Goal: Task Accomplishment & Management: Manage account settings

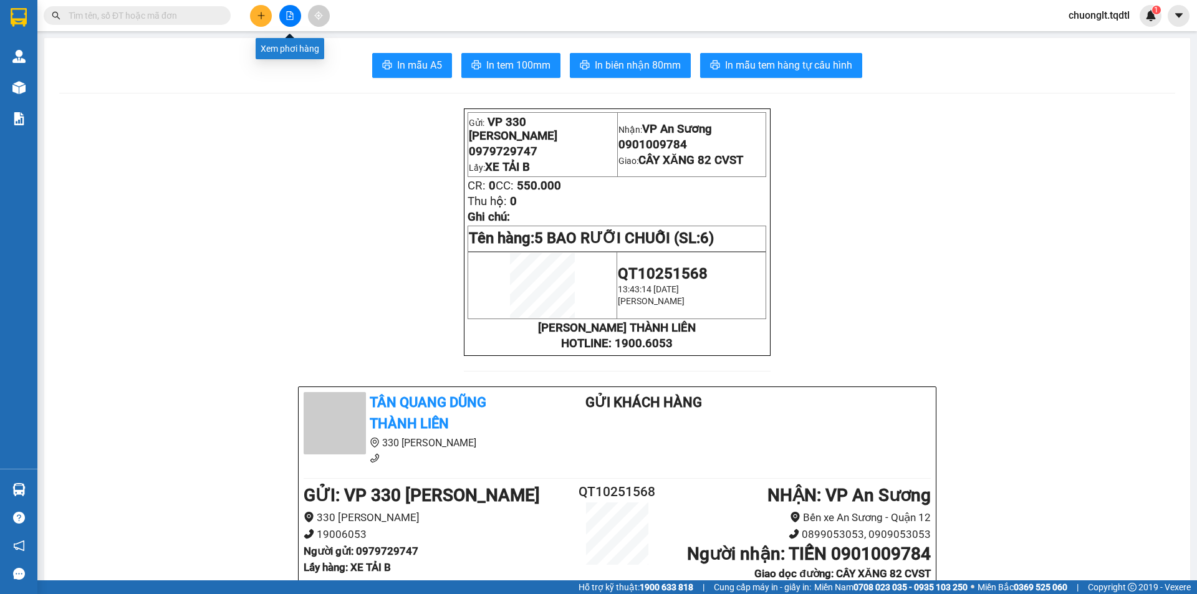
click at [289, 15] on icon "file-add" at bounding box center [290, 15] width 9 height 9
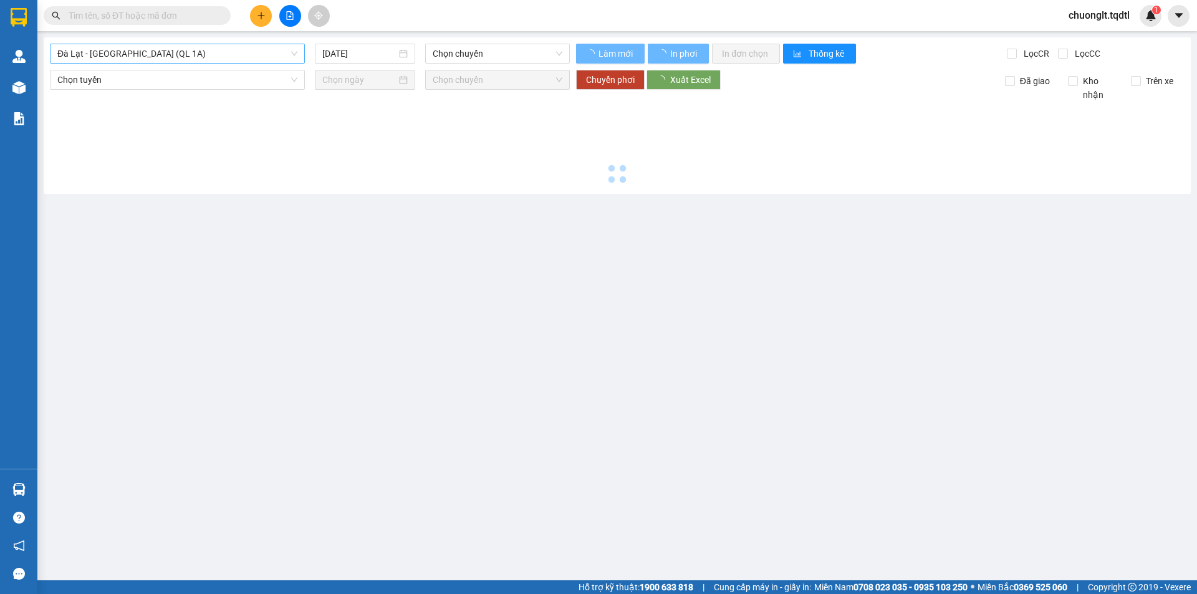
click at [216, 52] on span "Đà Lạt - [GEOGRAPHIC_DATA] (QL 1A)" at bounding box center [177, 53] width 240 height 19
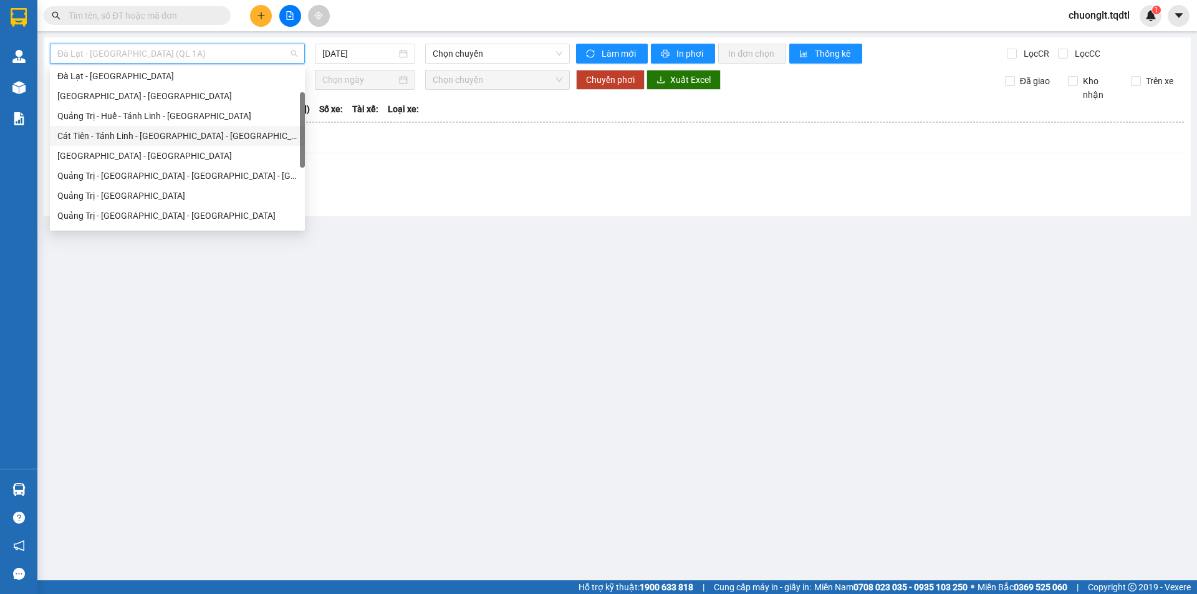
scroll to position [259, 0]
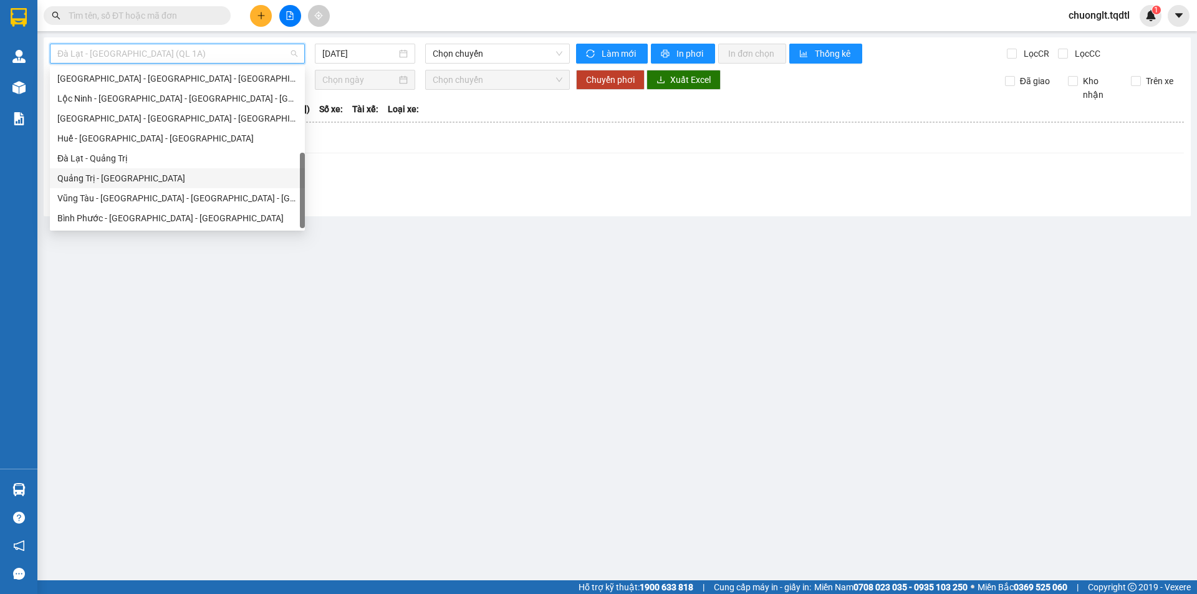
click at [160, 175] on div "Quảng Trị - [GEOGRAPHIC_DATA]" at bounding box center [177, 178] width 240 height 14
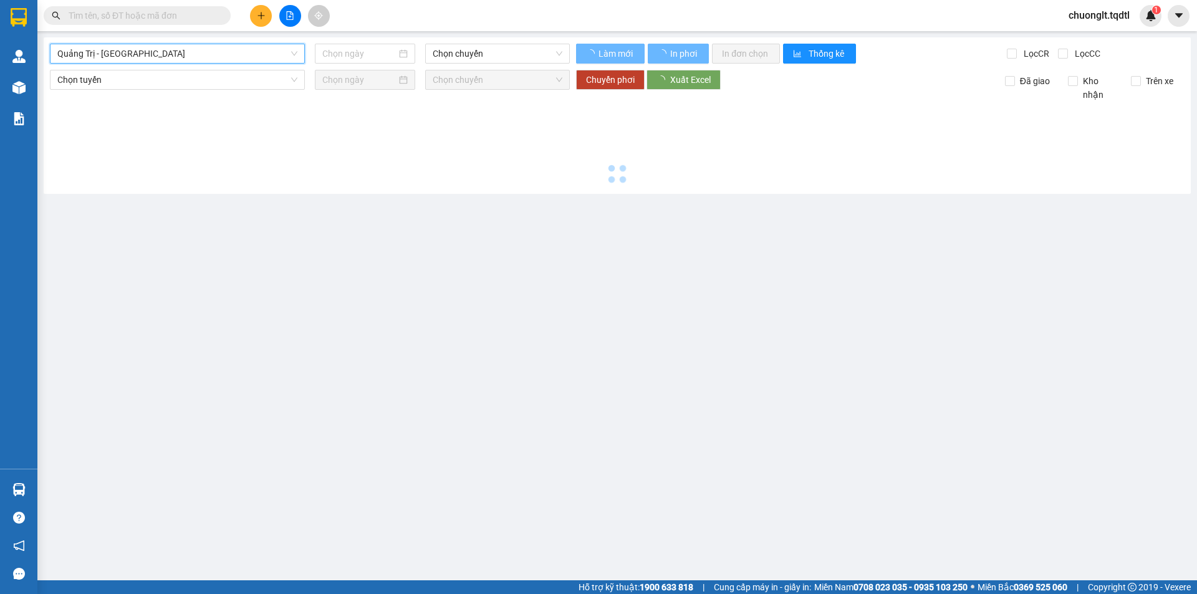
type input "[DATE]"
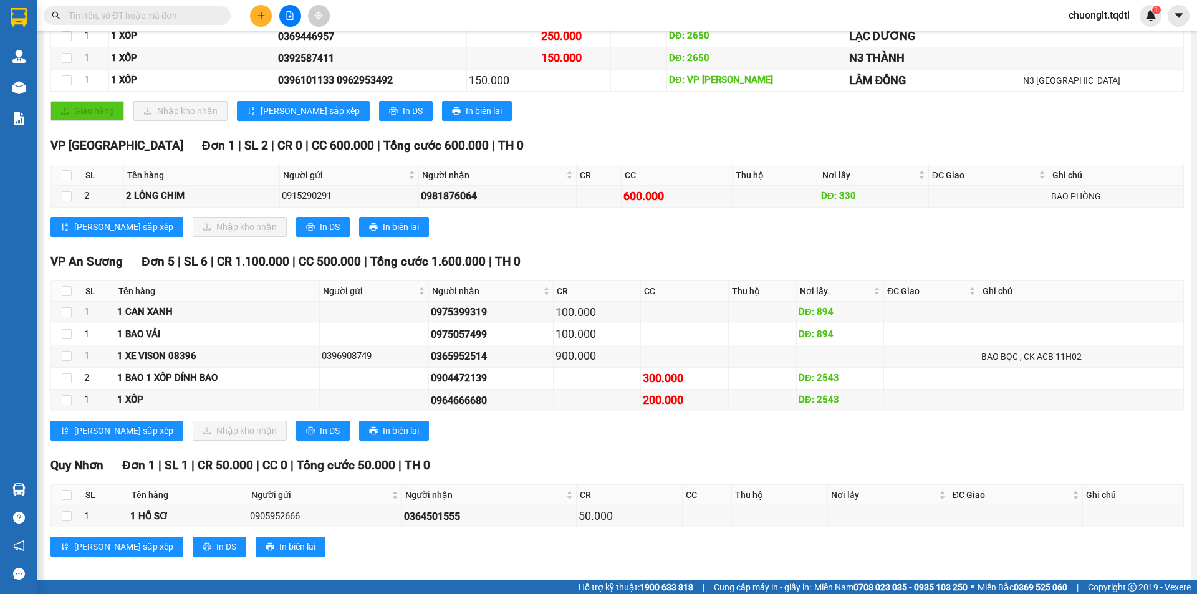
scroll to position [323, 0]
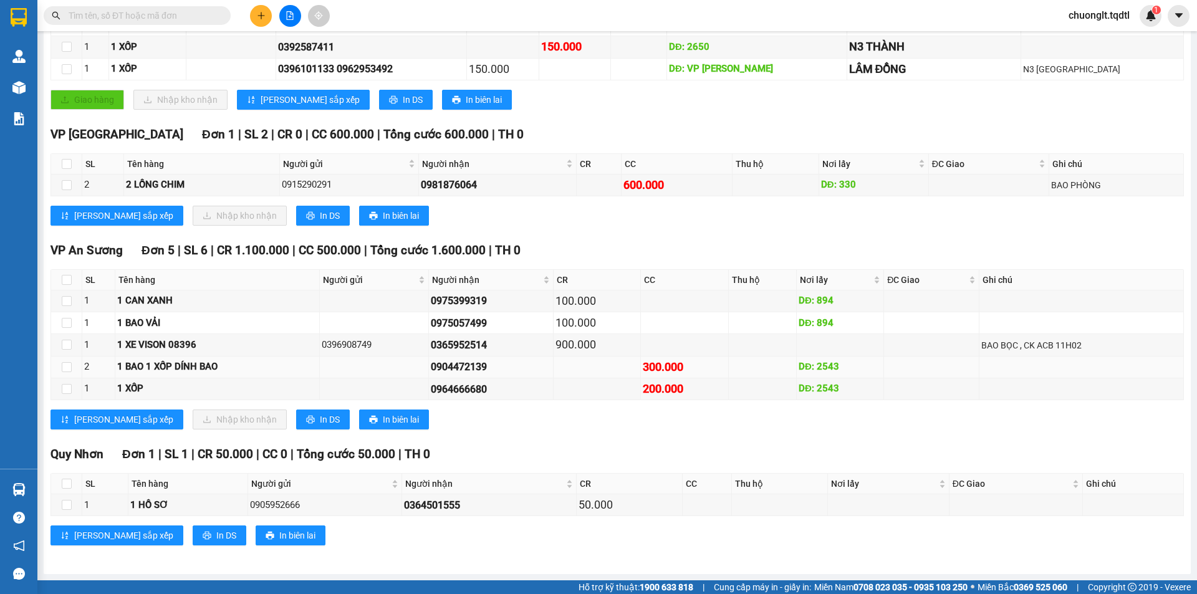
click at [229, 369] on div "1 BAO 1 XỐP DÍNH BAO" at bounding box center [217, 367] width 200 height 15
click at [72, 366] on td at bounding box center [66, 368] width 31 height 22
click at [66, 369] on input "checkbox" at bounding box center [67, 367] width 10 height 10
checkbox input "true"
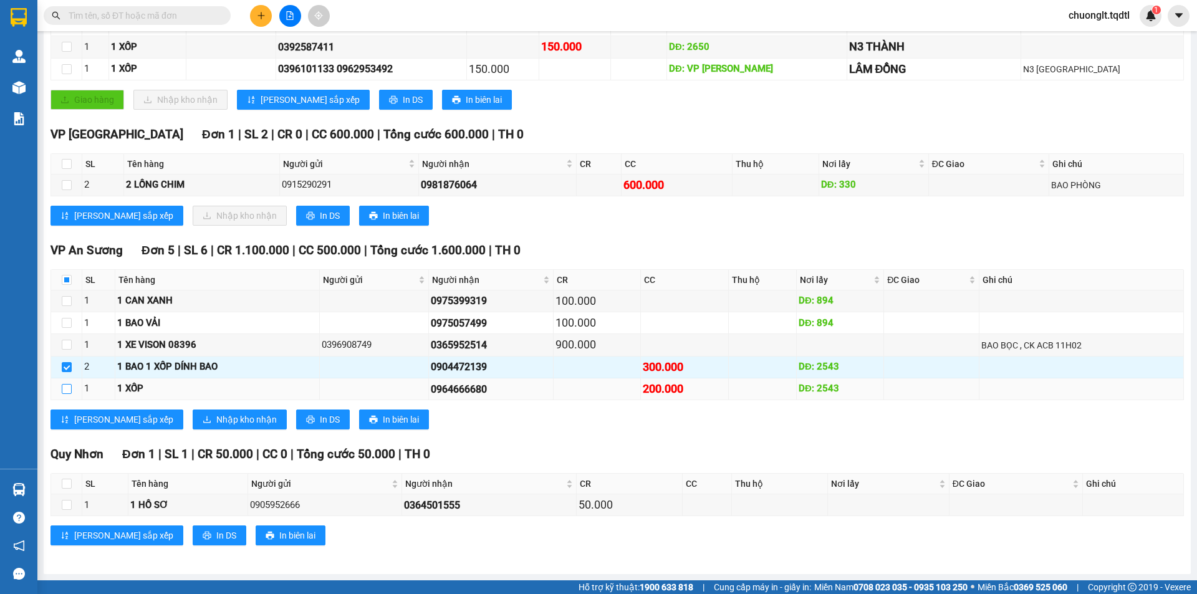
click at [65, 390] on input "checkbox" at bounding box center [67, 389] width 10 height 10
checkbox input "true"
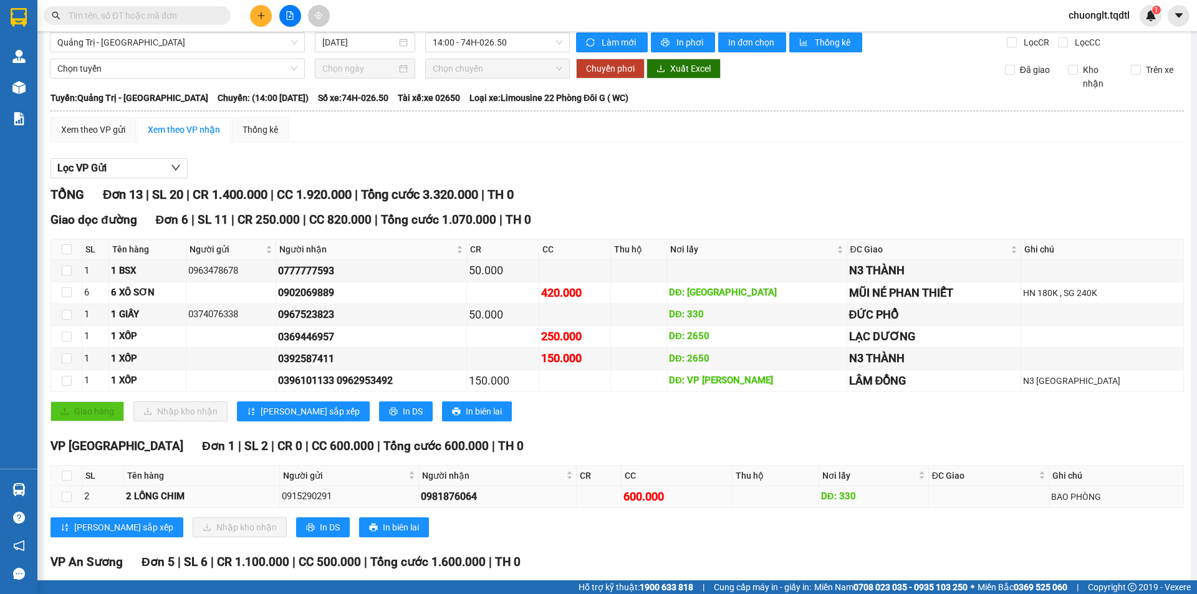
scroll to position [0, 0]
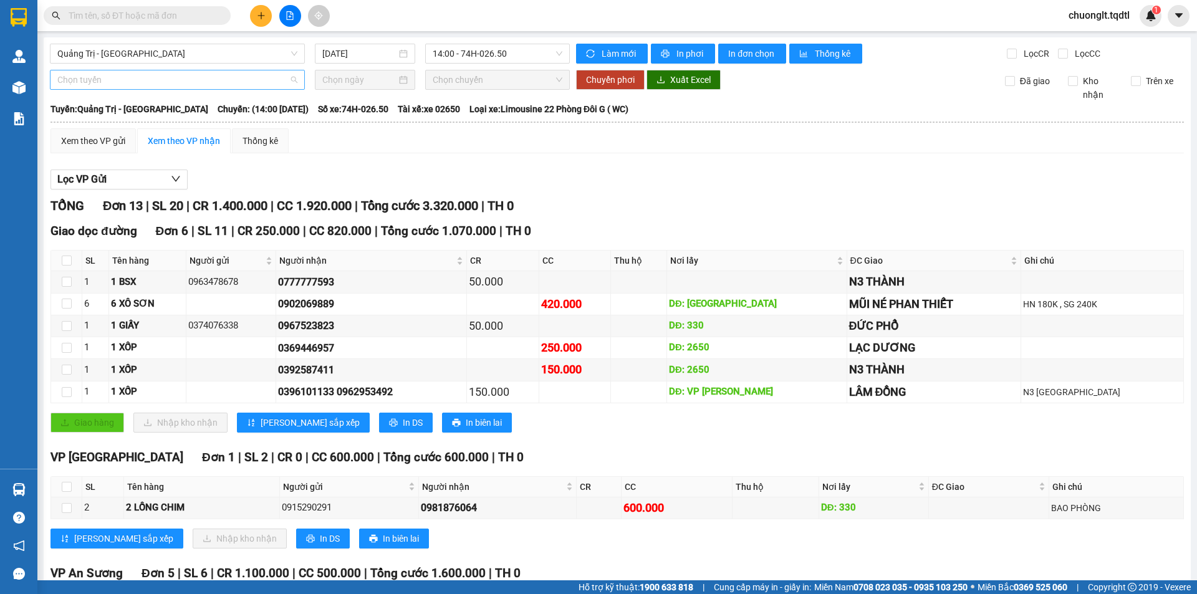
click at [211, 80] on span "Chọn tuyến" at bounding box center [177, 79] width 240 height 19
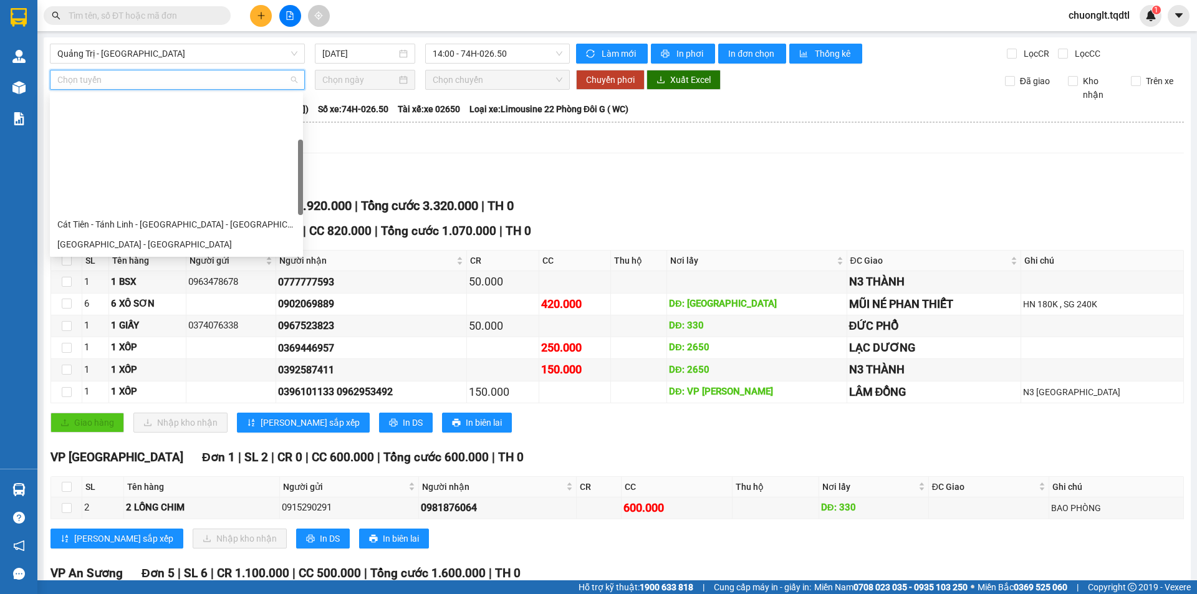
scroll to position [125, 0]
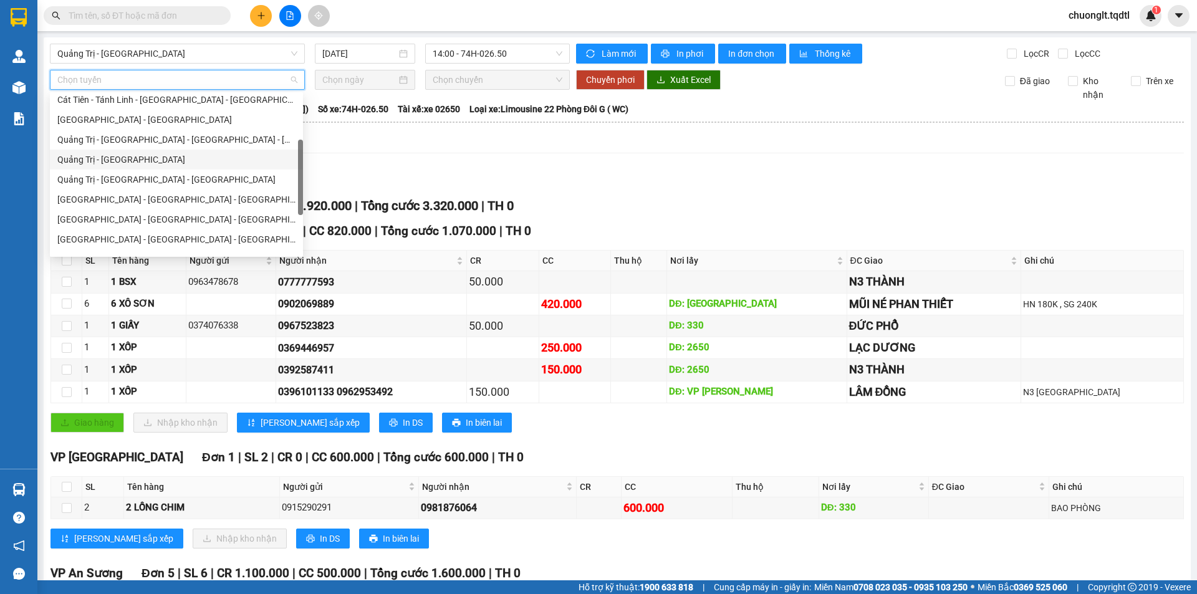
click at [152, 162] on div "Quảng Trị - [GEOGRAPHIC_DATA]" at bounding box center [176, 160] width 238 height 14
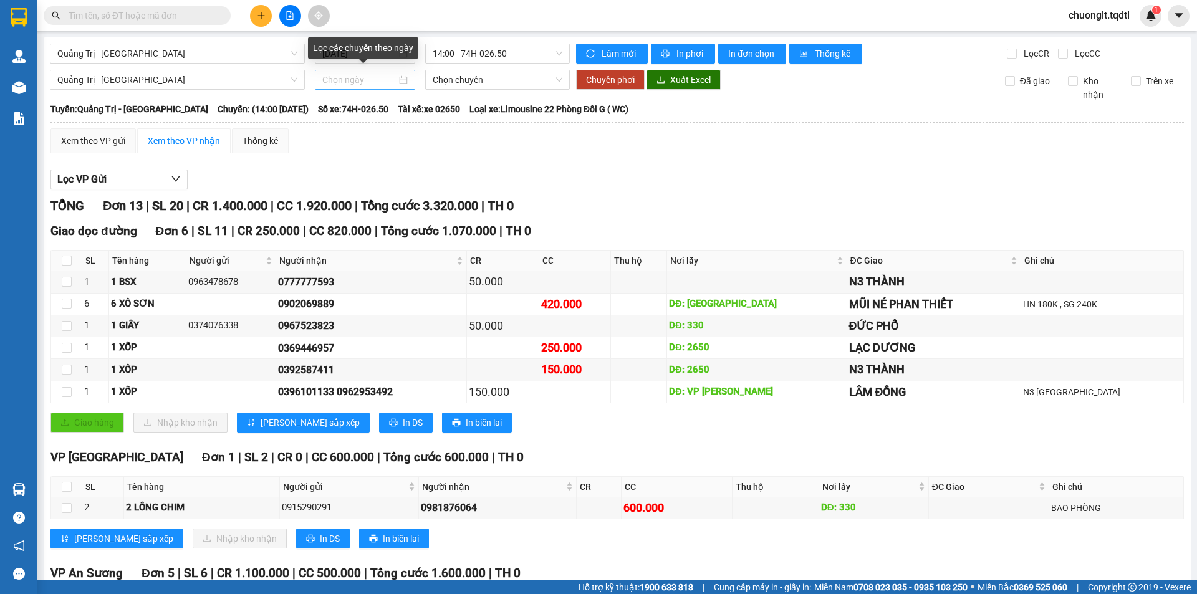
click at [398, 81] on div at bounding box center [364, 80] width 85 height 14
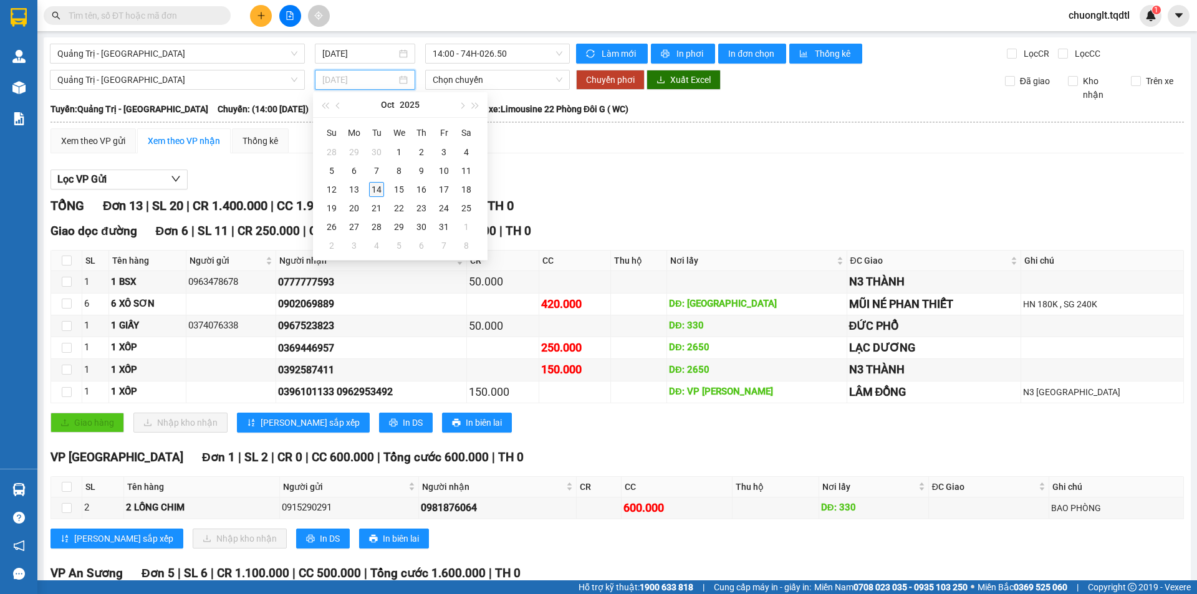
type input "[DATE]"
click at [378, 188] on div "14" at bounding box center [376, 189] width 15 height 15
type input "[DATE]"
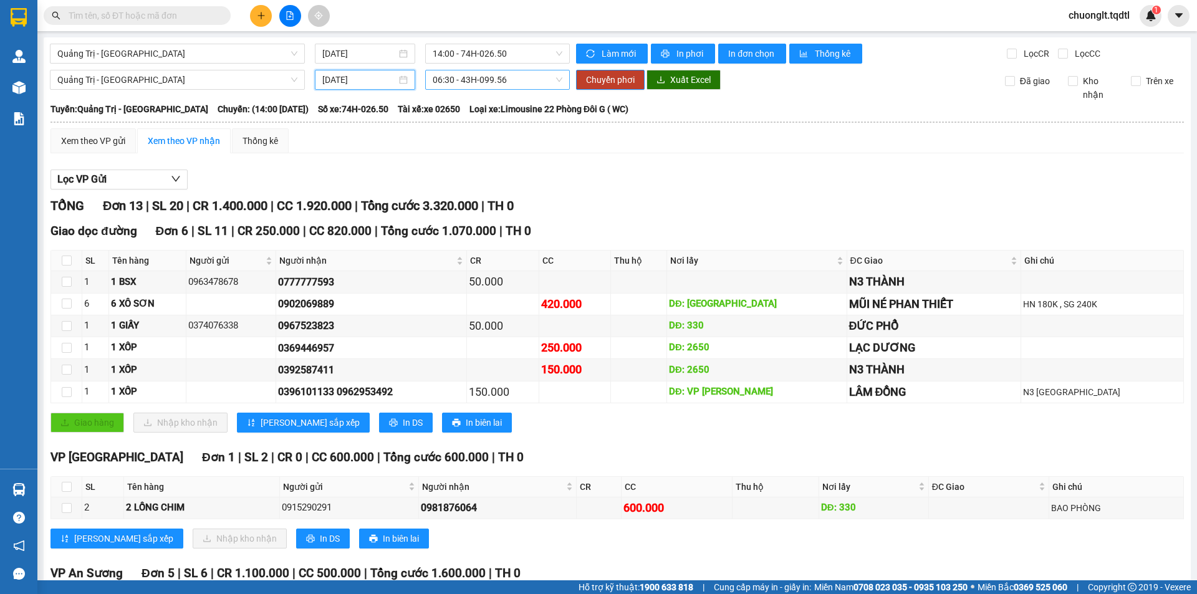
click at [527, 82] on span "06:30 - 43H-099.56" at bounding box center [498, 79] width 130 height 19
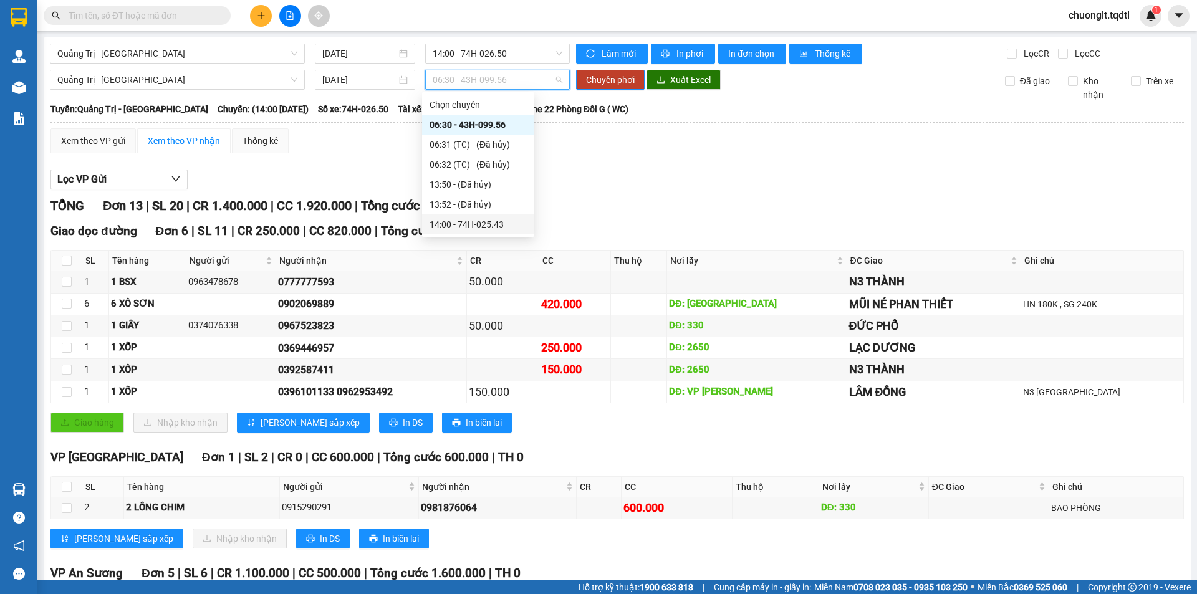
click at [484, 223] on div "14:00 - 74H-025.43" at bounding box center [478, 225] width 97 height 14
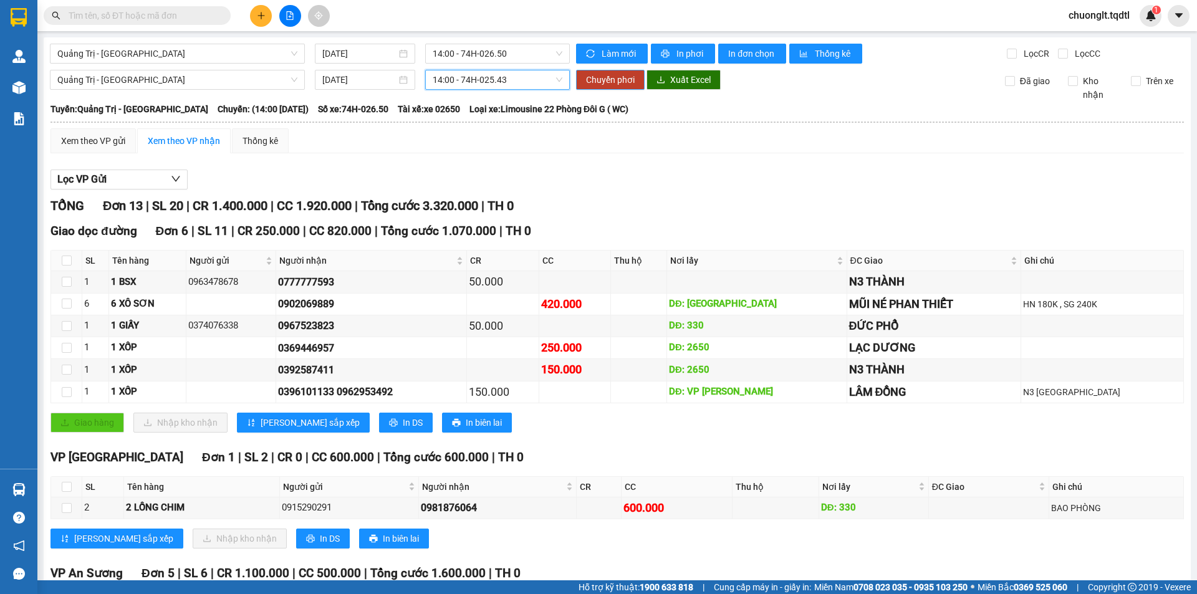
click at [587, 75] on span "Chuyển phơi" at bounding box center [610, 80] width 49 height 14
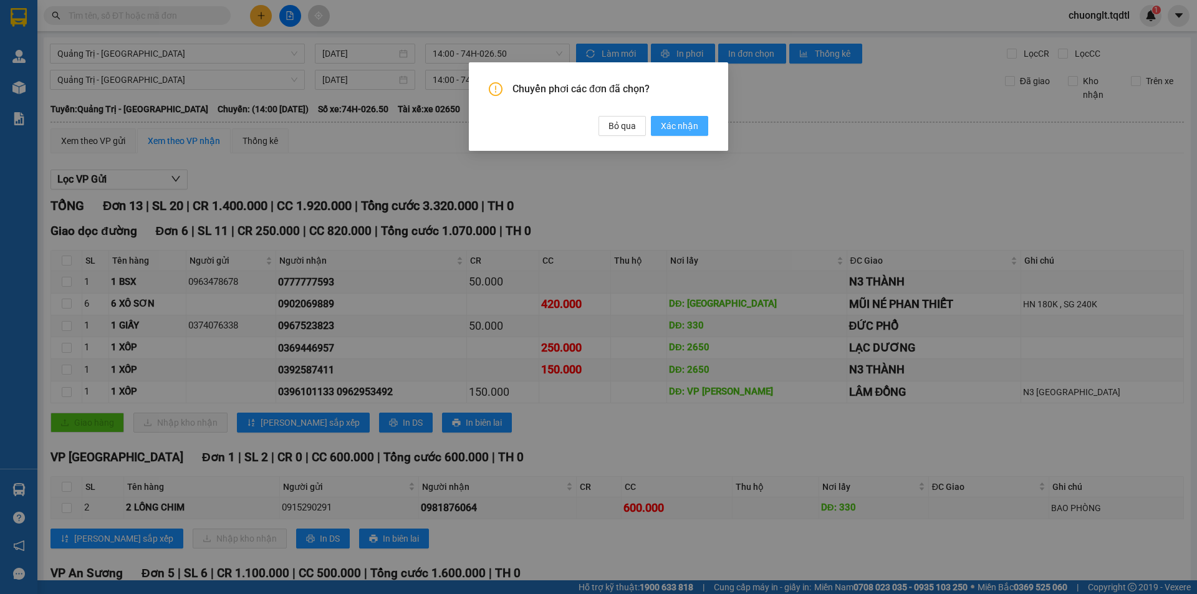
click at [669, 127] on span "Xác nhận" at bounding box center [679, 126] width 37 height 14
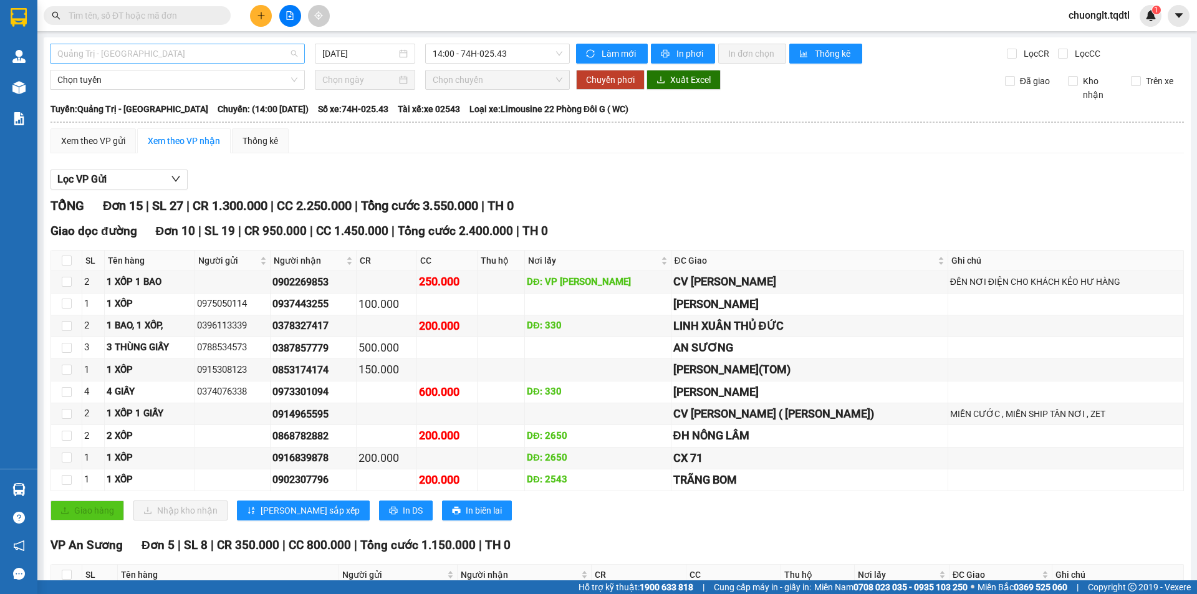
click at [263, 56] on span "Quảng Trị - [GEOGRAPHIC_DATA]" at bounding box center [177, 53] width 240 height 19
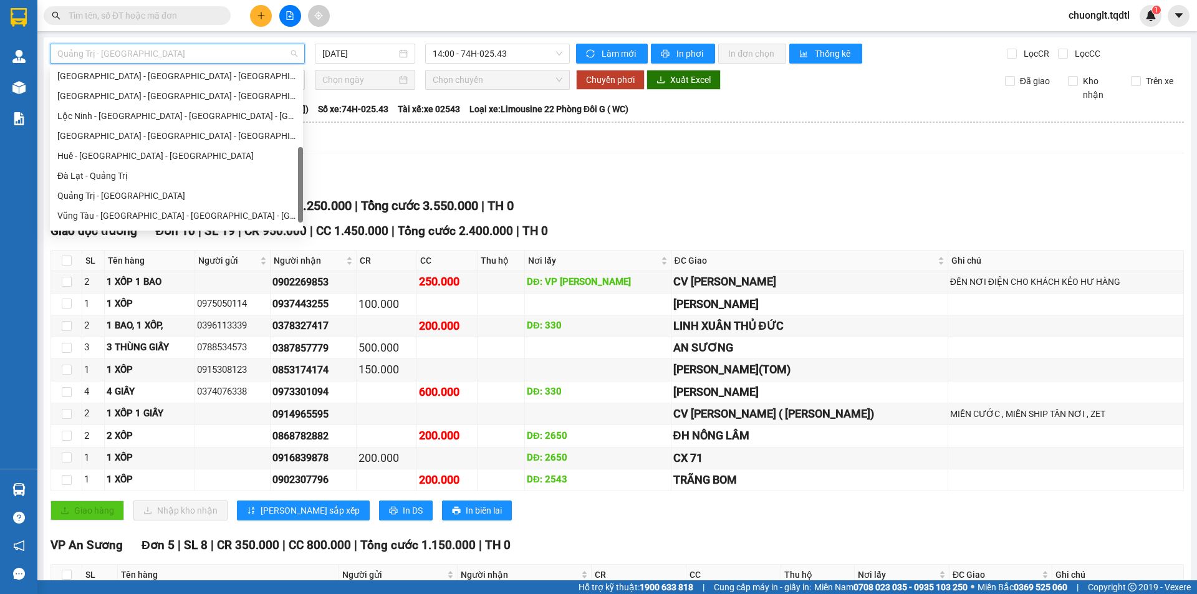
scroll to position [259, 0]
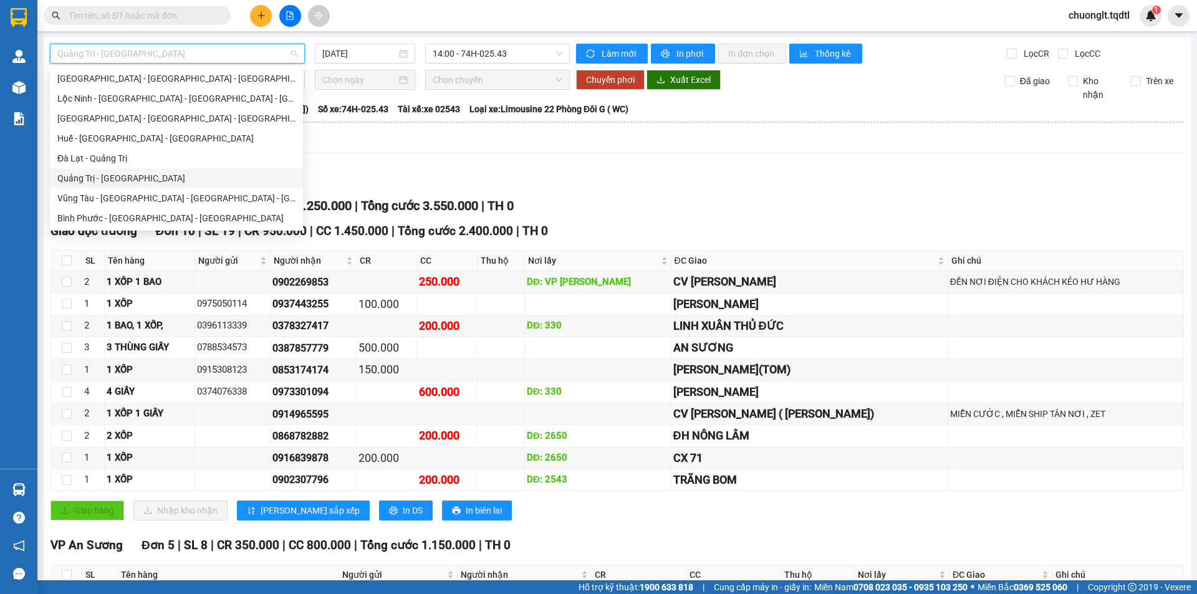
click at [513, 160] on div "Xem theo VP gửi Xem theo VP nhận Thống kê Lọc VP Gửi TỔNG Đơn 15 | SL 27 | CR …" at bounding box center [618, 434] width 1134 height 612
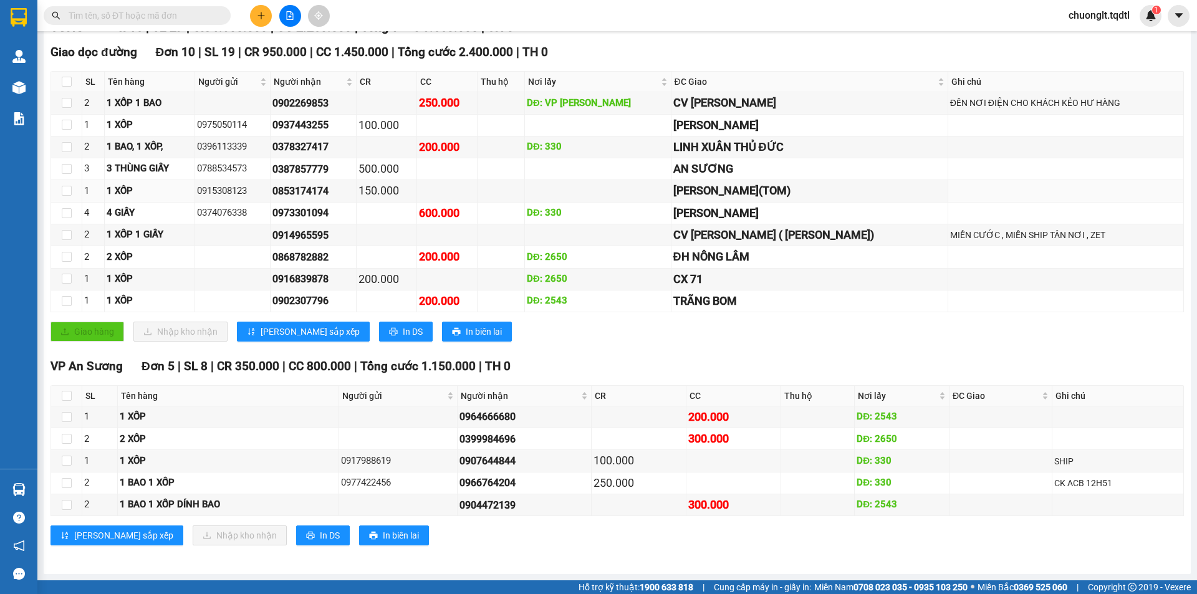
scroll to position [0, 0]
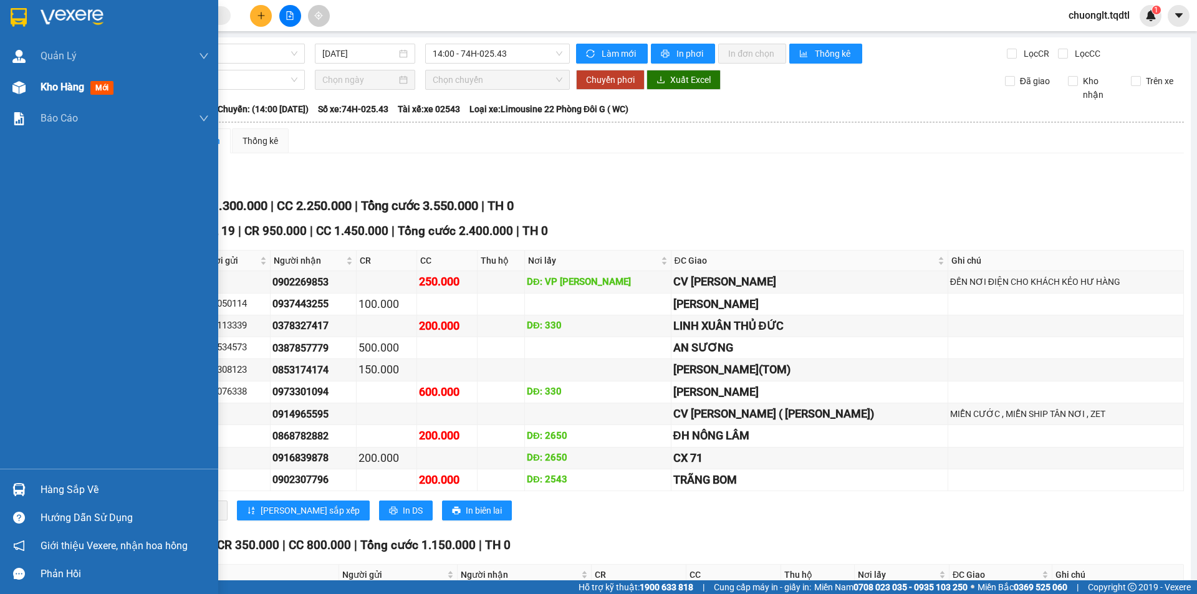
click at [76, 87] on span "Kho hàng" at bounding box center [63, 87] width 44 height 12
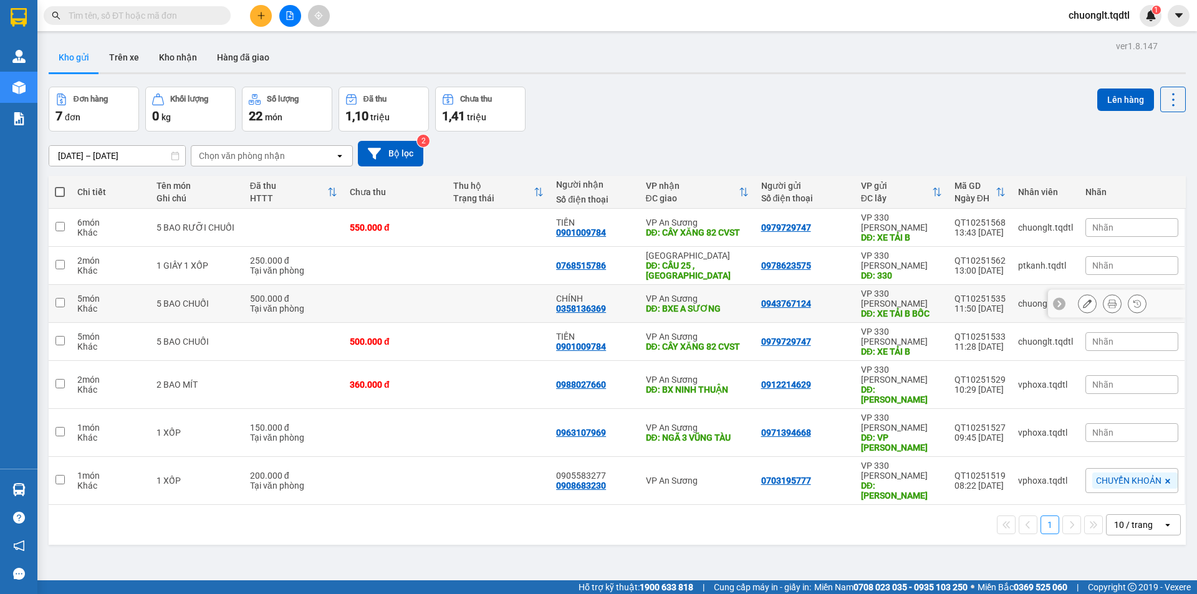
click at [226, 299] on div "5 BAO CHUỐI" at bounding box center [197, 304] width 80 height 10
checkbox input "true"
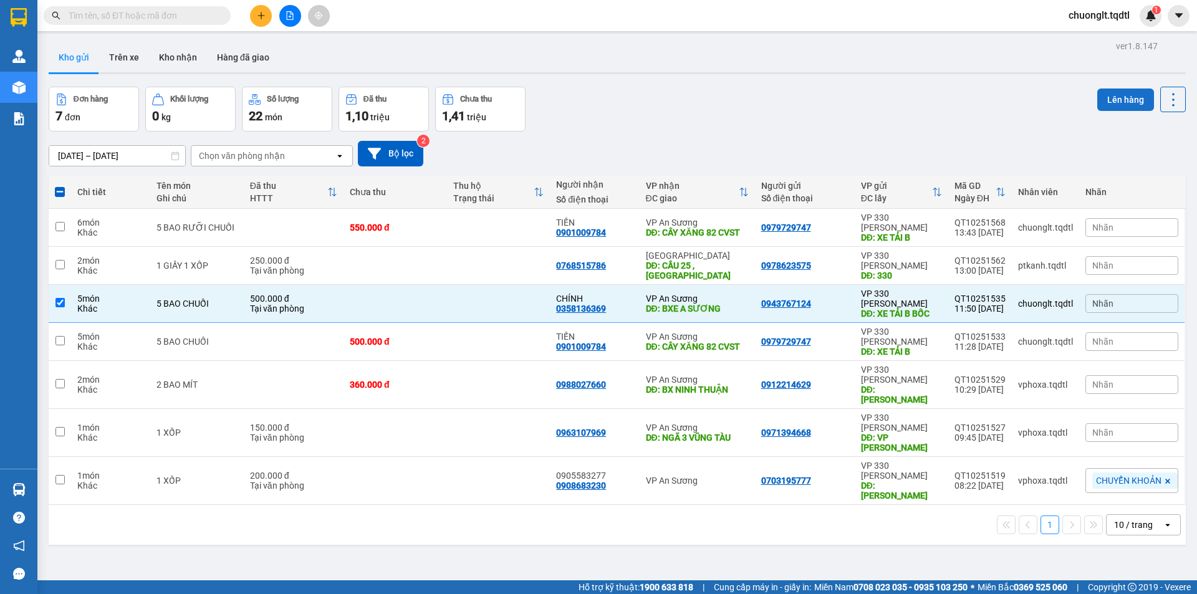
click at [1106, 91] on button "Lên hàng" at bounding box center [1126, 100] width 57 height 22
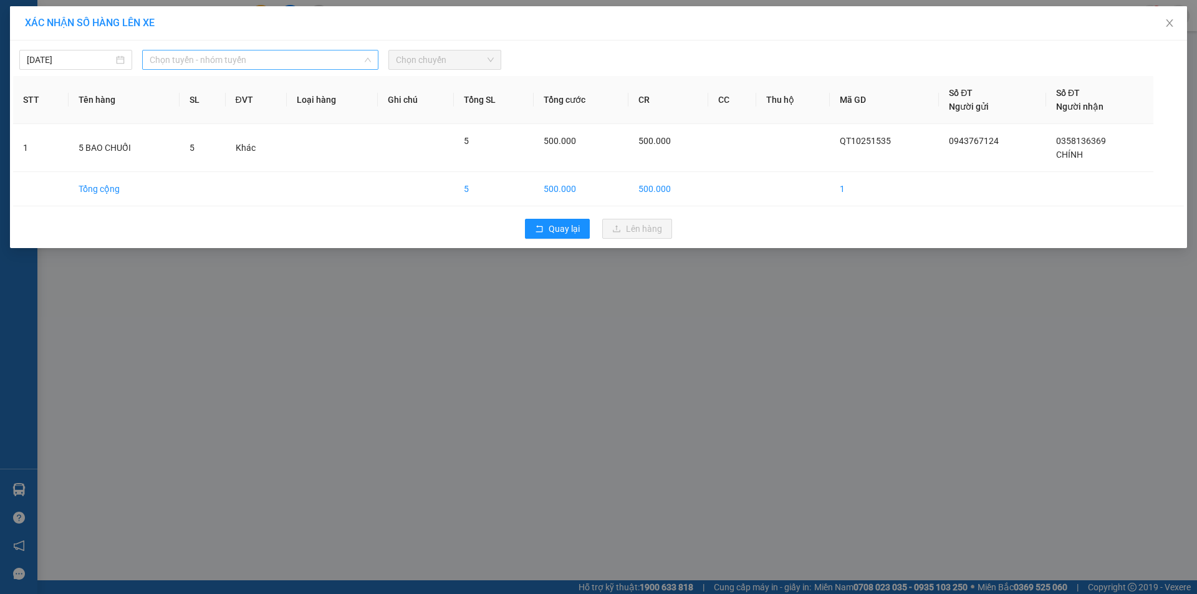
click at [291, 63] on span "Chọn tuyến - nhóm tuyến" at bounding box center [260, 60] width 221 height 19
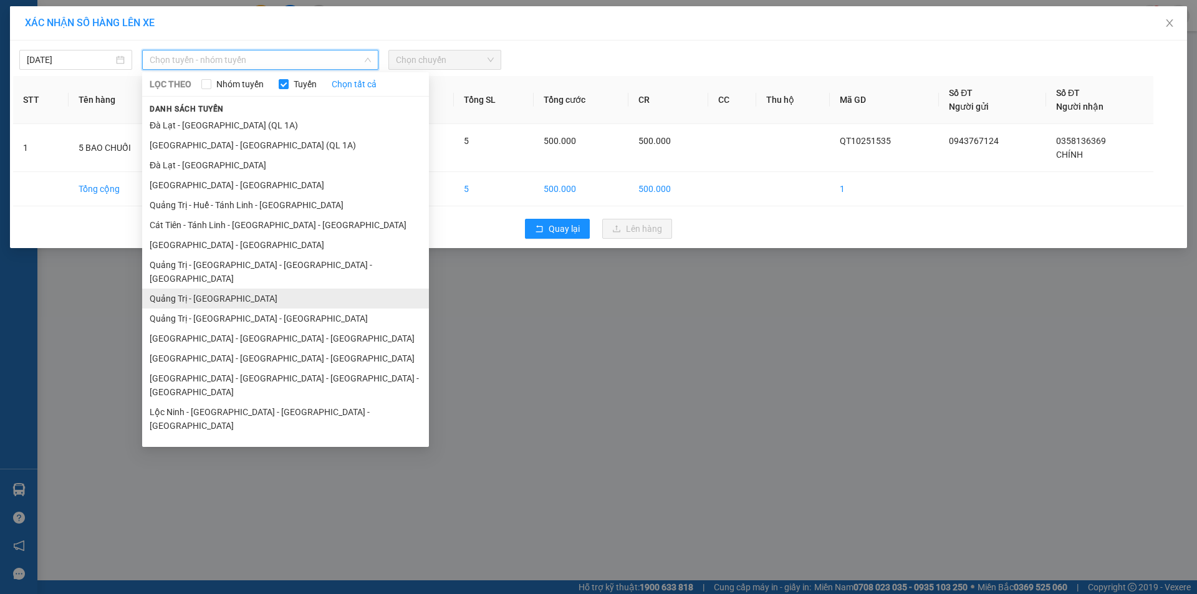
scroll to position [72, 0]
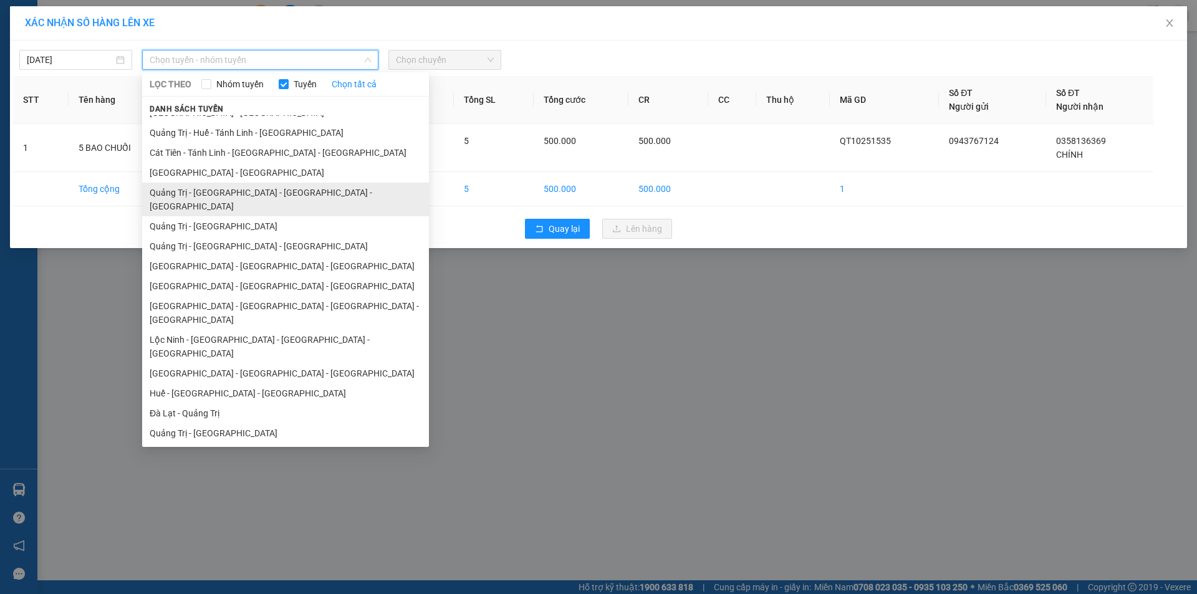
click at [278, 197] on li "Quảng Trị - [GEOGRAPHIC_DATA] - [GEOGRAPHIC_DATA] - [GEOGRAPHIC_DATA]" at bounding box center [285, 200] width 287 height 34
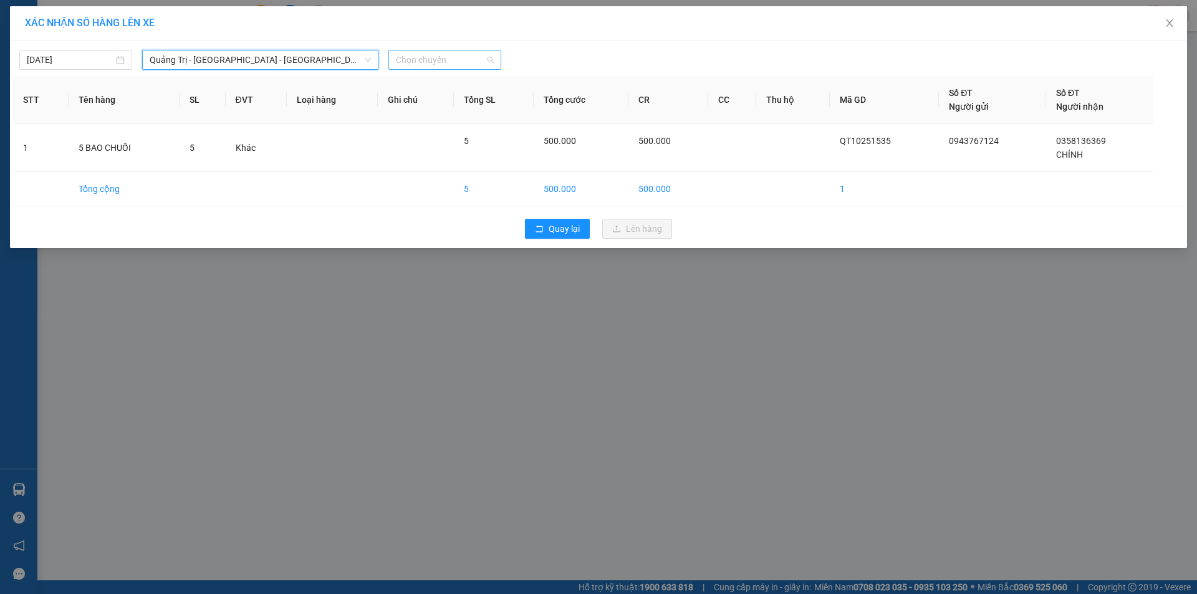
click at [471, 57] on span "Chọn chuyến" at bounding box center [445, 60] width 98 height 19
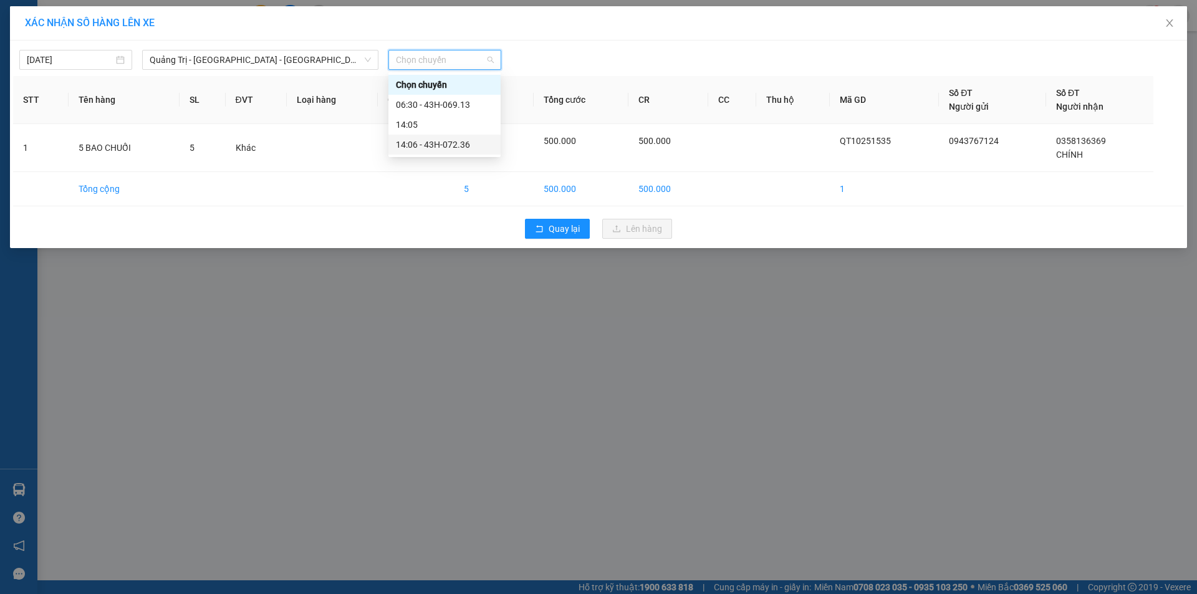
click at [442, 146] on div "14:06 - 43H-072.36" at bounding box center [444, 145] width 97 height 14
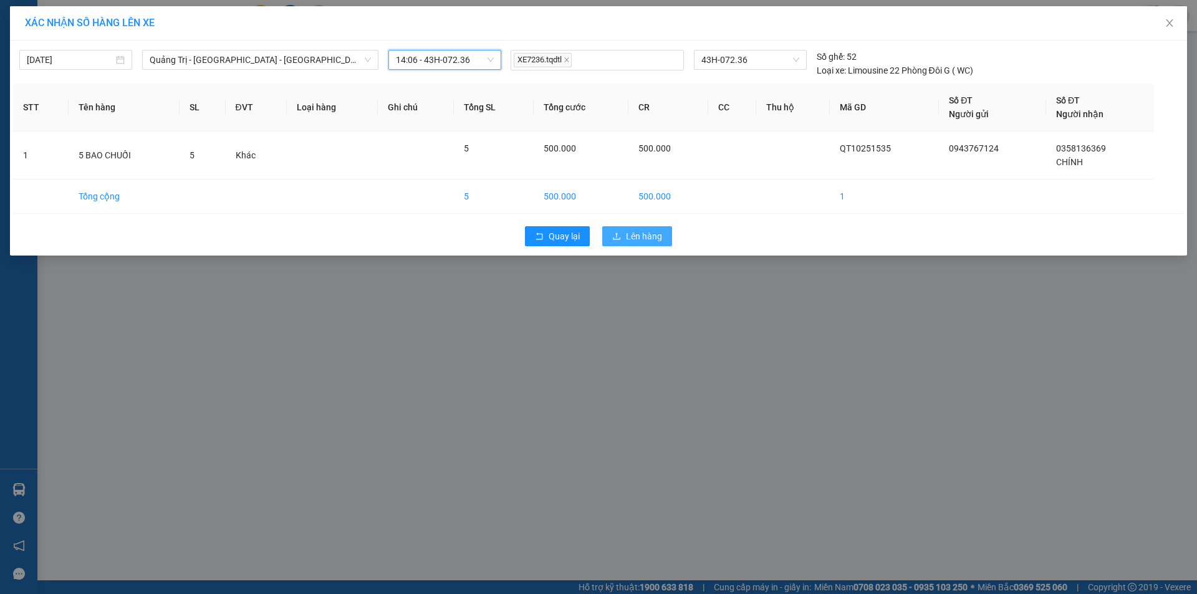
click at [639, 236] on span "Lên hàng" at bounding box center [644, 236] width 36 height 14
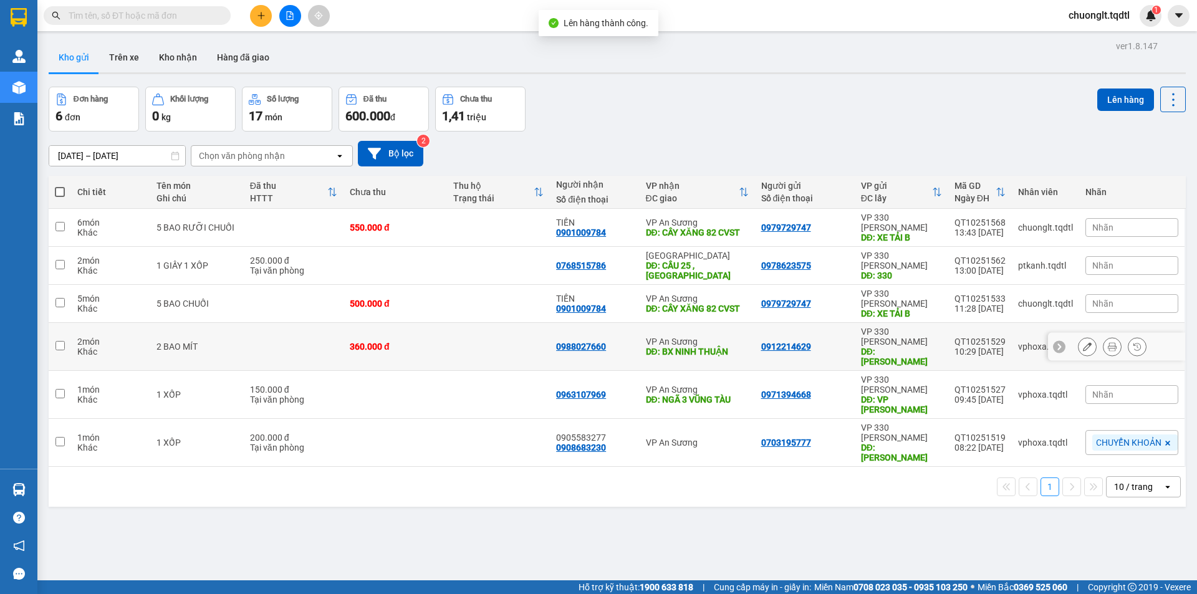
click at [316, 323] on td at bounding box center [294, 347] width 100 height 48
checkbox input "true"
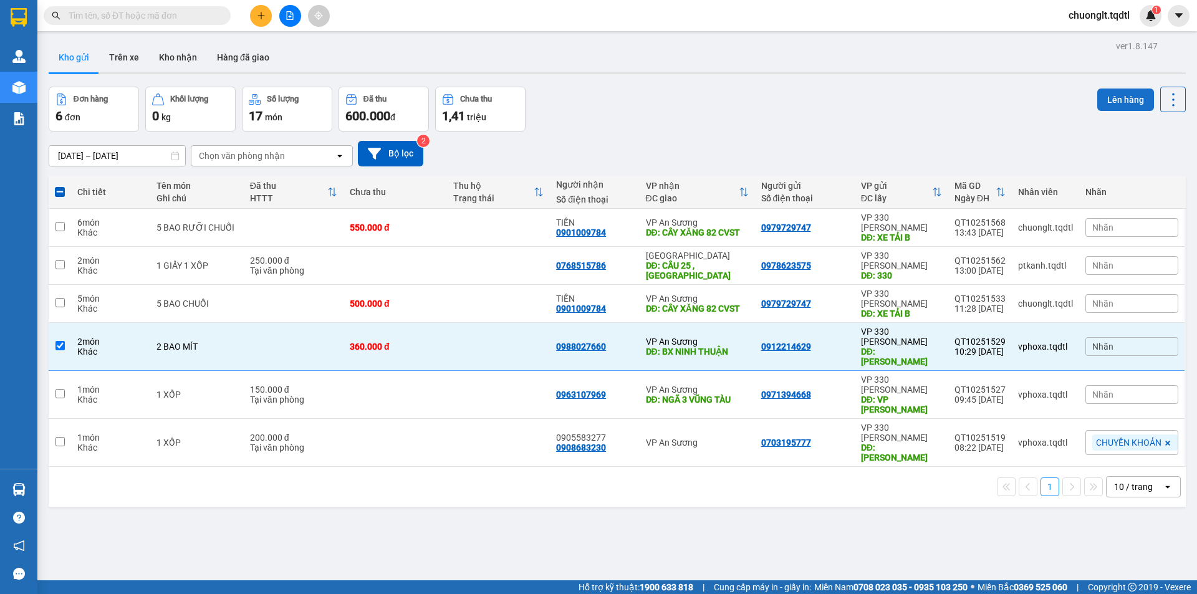
click at [1105, 106] on button "Lên hàng" at bounding box center [1126, 100] width 57 height 22
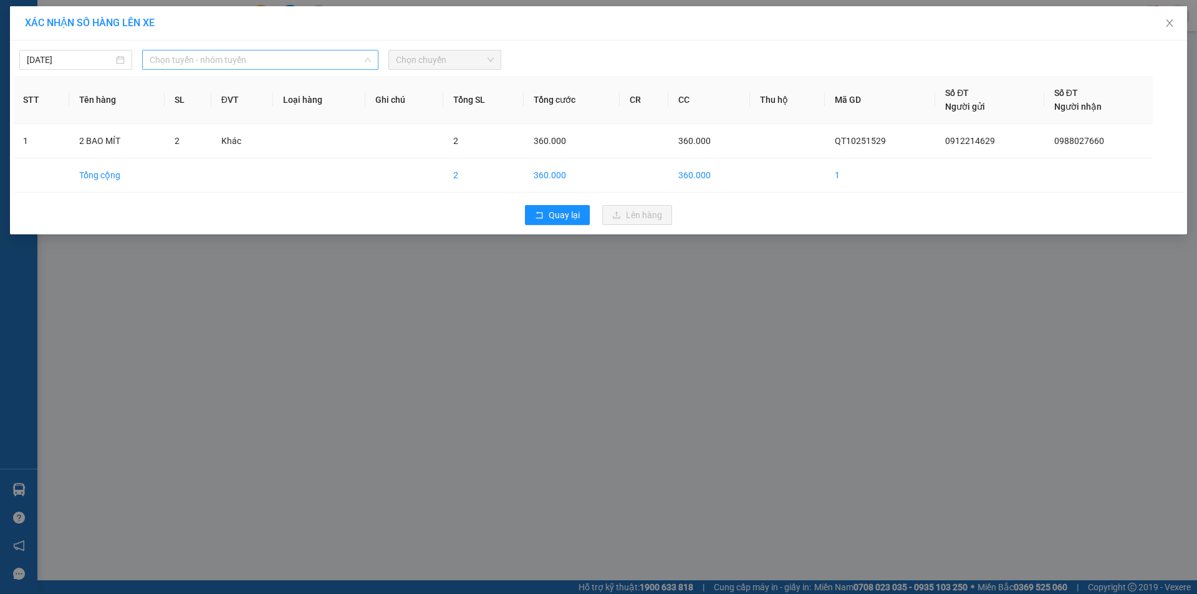
click at [284, 54] on span "Chọn tuyến - nhóm tuyến" at bounding box center [260, 60] width 221 height 19
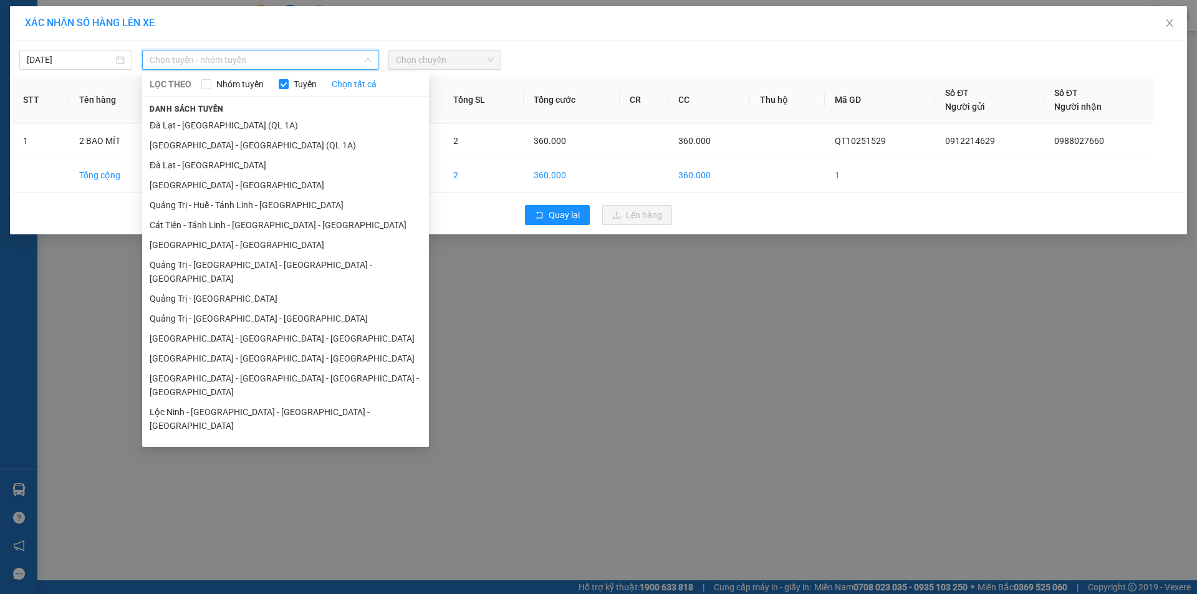
click at [271, 266] on li "Quảng Trị - [GEOGRAPHIC_DATA] - [GEOGRAPHIC_DATA] - [GEOGRAPHIC_DATA]" at bounding box center [285, 272] width 287 height 34
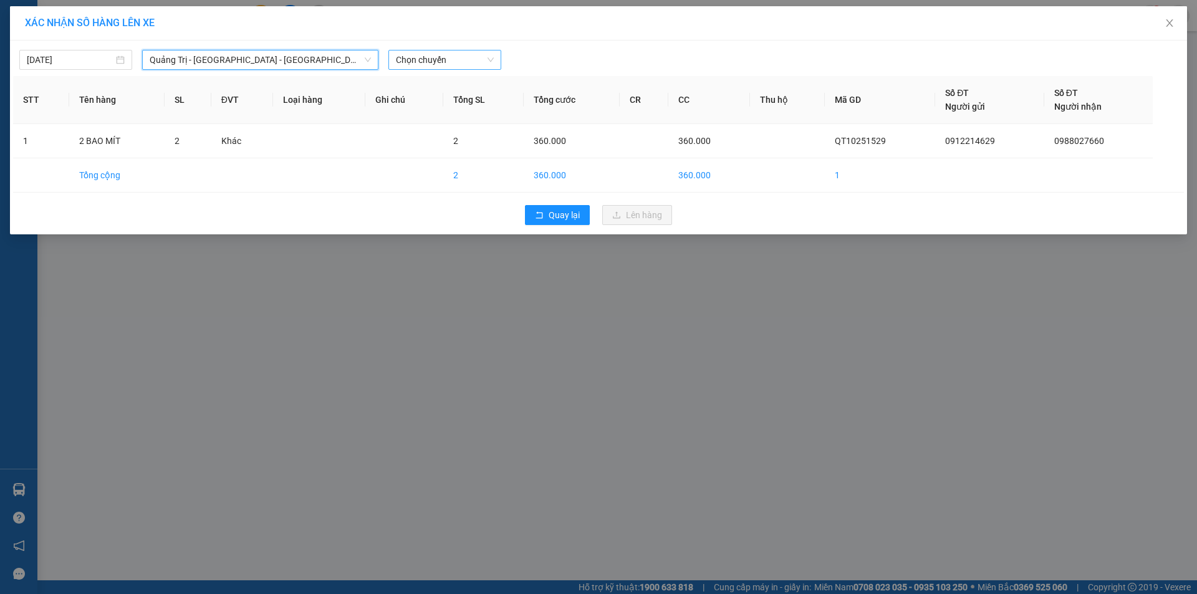
click at [462, 61] on span "Chọn chuyến" at bounding box center [445, 60] width 98 height 19
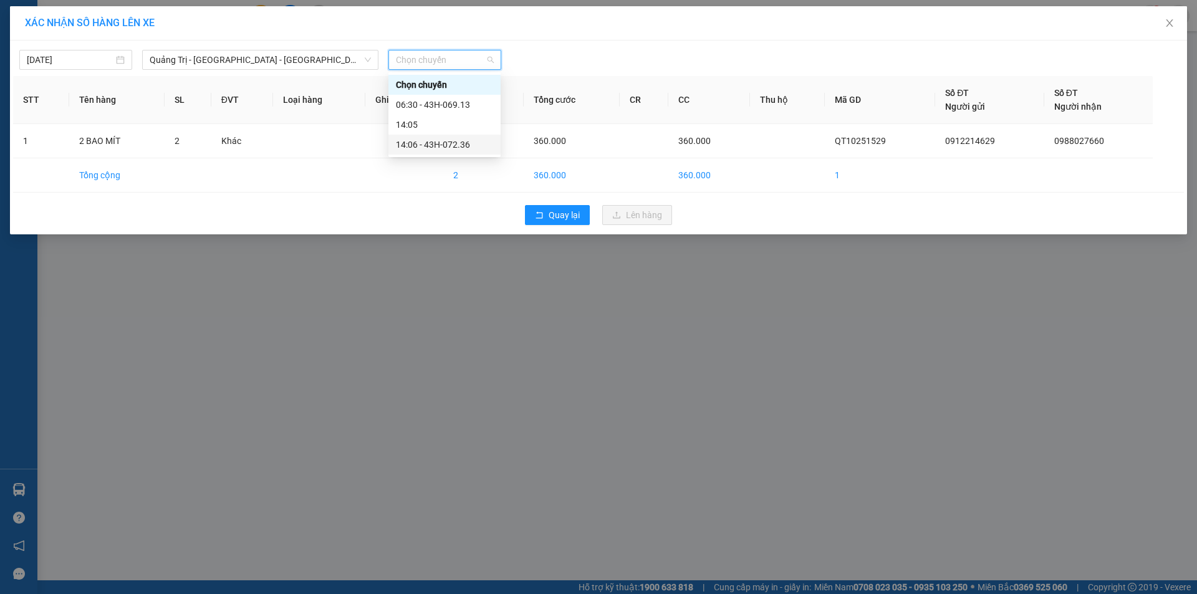
click at [454, 143] on div "14:06 - 43H-072.36" at bounding box center [444, 145] width 97 height 14
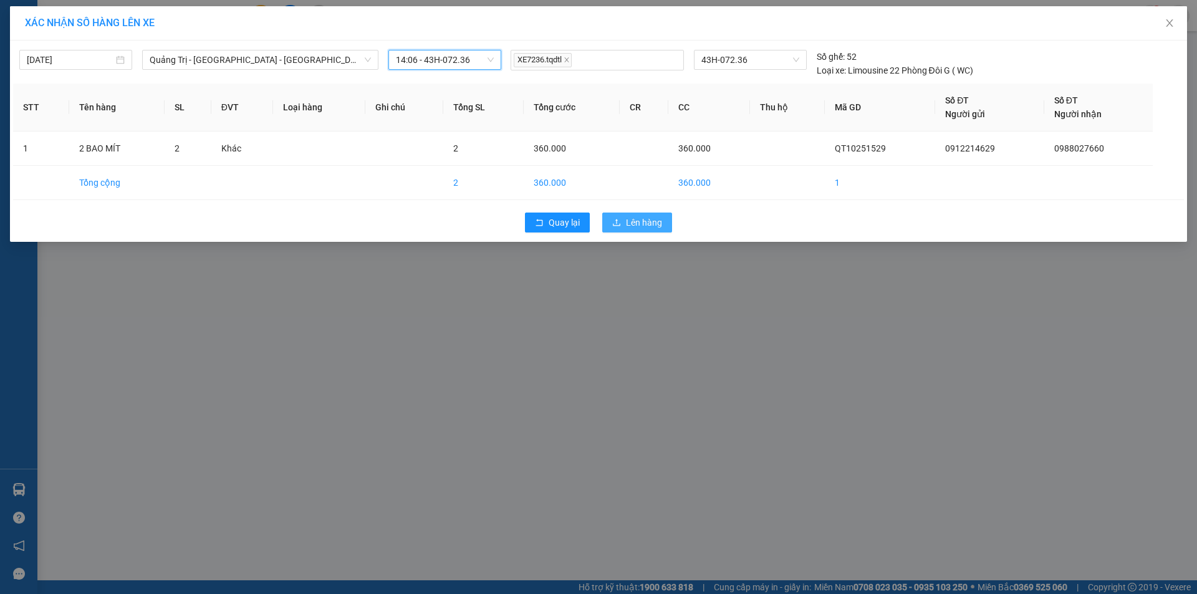
click at [633, 219] on span "Lên hàng" at bounding box center [644, 223] width 36 height 14
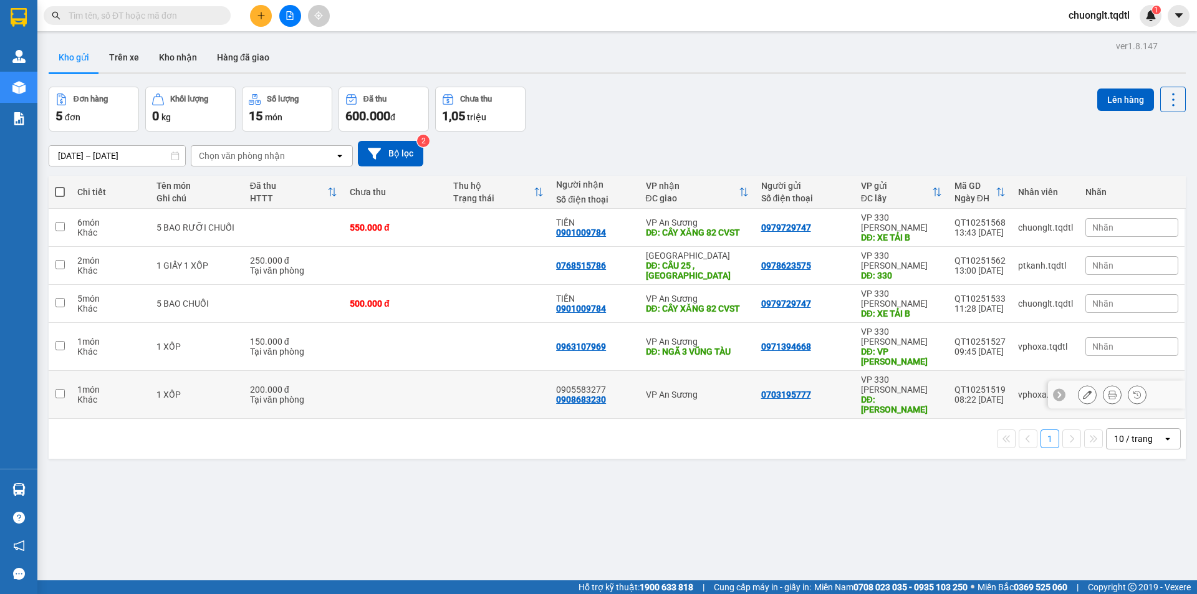
click at [382, 371] on td at bounding box center [396, 395] width 104 height 48
checkbox input "true"
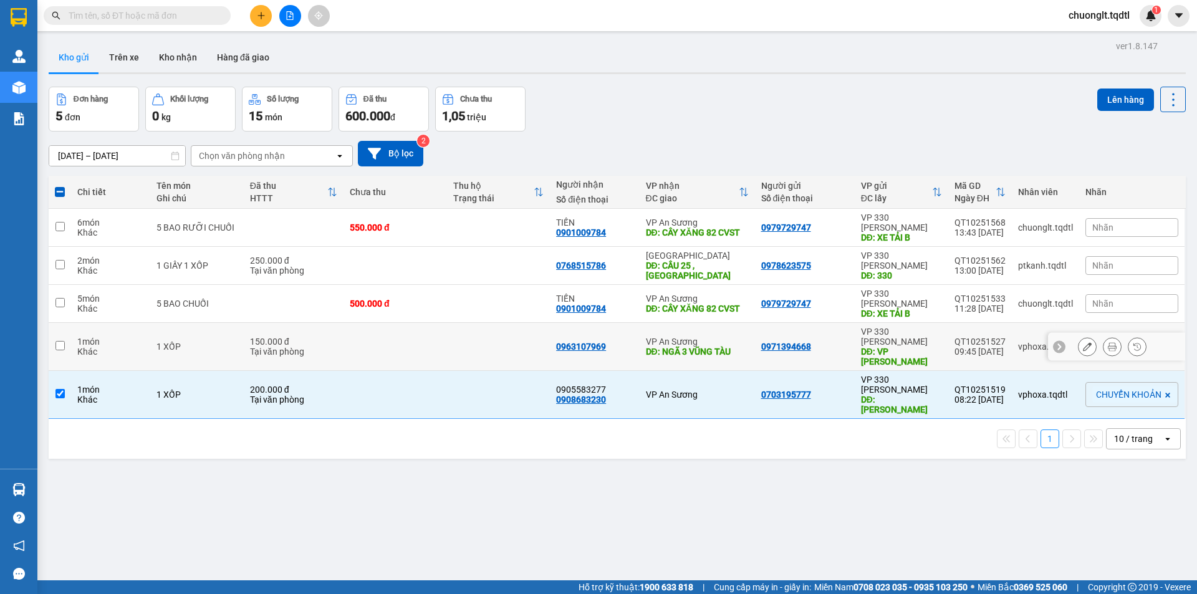
click at [402, 323] on td at bounding box center [396, 347] width 104 height 48
checkbox input "true"
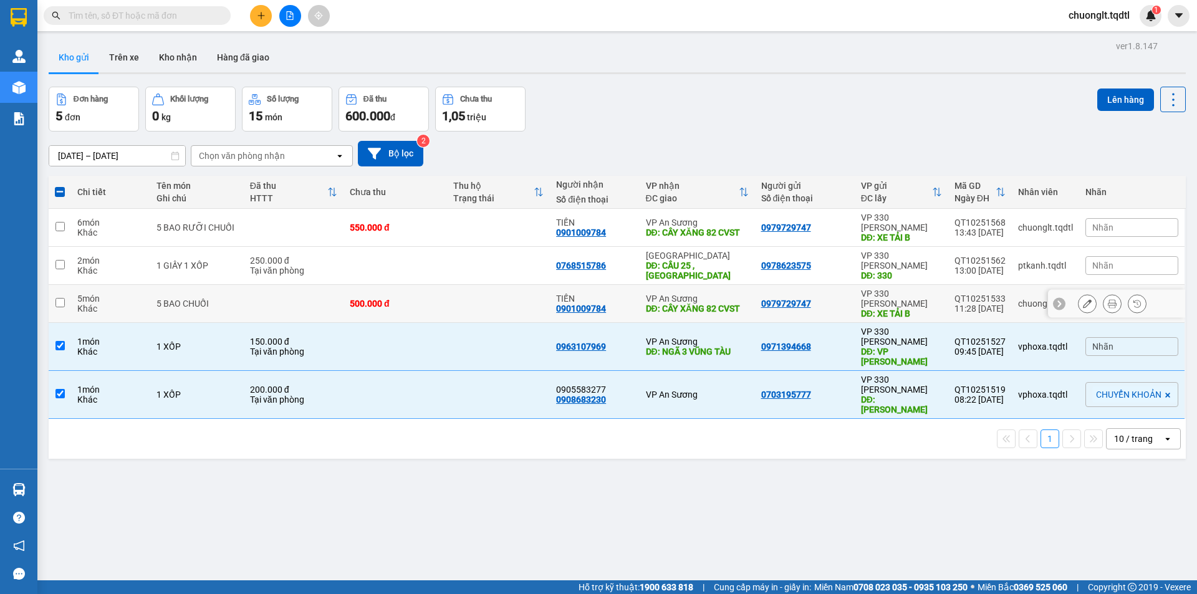
click at [403, 299] on div "500.000 đ" at bounding box center [395, 304] width 91 height 10
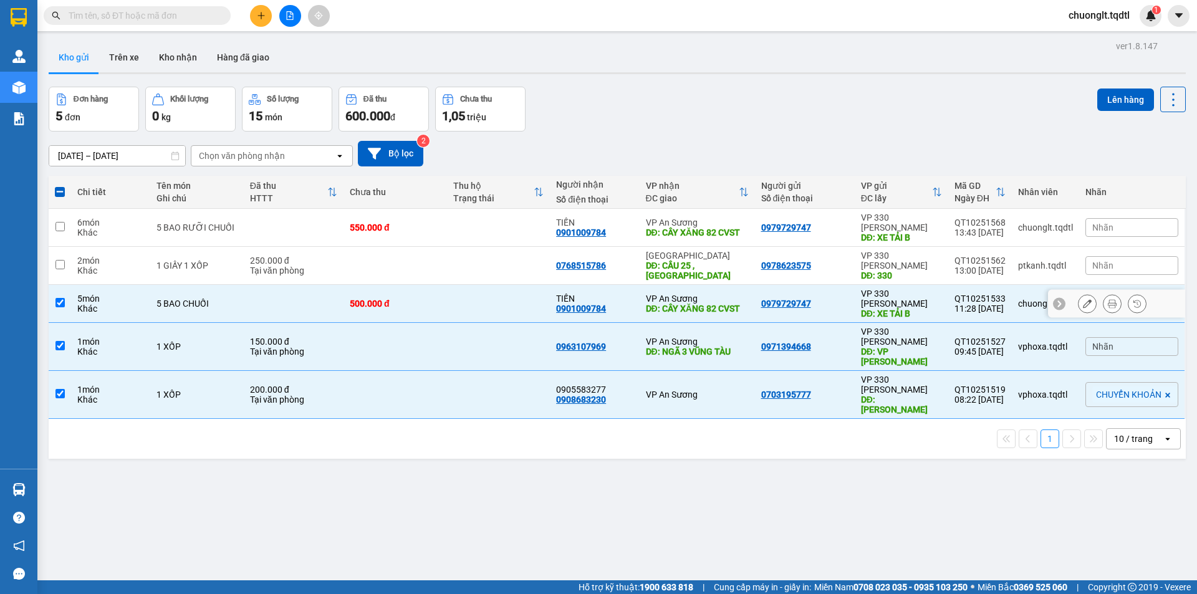
click at [116, 294] on div "5 món" at bounding box center [110, 299] width 67 height 10
checkbox input "false"
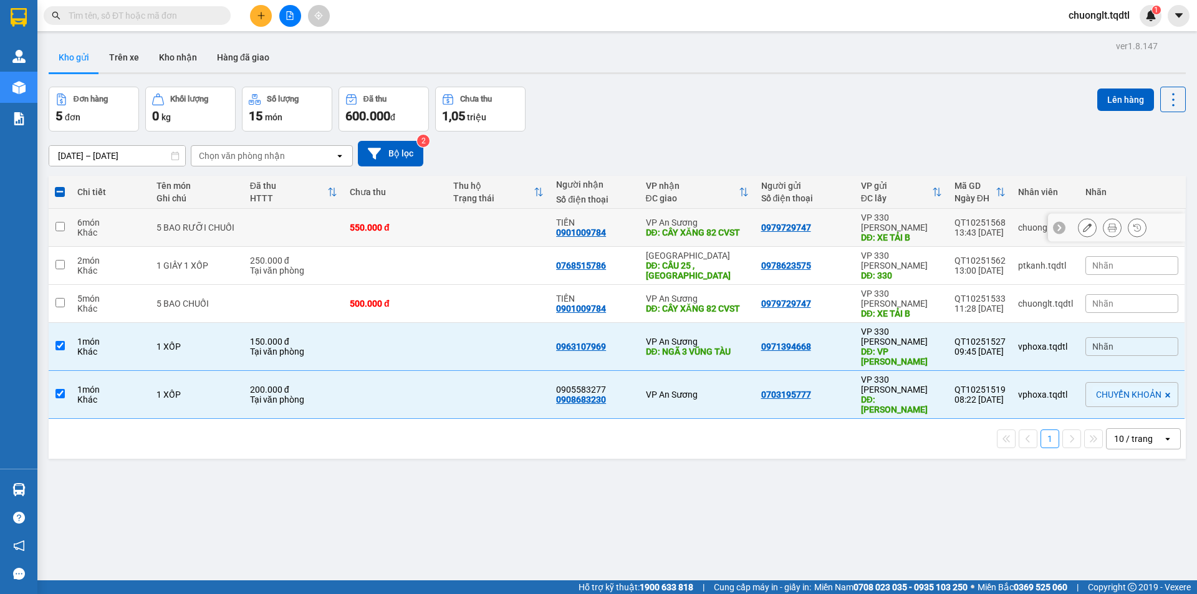
click at [144, 216] on td "6 món Khác" at bounding box center [110, 228] width 79 height 38
checkbox input "true"
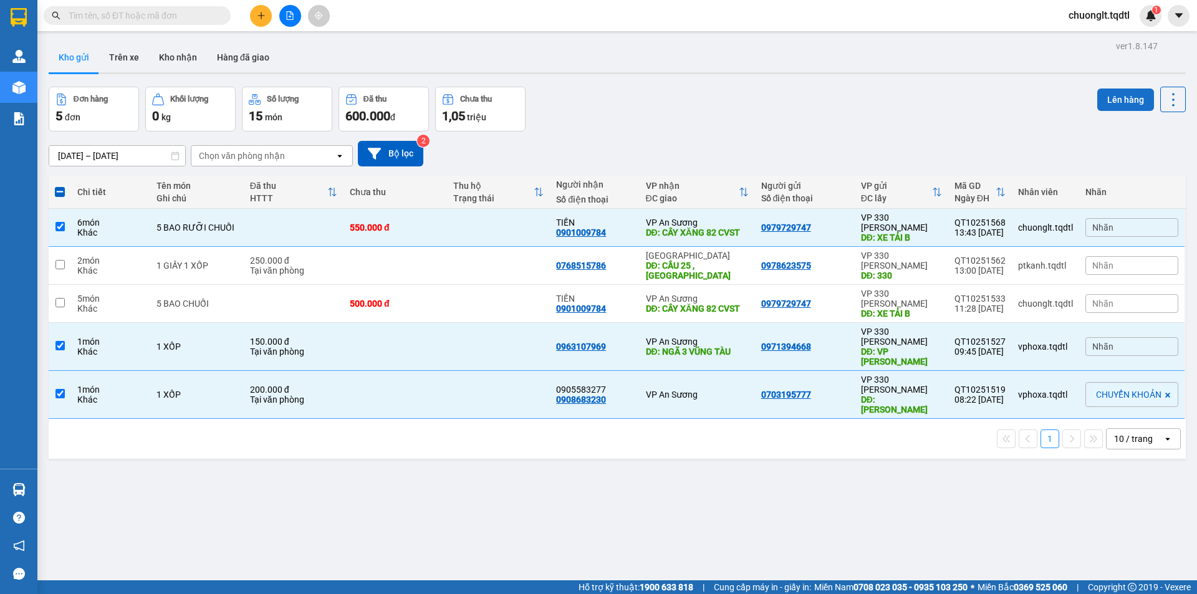
click at [1113, 96] on button "Lên hàng" at bounding box center [1126, 100] width 57 height 22
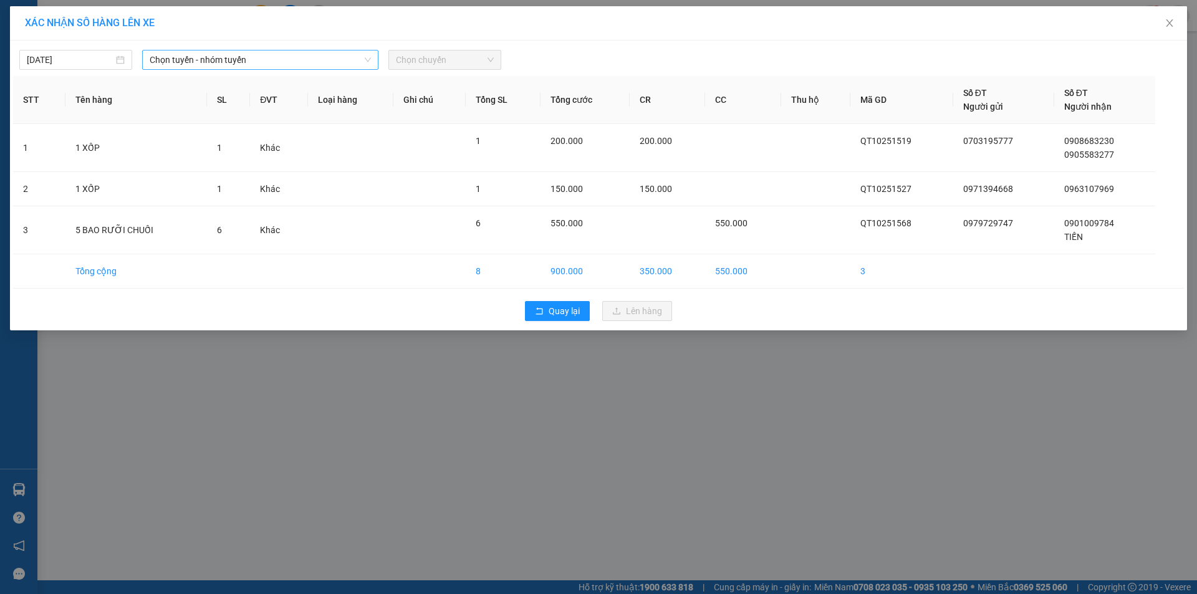
click at [299, 64] on span "Chọn tuyến - nhóm tuyến" at bounding box center [260, 60] width 221 height 19
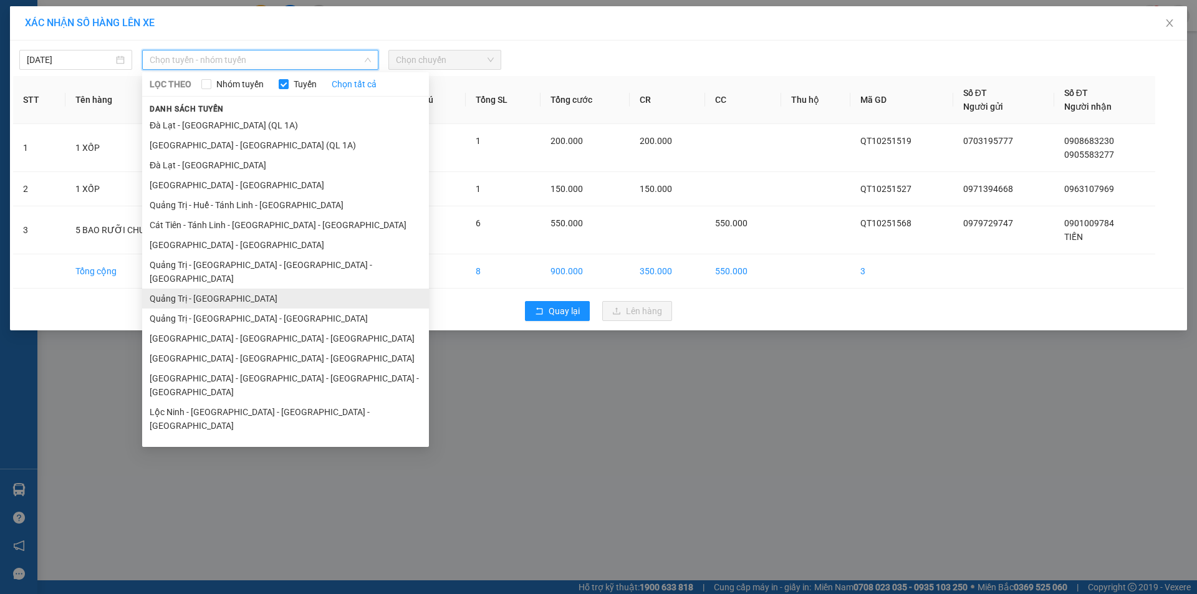
scroll to position [72, 0]
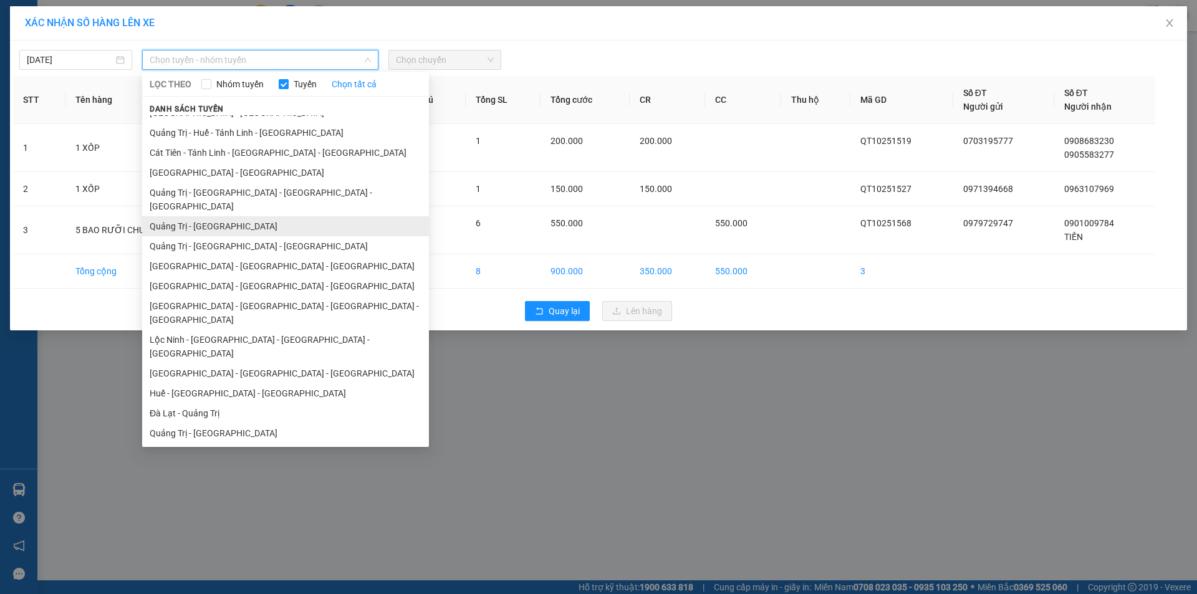
click at [244, 216] on li "Quảng Trị - [GEOGRAPHIC_DATA]" at bounding box center [285, 226] width 287 height 20
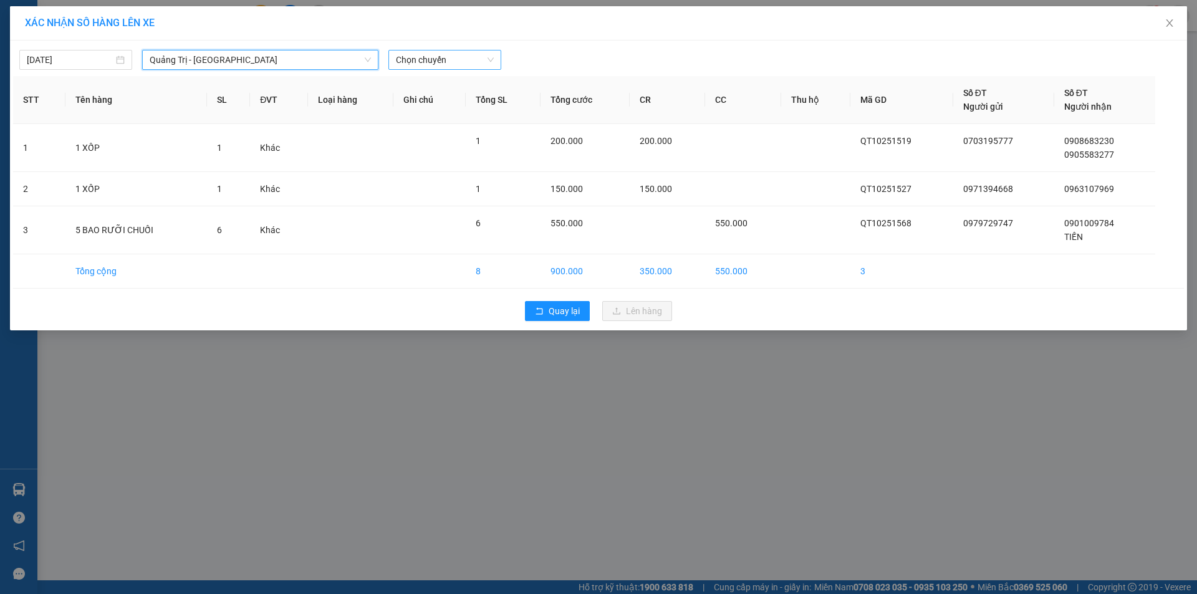
click at [474, 59] on span "Chọn chuyến" at bounding box center [445, 60] width 98 height 19
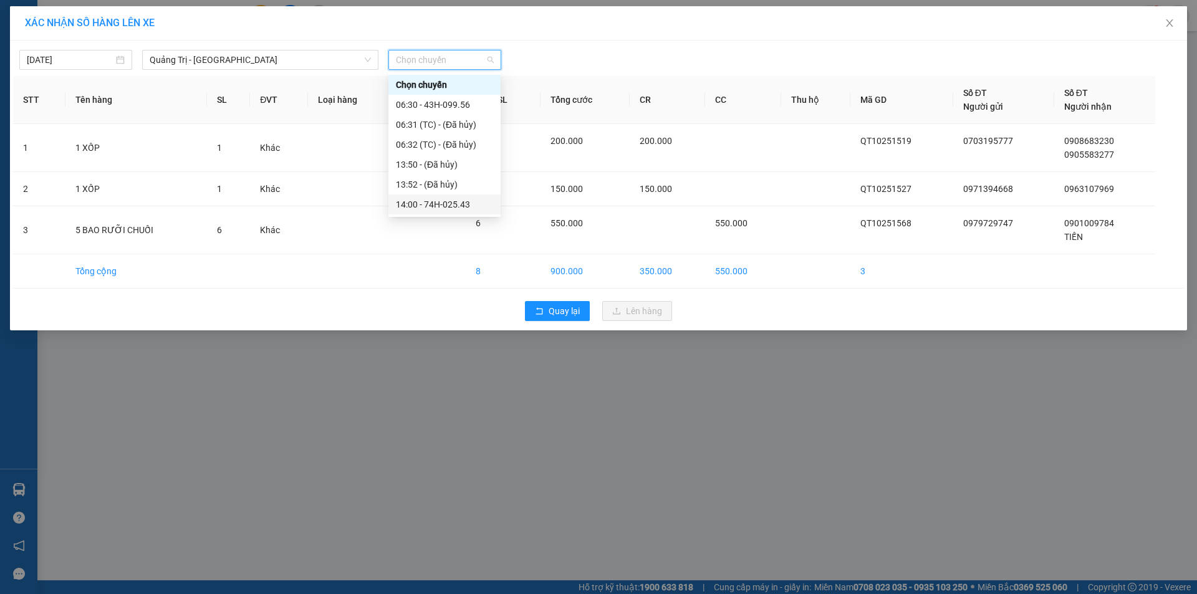
click at [448, 202] on div "14:00 - 74H-025.43" at bounding box center [444, 205] width 97 height 14
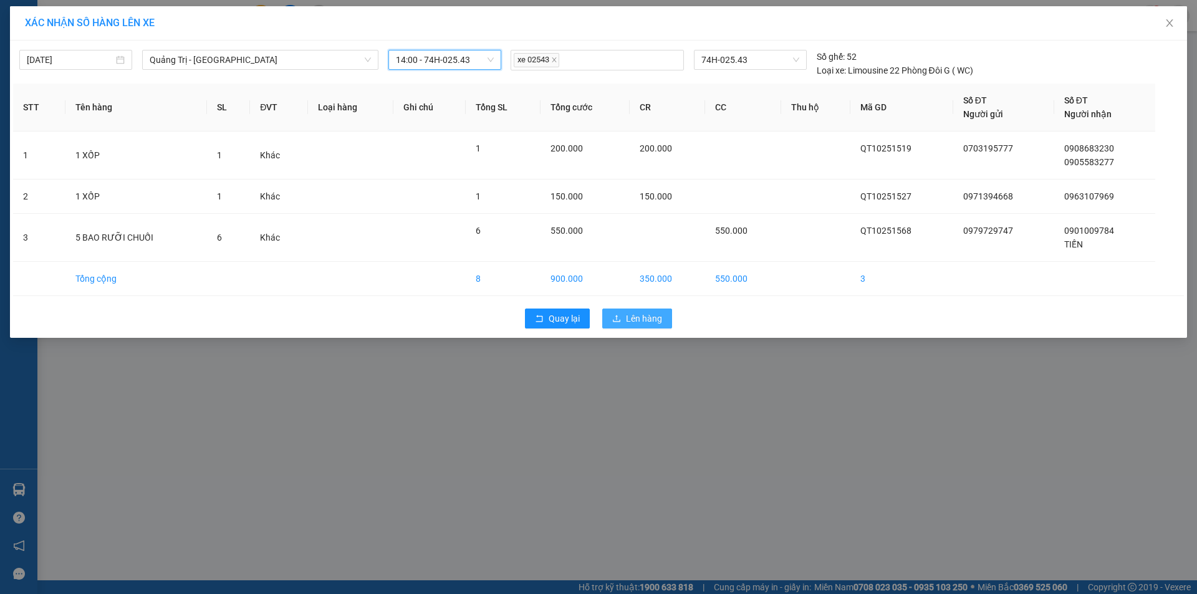
click at [637, 314] on span "Lên hàng" at bounding box center [644, 319] width 36 height 14
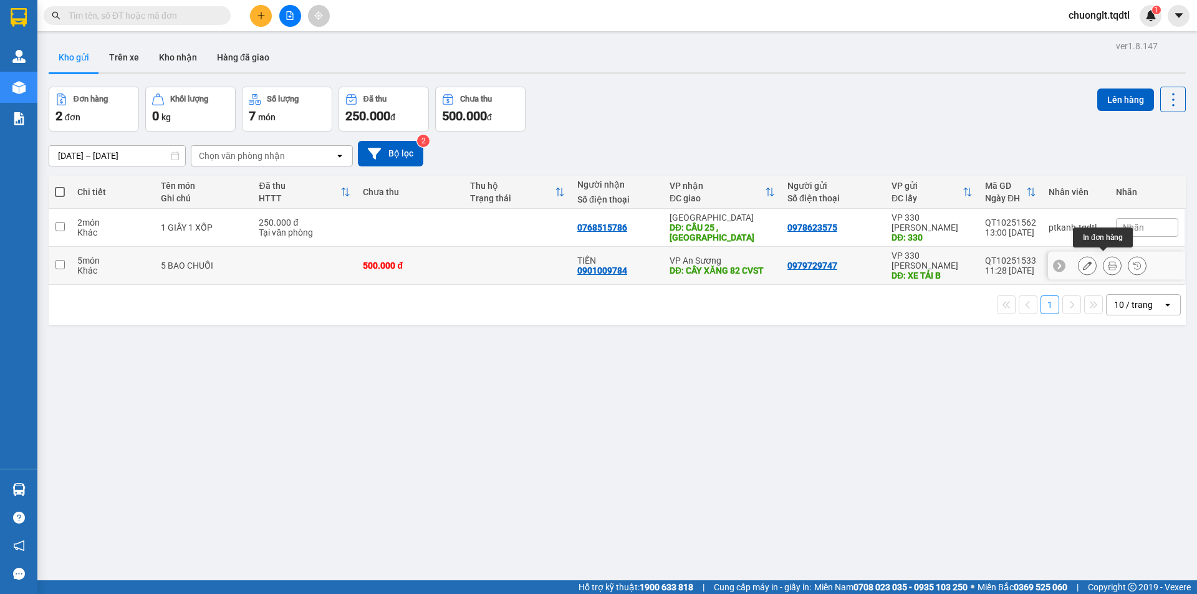
click at [1108, 261] on icon at bounding box center [1112, 265] width 9 height 9
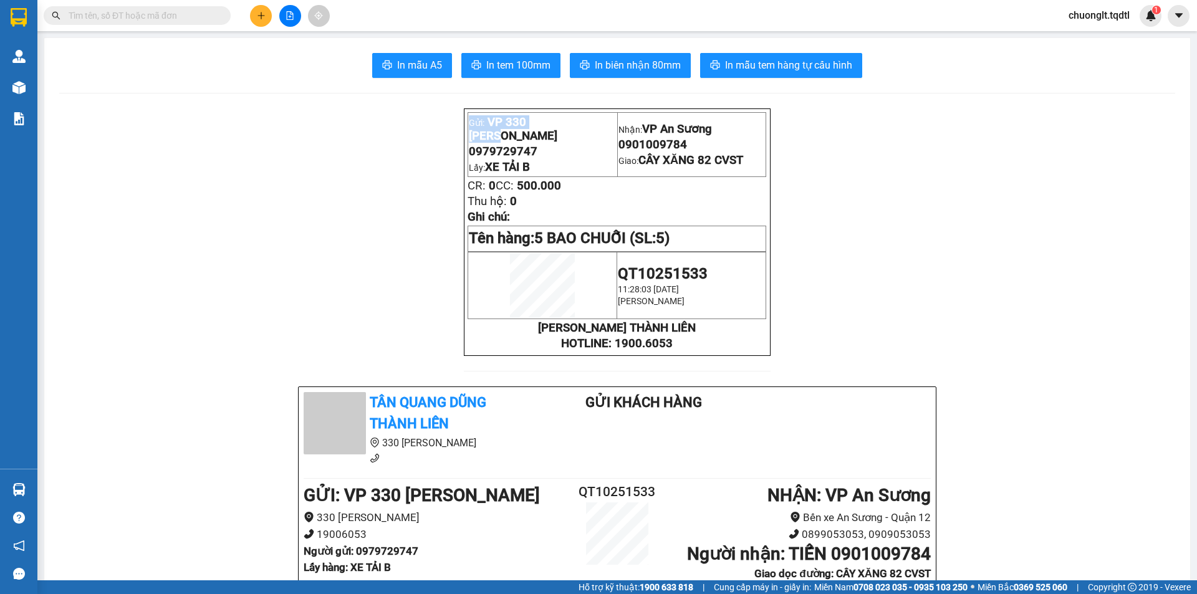
drag, startPoint x: 554, startPoint y: 120, endPoint x: 451, endPoint y: 123, distance: 103.6
click at [712, 327] on p "[PERSON_NAME] THÀNH LIÊN" at bounding box center [617, 328] width 299 height 14
copy div "ẫn 0979729747 Lấy: XE TẢI B Nhận: VP An Sương 0901009784 Giao: CÂY XĂNG 82 CVST…"
click at [261, 23] on button at bounding box center [261, 16] width 22 height 22
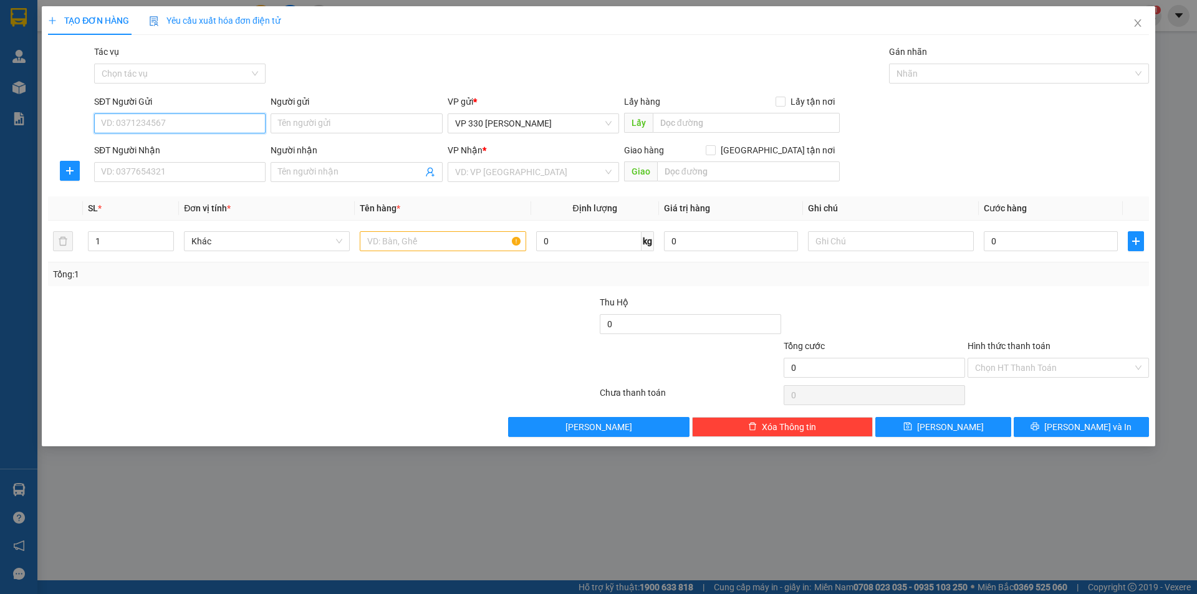
click at [155, 123] on input "SĐT Người Gửi" at bounding box center [179, 124] width 171 height 20
click at [130, 148] on div "0842859909" at bounding box center [180, 149] width 157 height 14
type input "0842859909"
type input "9956DĐ"
type input "0962890944"
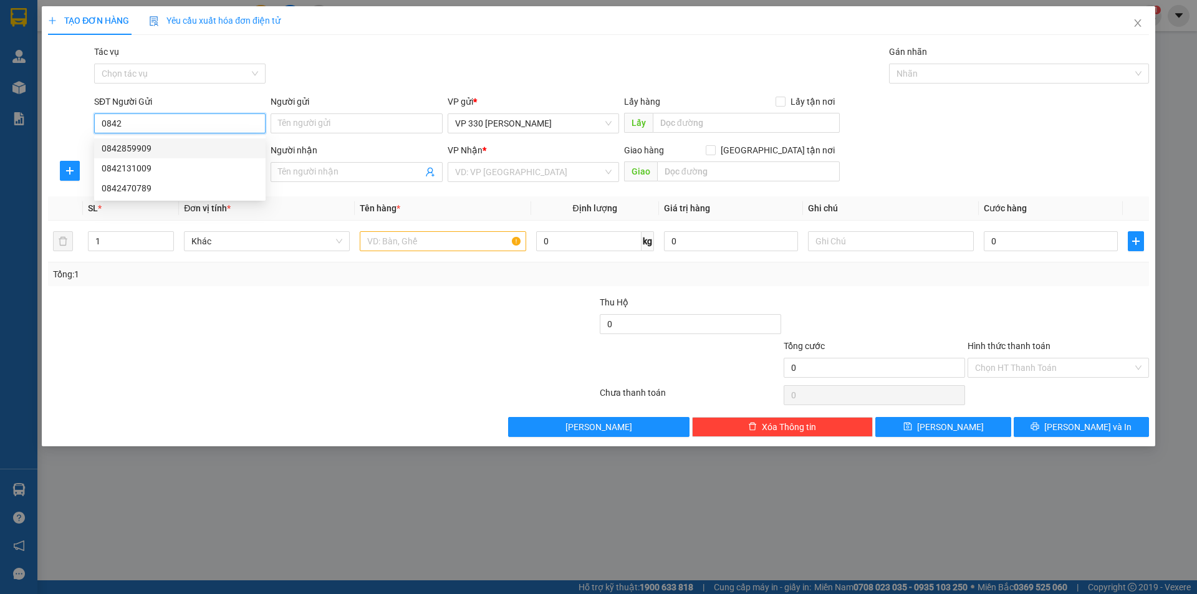
type input "NGA 3 DẦU GIÂY"
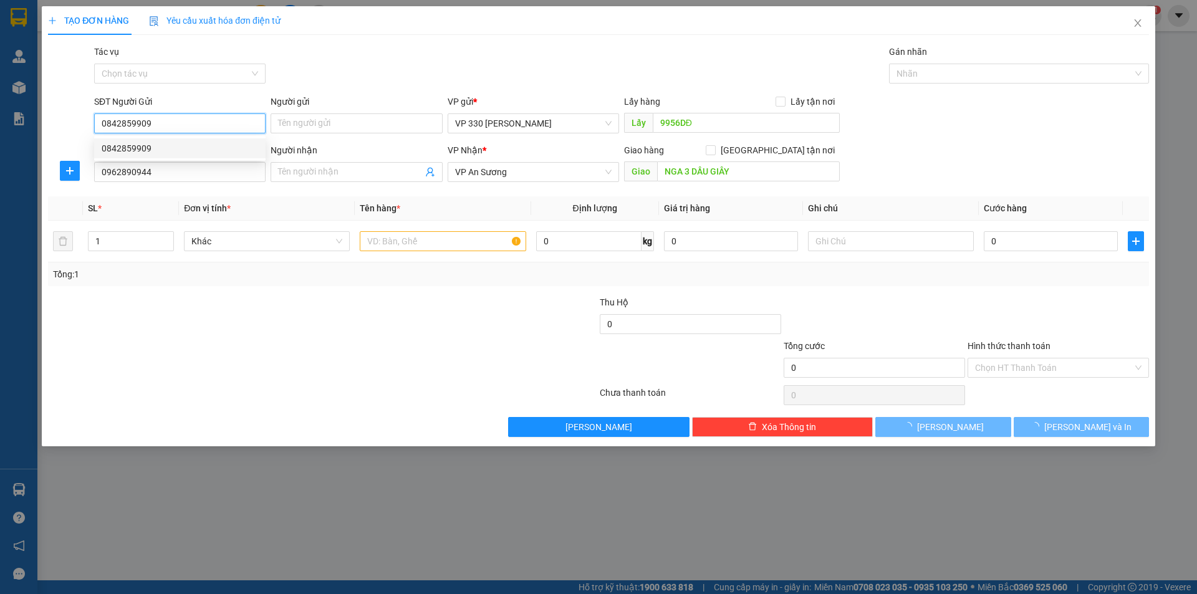
type input "200.000"
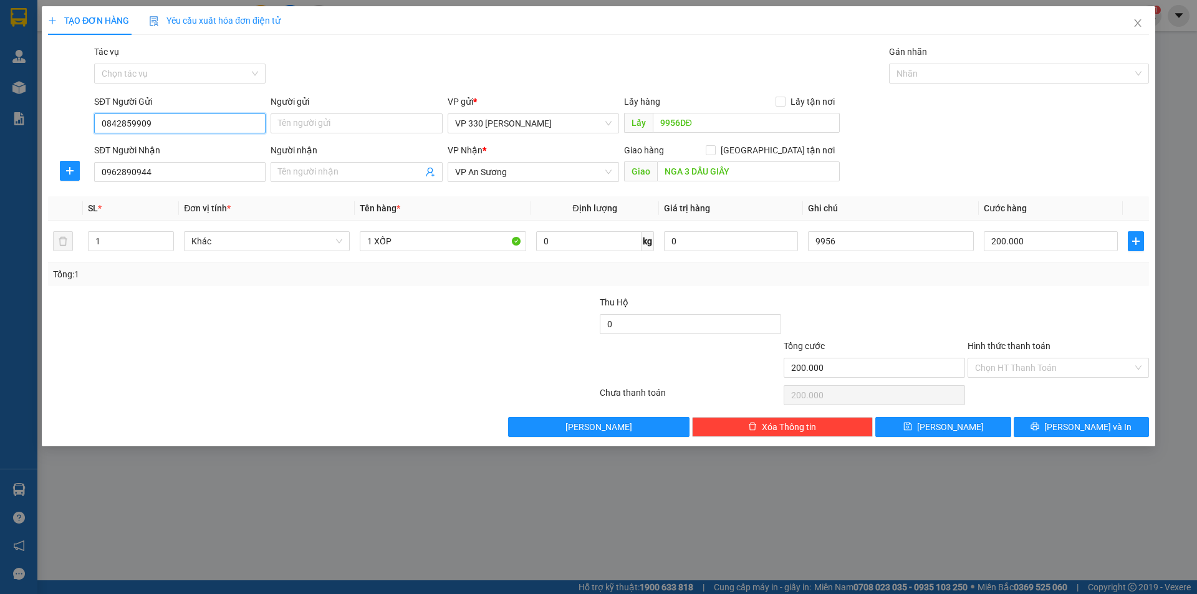
click at [161, 127] on input "0842859909" at bounding box center [179, 124] width 171 height 20
type input "0"
click at [150, 163] on div "0842131009" at bounding box center [180, 169] width 157 height 14
type input "0842131009"
type input "XE TẢI B"
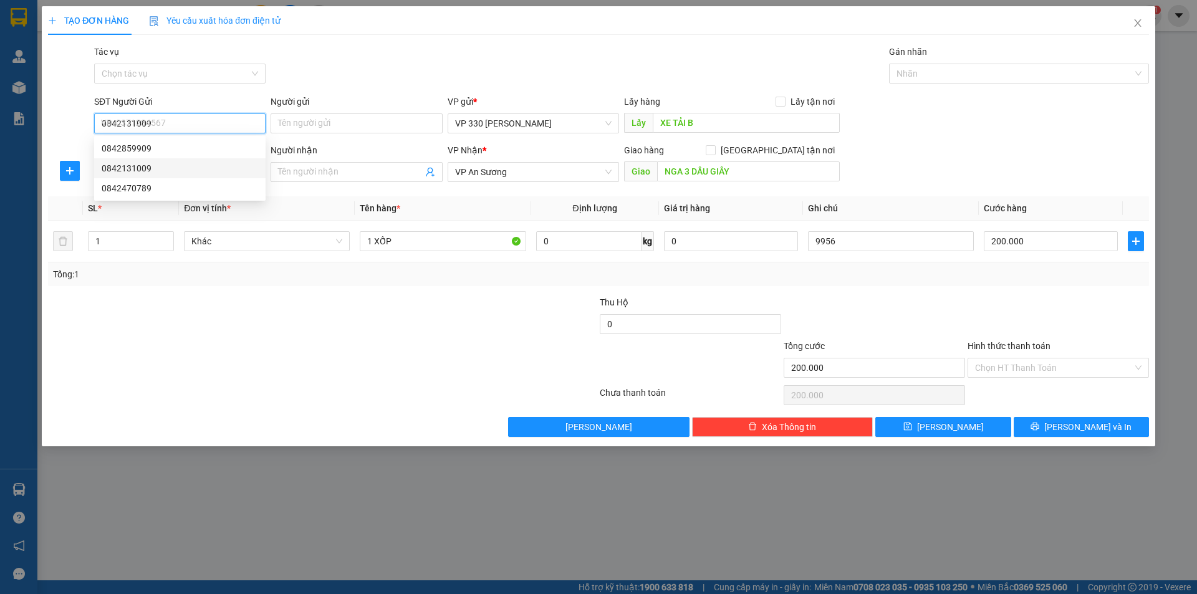
type input "0"
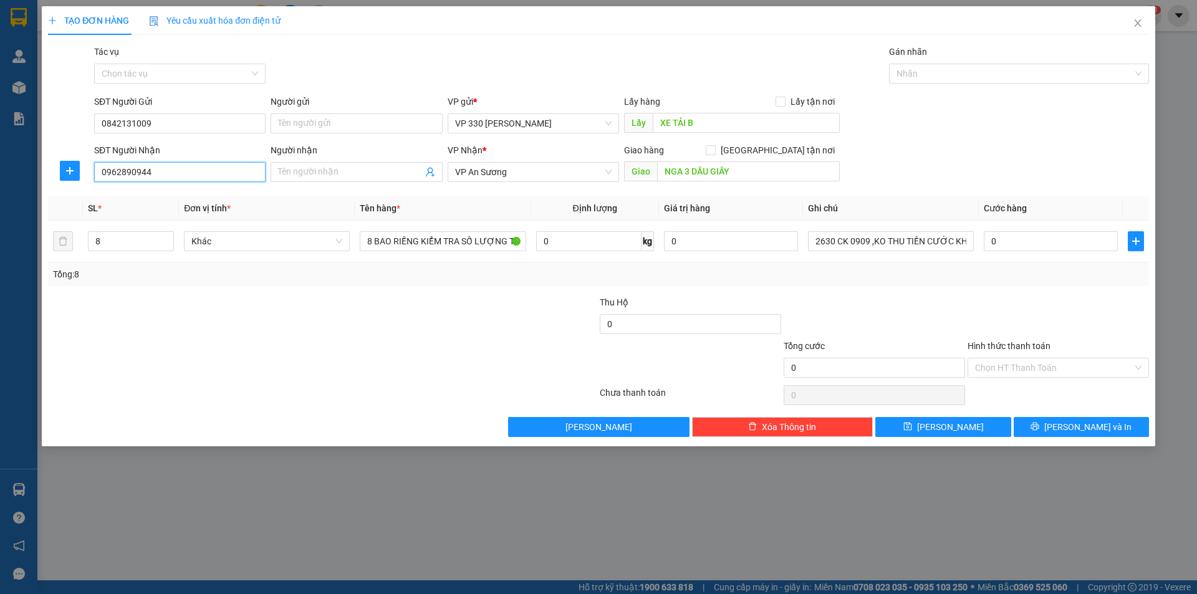
click at [188, 170] on input "0962890944" at bounding box center [179, 172] width 171 height 20
click at [147, 215] on div "0935206397" at bounding box center [180, 217] width 157 height 14
type input "0935206397"
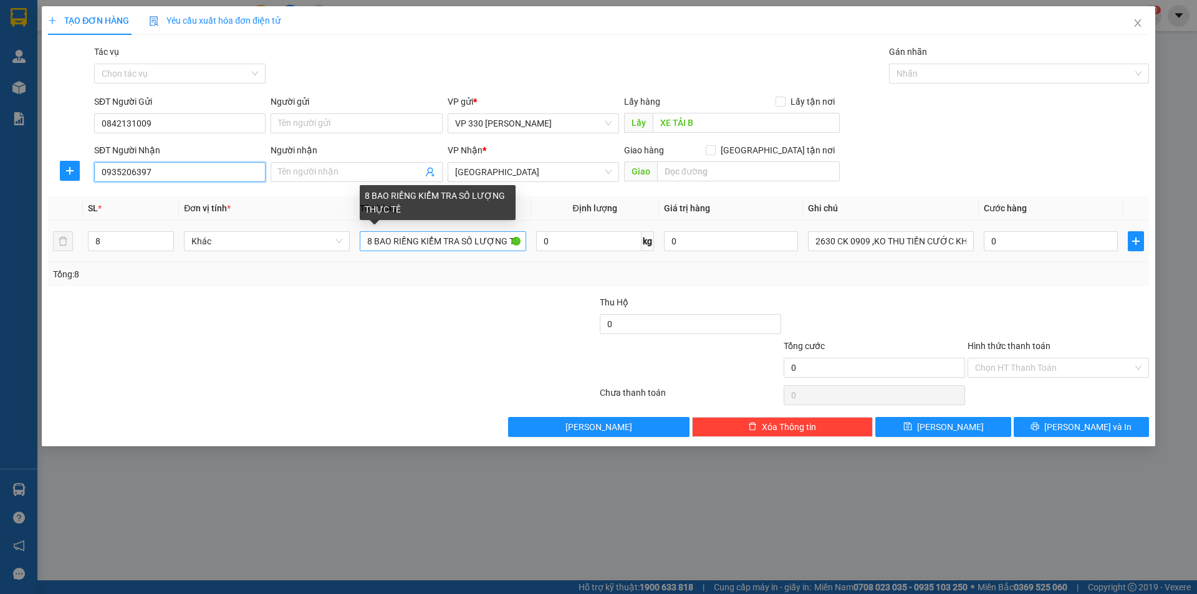
type input "0935206397"
drag, startPoint x: 373, startPoint y: 238, endPoint x: 353, endPoint y: 242, distance: 20.3
click at [353, 242] on tr "8 Khác 8 BAO RIỀNG KIỂM TRA SỐ LƯỢNG THỰC TẾ 0 kg 0 2630 CK 0909 ,KO THU TIỀN C…" at bounding box center [598, 242] width 1101 height 42
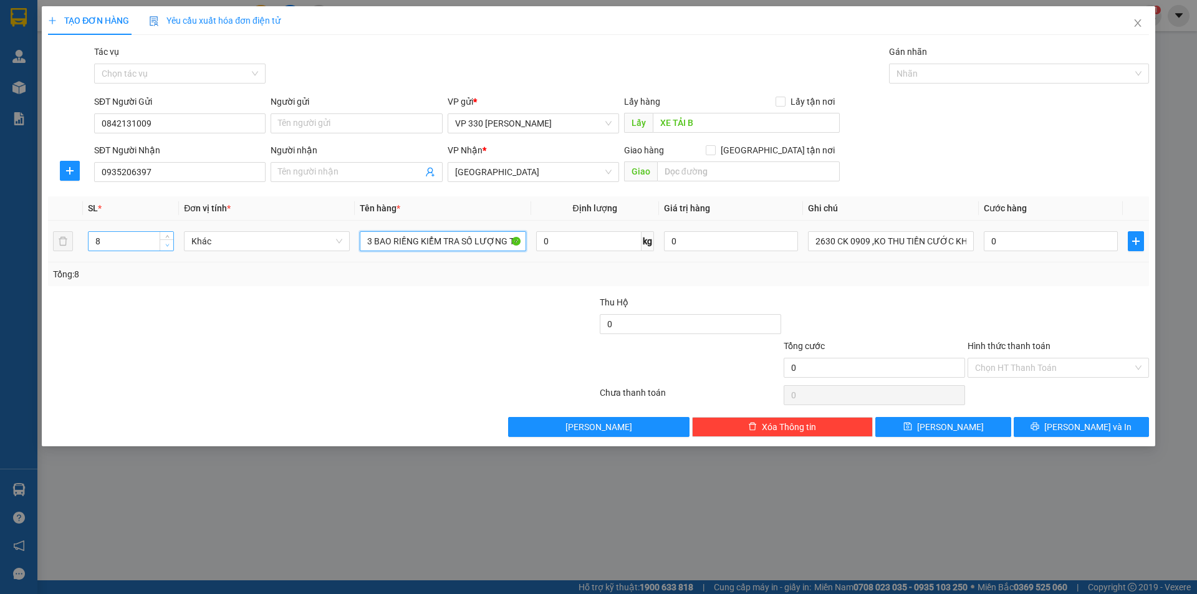
type input "3 BAO RIỀNG KIỂM TRA SỐ LƯỢNG THỰC TẾ"
click at [167, 246] on icon "down" at bounding box center [167, 245] width 4 height 2
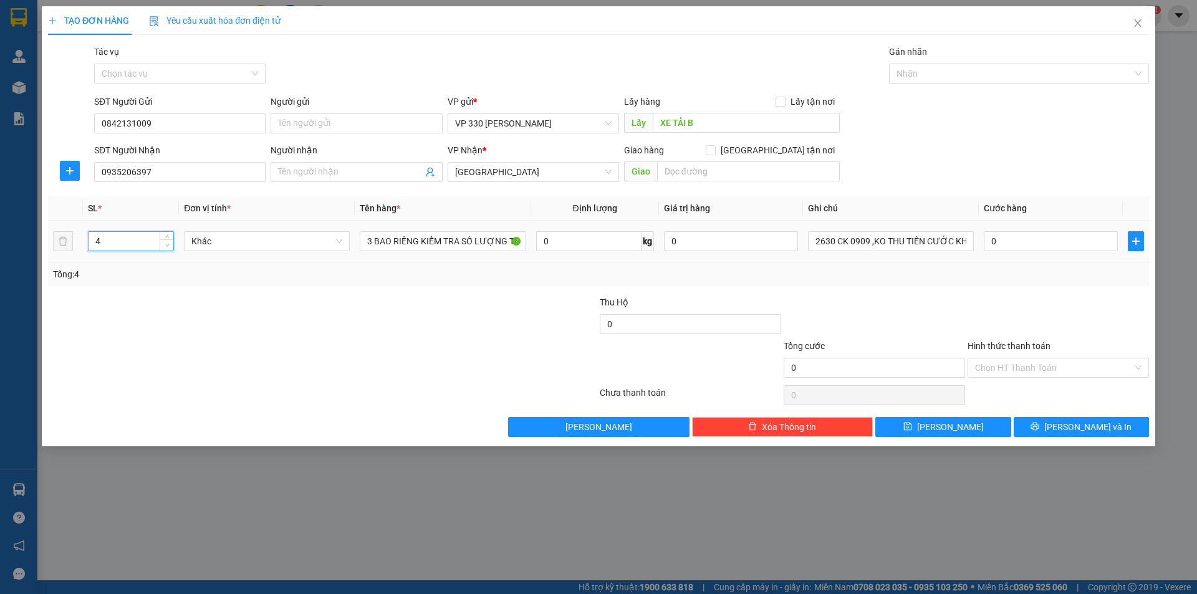
type input "3"
click at [167, 246] on icon "down" at bounding box center [167, 245] width 4 height 2
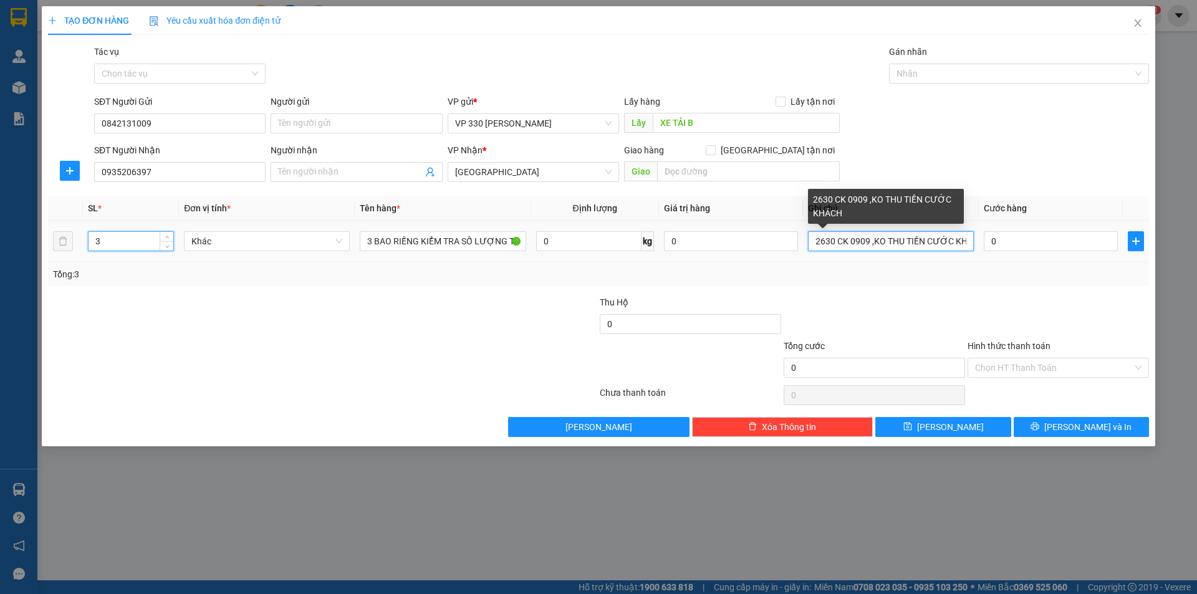
click at [834, 240] on input "2630 CK 0909 ,KO THU TIỀN CƯỚC KHÁCH" at bounding box center [891, 241] width 166 height 20
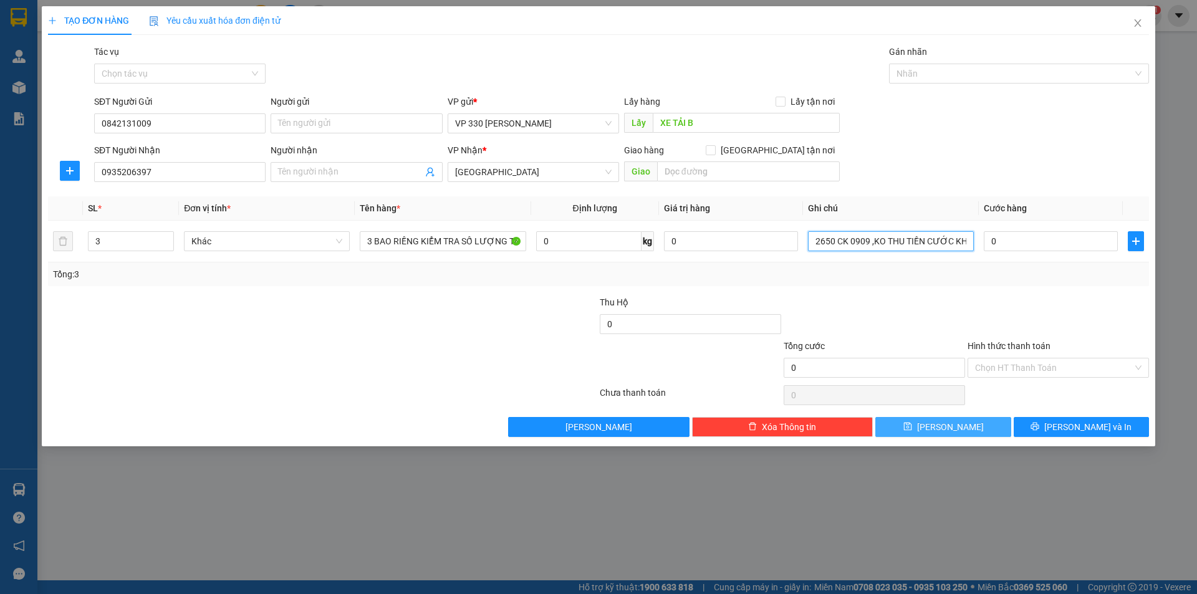
type input "2650 CK 0909 ,KO THU TIỀN CƯỚC KHÁCH"
click at [971, 424] on button "[PERSON_NAME]" at bounding box center [943, 427] width 135 height 20
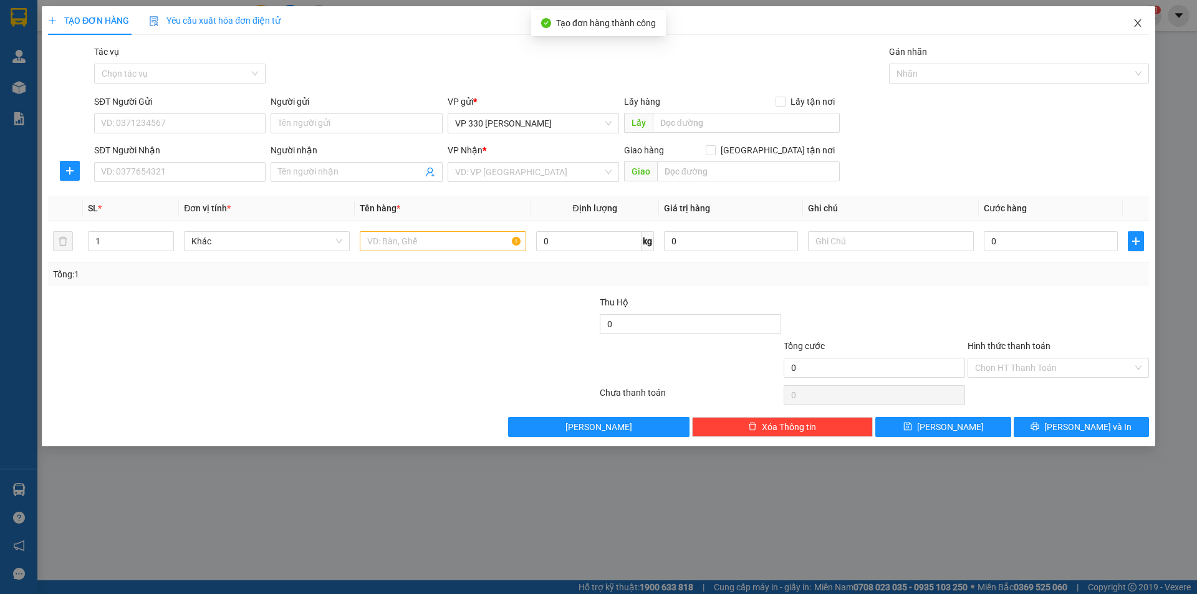
click at [1136, 22] on icon "close" at bounding box center [1138, 23] width 10 height 10
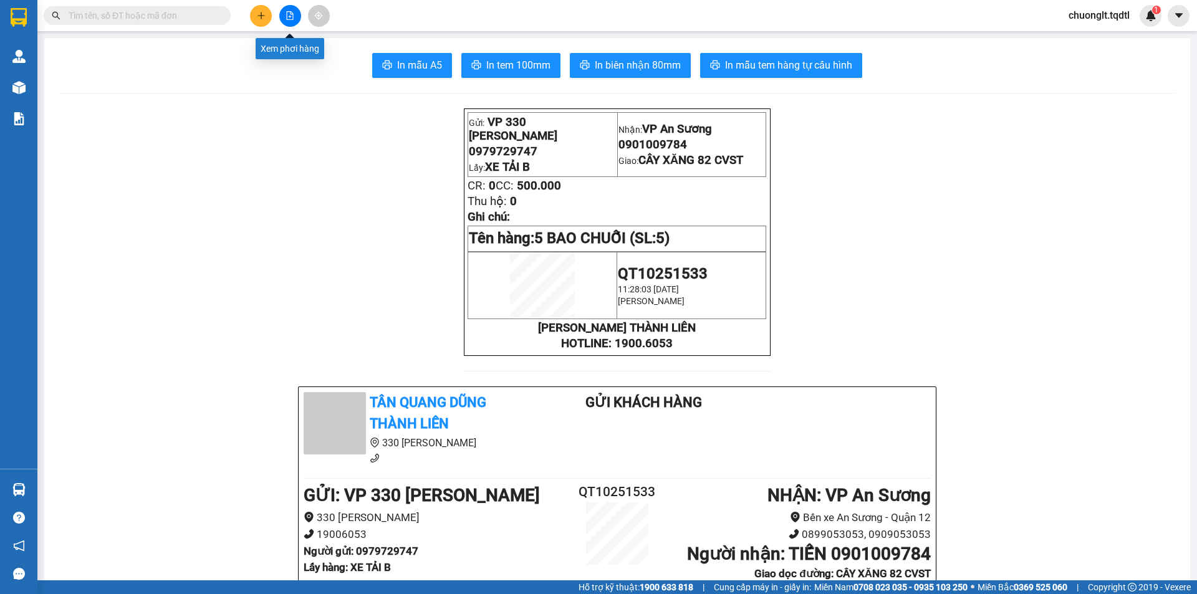
click at [294, 11] on icon "file-add" at bounding box center [290, 15] width 9 height 9
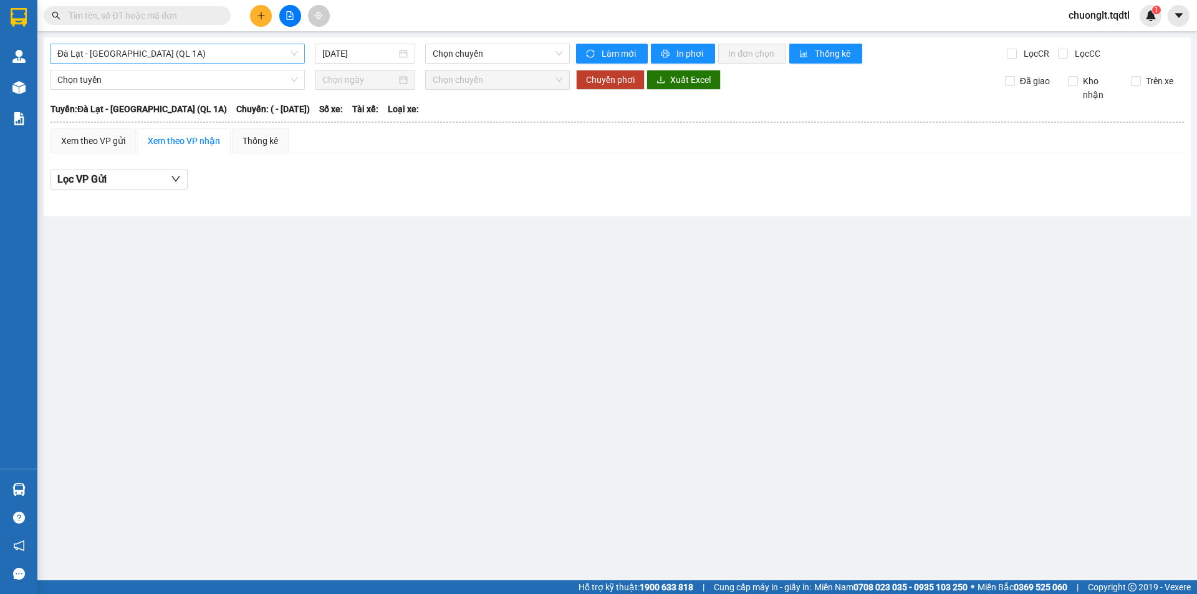
click at [227, 55] on span "Đà Lạt - [GEOGRAPHIC_DATA] (QL 1A)" at bounding box center [177, 53] width 240 height 19
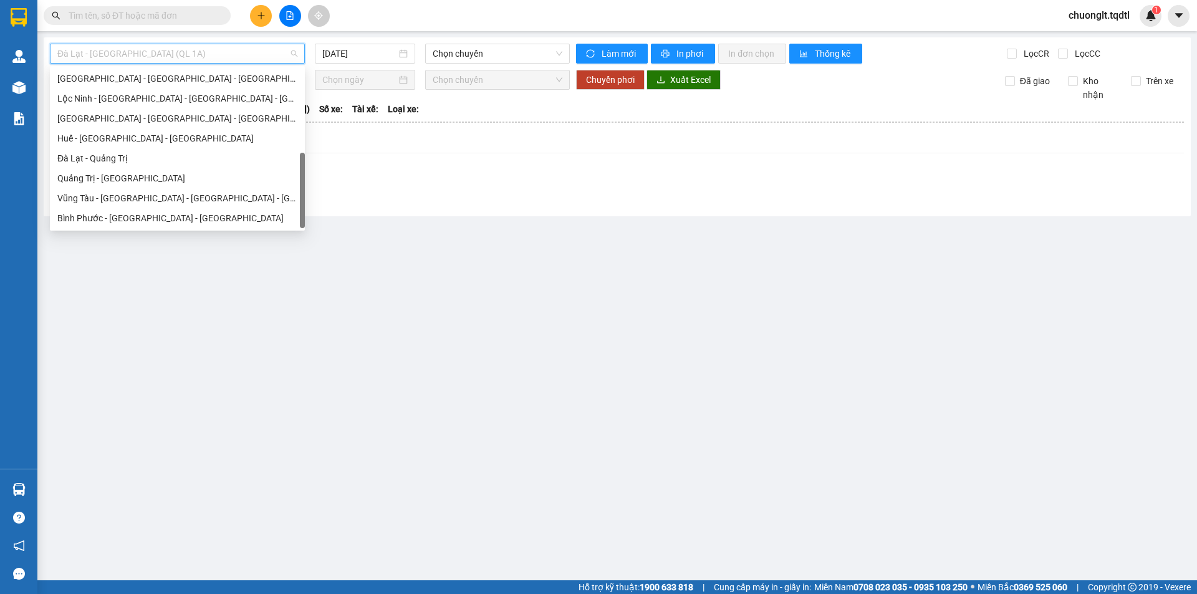
scroll to position [259, 0]
click at [155, 176] on div "Quảng Trị - [GEOGRAPHIC_DATA]" at bounding box center [177, 178] width 240 height 14
type input "[DATE]"
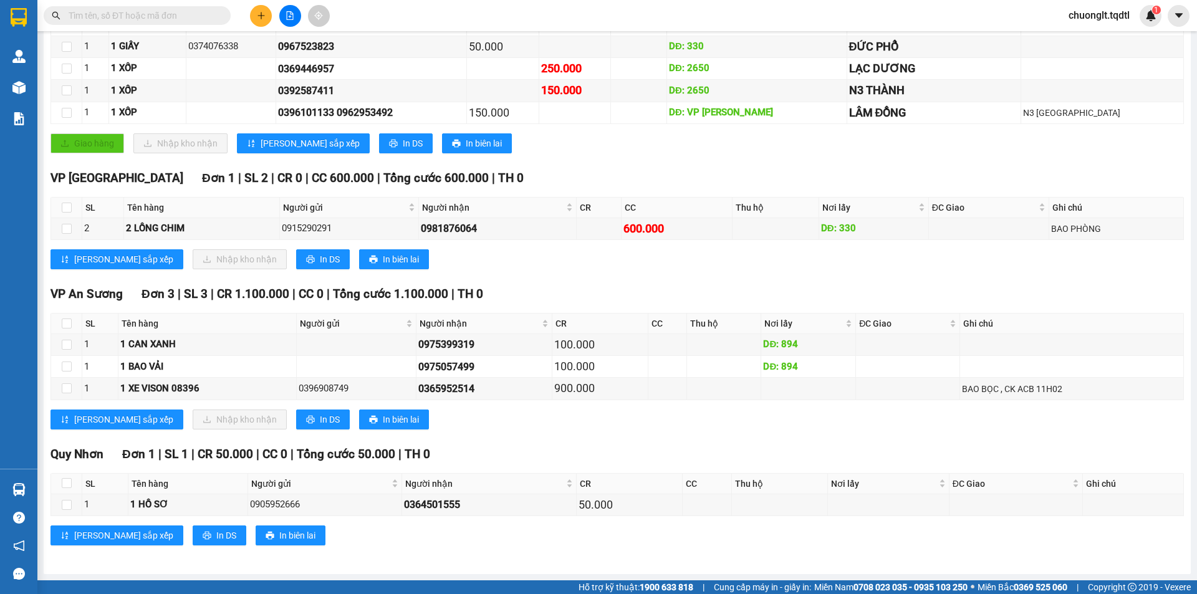
scroll to position [155, 0]
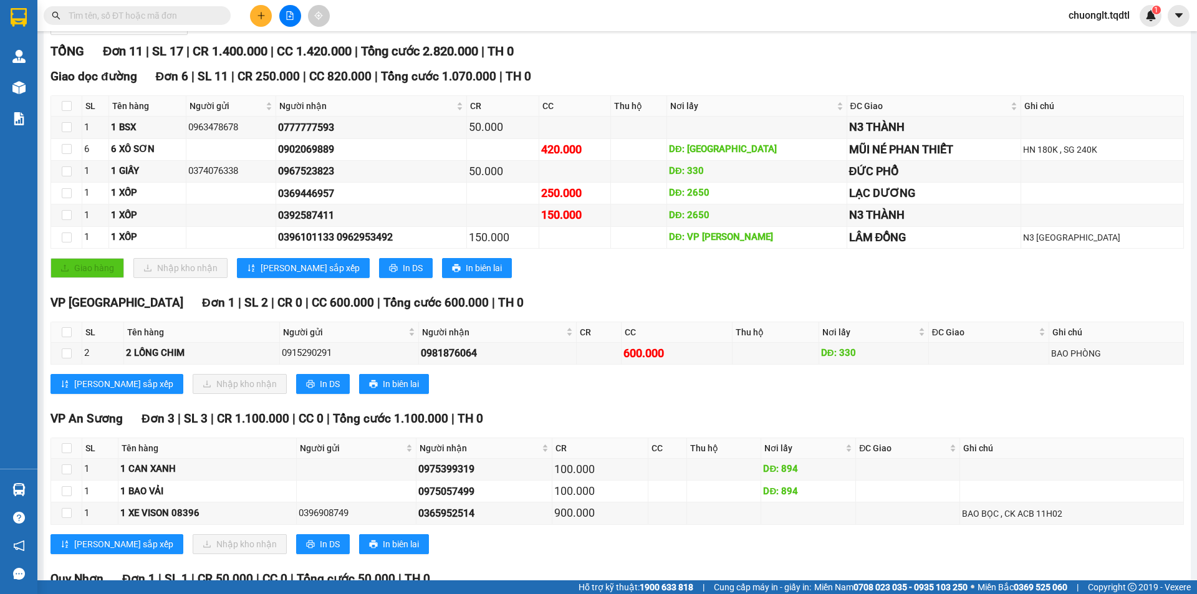
click at [273, 12] on div at bounding box center [290, 16] width 94 height 22
click at [265, 19] on icon "plus" at bounding box center [261, 15] width 9 height 9
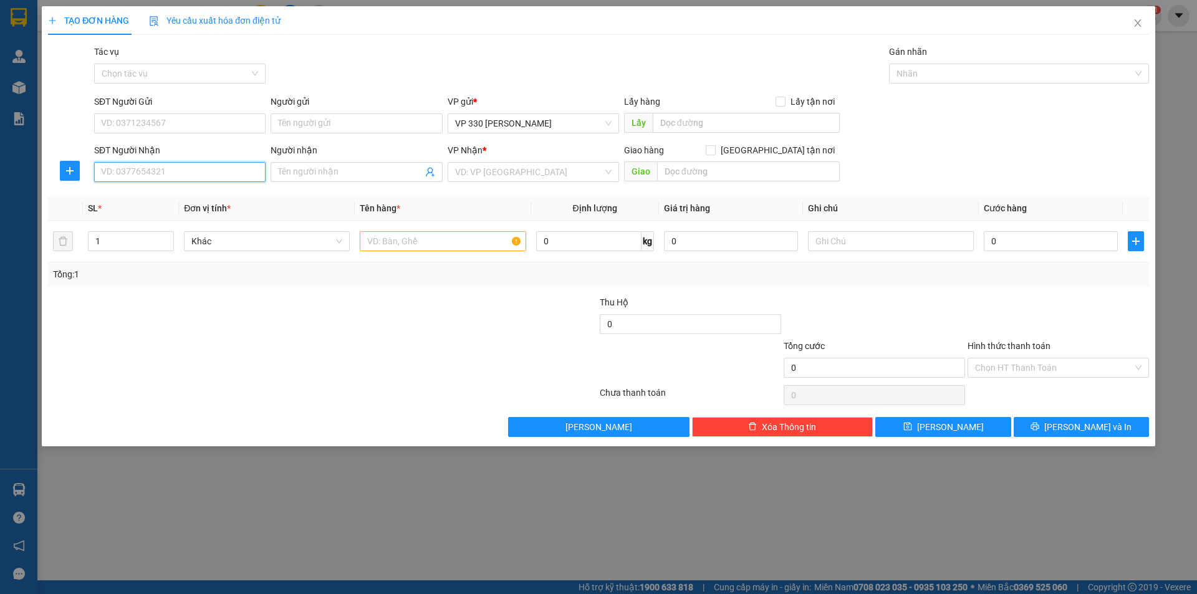
click at [202, 175] on input "SĐT Người Nhận" at bounding box center [179, 172] width 171 height 20
type input "0393515468"
click at [703, 110] on div "Lấy hàng Lấy tận nơi" at bounding box center [732, 104] width 216 height 19
click at [700, 117] on input "text" at bounding box center [746, 123] width 187 height 20
type input "2650 HIỀN THÀNH"
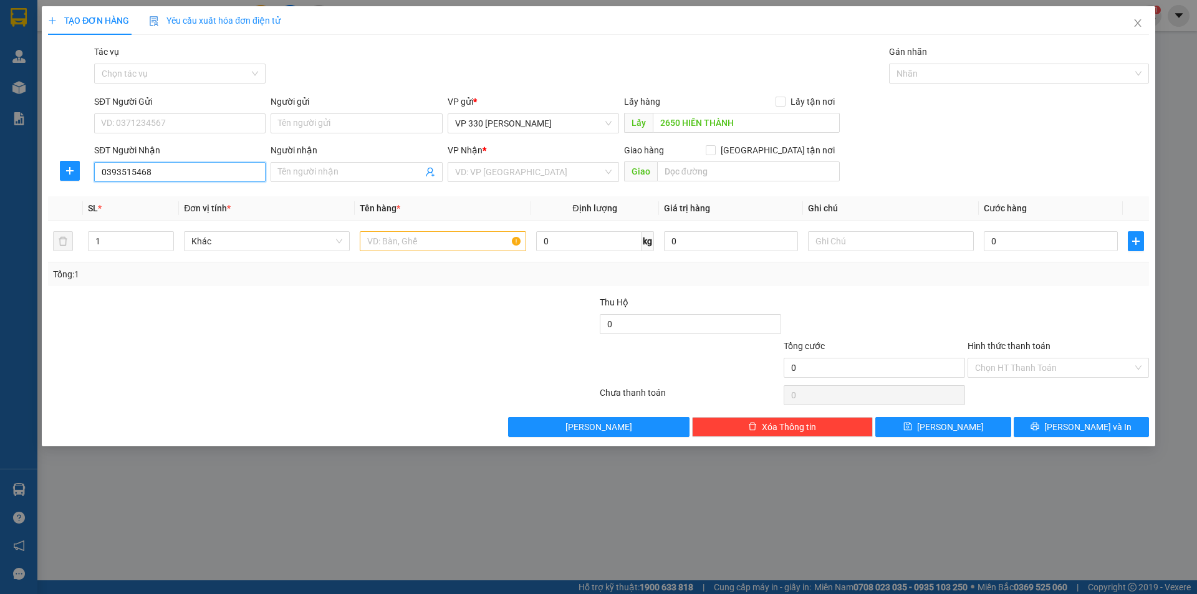
drag, startPoint x: 152, startPoint y: 169, endPoint x: 39, endPoint y: 179, distance: 113.9
click at [39, 180] on div "TẠO ĐƠN HÀNG Yêu cầu xuất hóa đơn điện tử Transit Pickup Surcharge Ids Transit …" at bounding box center [598, 297] width 1197 height 594
click at [140, 115] on input "SĐT Người Gửi" at bounding box center [179, 124] width 171 height 20
paste input "0393515468"
type input "0393515468"
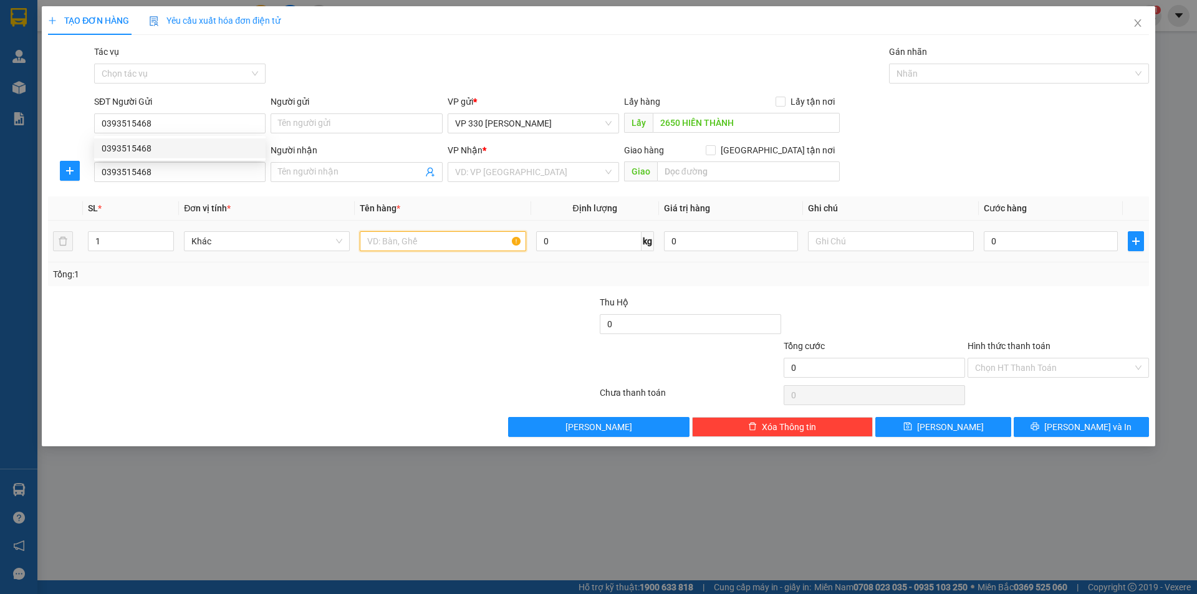
click at [418, 239] on input "text" at bounding box center [443, 241] width 166 height 20
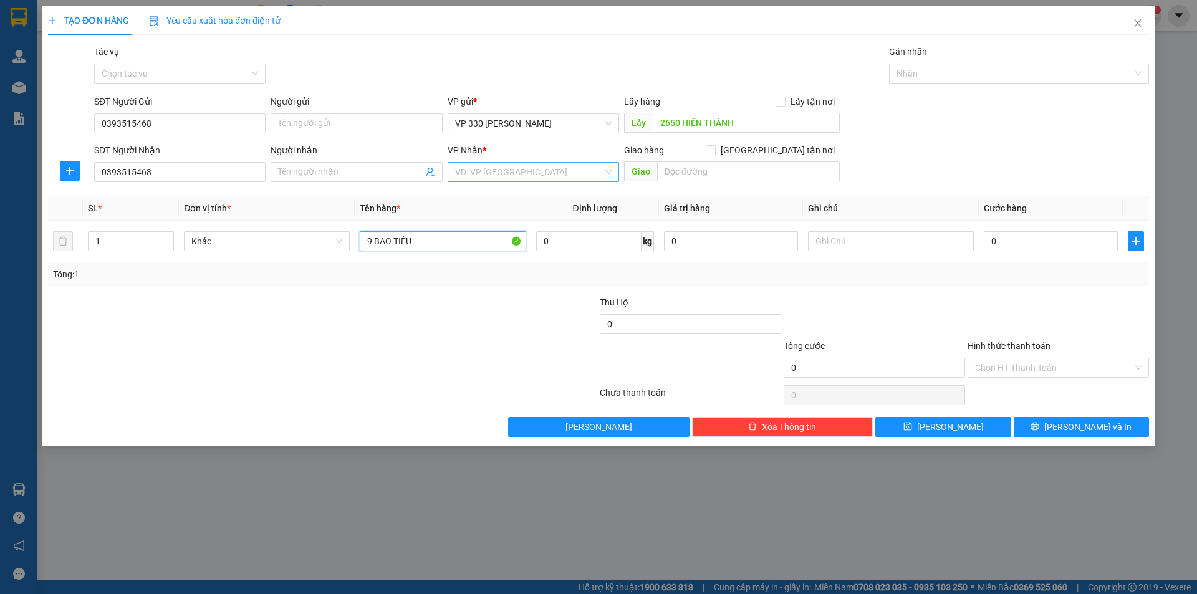
type input "9 BAO TIÊU"
click at [574, 167] on input "search" at bounding box center [529, 172] width 148 height 19
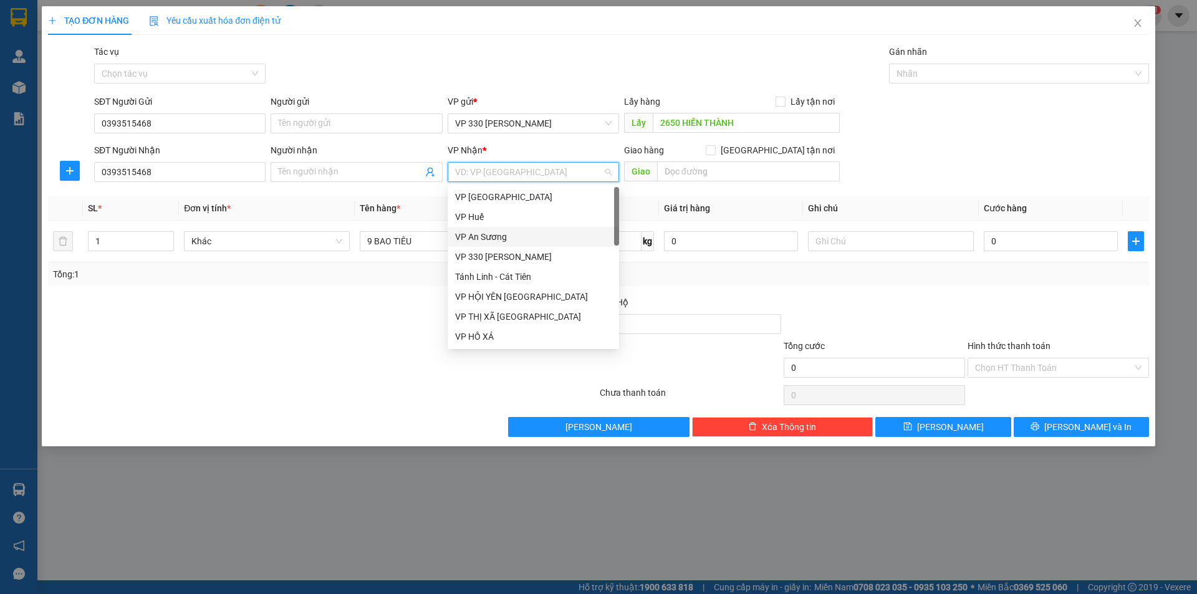
click at [534, 236] on div "VP An Sương" at bounding box center [533, 237] width 157 height 14
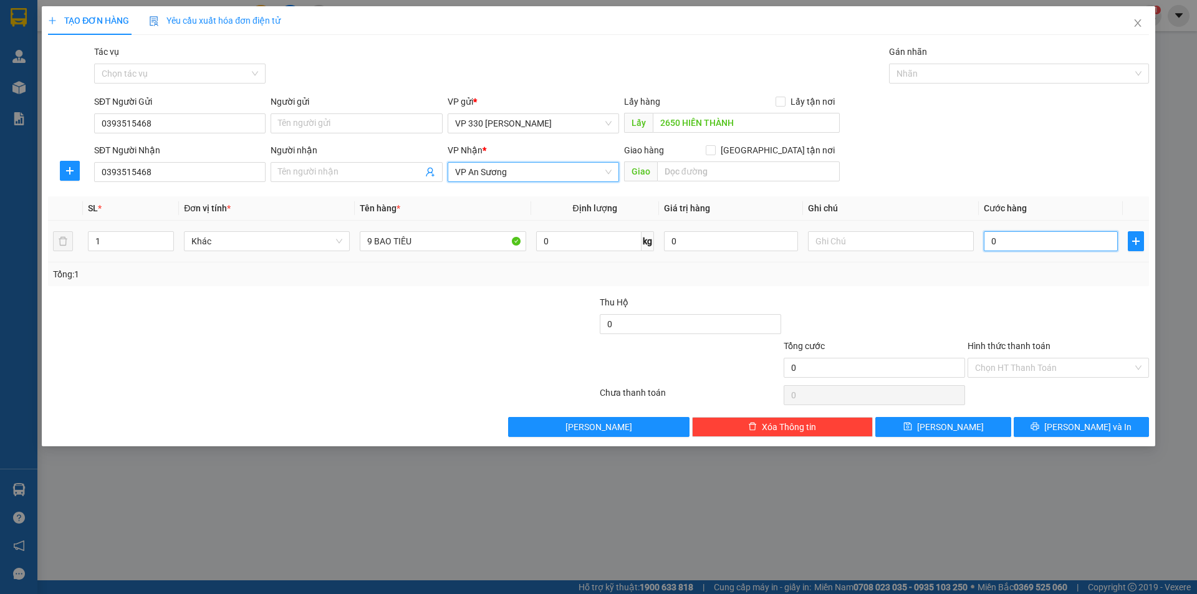
click at [1020, 242] on input "0" at bounding box center [1051, 241] width 134 height 20
type input "1"
type input "10"
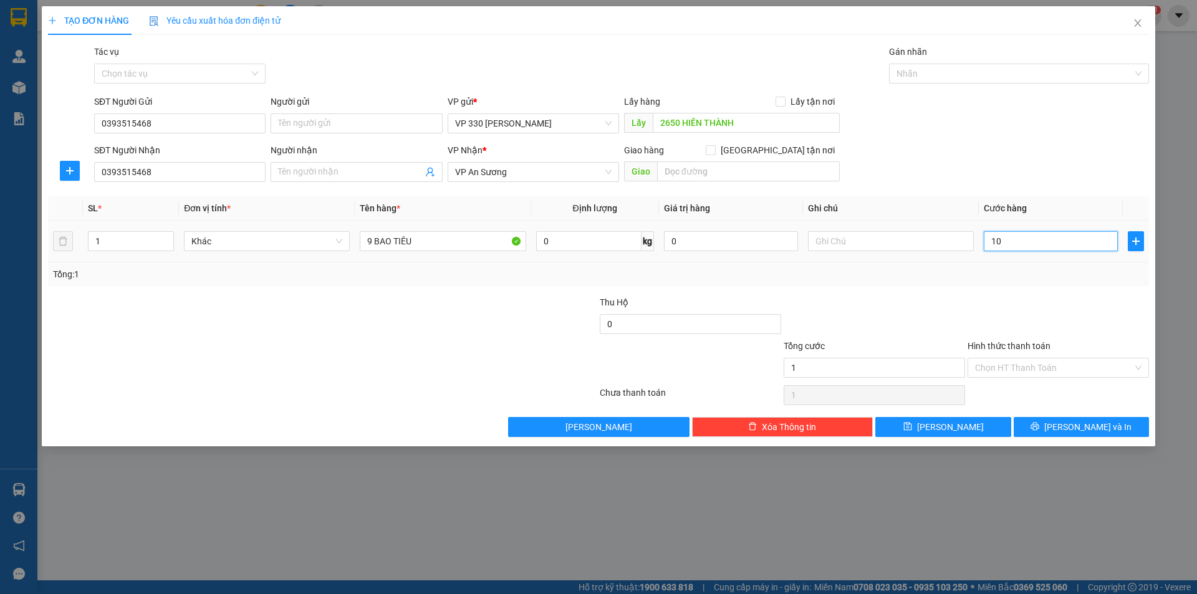
type input "10"
type input "108"
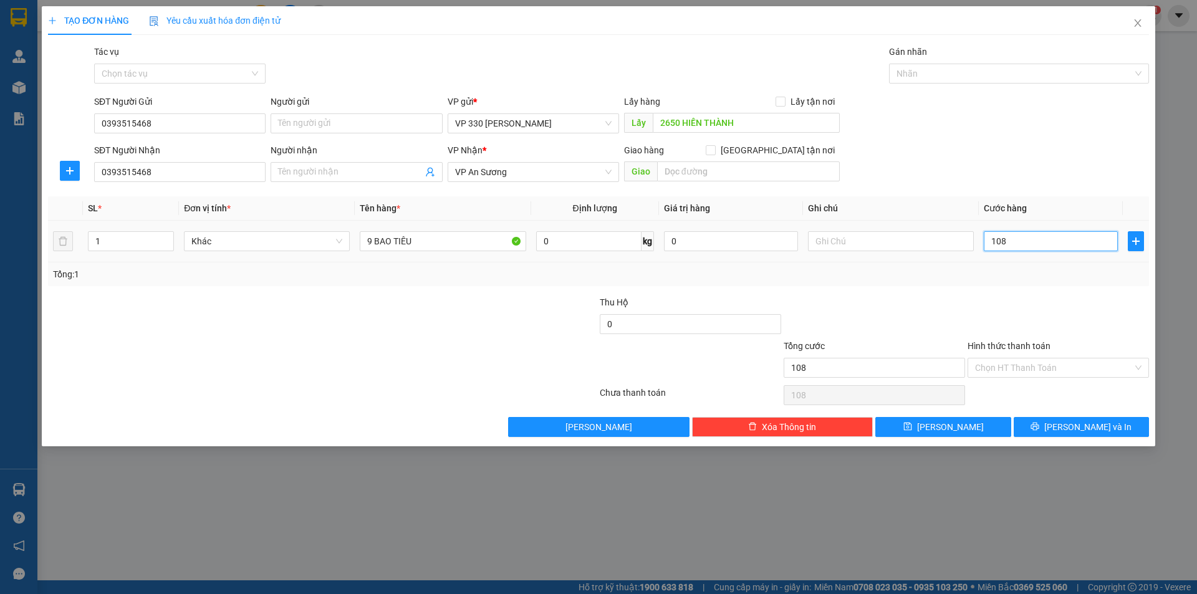
type input "1.080"
type input "10.800"
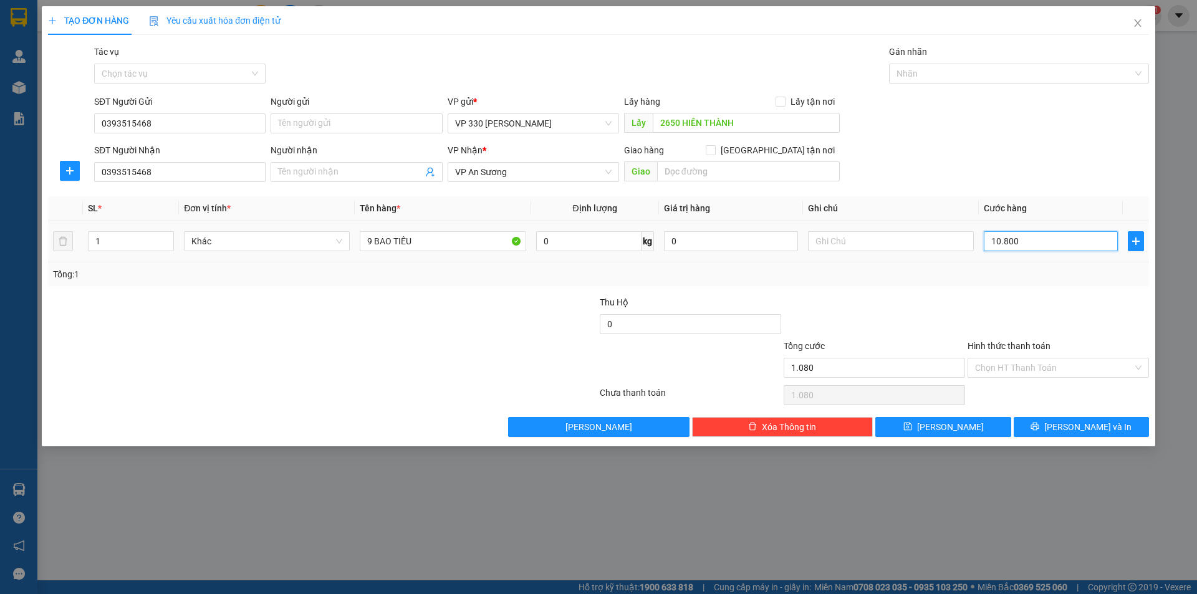
type input "10.800"
type input "108.000"
type input "1.080.000"
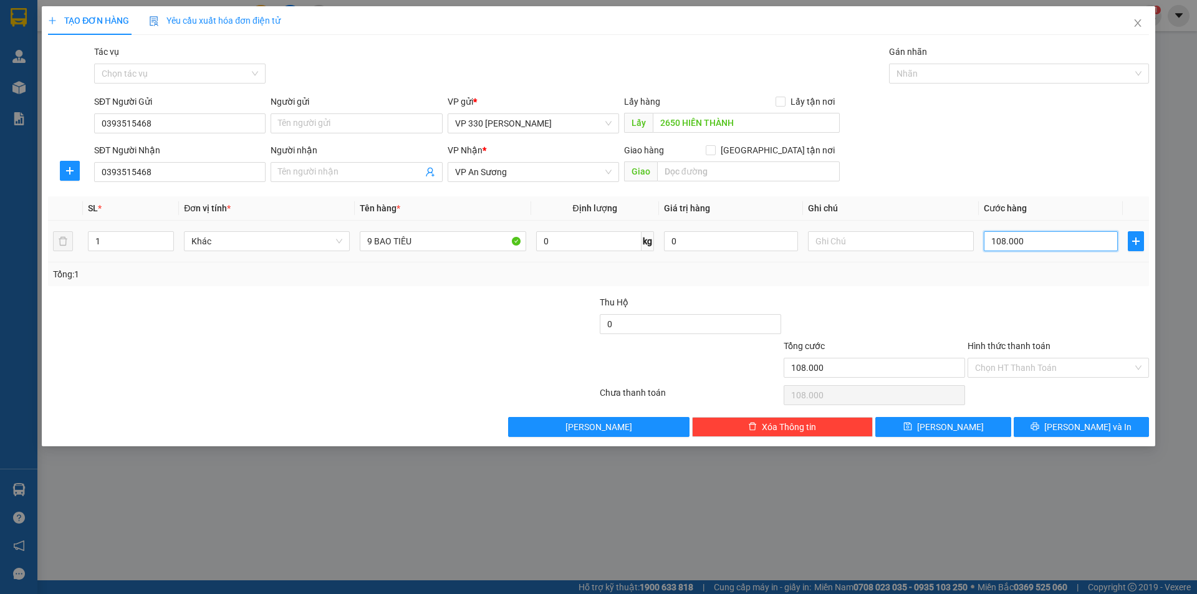
type input "1.080.000"
click at [852, 242] on input "text" at bounding box center [891, 241] width 166 height 20
type input "2650"
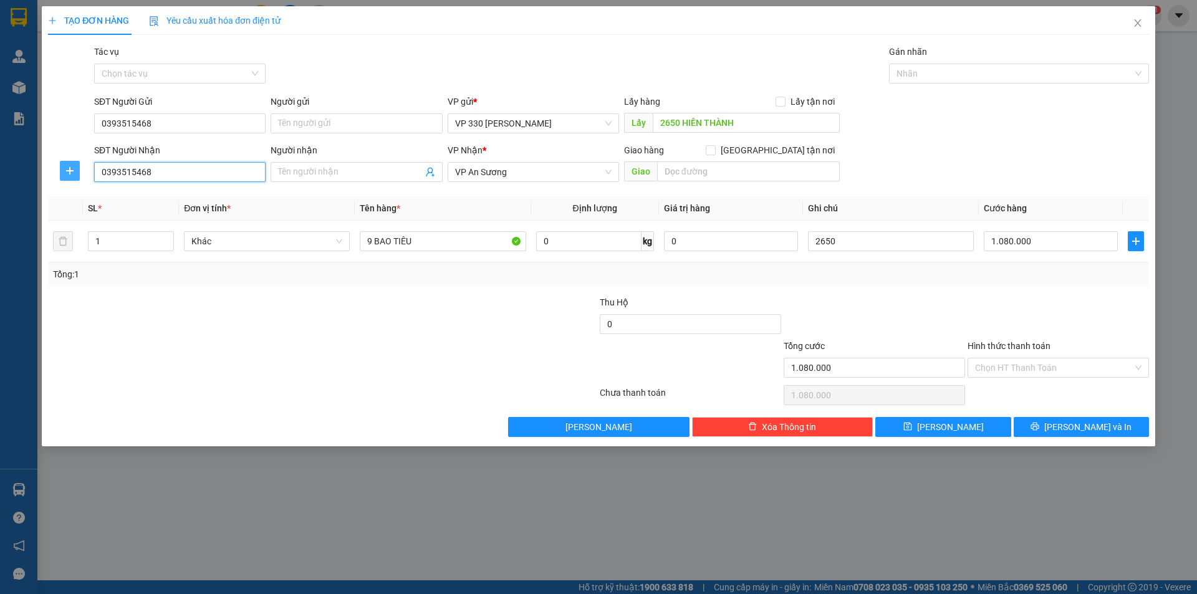
drag, startPoint x: 154, startPoint y: 170, endPoint x: 63, endPoint y: 171, distance: 91.1
click at [69, 176] on div "SĐT Người Nhận 0393515468 0393515468 Người nhận Tên người nhận VP Nhận * VP An …" at bounding box center [599, 165] width 1104 height 44
click at [159, 195] on div "0707222789" at bounding box center [180, 197] width 157 height 14
type input "0707222789"
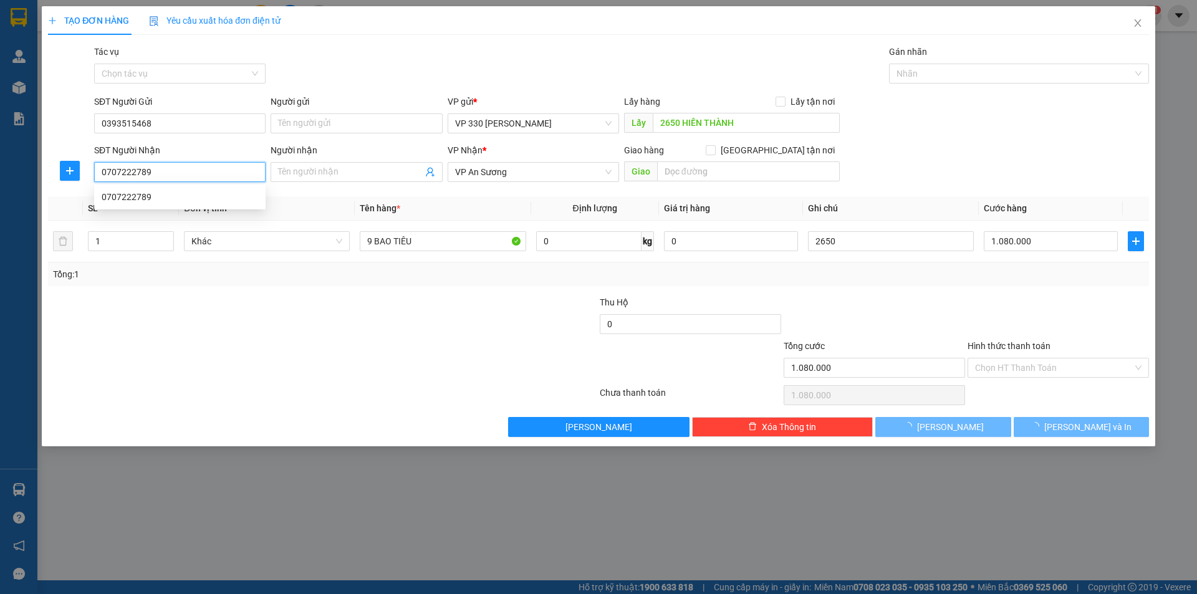
type input "1.500.000"
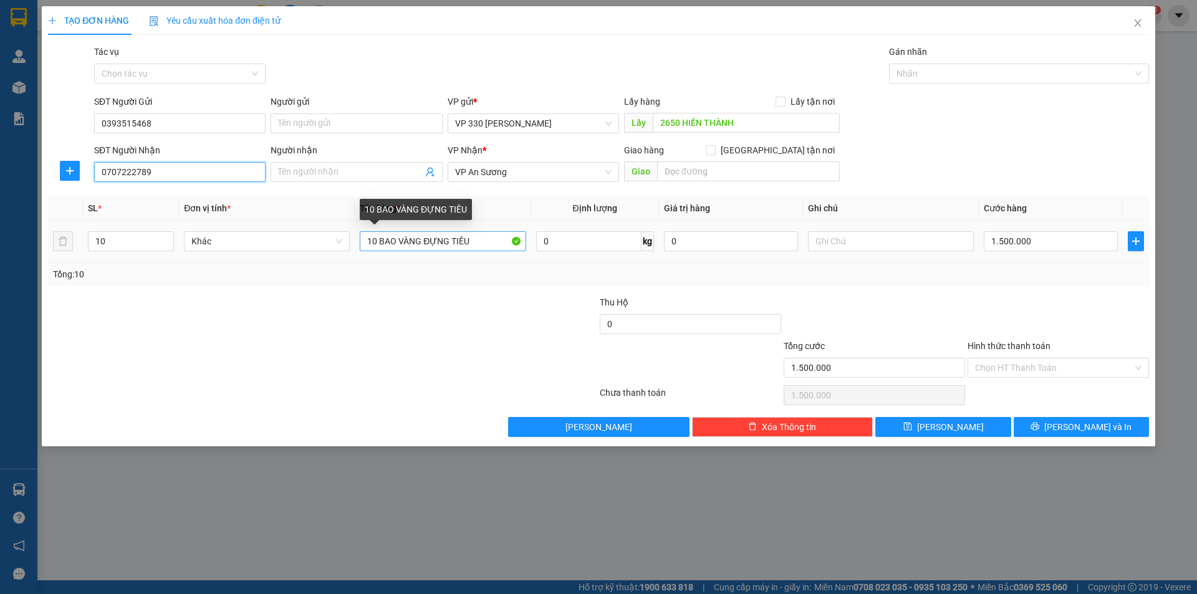
type input "0707222789"
drag, startPoint x: 378, startPoint y: 239, endPoint x: 367, endPoint y: 239, distance: 10.6
click at [367, 239] on input "10 BAO VÀNG ĐỰNG TIÊU" at bounding box center [443, 241] width 166 height 20
type input "9 BAO VÀNG ĐỰNG TIÊU"
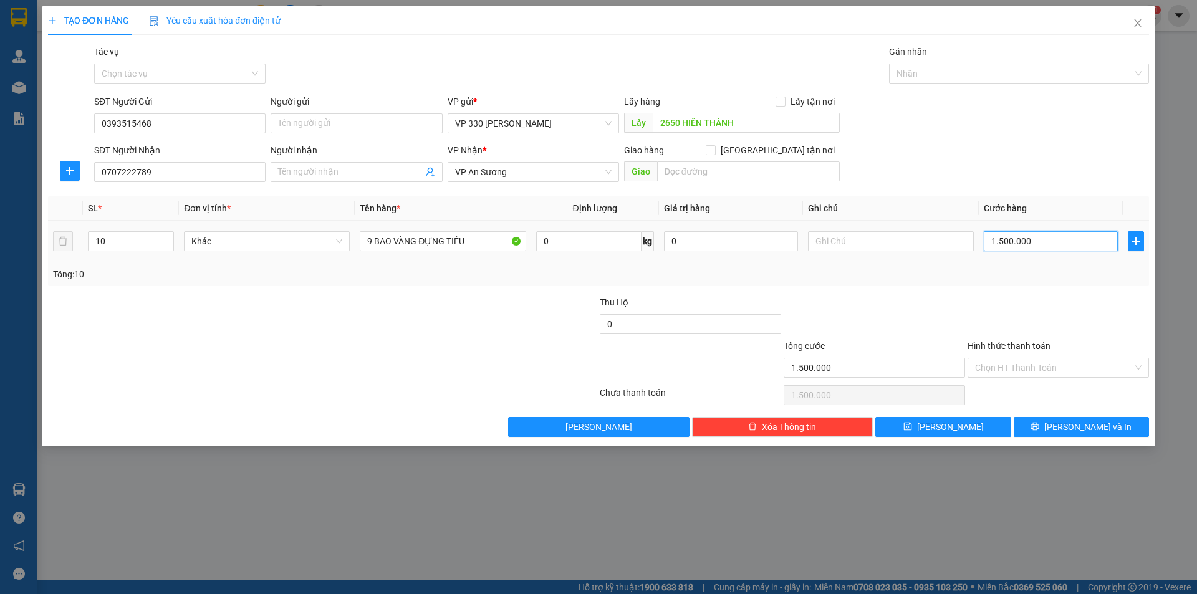
click at [1039, 238] on input "1.500.000" at bounding box center [1051, 241] width 134 height 20
click at [166, 246] on icon "down" at bounding box center [167, 245] width 4 height 4
click at [1045, 244] on input "1.500.000" at bounding box center [1051, 241] width 134 height 20
click at [164, 246] on span "down" at bounding box center [166, 245] width 7 height 7
type input "9"
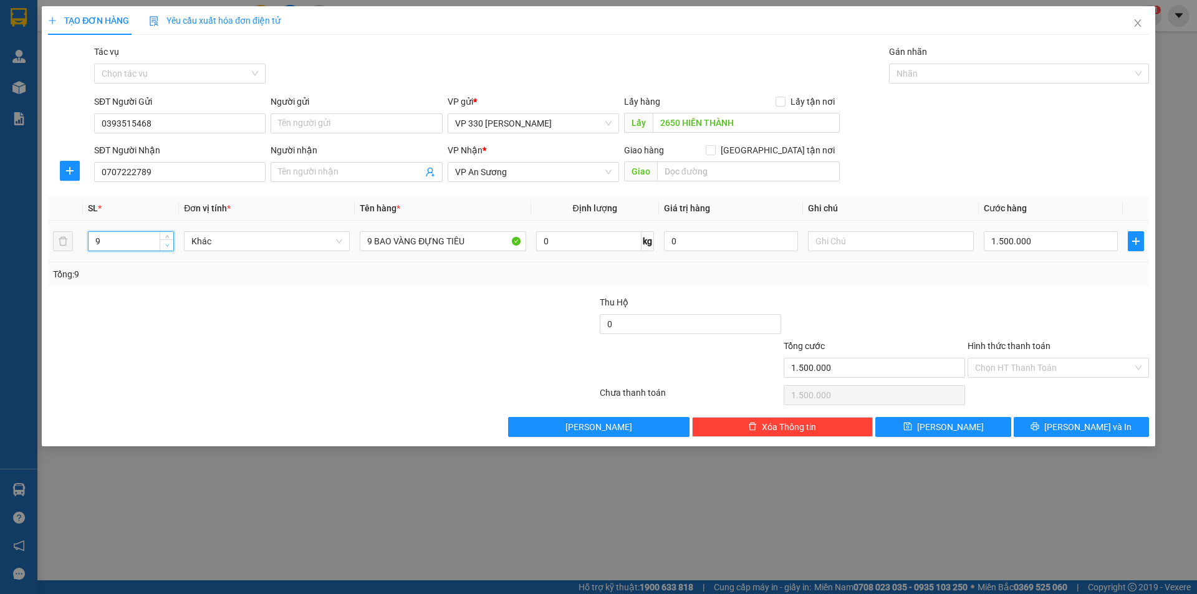
click at [163, 248] on span "down" at bounding box center [166, 245] width 7 height 7
click at [1045, 243] on input "1.500.000" at bounding box center [1051, 241] width 134 height 20
type input "1"
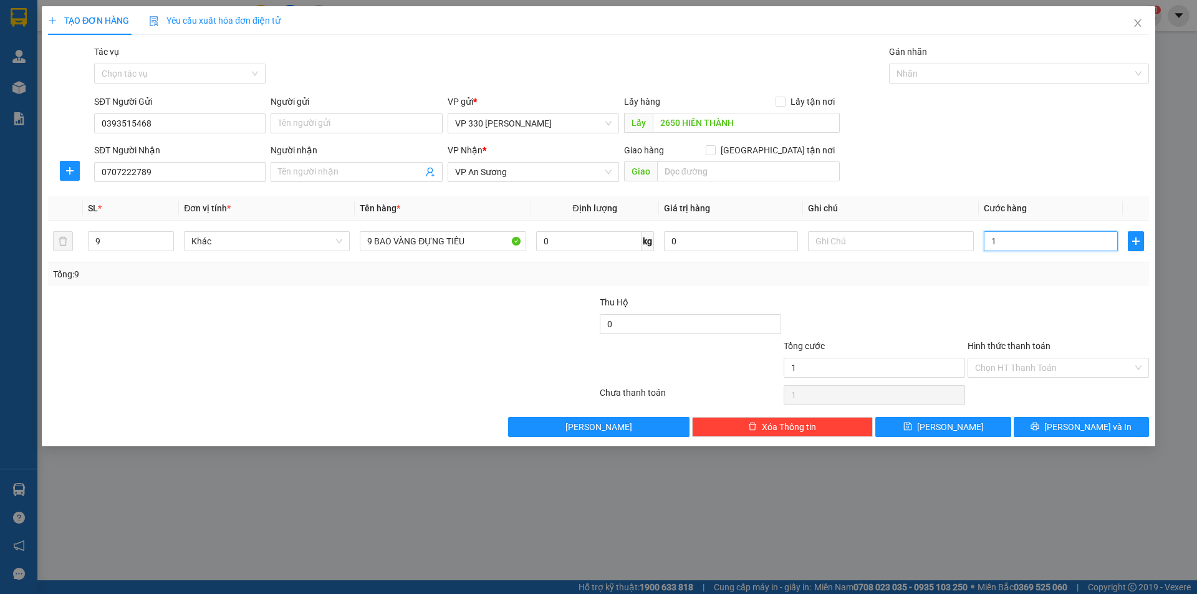
type input "13"
type input "135"
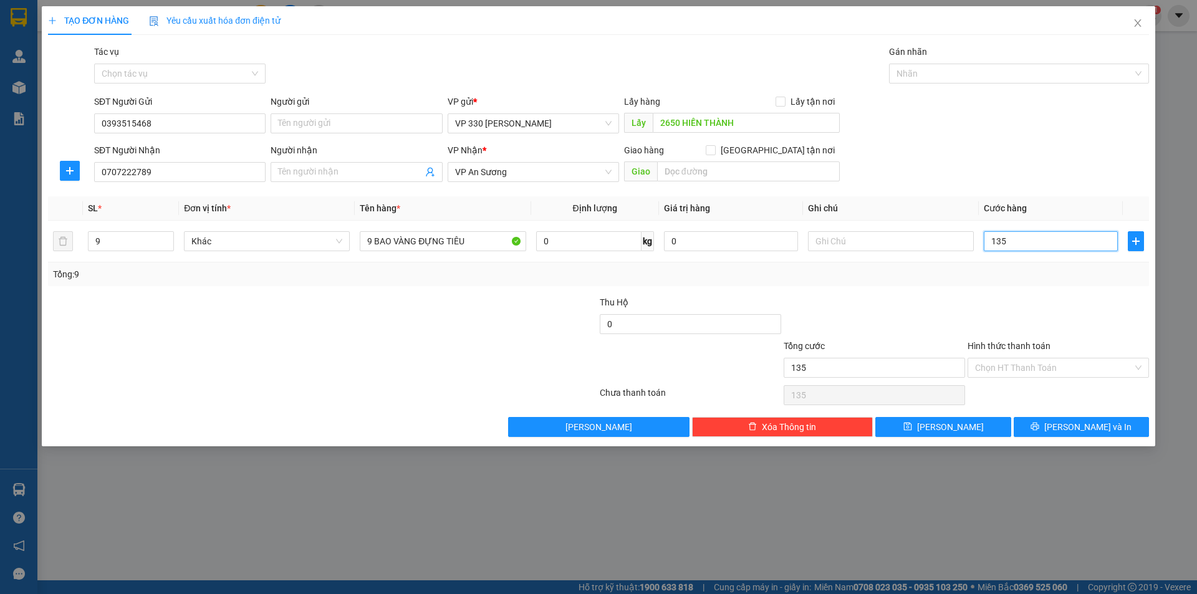
type input "1.350"
type input "13.500"
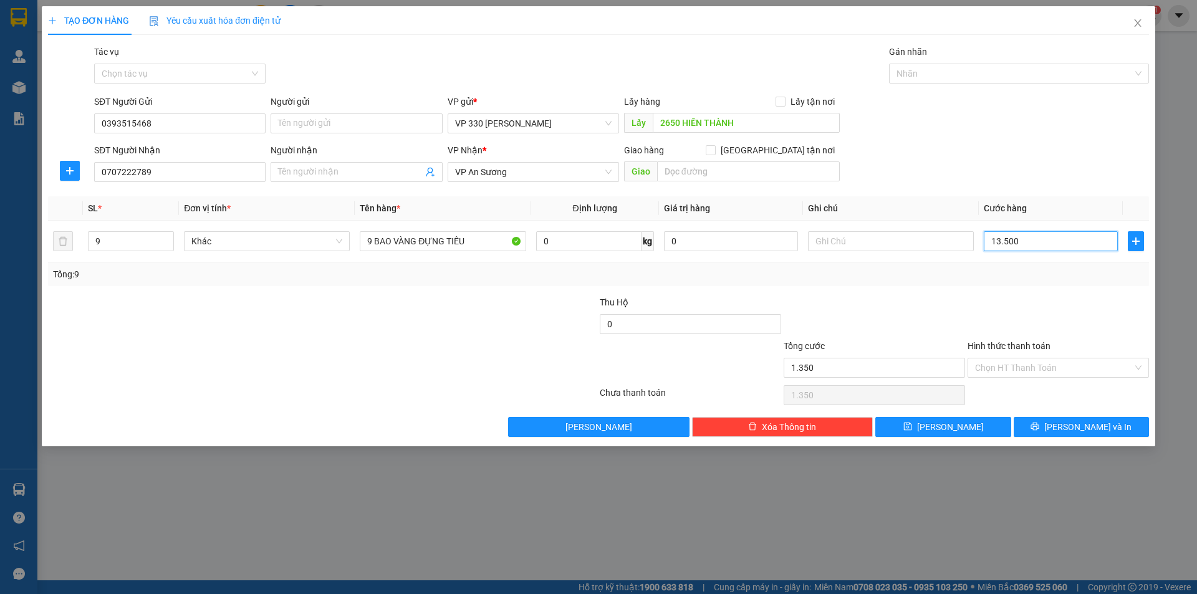
type input "13.500"
type input "135.000"
type input "1.350.000"
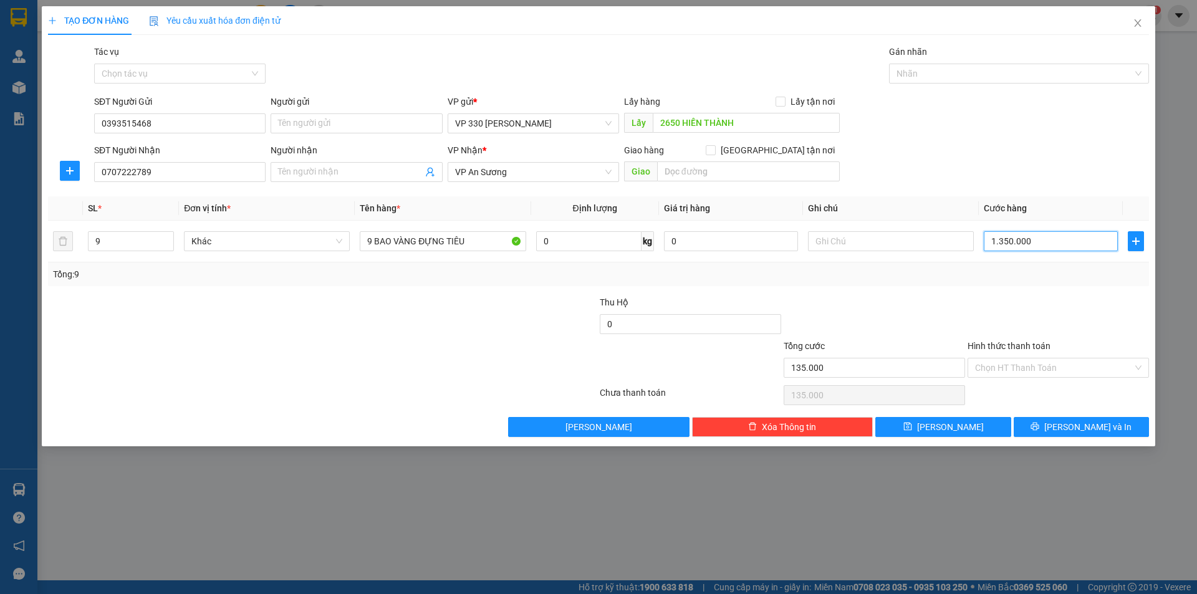
type input "1.350.000"
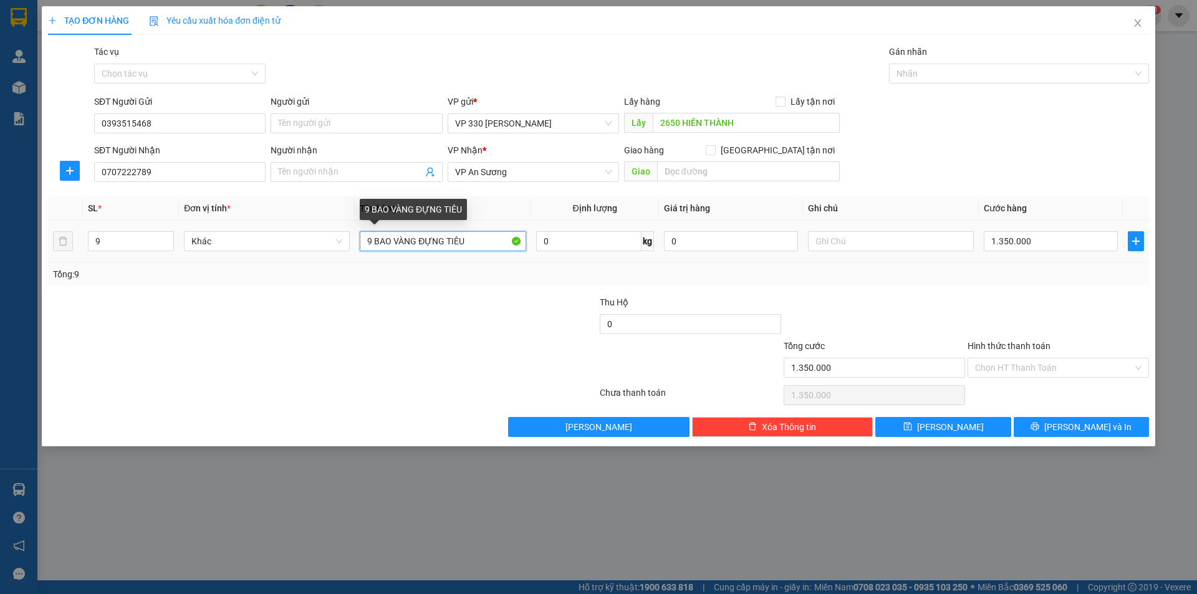
drag, startPoint x: 415, startPoint y: 239, endPoint x: 393, endPoint y: 244, distance: 22.5
click at [394, 244] on input "9 BAO VÀNG ĐỰNG TIÊU" at bounding box center [443, 241] width 166 height 20
type input "9 BAO ĐỰNG TIÊU"
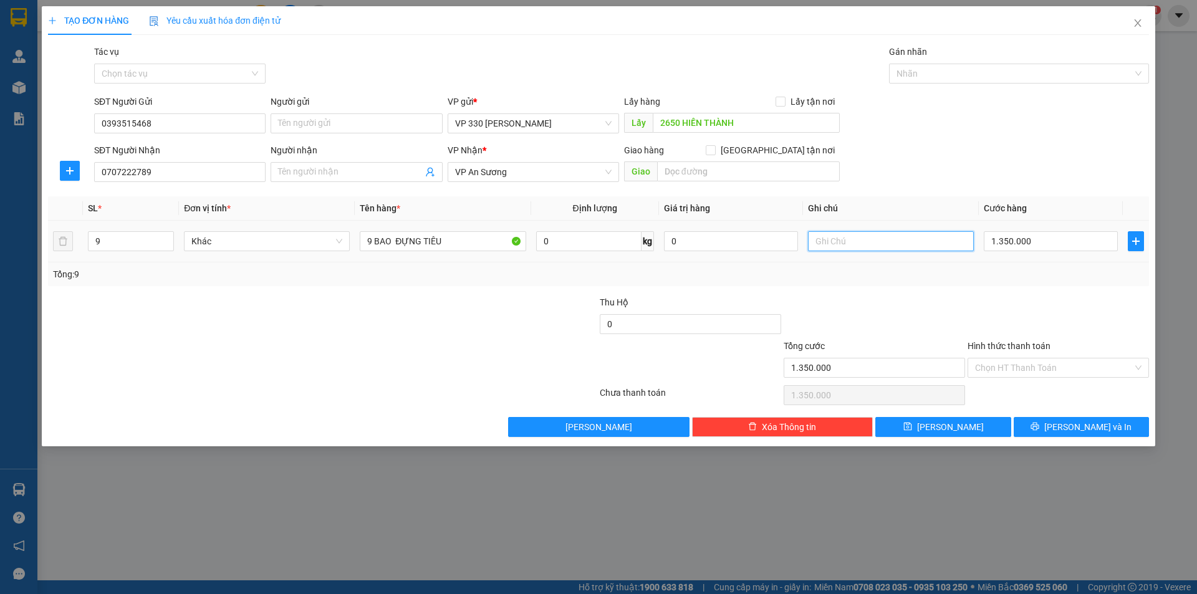
click at [859, 241] on input "text" at bounding box center [891, 241] width 166 height 20
click at [816, 243] on input "TRÁNH ƯỚT DÙM XE NHÉ" at bounding box center [891, 241] width 166 height 20
type input "2650 TRÁNH ƯỚT DÙM XE NHÉ"
click at [959, 422] on button "[PERSON_NAME]" at bounding box center [943, 427] width 135 height 20
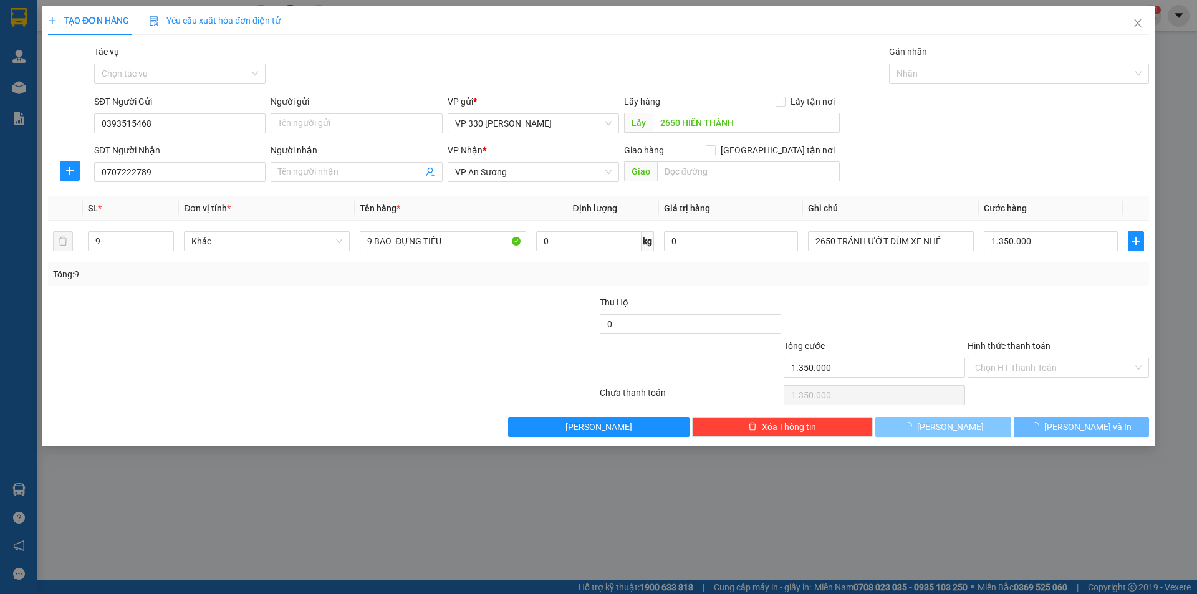
type input "0"
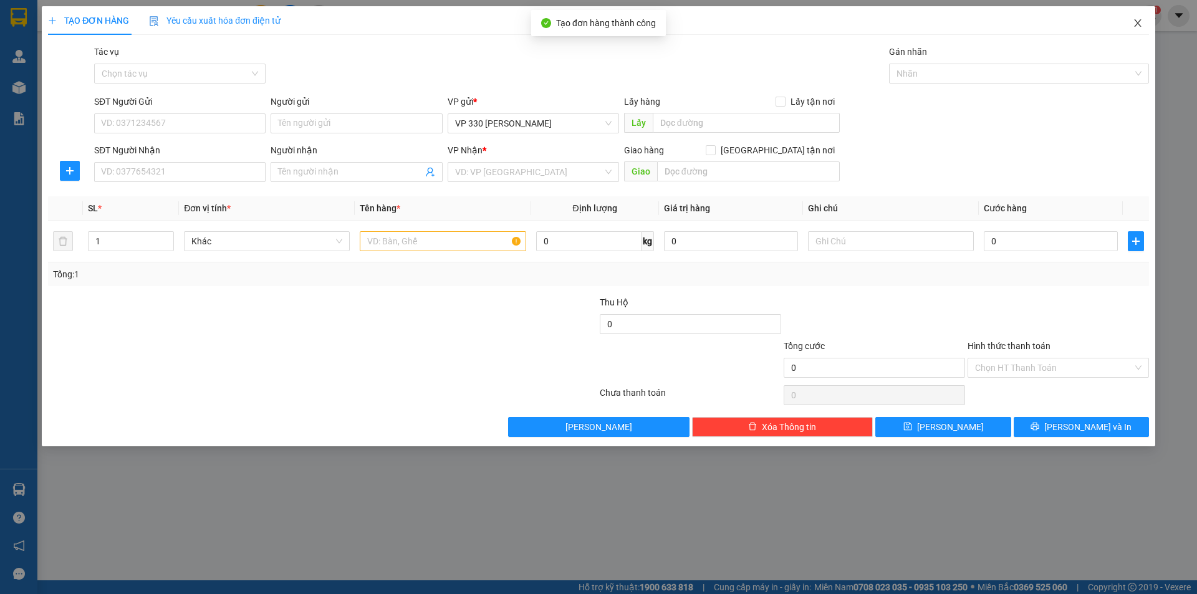
click at [1137, 21] on icon "close" at bounding box center [1138, 23] width 10 height 10
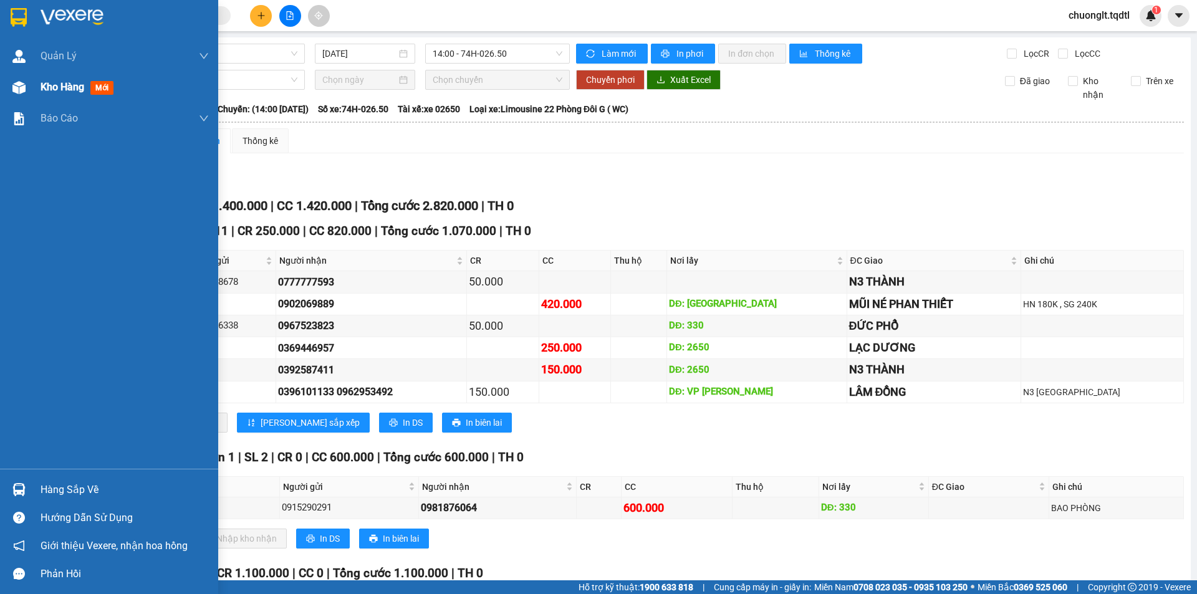
click at [51, 84] on span "Kho hàng" at bounding box center [63, 87] width 44 height 12
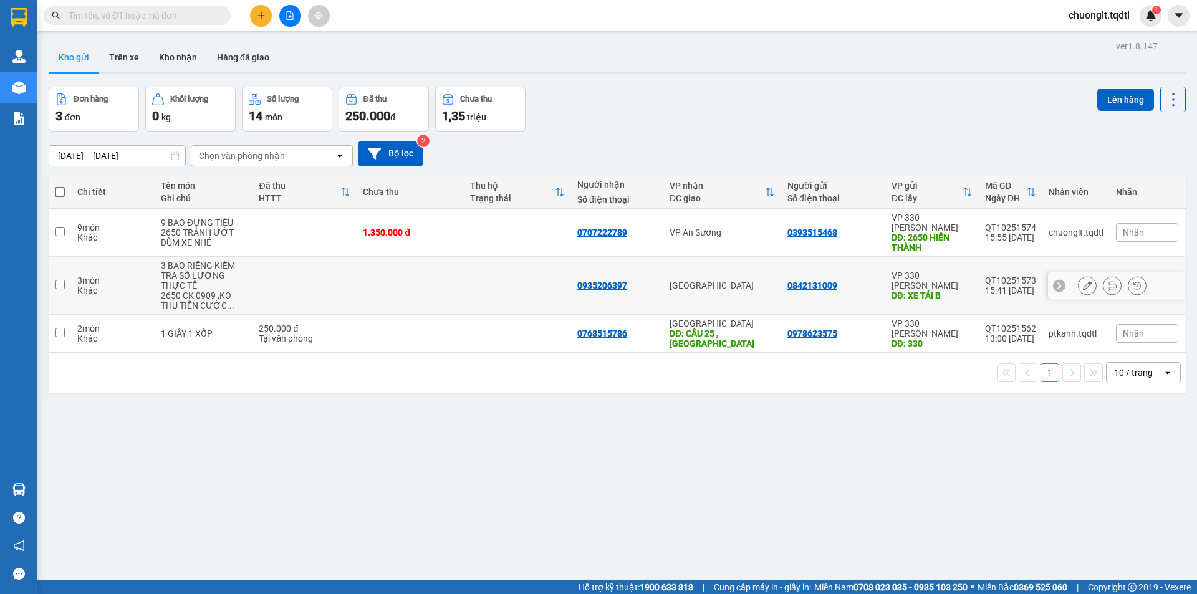
click at [135, 258] on td "3 món Khác" at bounding box center [113, 286] width 84 height 58
checkbox input "true"
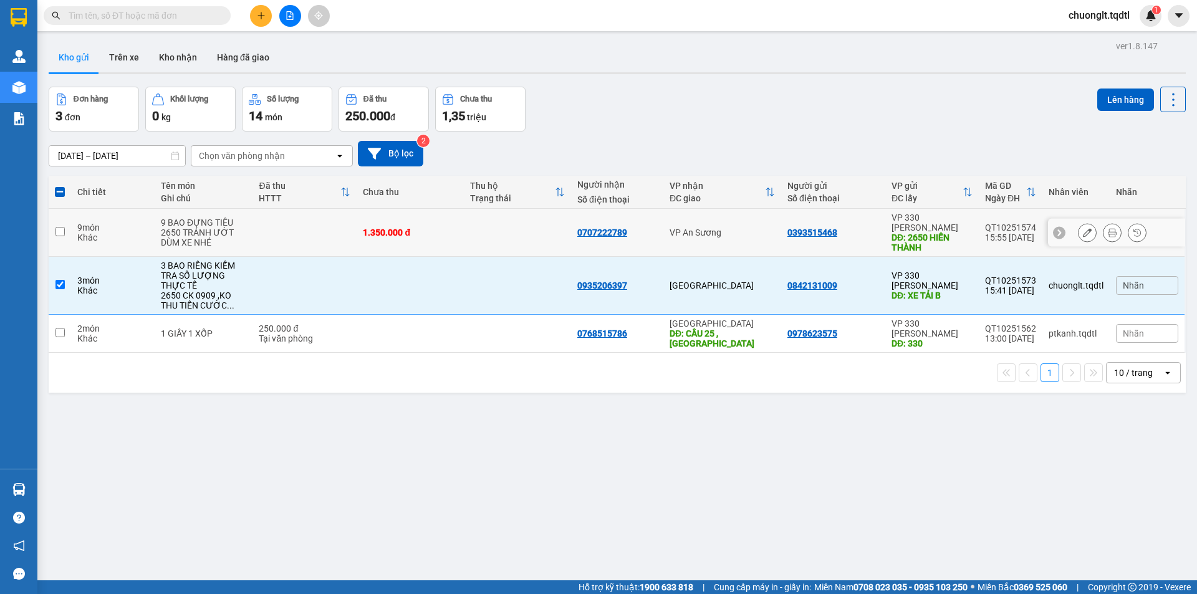
click at [126, 225] on div "9 món" at bounding box center [112, 228] width 71 height 10
checkbox input "true"
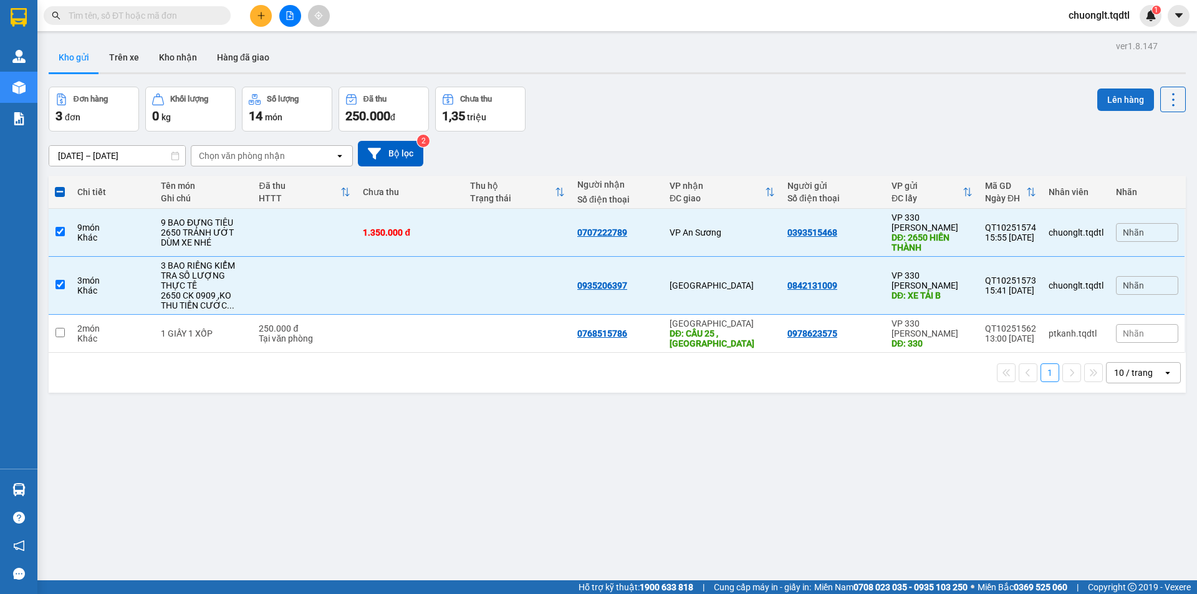
click at [1102, 100] on button "Lên hàng" at bounding box center [1126, 100] width 57 height 22
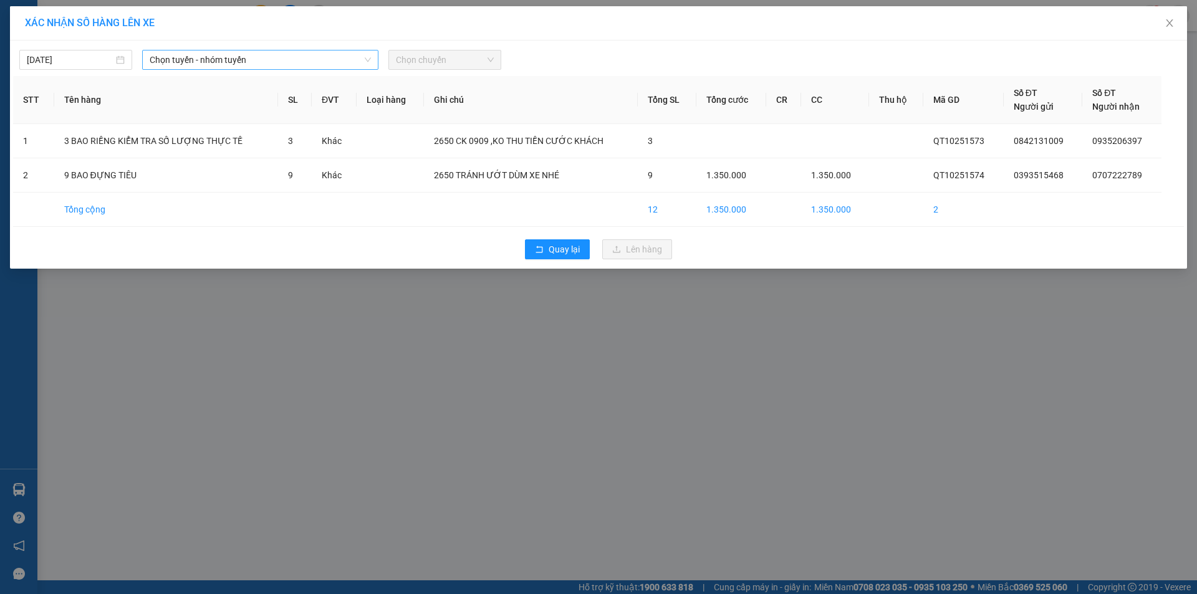
click at [286, 54] on span "Chọn tuyến - nhóm tuyến" at bounding box center [260, 60] width 221 height 19
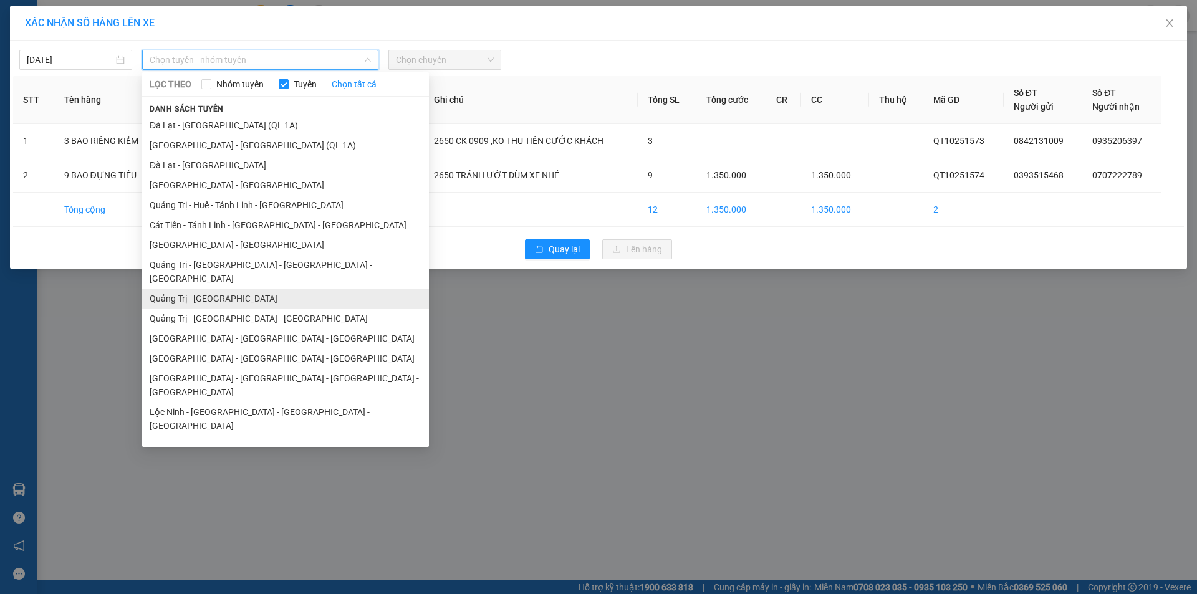
scroll to position [72, 0]
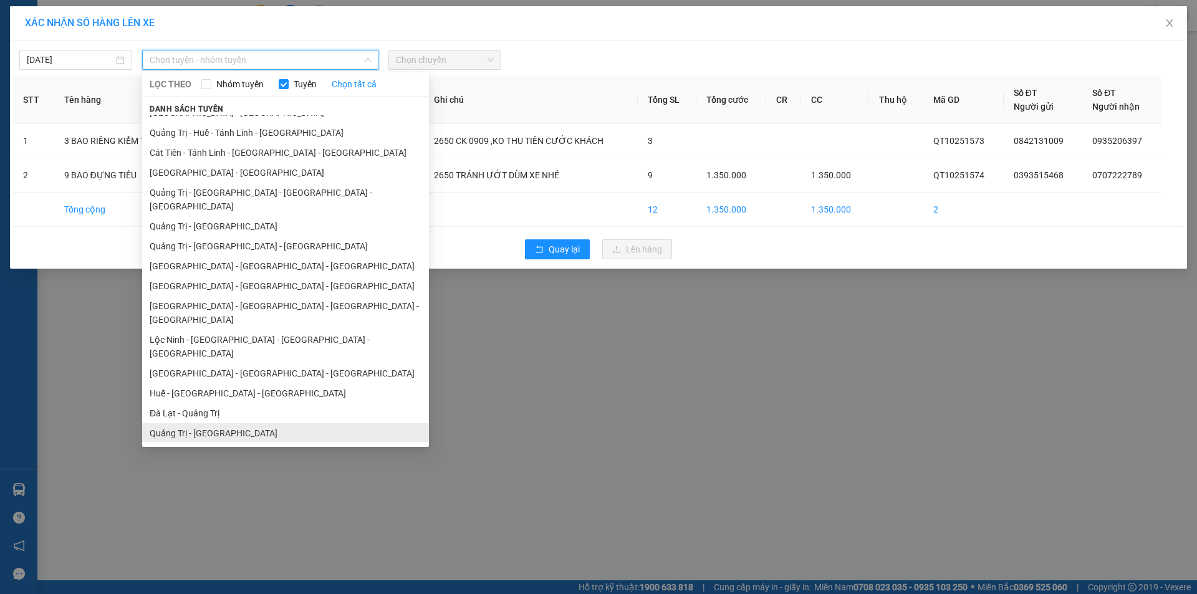
click at [224, 423] on li "Quảng Trị - [GEOGRAPHIC_DATA]" at bounding box center [285, 433] width 287 height 20
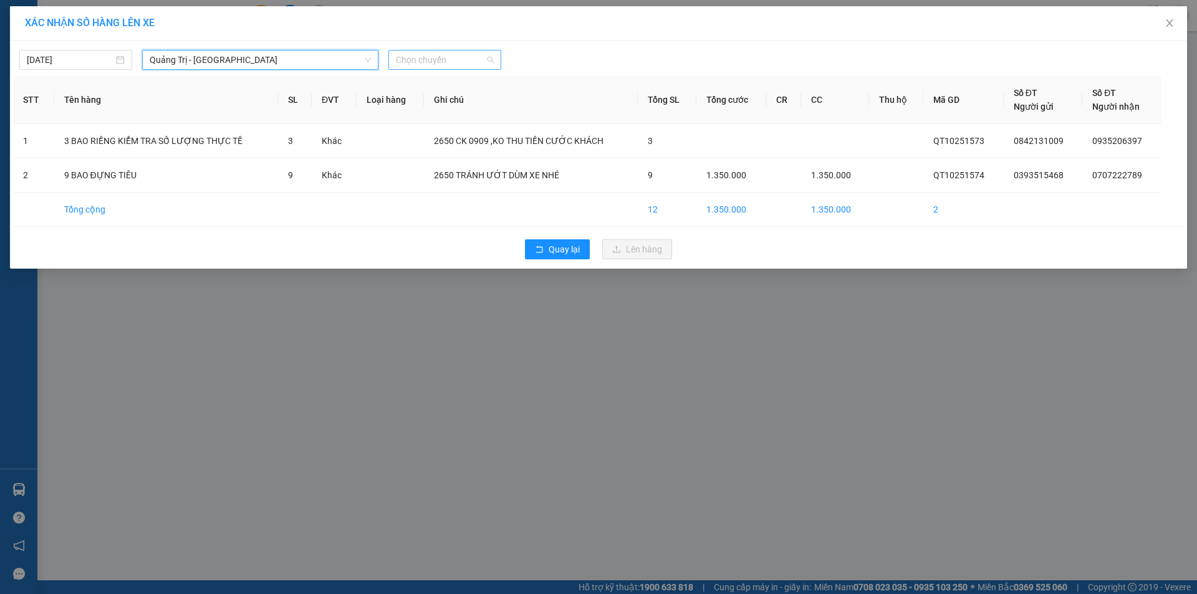
click at [463, 55] on span "Chọn chuyến" at bounding box center [445, 60] width 98 height 19
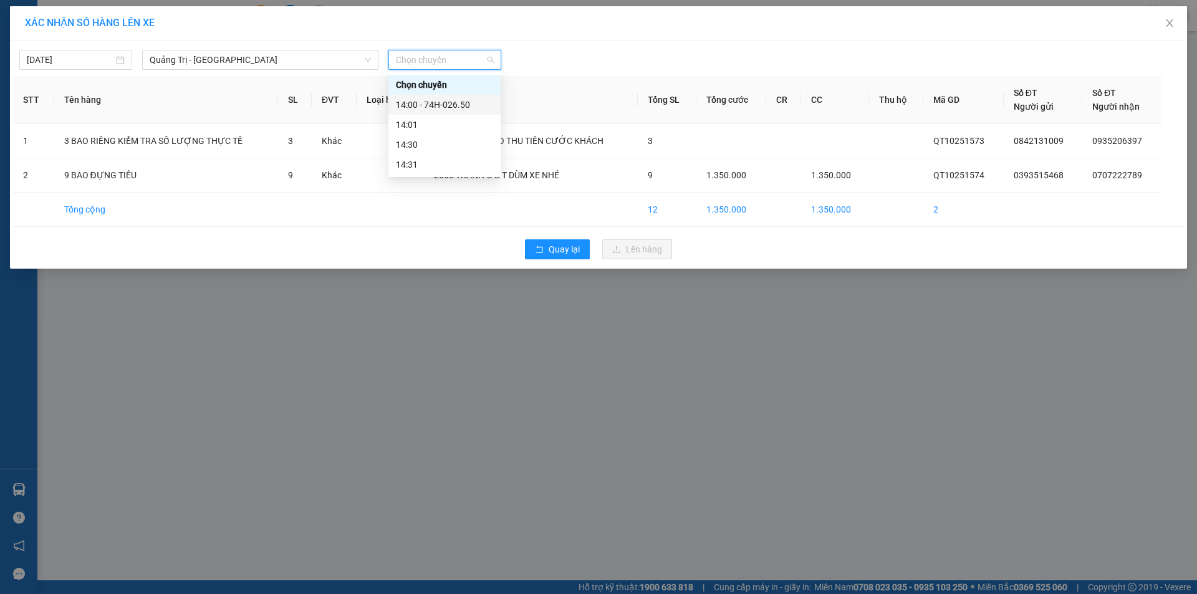
click at [438, 99] on div "14:00 - 74H-026.50" at bounding box center [444, 105] width 97 height 14
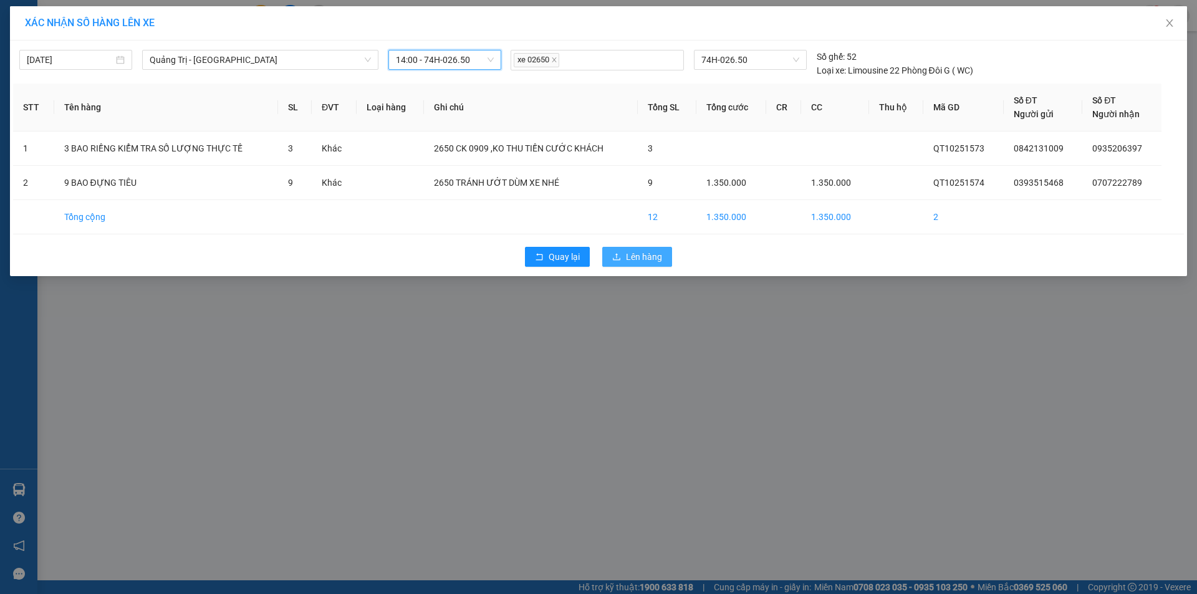
click at [649, 258] on span "Lên hàng" at bounding box center [644, 257] width 36 height 14
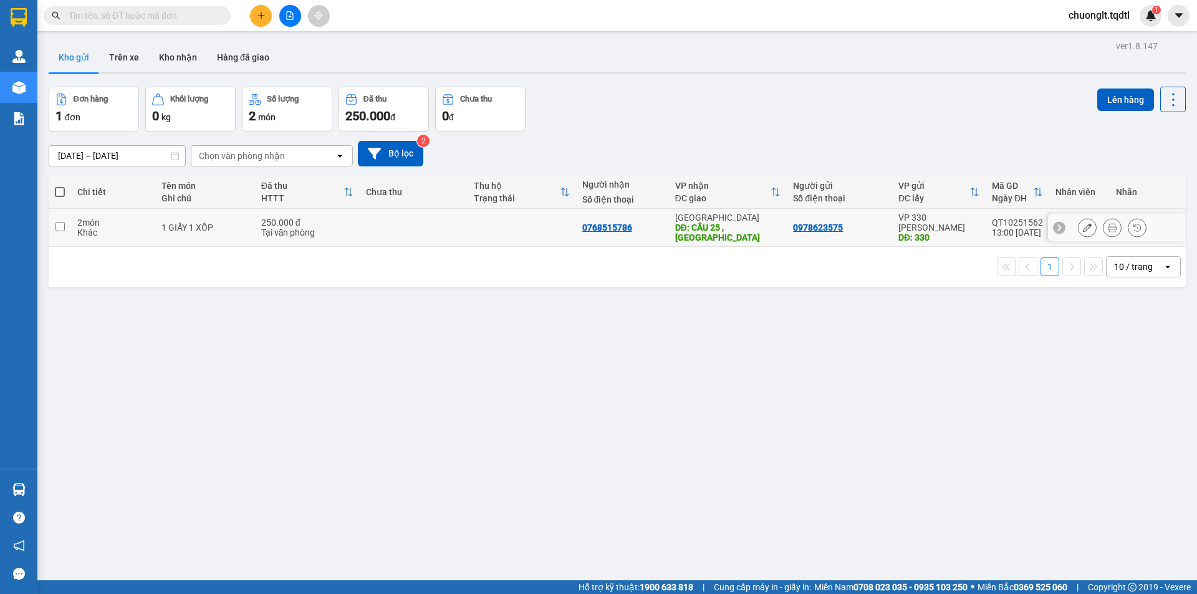
click at [518, 232] on td at bounding box center [522, 228] width 108 height 38
checkbox input "true"
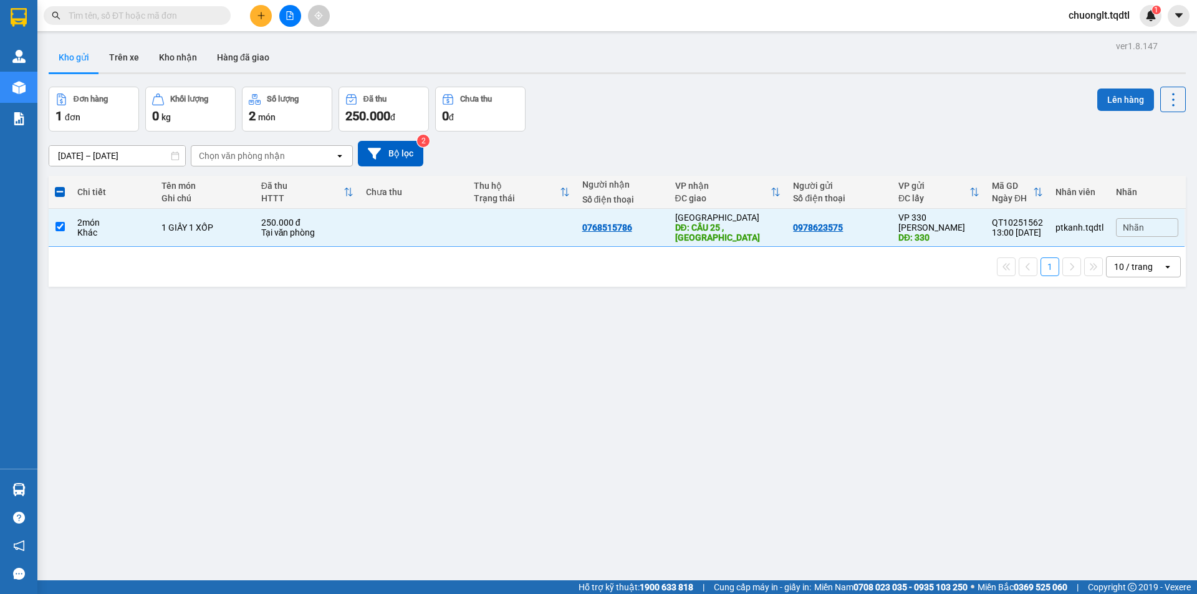
click at [1125, 99] on button "Lên hàng" at bounding box center [1126, 100] width 57 height 22
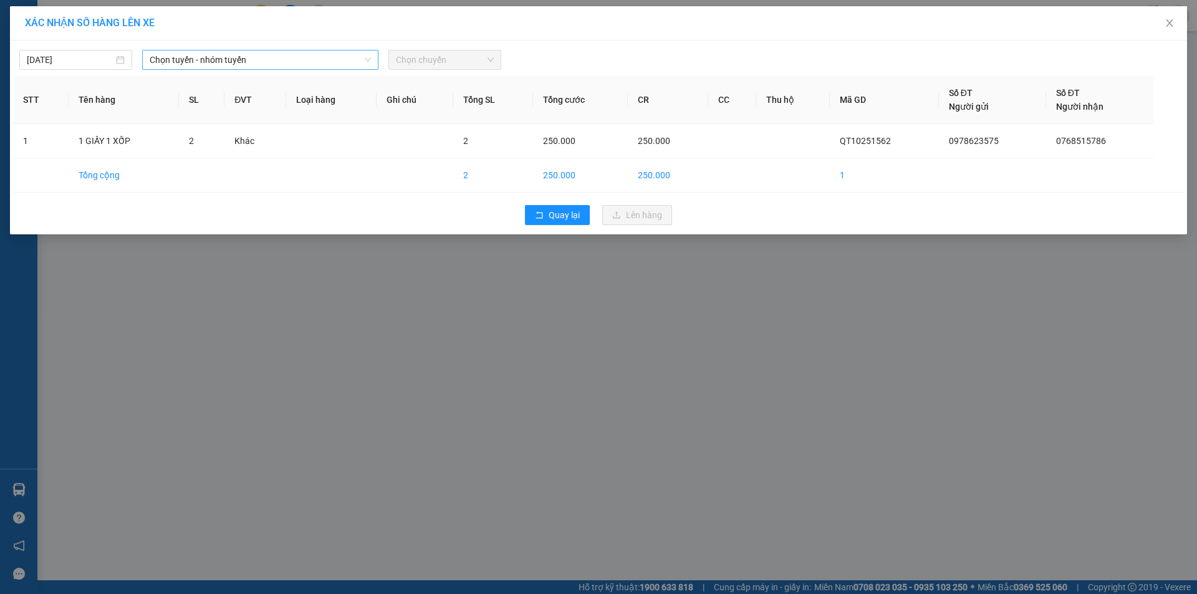
click at [329, 52] on span "Chọn tuyến - nhóm tuyến" at bounding box center [260, 60] width 221 height 19
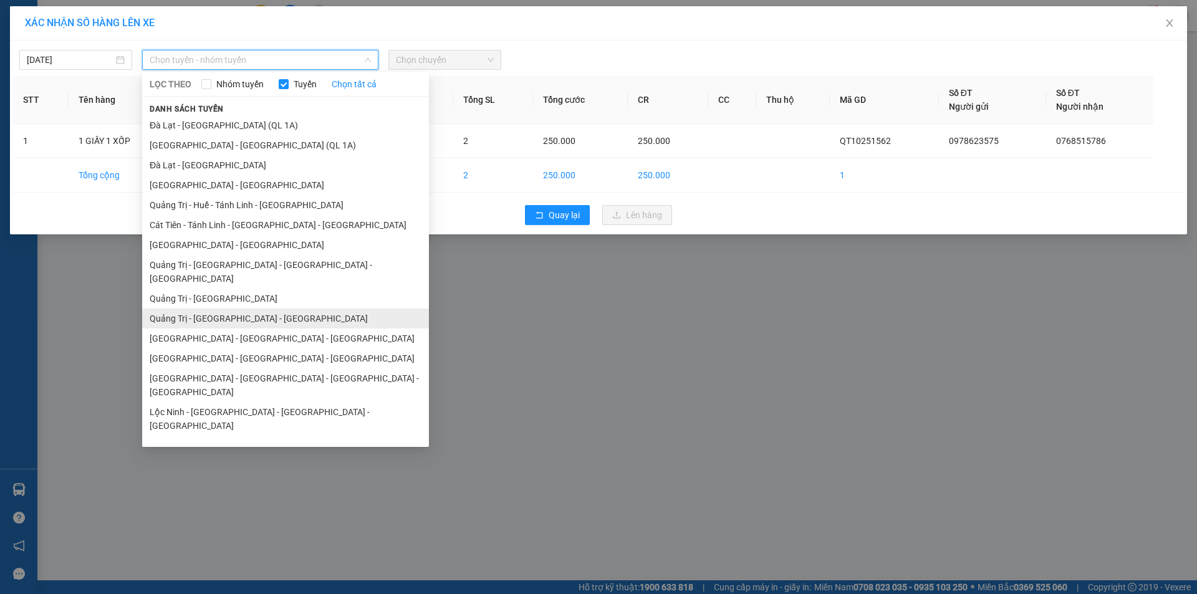
click at [279, 309] on li "Quảng Trị - [GEOGRAPHIC_DATA] - [GEOGRAPHIC_DATA]" at bounding box center [285, 319] width 287 height 20
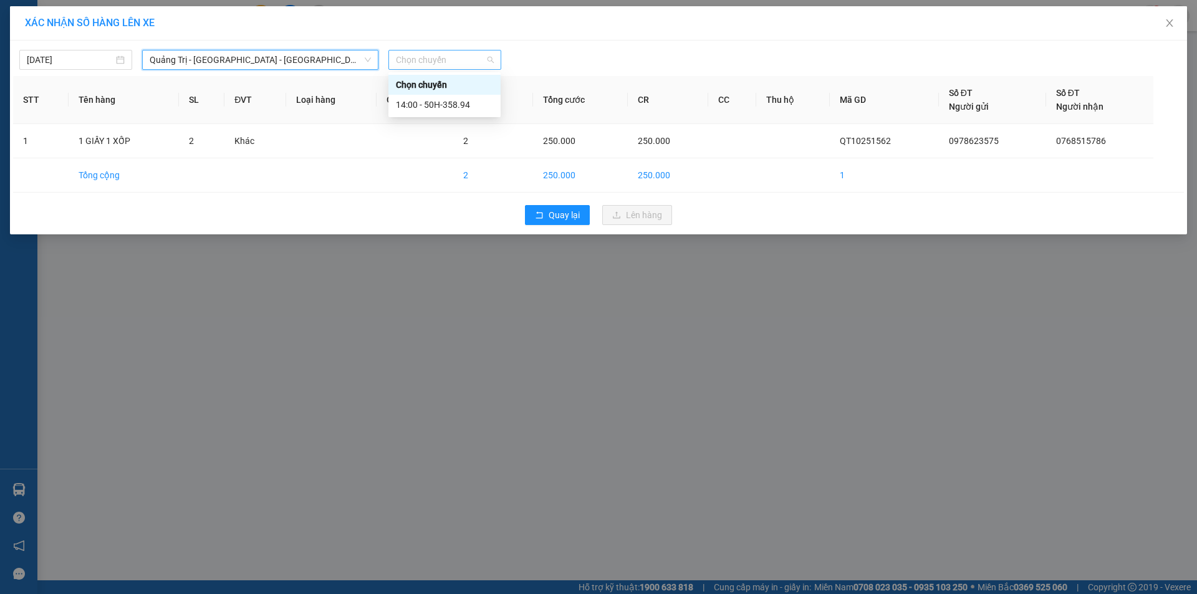
click at [456, 57] on span "Chọn chuyến" at bounding box center [445, 60] width 98 height 19
click at [461, 104] on div "14:00 - 50H-358.94" at bounding box center [444, 105] width 97 height 14
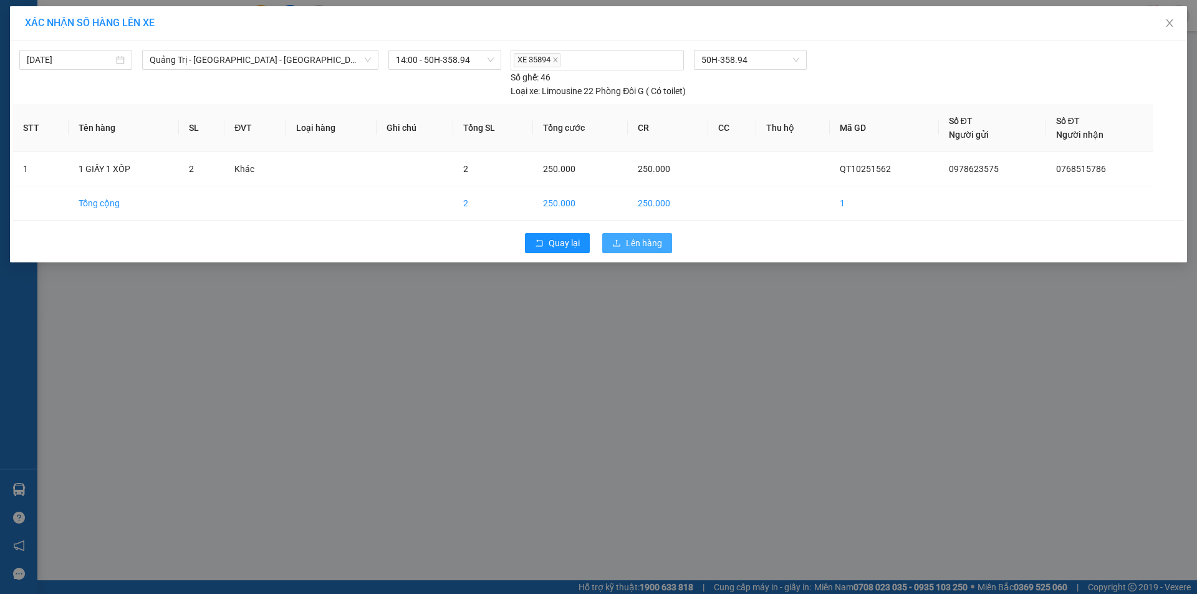
click at [628, 244] on span "Lên hàng" at bounding box center [644, 243] width 36 height 14
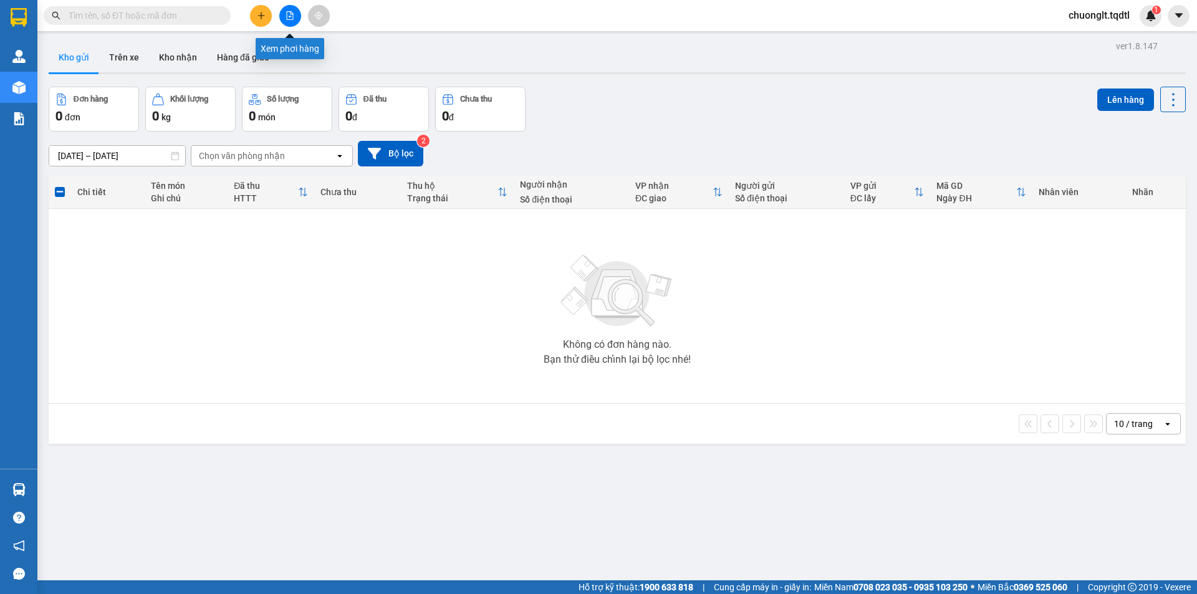
click at [285, 13] on button at bounding box center [290, 16] width 22 height 22
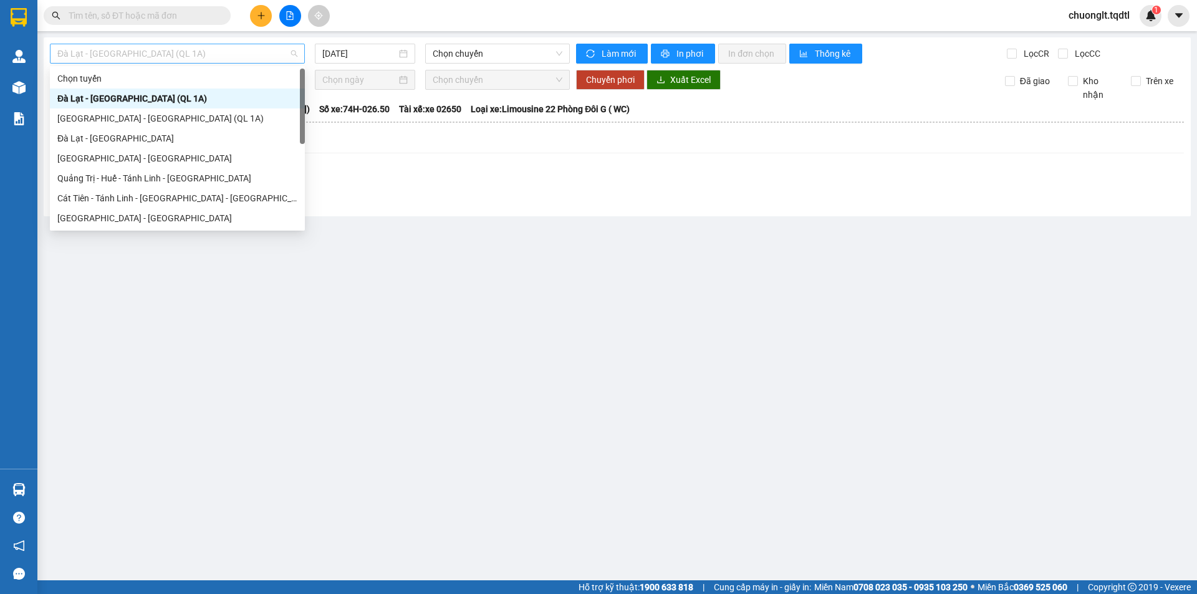
click at [225, 48] on span "Đà Lạt - [GEOGRAPHIC_DATA] (QL 1A)" at bounding box center [177, 53] width 240 height 19
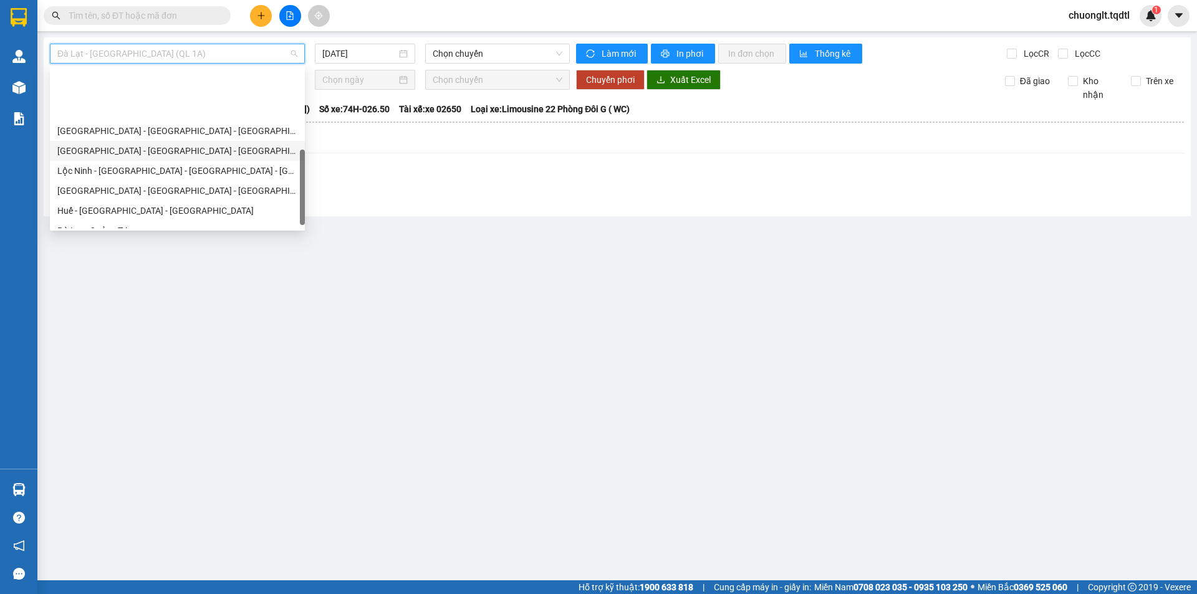
scroll to position [259, 0]
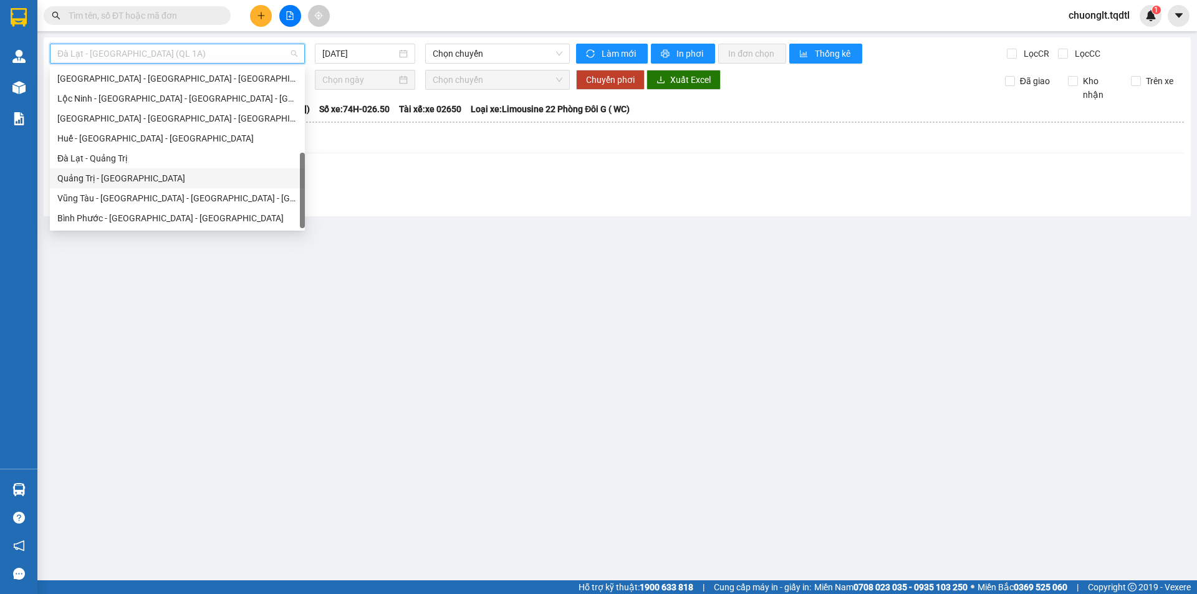
click at [155, 179] on div "Quảng Trị - [GEOGRAPHIC_DATA]" at bounding box center [177, 178] width 240 height 14
type input "[DATE]"
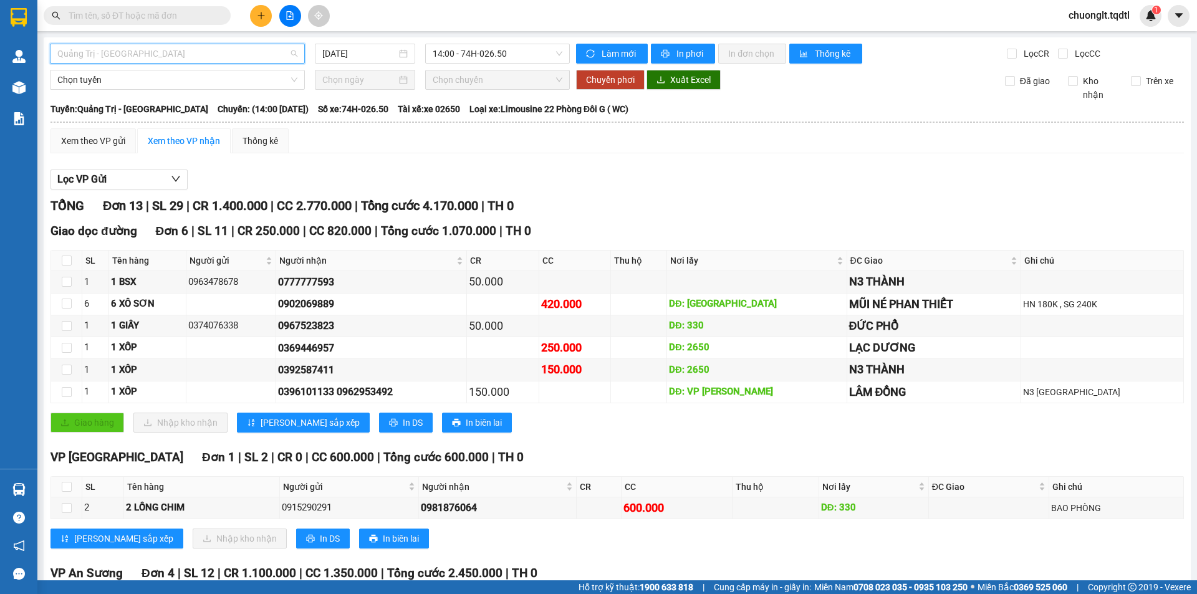
click at [249, 47] on span "Quảng Trị - [GEOGRAPHIC_DATA]" at bounding box center [177, 53] width 240 height 19
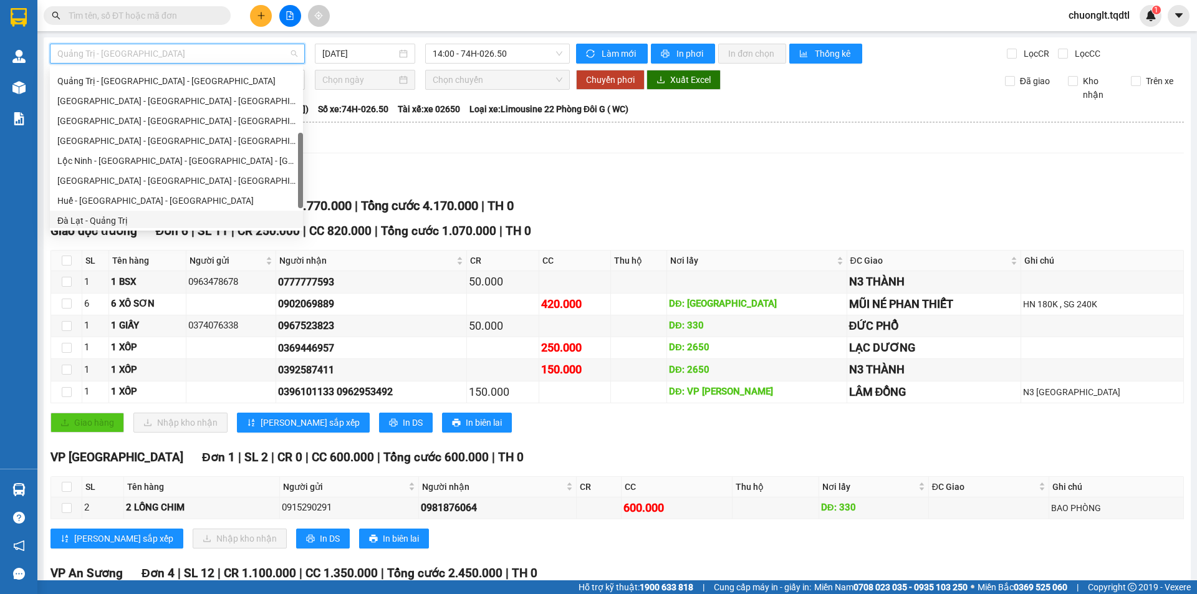
scroll to position [135, 0]
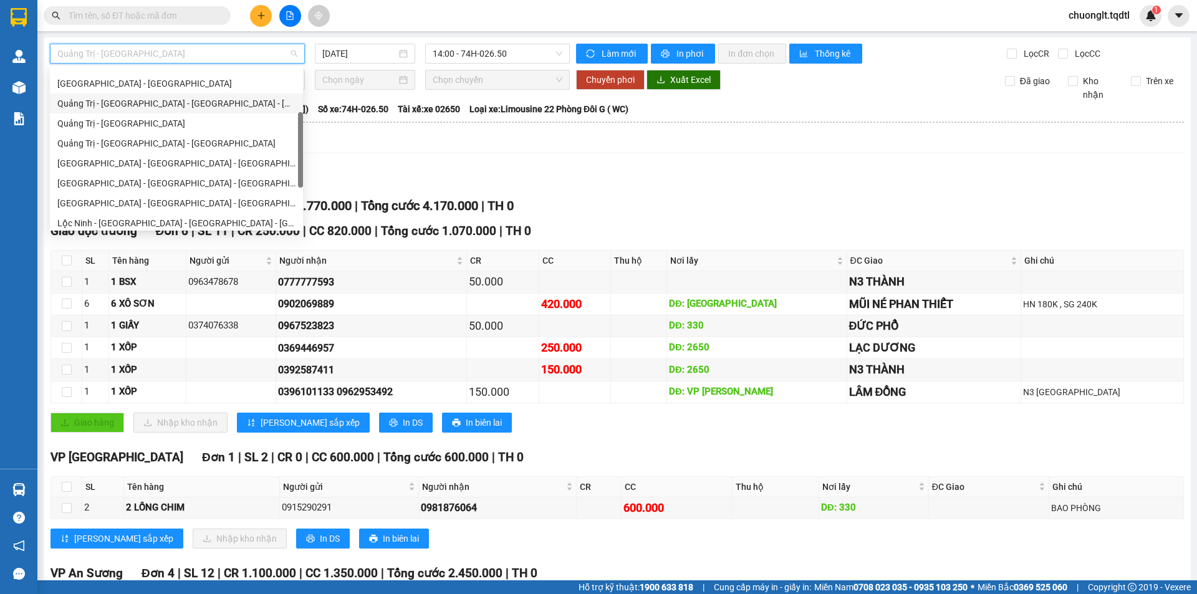
click at [231, 100] on div "Quảng Trị - [GEOGRAPHIC_DATA] - [GEOGRAPHIC_DATA] - [GEOGRAPHIC_DATA]" at bounding box center [176, 104] width 238 height 14
type input "[DATE]"
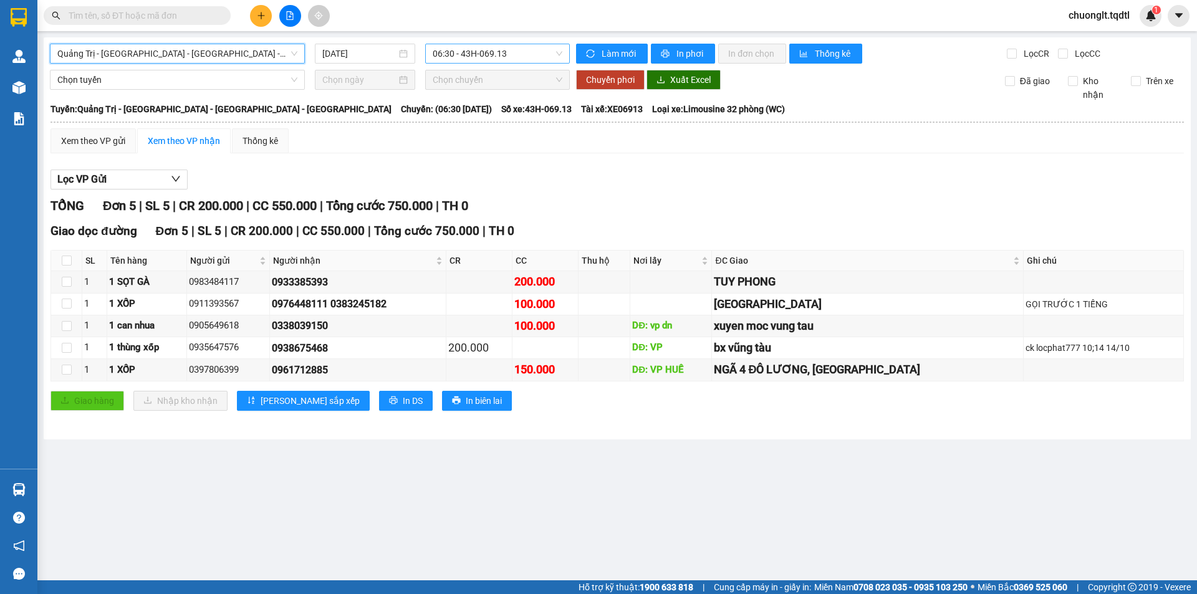
click at [532, 54] on span "06:30 - 43H-069.13" at bounding box center [498, 53] width 130 height 19
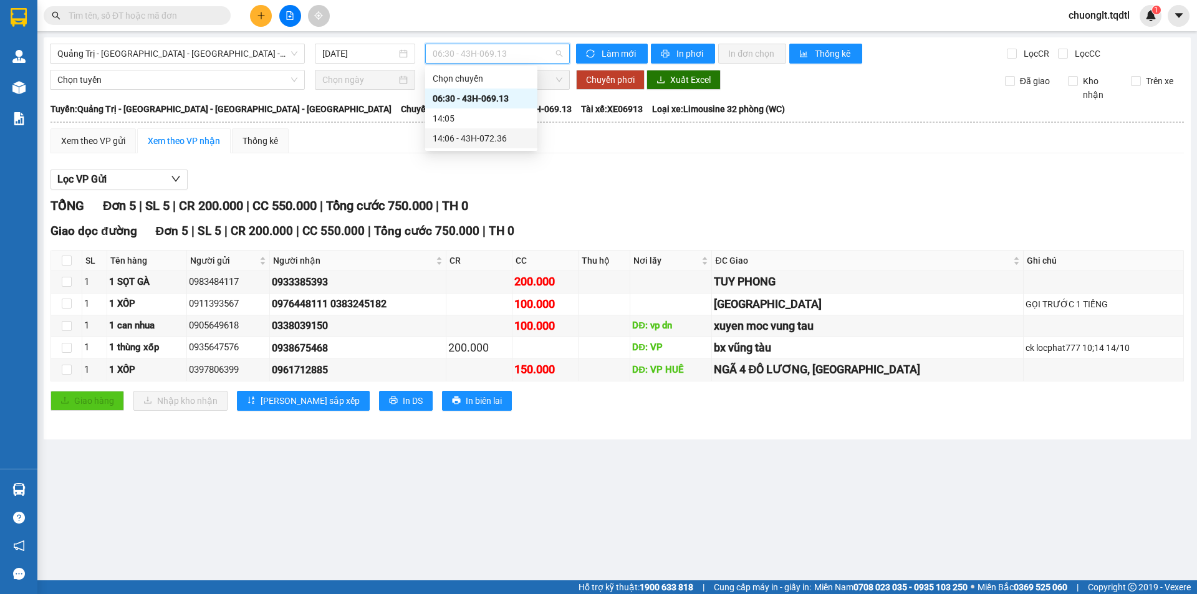
click at [485, 135] on div "14:06 - 43H-072.36" at bounding box center [481, 139] width 97 height 14
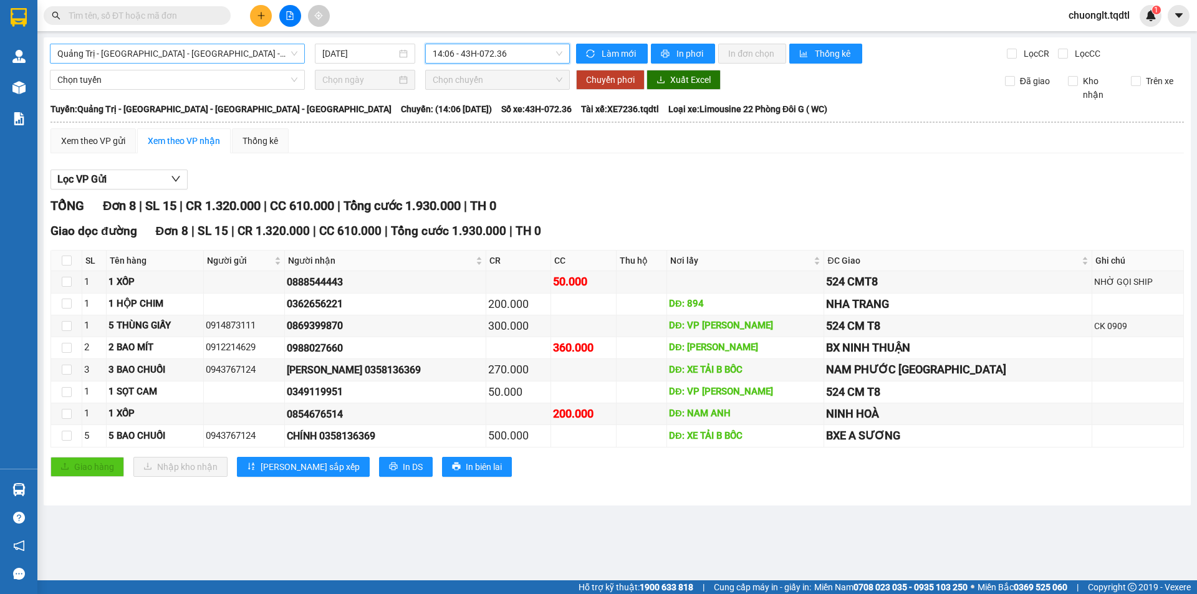
click at [249, 52] on span "Quảng Trị - [GEOGRAPHIC_DATA] - [GEOGRAPHIC_DATA] - [GEOGRAPHIC_DATA]" at bounding box center [177, 53] width 240 height 19
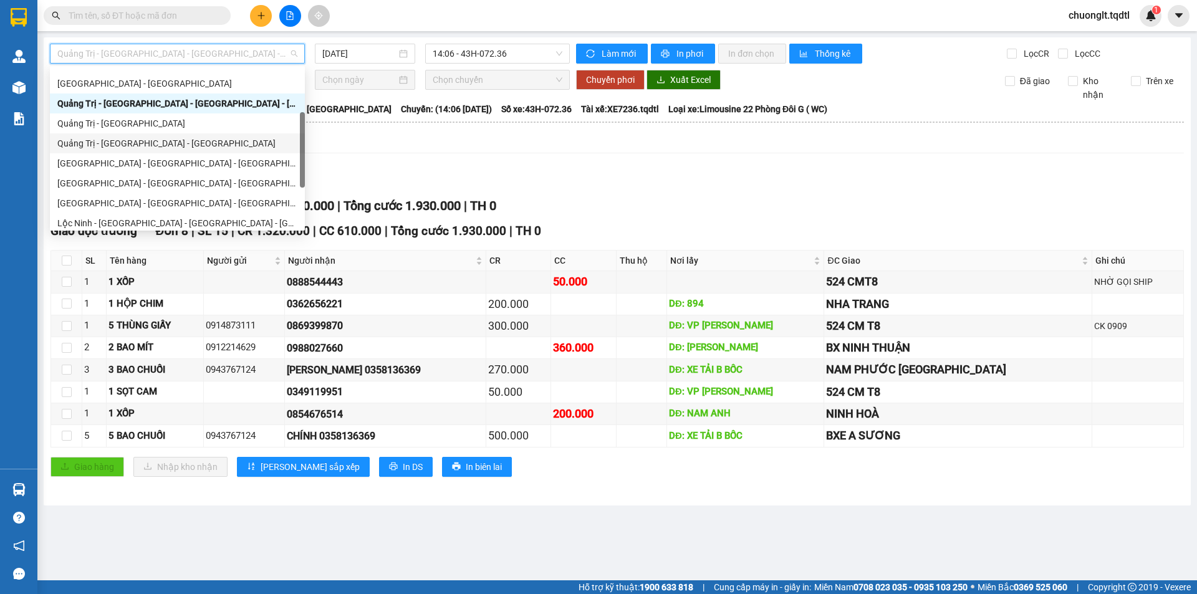
click at [194, 138] on div "Quảng Trị - [GEOGRAPHIC_DATA] - [GEOGRAPHIC_DATA]" at bounding box center [177, 144] width 240 height 14
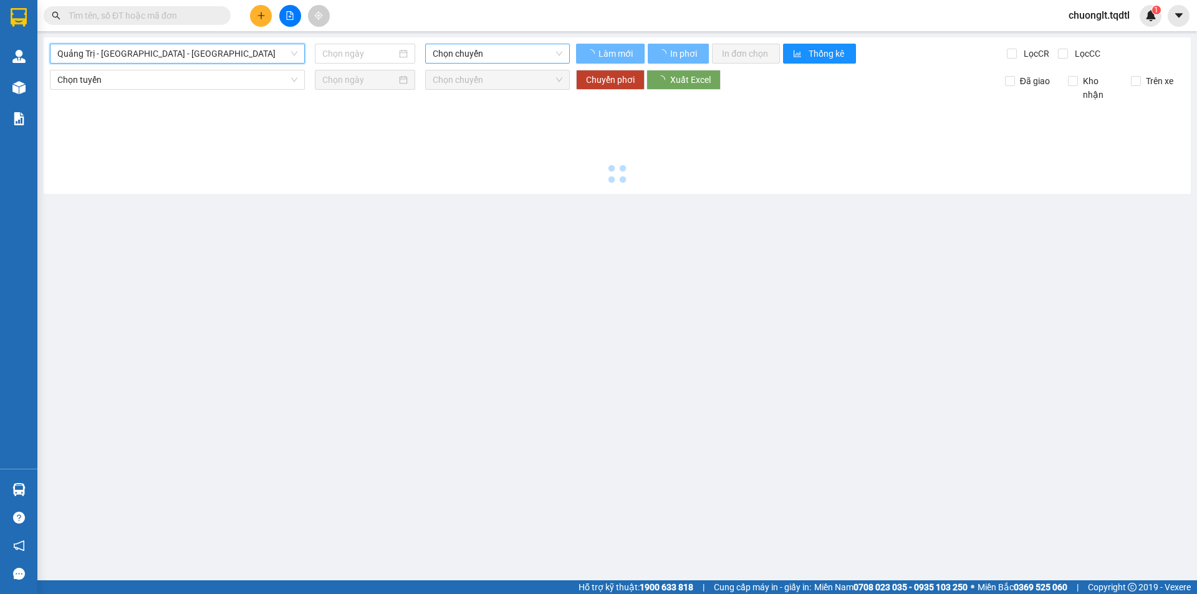
type input "[DATE]"
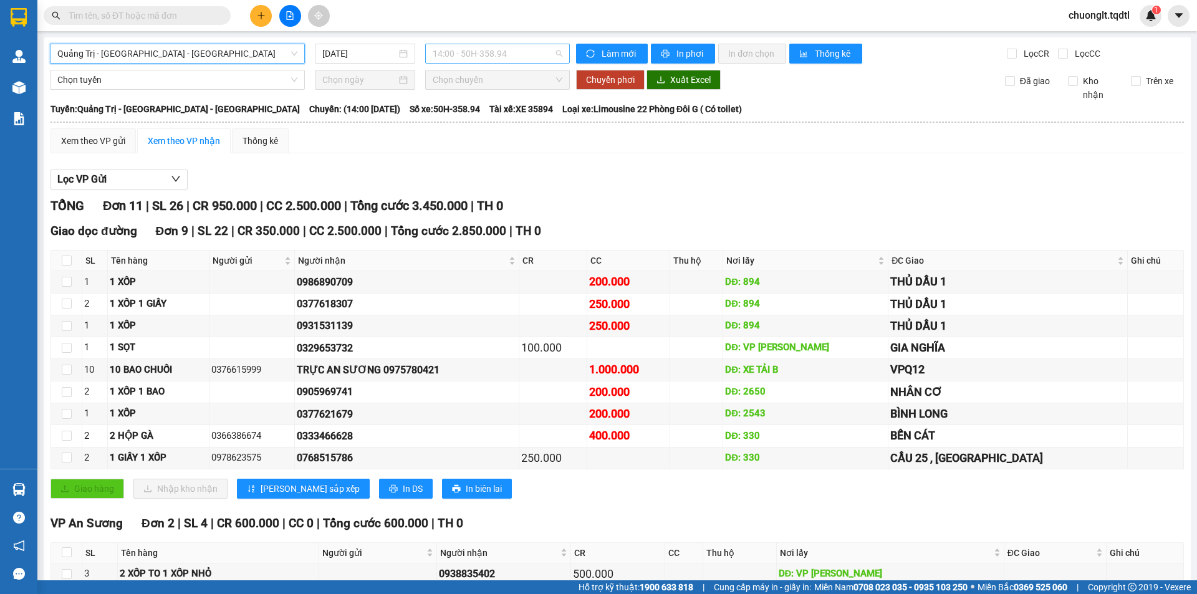
click at [524, 51] on span "14:00 - 50H-358.94" at bounding box center [498, 53] width 130 height 19
click at [632, 157] on div "Xem theo VP gửi Xem theo VP nhận Thống kê Lọc VP Gửi TỔNG Đơn 11 | SL 26 | CR …" at bounding box center [618, 390] width 1134 height 524
click at [71, 374] on td at bounding box center [66, 370] width 31 height 22
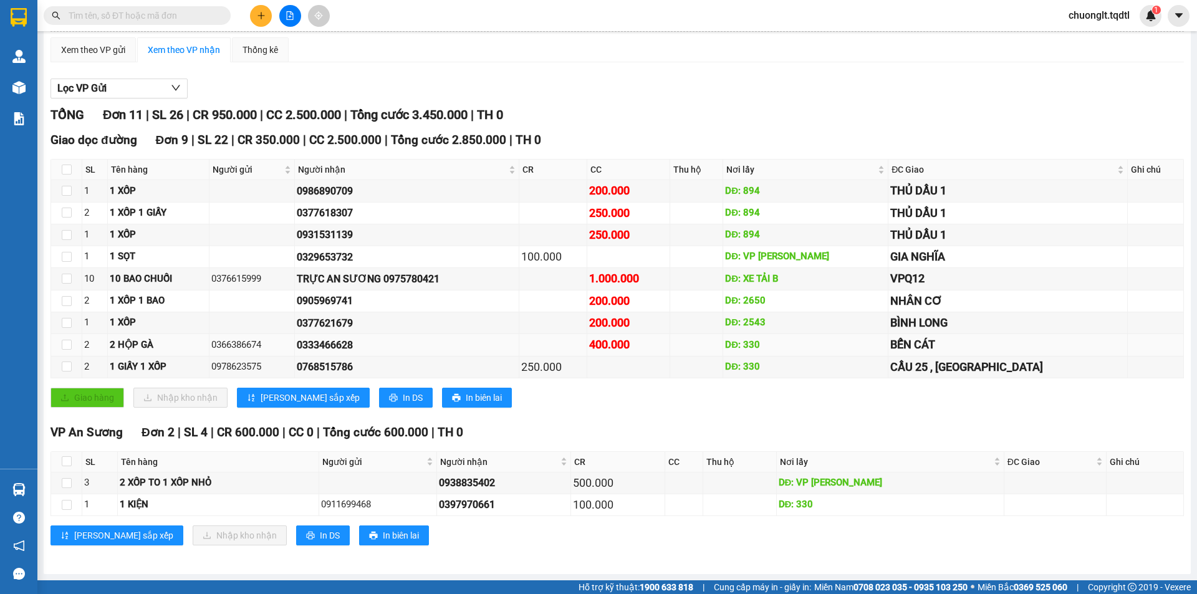
scroll to position [29, 0]
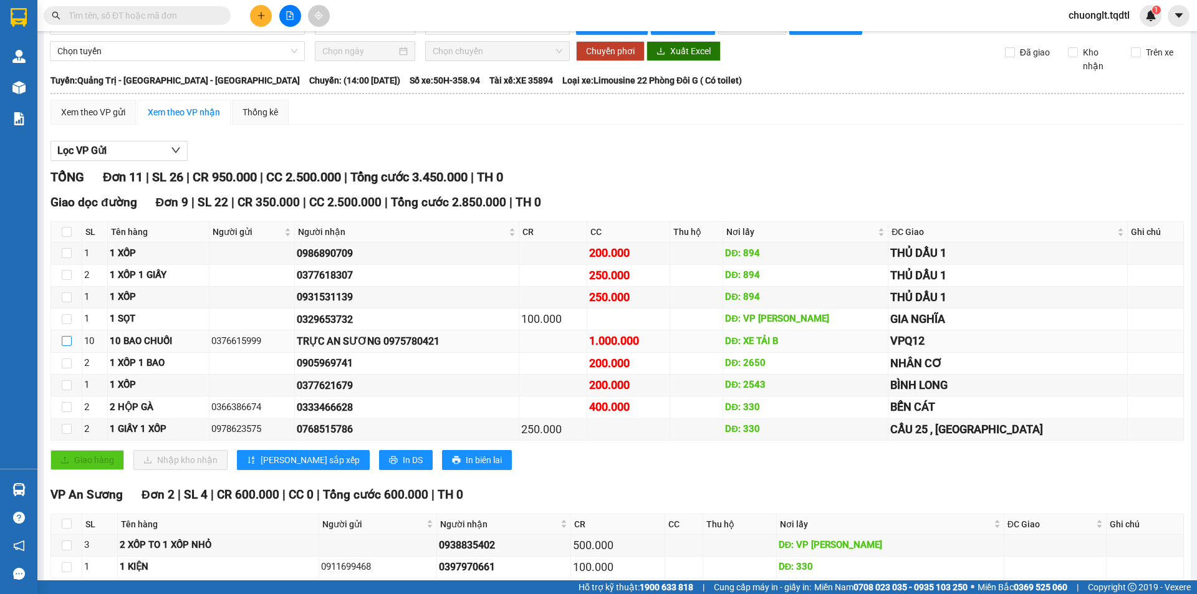
click at [69, 345] on input "checkbox" at bounding box center [67, 341] width 10 height 10
checkbox input "true"
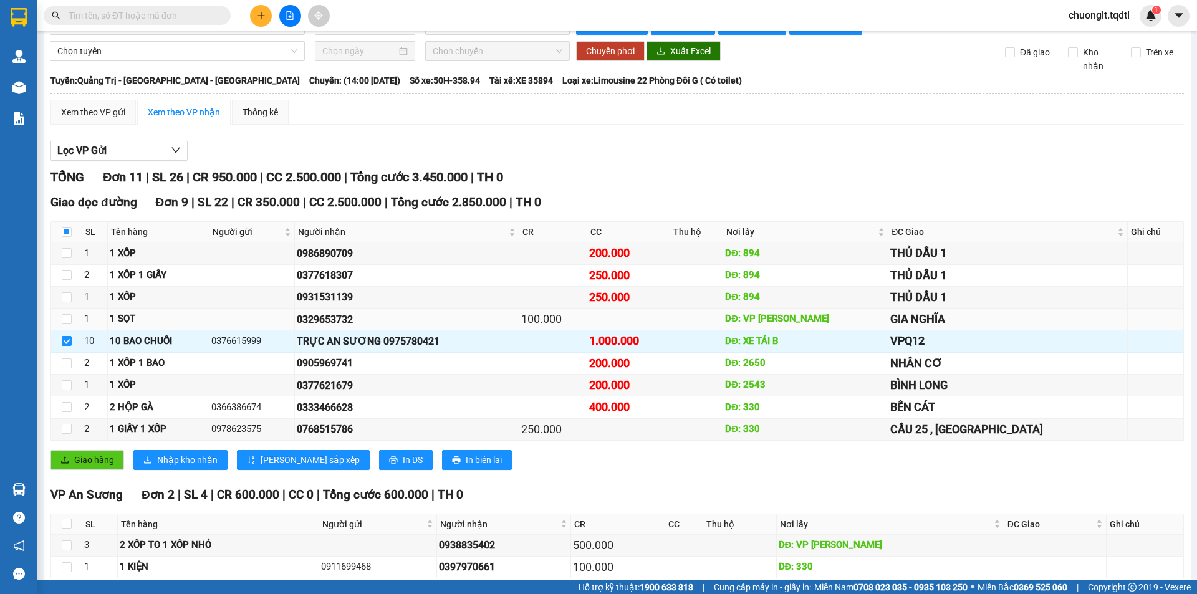
scroll to position [0, 0]
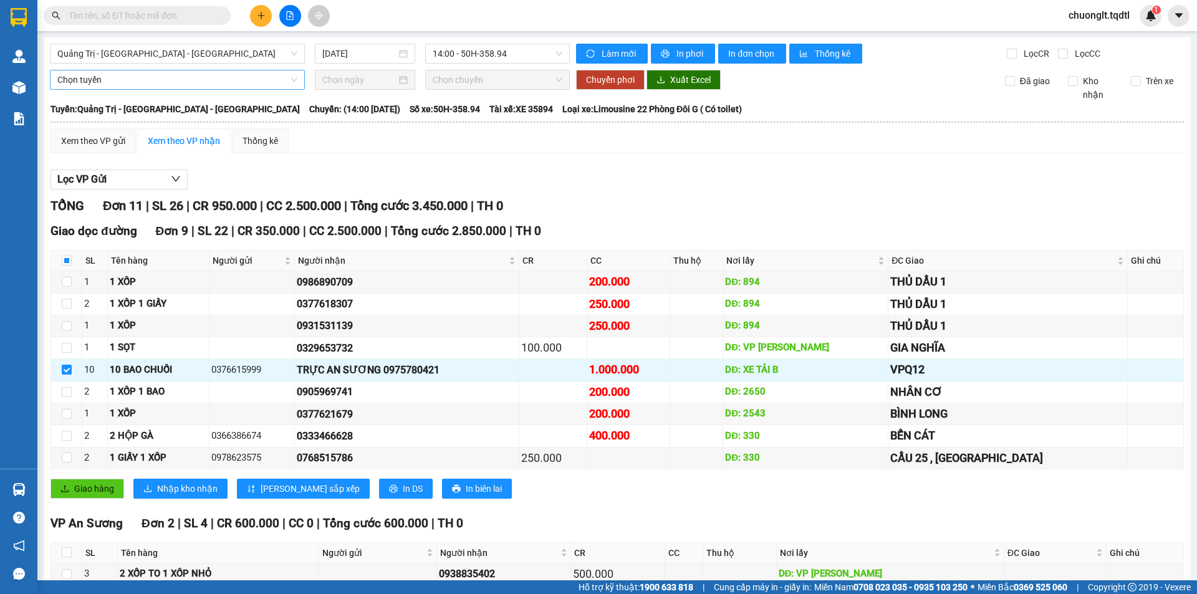
click at [237, 79] on span "Chọn tuyến" at bounding box center [177, 79] width 240 height 19
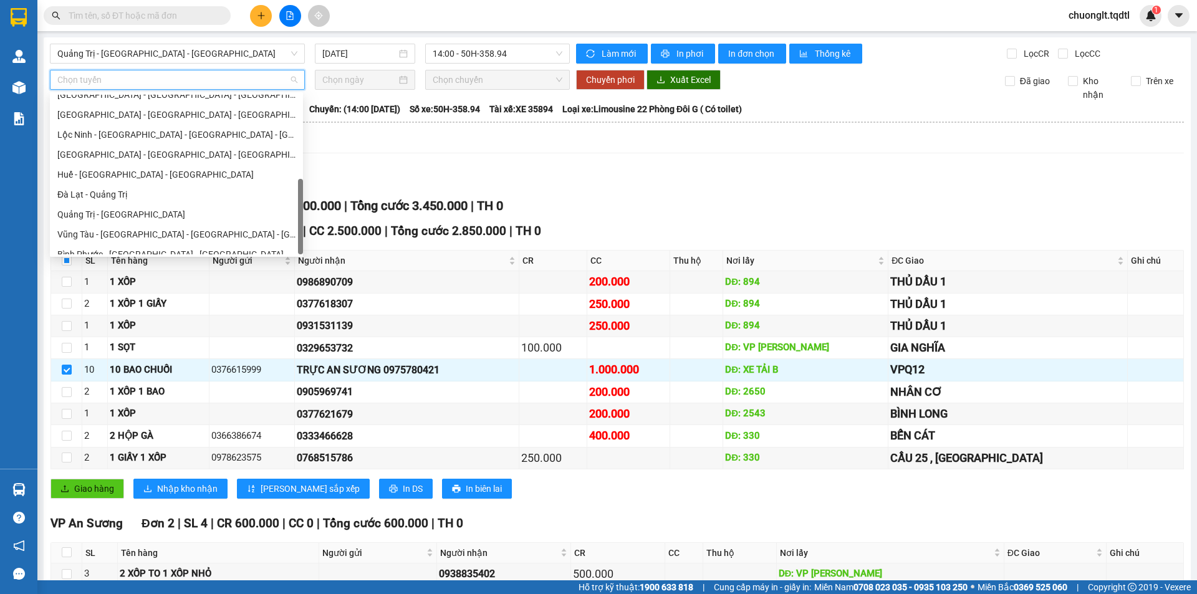
scroll to position [259, 0]
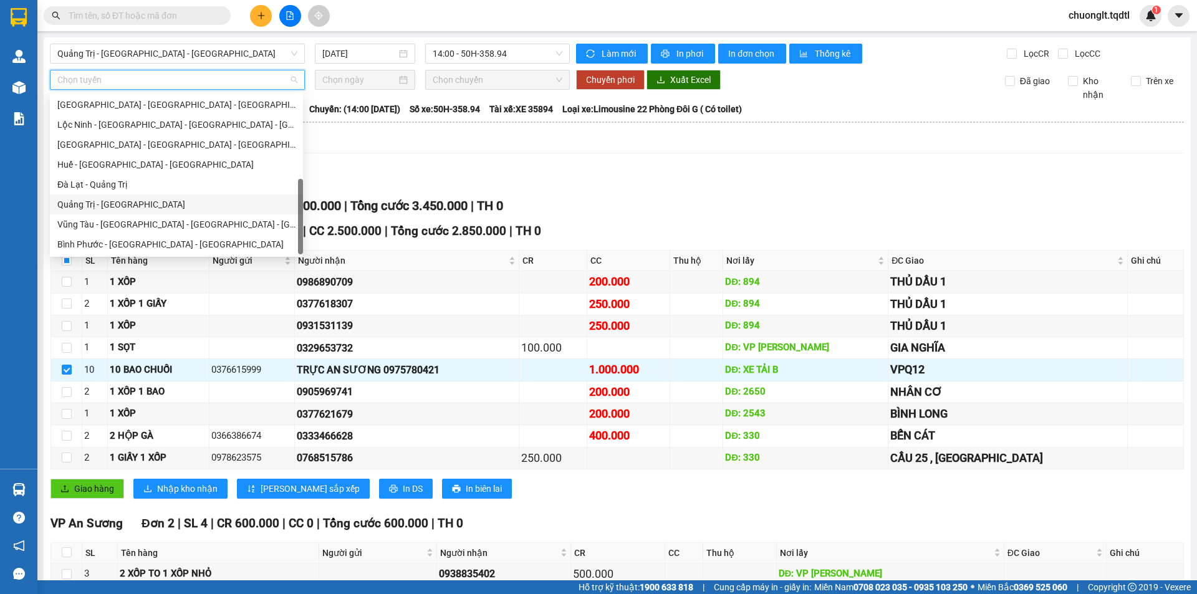
click at [165, 202] on div "Quảng Trị - [GEOGRAPHIC_DATA]" at bounding box center [176, 205] width 238 height 14
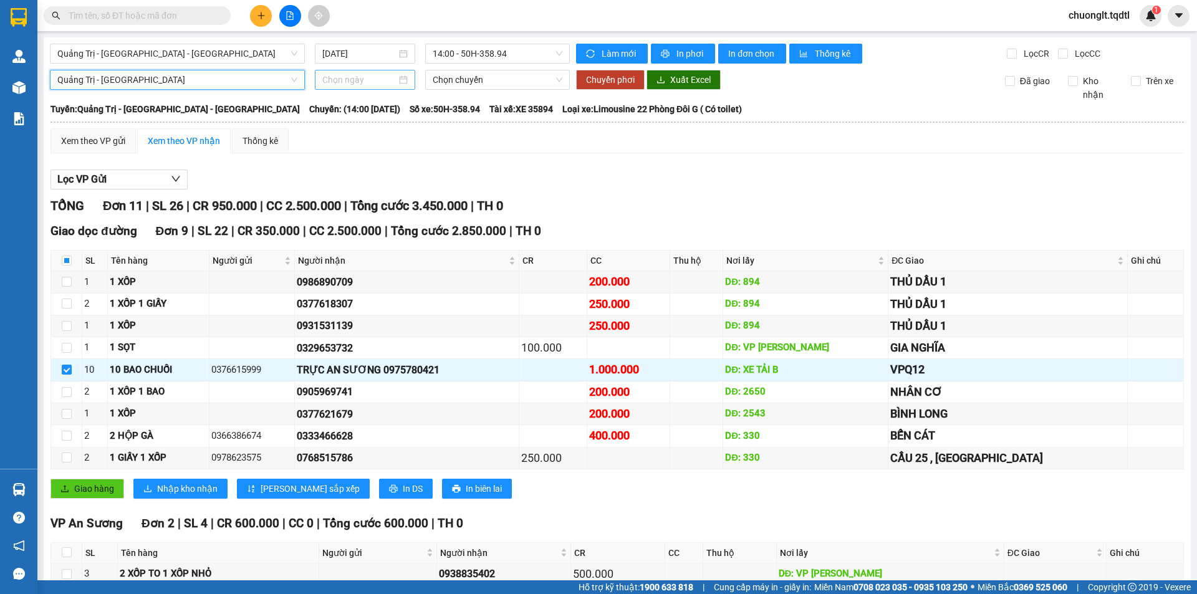
click at [405, 80] on div at bounding box center [365, 80] width 100 height 20
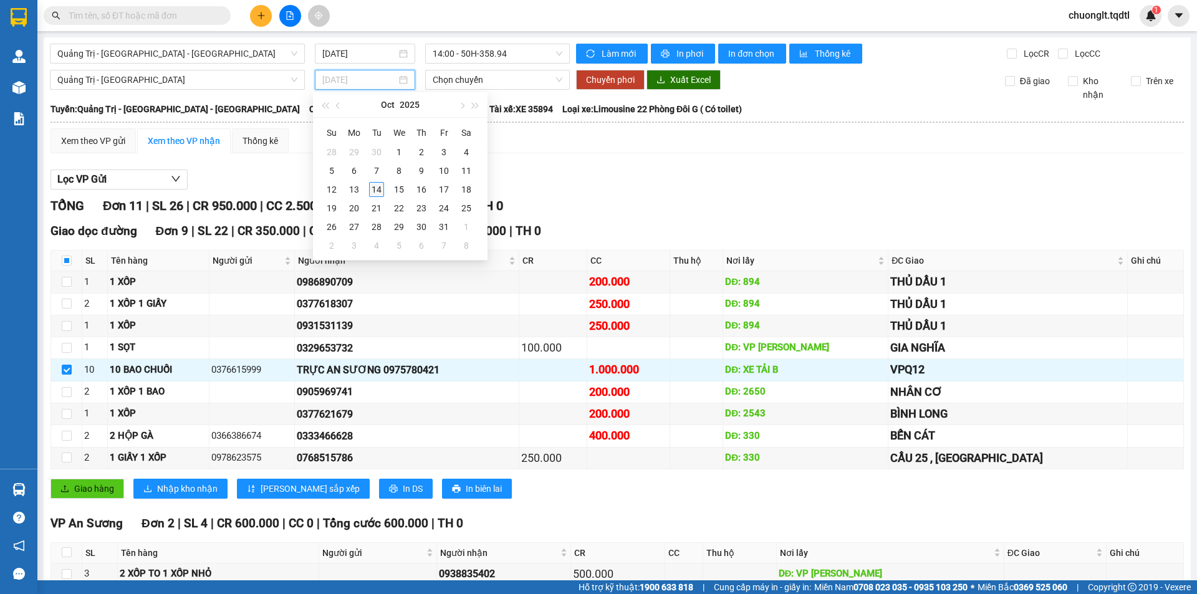
type input "[DATE]"
click at [370, 185] on div "14" at bounding box center [376, 189] width 15 height 15
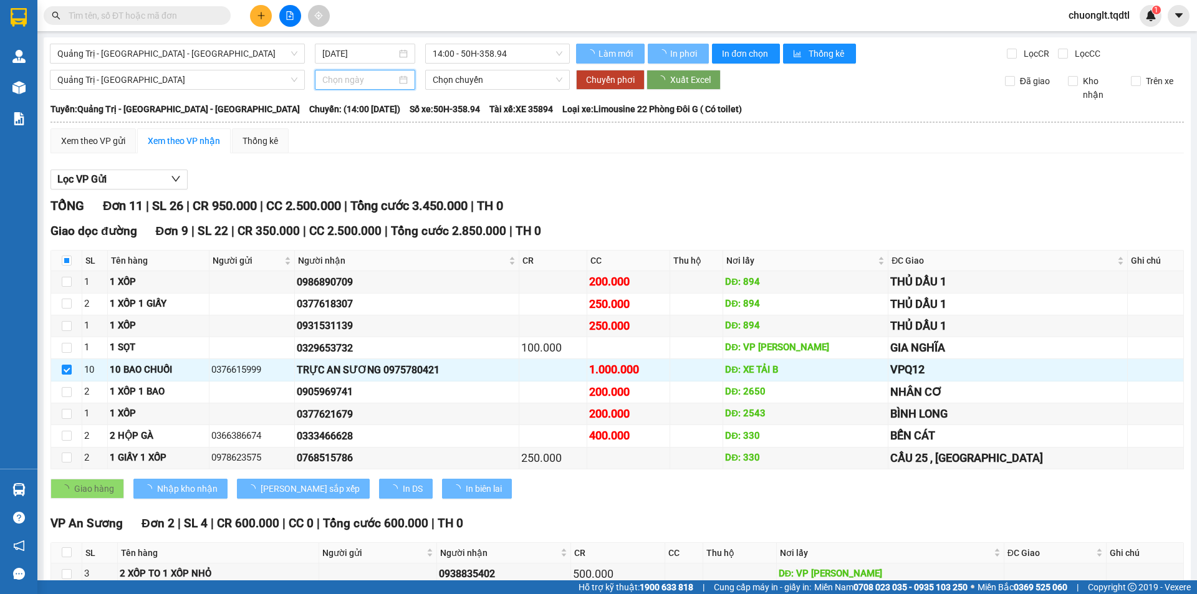
type input "[DATE]"
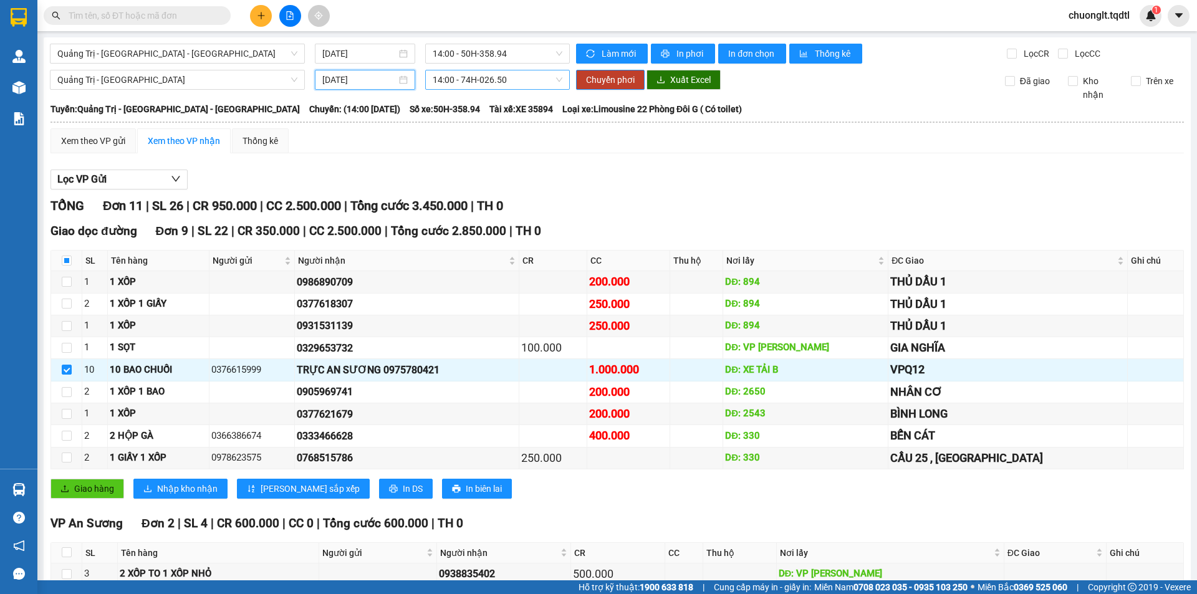
click at [518, 85] on span "14:00 - 74H-026.50" at bounding box center [498, 79] width 130 height 19
click at [599, 152] on div "Xem theo VP gửi Xem theo VP nhận Thống kê" at bounding box center [618, 140] width 1134 height 25
click at [248, 79] on span "Quảng Trị - [GEOGRAPHIC_DATA]" at bounding box center [177, 79] width 240 height 19
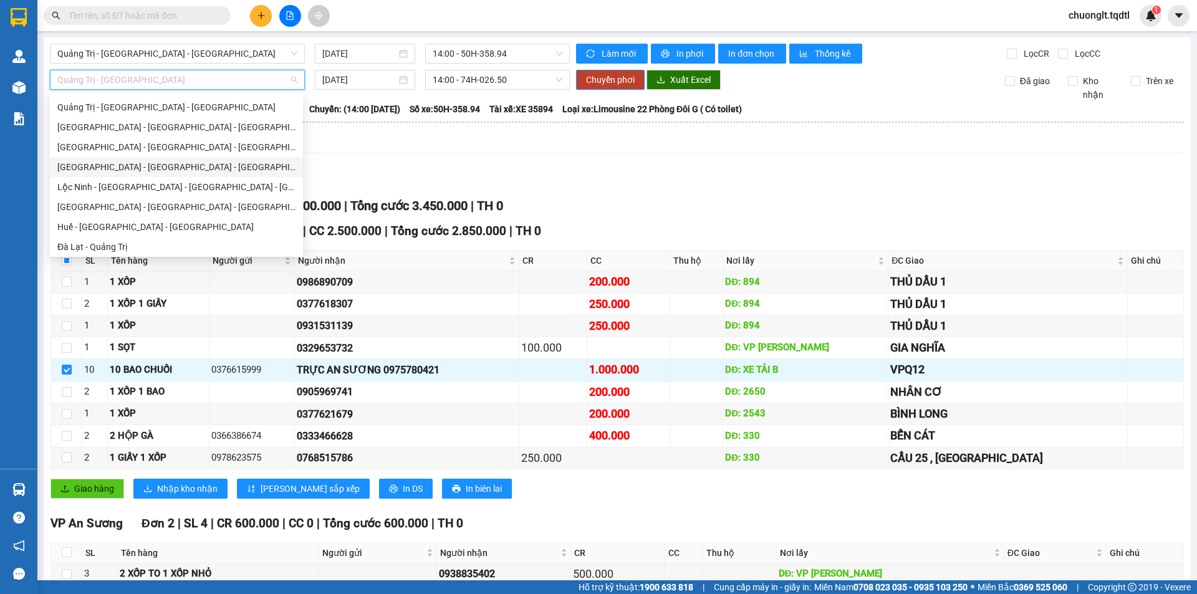
scroll to position [135, 0]
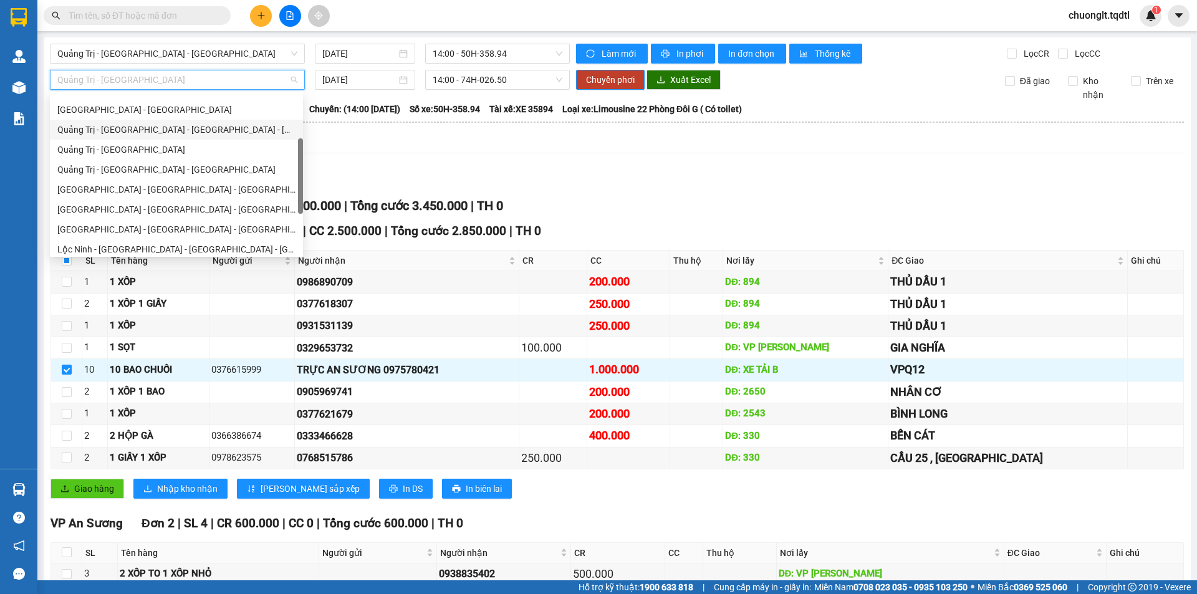
click at [179, 134] on div "Quảng Trị - [GEOGRAPHIC_DATA] - [GEOGRAPHIC_DATA] - [GEOGRAPHIC_DATA]" at bounding box center [176, 130] width 238 height 14
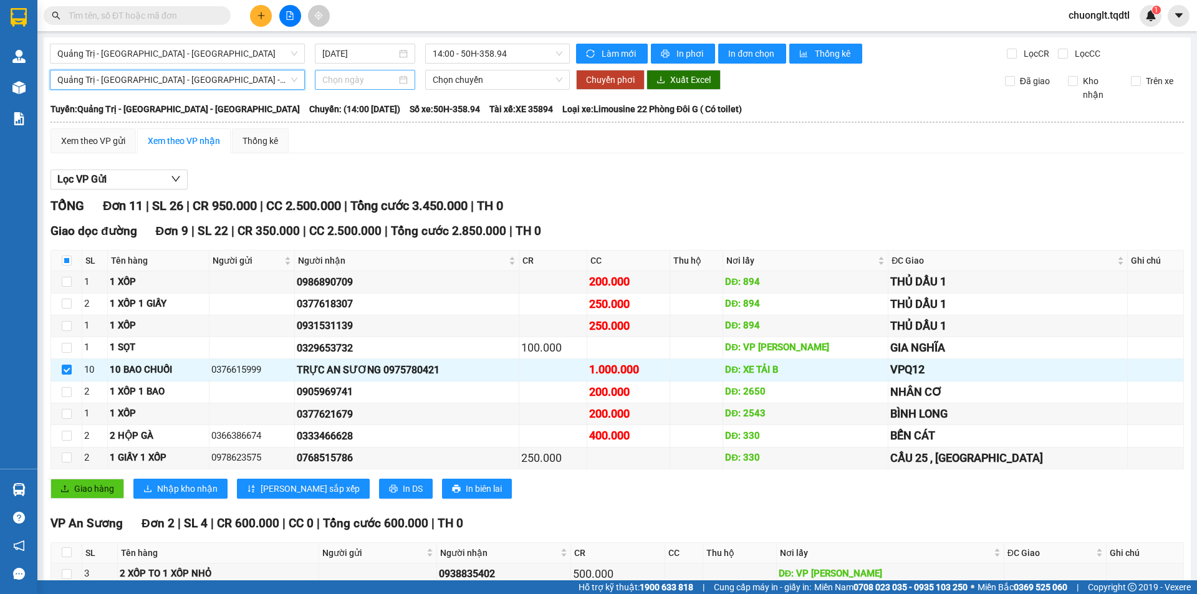
click at [399, 79] on div at bounding box center [364, 80] width 85 height 14
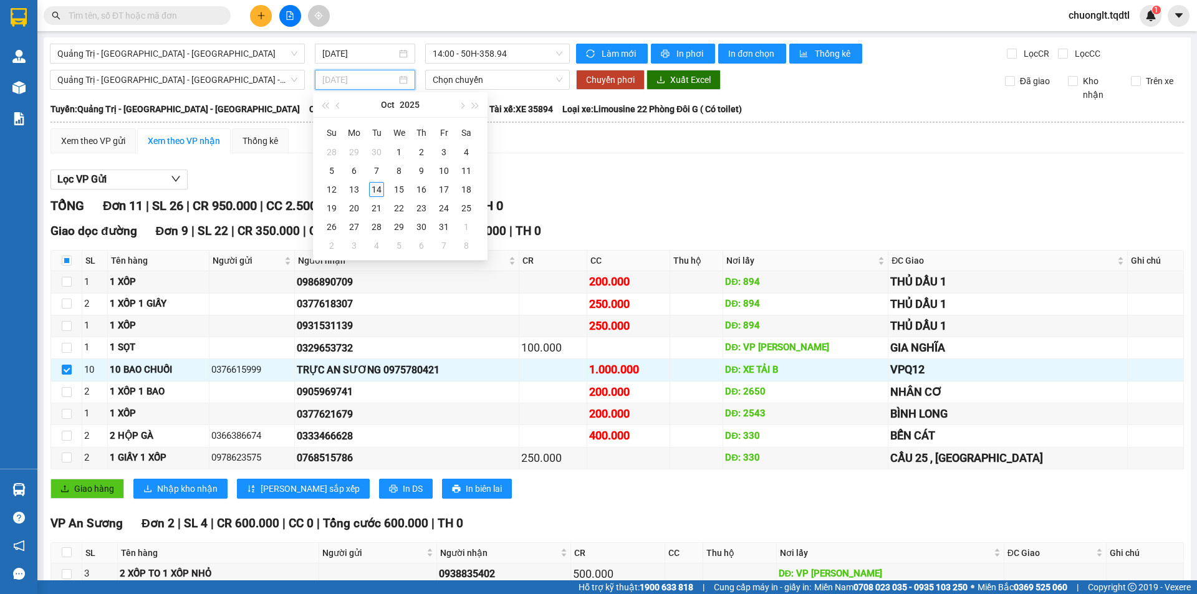
type input "[DATE]"
click at [376, 189] on div "14" at bounding box center [376, 189] width 15 height 15
type input "[DATE]"
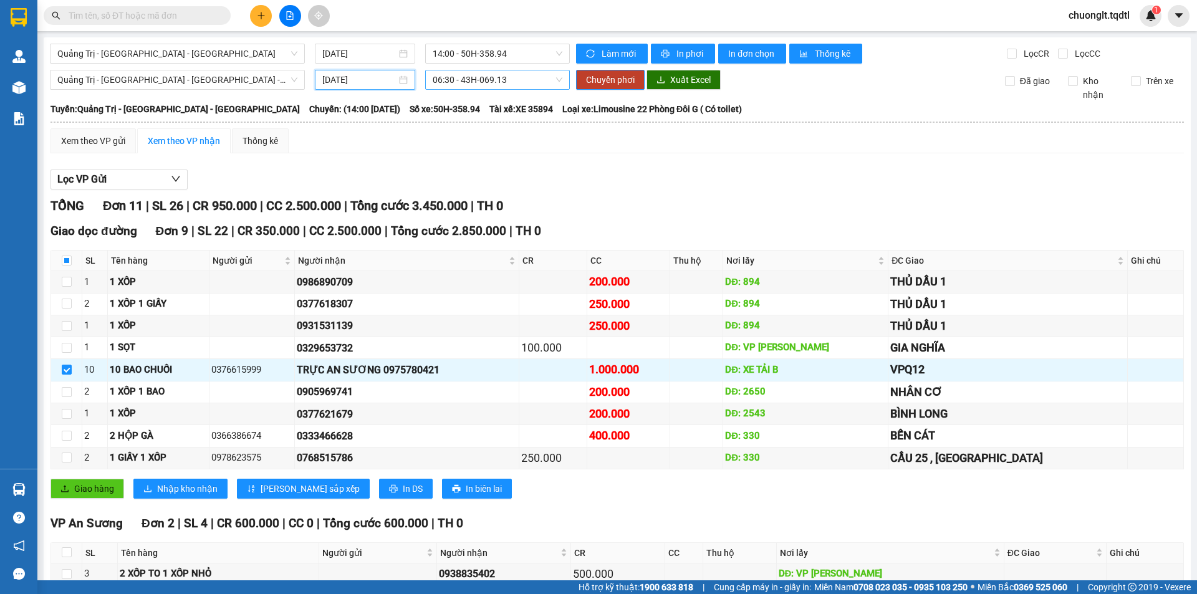
click at [509, 77] on span "06:30 - 43H-069.13" at bounding box center [498, 79] width 130 height 19
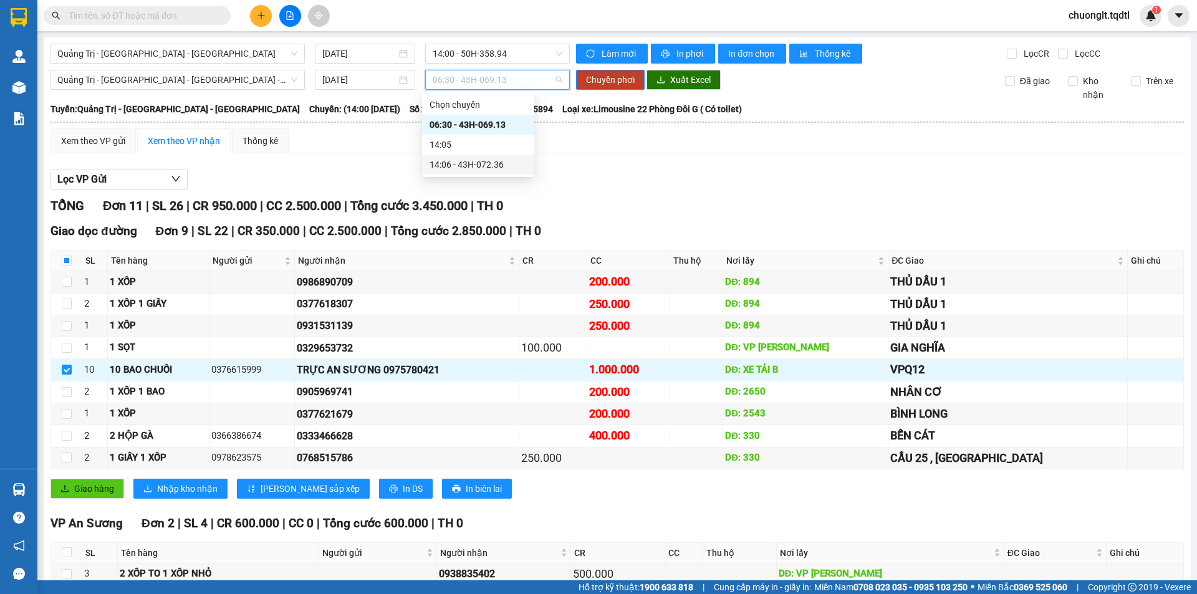
click at [492, 160] on div "14:06 - 43H-072.36" at bounding box center [478, 165] width 97 height 14
click at [601, 73] on span "Chuyển phơi" at bounding box center [610, 80] width 49 height 14
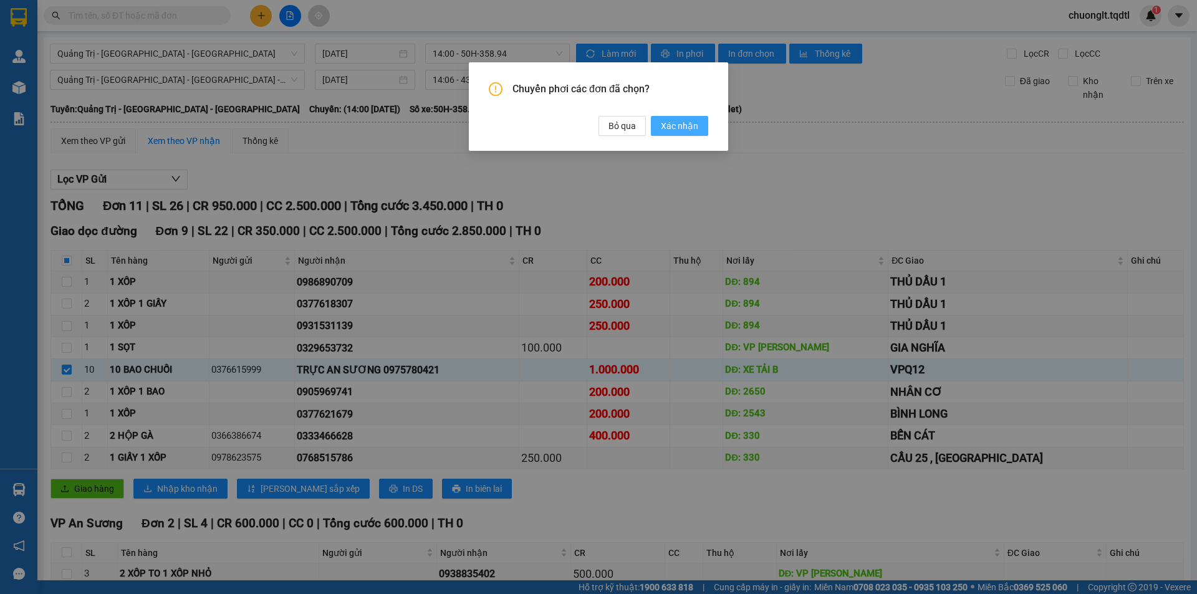
click at [687, 128] on span "Xác nhận" at bounding box center [679, 126] width 37 height 14
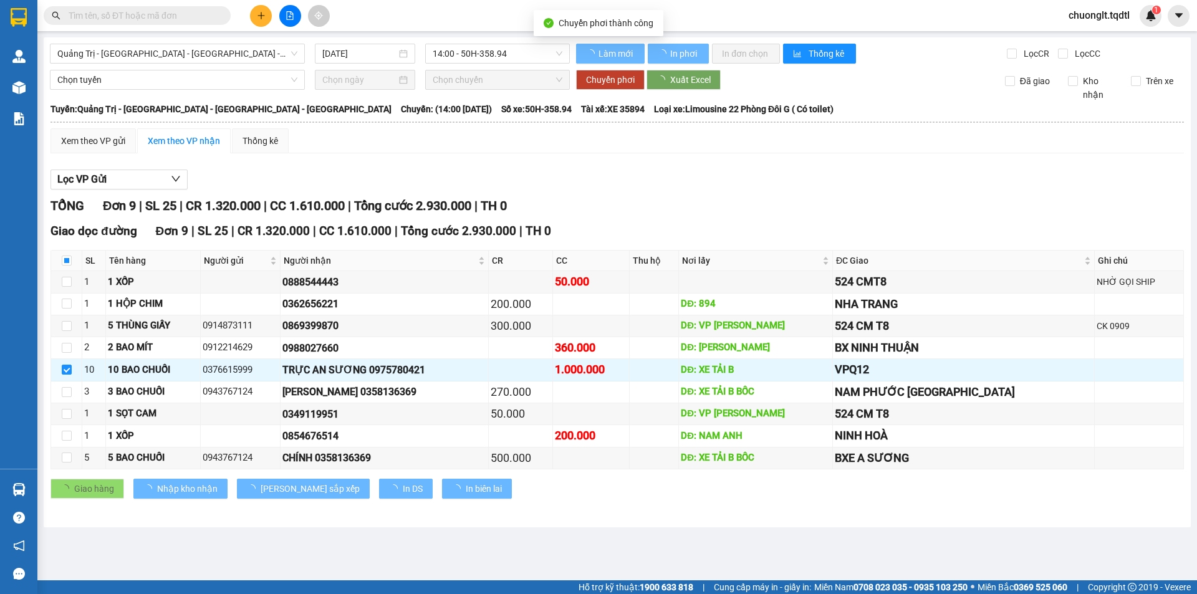
checkbox input "false"
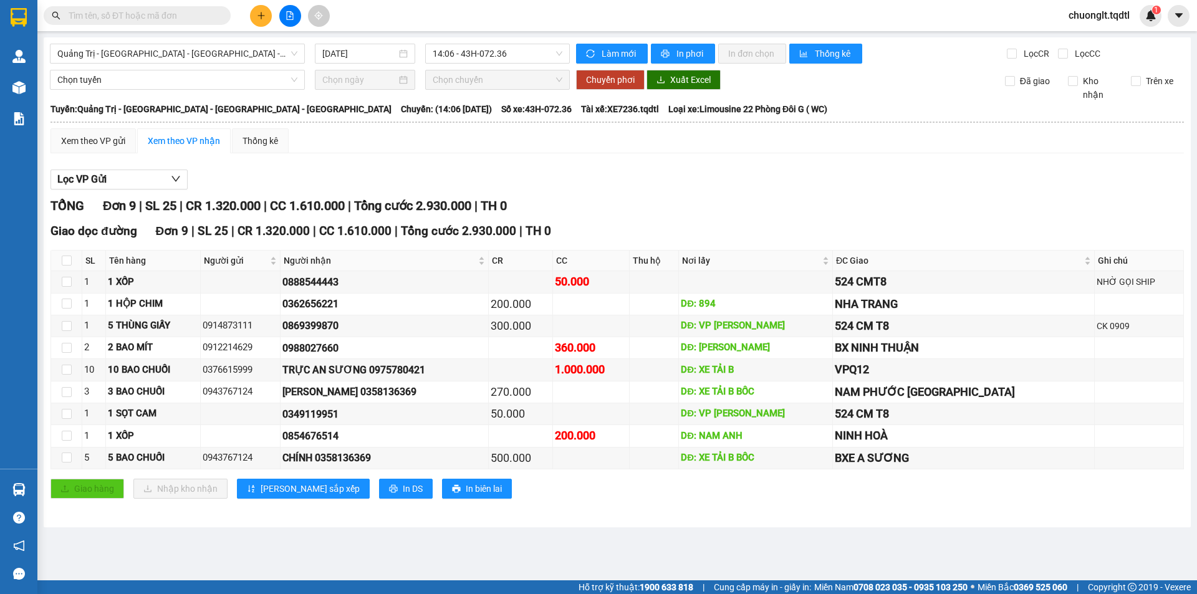
click at [500, 564] on main "[GEOGRAPHIC_DATA] - [GEOGRAPHIC_DATA] - [GEOGRAPHIC_DATA] - [GEOGRAPHIC_DATA] […" at bounding box center [598, 290] width 1197 height 581
click at [258, 11] on button at bounding box center [261, 16] width 22 height 22
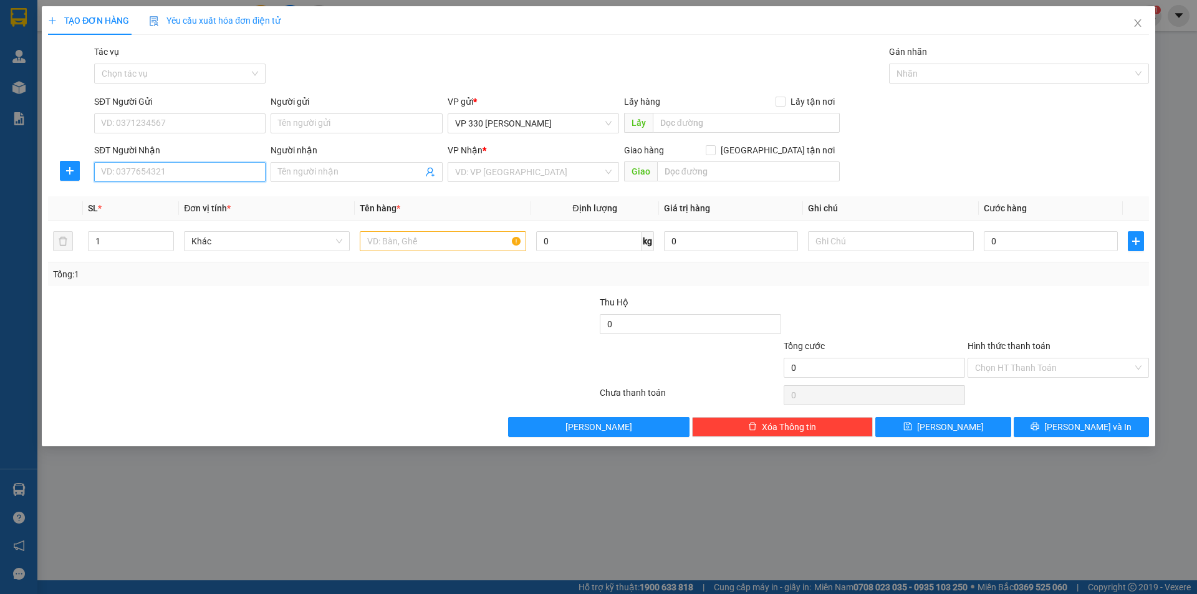
click at [148, 171] on input "SĐT Người Nhận" at bounding box center [179, 172] width 171 height 20
type input "0397137417"
click at [149, 200] on div "0397137417" at bounding box center [180, 197] width 157 height 14
type input "ĐÀ TẺ"
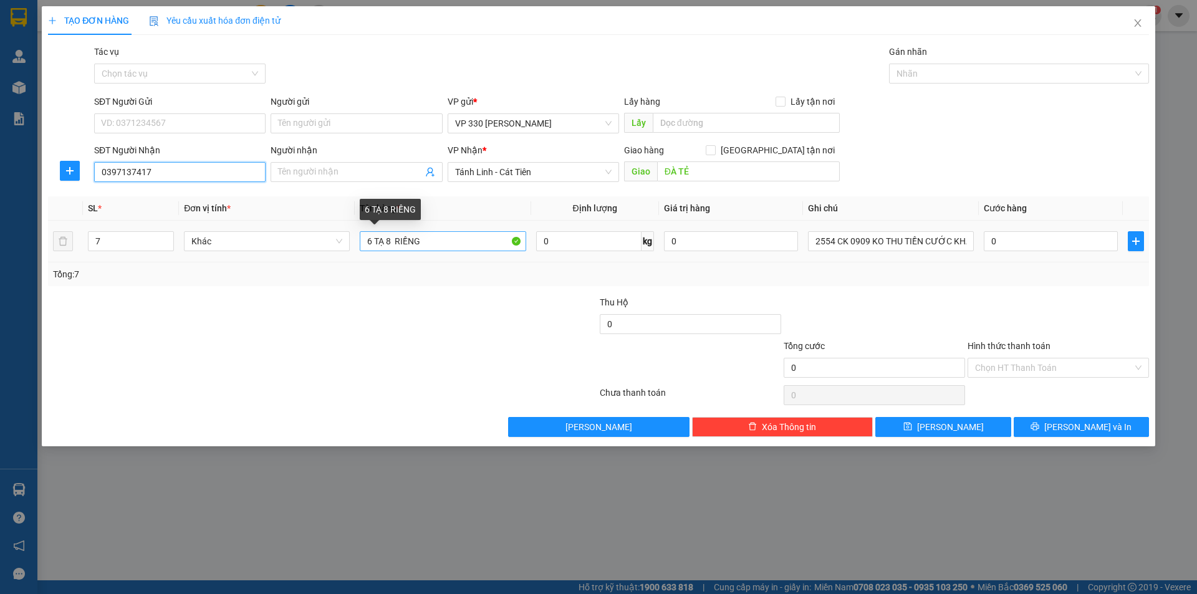
type input "0397137417"
drag, startPoint x: 423, startPoint y: 239, endPoint x: 354, endPoint y: 244, distance: 68.8
click at [354, 244] on tr "7 Khác 6 TẠ 8 RIỀNG 0 kg 0 2554 CK 0909 KO THU TIỀN CƯỚC KHÁCH KIỂM TRA SỐ LƯỢN…" at bounding box center [598, 242] width 1101 height 42
drag, startPoint x: 373, startPoint y: 239, endPoint x: 357, endPoint y: 242, distance: 16.4
click at [357, 242] on td "2 TẠ RIÊNG" at bounding box center [443, 242] width 176 height 42
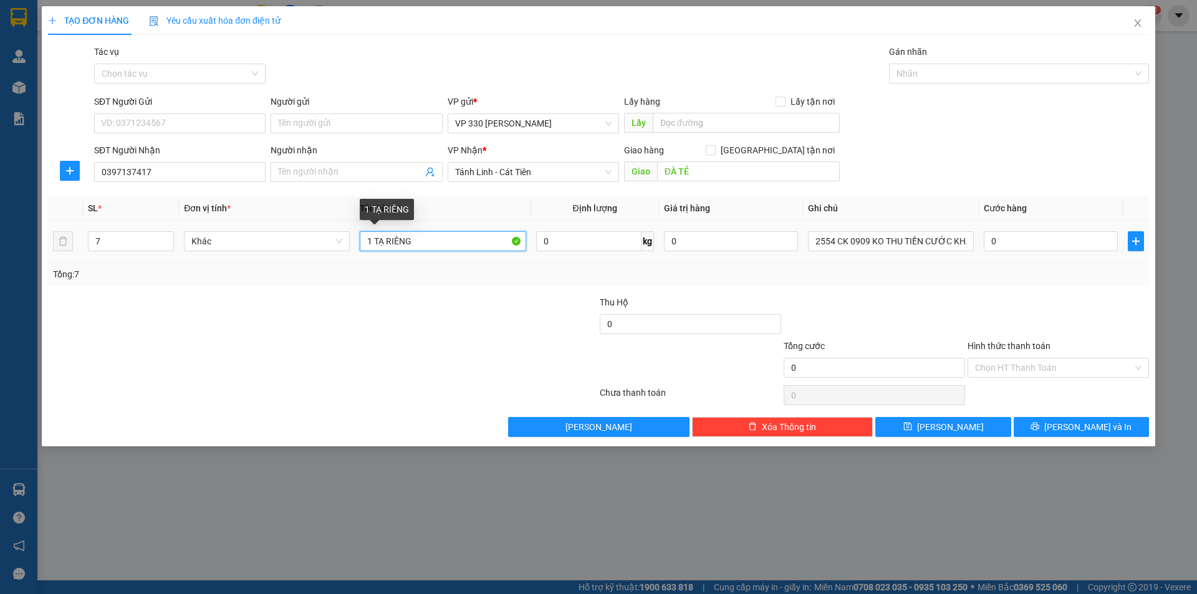
drag, startPoint x: 385, startPoint y: 238, endPoint x: 405, endPoint y: 239, distance: 20.6
click at [386, 238] on input "1 TẠ RIÊNG" at bounding box center [443, 241] width 166 height 20
click at [388, 241] on input "1 TẠ RIÊNG" at bounding box center [443, 241] width 166 height 20
click at [440, 238] on input "1 TẠ 7 RIÊNG" at bounding box center [443, 241] width 166 height 20
type input "1 TẠ 7 RIÊNG"
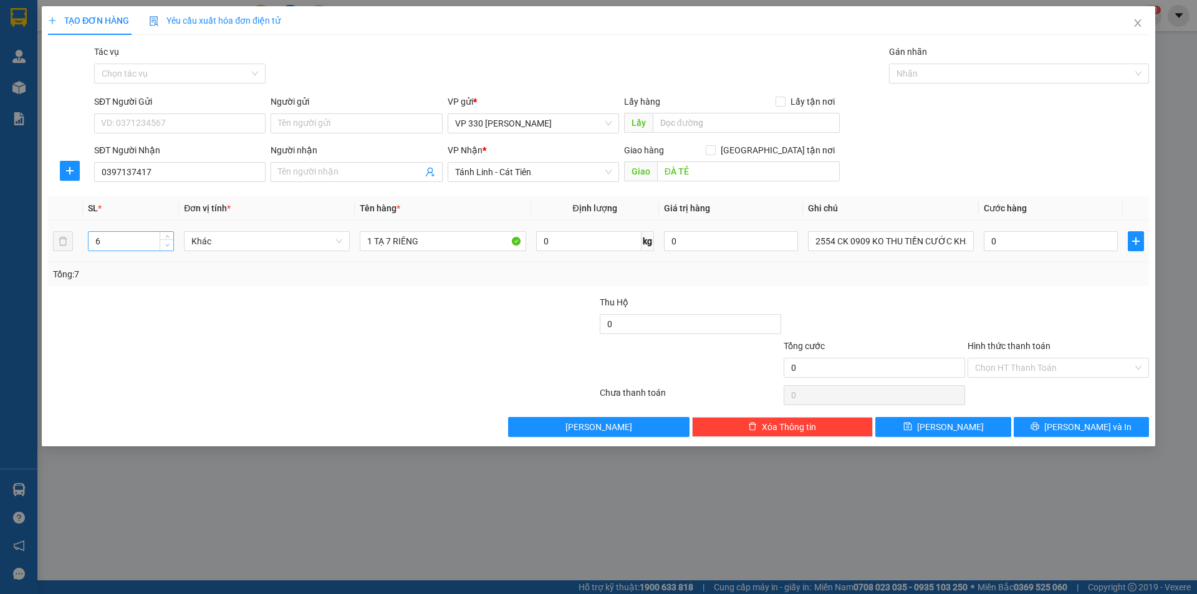
click at [166, 246] on icon "down" at bounding box center [167, 245] width 4 height 4
type input "2"
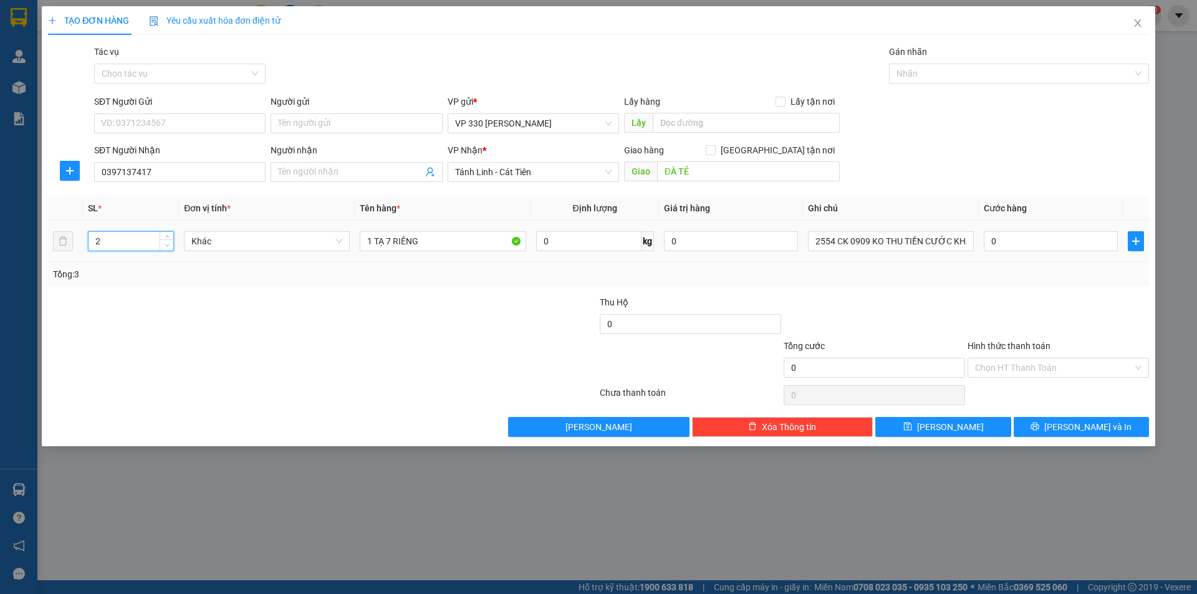
click at [166, 246] on icon "down" at bounding box center [167, 245] width 4 height 4
click at [717, 125] on input "text" at bounding box center [746, 123] width 187 height 20
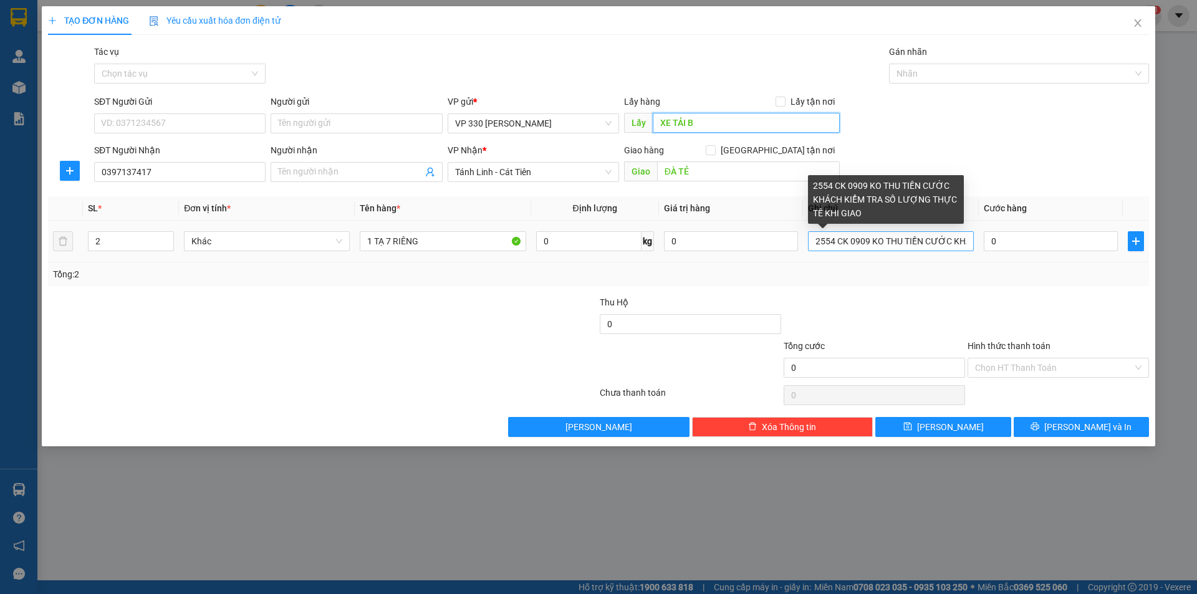
type input "XE TẢI B"
drag, startPoint x: 835, startPoint y: 238, endPoint x: 784, endPoint y: 236, distance: 51.2
click at [784, 236] on tr "2 Khác 1 TẠ 7 RIÊNG 0 kg 0 2554 CK 0909 KO THU TIỀN CƯỚC KHÁCH KIỂM TRA SỐ LƯỢN…" at bounding box center [598, 242] width 1101 height 42
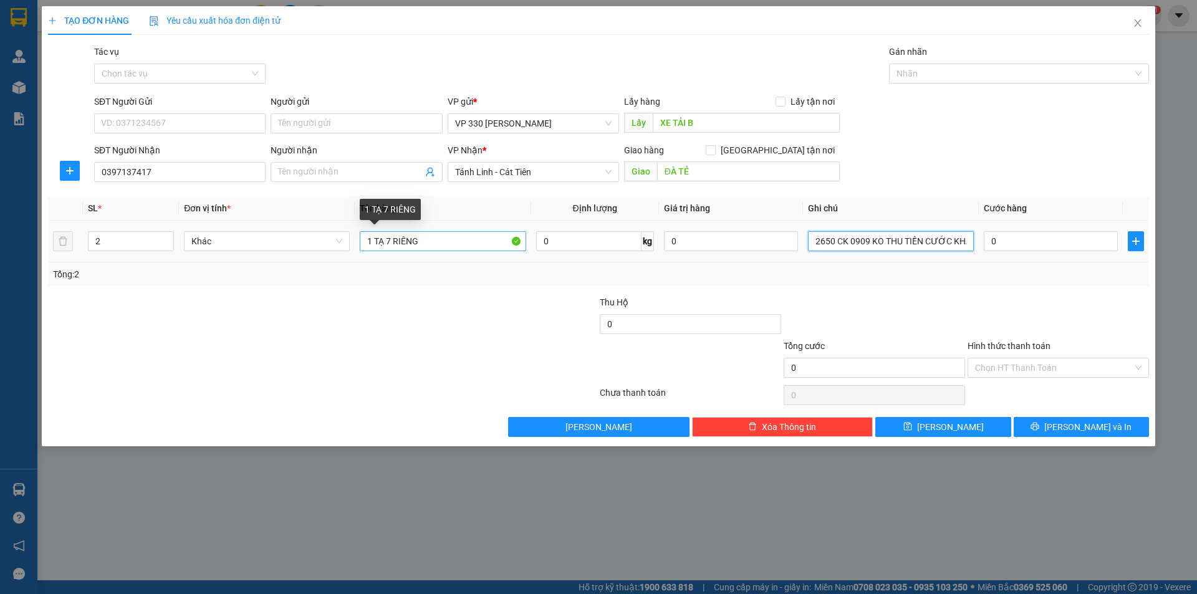
type input "2650 CK 0909 KO THU TIỀN CƯỚC KHÁCH KIỂM TRA SỐ LƯỢNG THỰC TẾ KHI GIAO"
drag, startPoint x: 392, startPoint y: 239, endPoint x: 382, endPoint y: 243, distance: 9.9
click at [382, 243] on input "1 TẠ 7 RIÊNG" at bounding box center [443, 241] width 166 height 20
drag, startPoint x: 385, startPoint y: 236, endPoint x: 394, endPoint y: 236, distance: 9.4
click at [387, 236] on input "1 TẠ5 RIÊNG" at bounding box center [443, 241] width 166 height 20
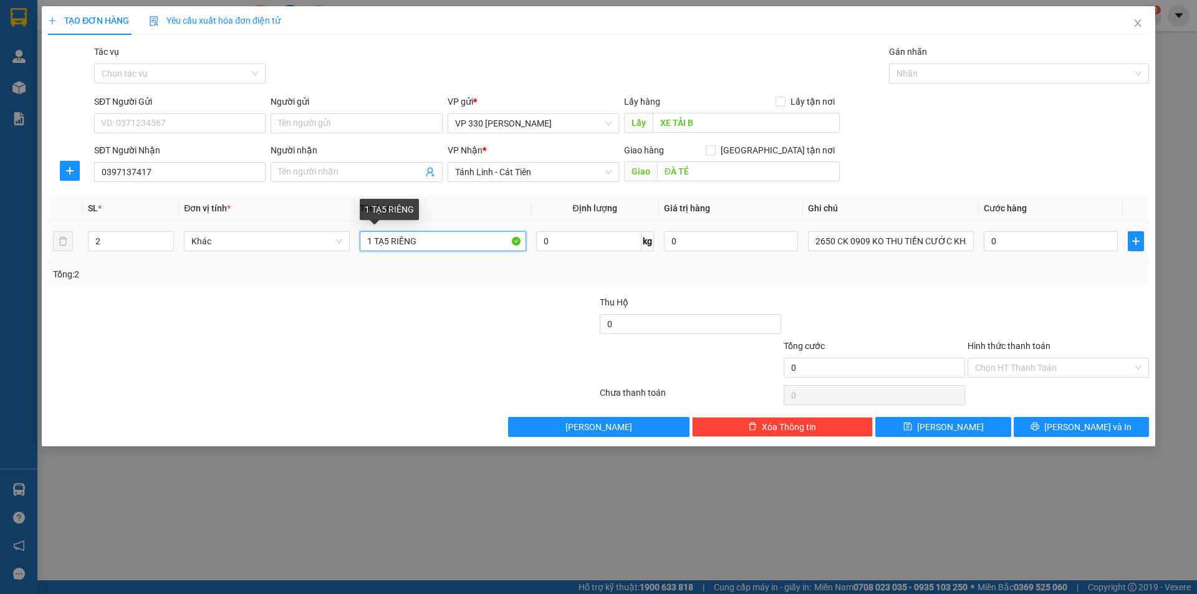
click at [389, 239] on input "1 TẠ5 RIÊNG" at bounding box center [443, 241] width 166 height 20
type input "1 TẠ RƯỠI RIÊNG"
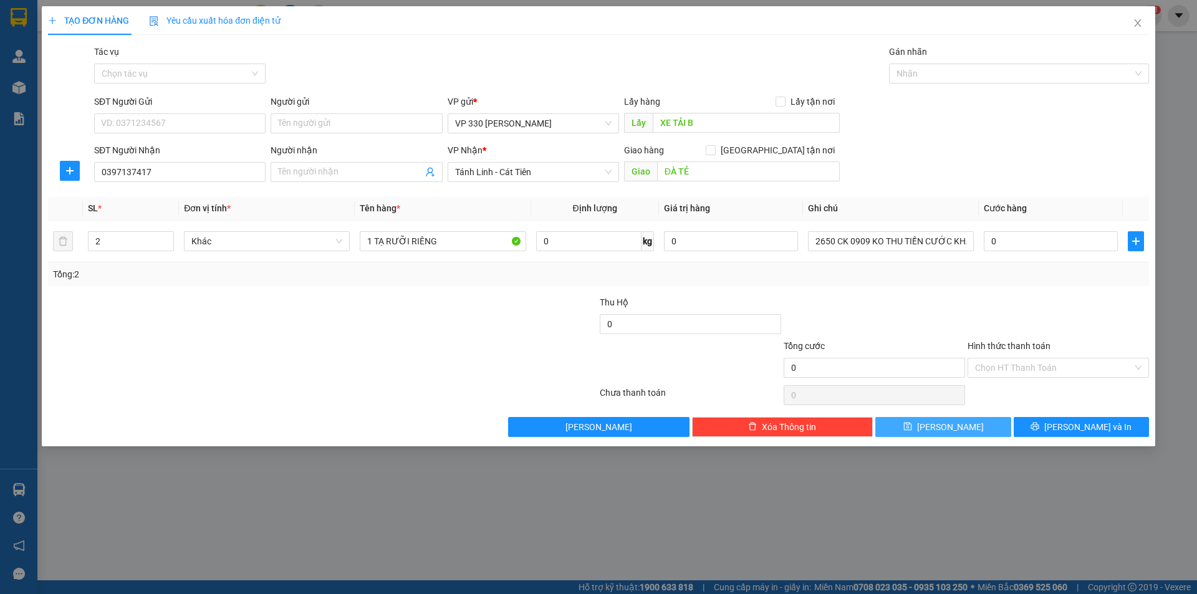
click at [953, 428] on span "[PERSON_NAME]" at bounding box center [950, 427] width 67 height 14
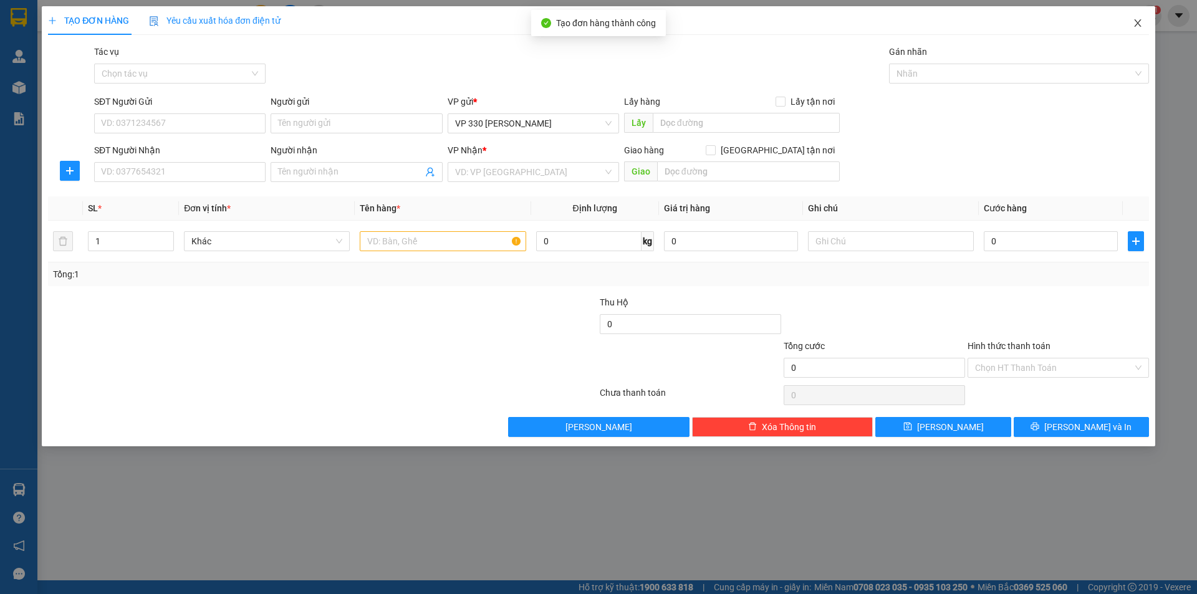
click at [1136, 19] on icon "close" at bounding box center [1138, 23] width 10 height 10
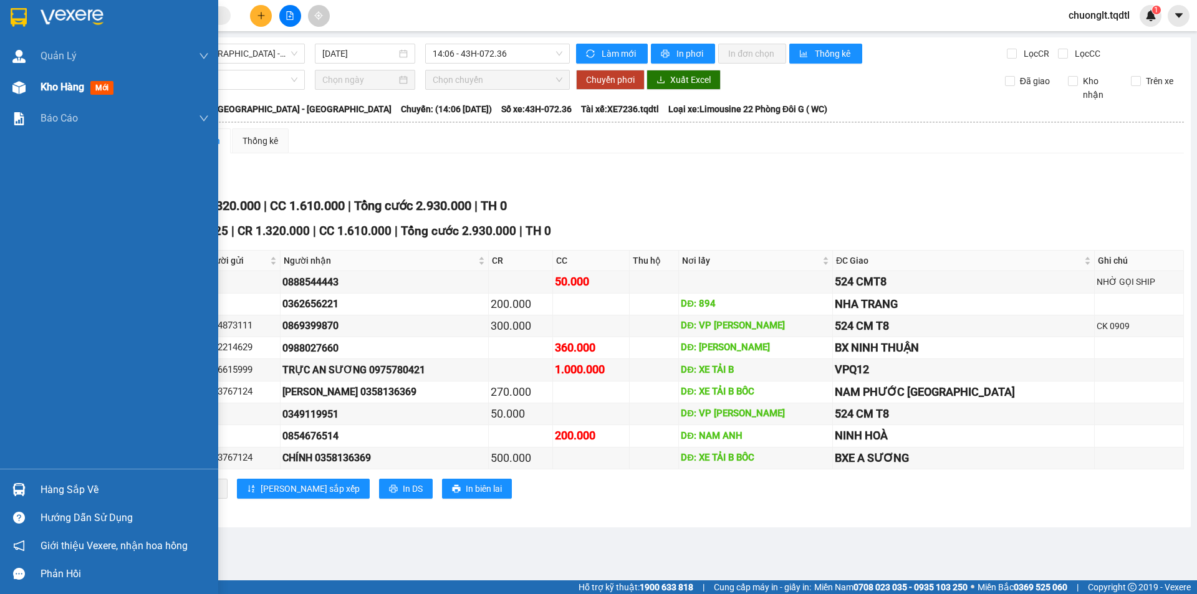
click at [52, 85] on span "Kho hàng" at bounding box center [63, 87] width 44 height 12
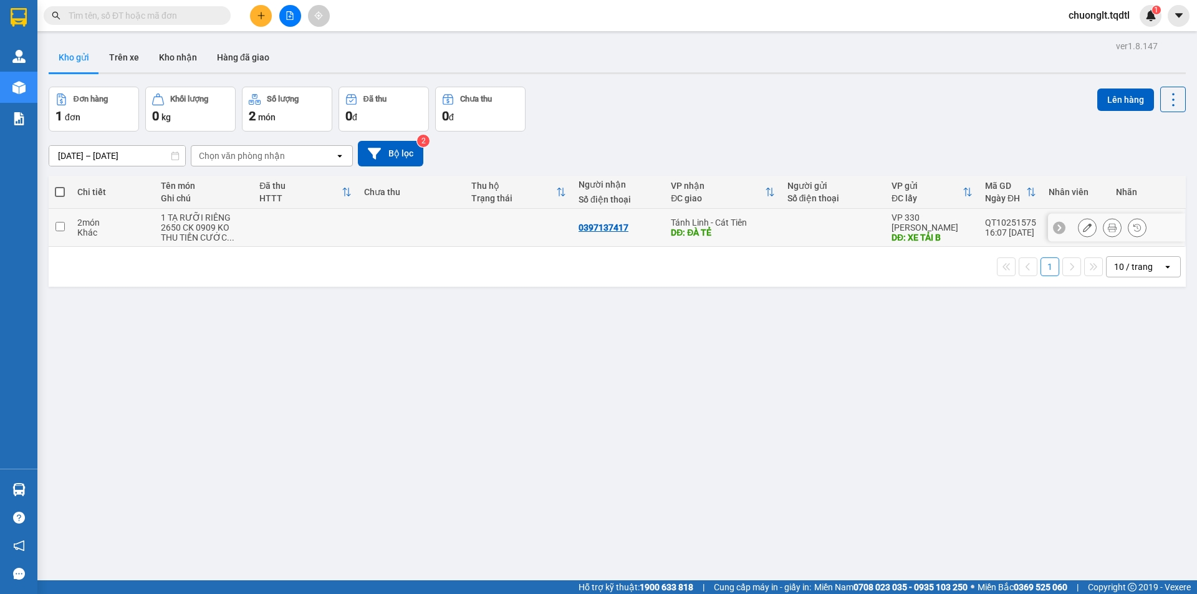
click at [137, 223] on div "2 món" at bounding box center [112, 223] width 71 height 10
checkbox input "true"
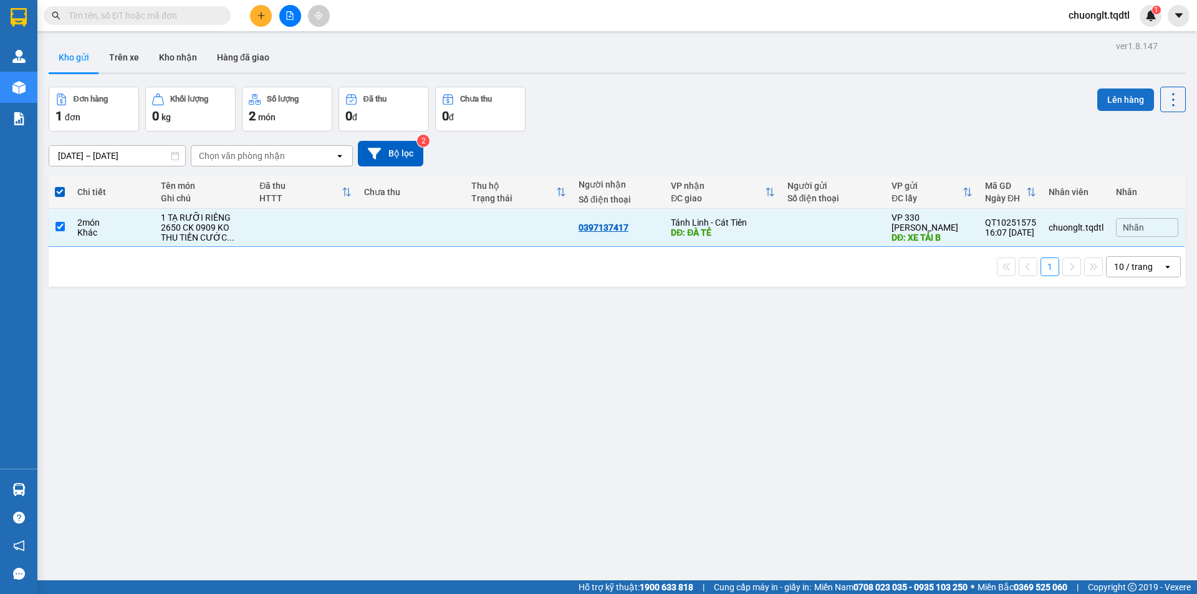
click at [1119, 91] on button "Lên hàng" at bounding box center [1126, 100] width 57 height 22
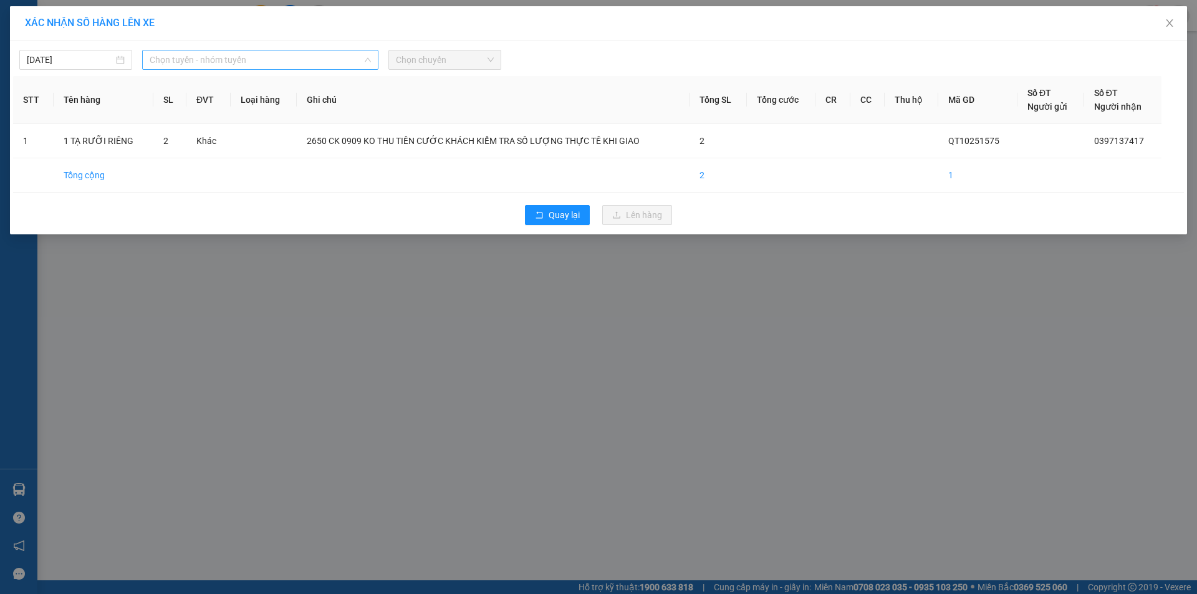
click at [351, 55] on span "Chọn tuyến - nhóm tuyến" at bounding box center [260, 60] width 221 height 19
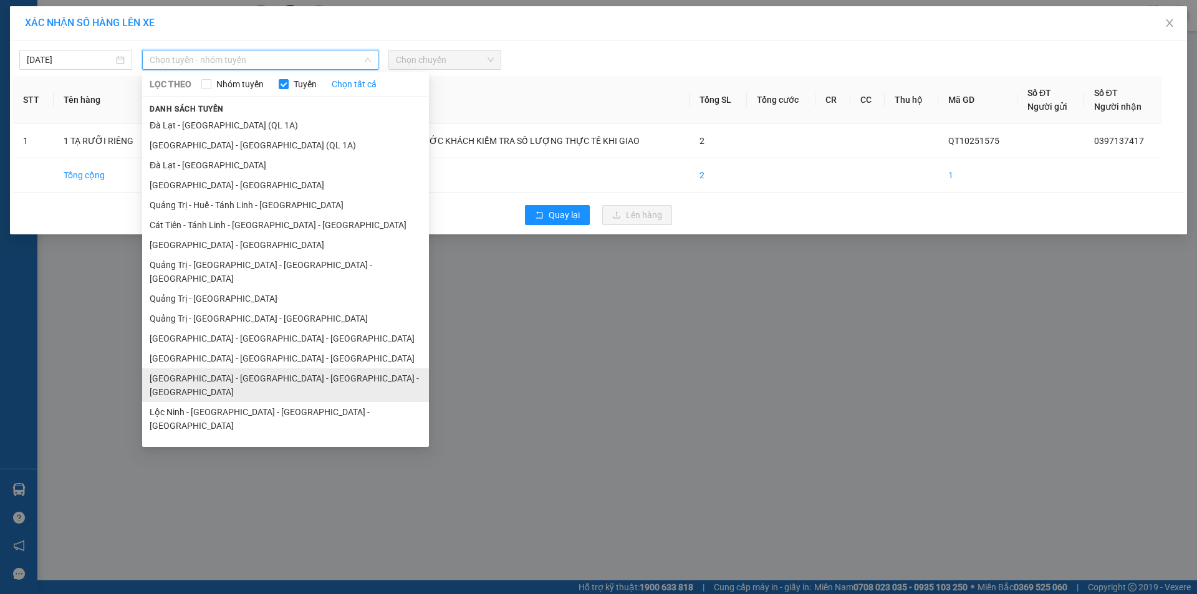
scroll to position [72, 0]
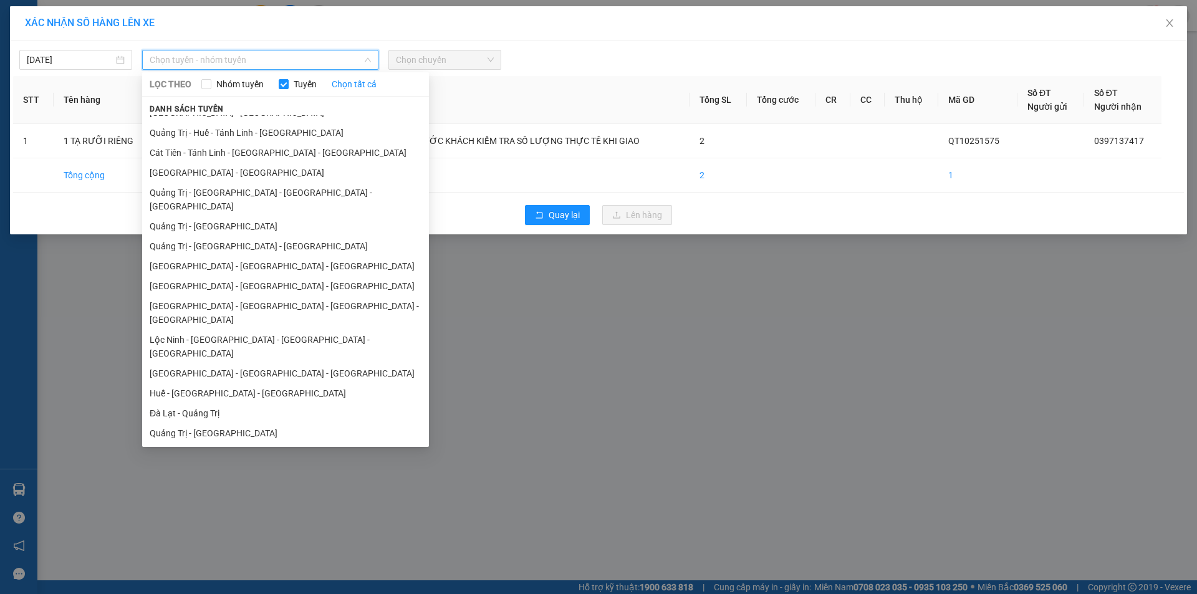
click at [213, 423] on li "Quảng Trị - [GEOGRAPHIC_DATA]" at bounding box center [285, 433] width 287 height 20
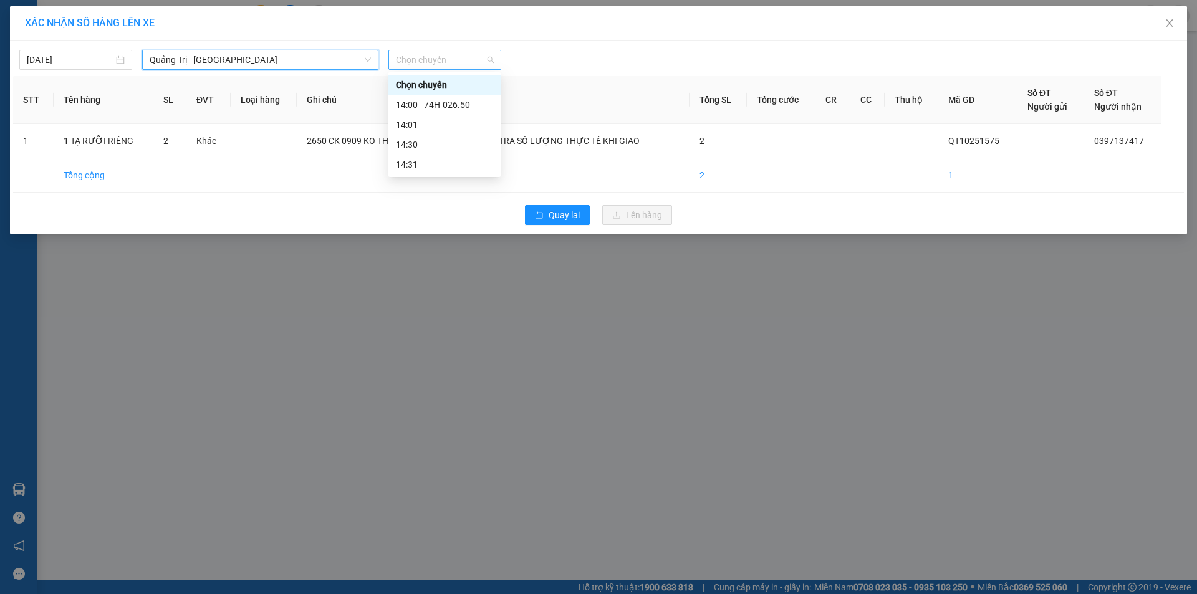
click at [453, 54] on span "Chọn chuyến" at bounding box center [445, 60] width 98 height 19
click at [468, 107] on div "14:00 - 74H-026.50" at bounding box center [444, 105] width 97 height 14
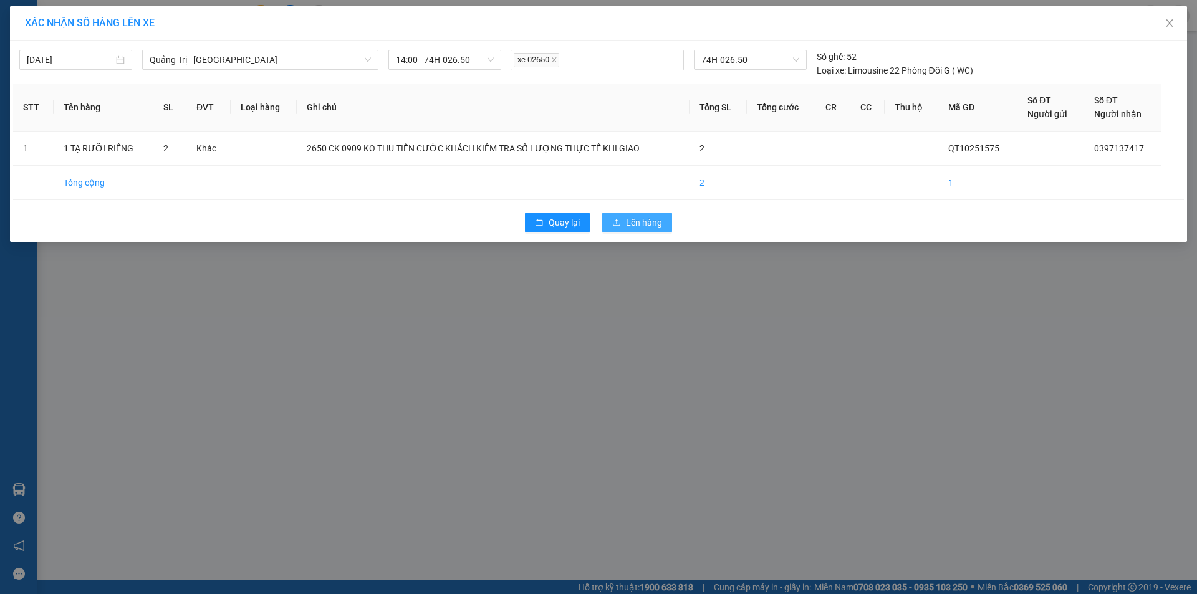
click at [635, 221] on span "Lên hàng" at bounding box center [644, 223] width 36 height 14
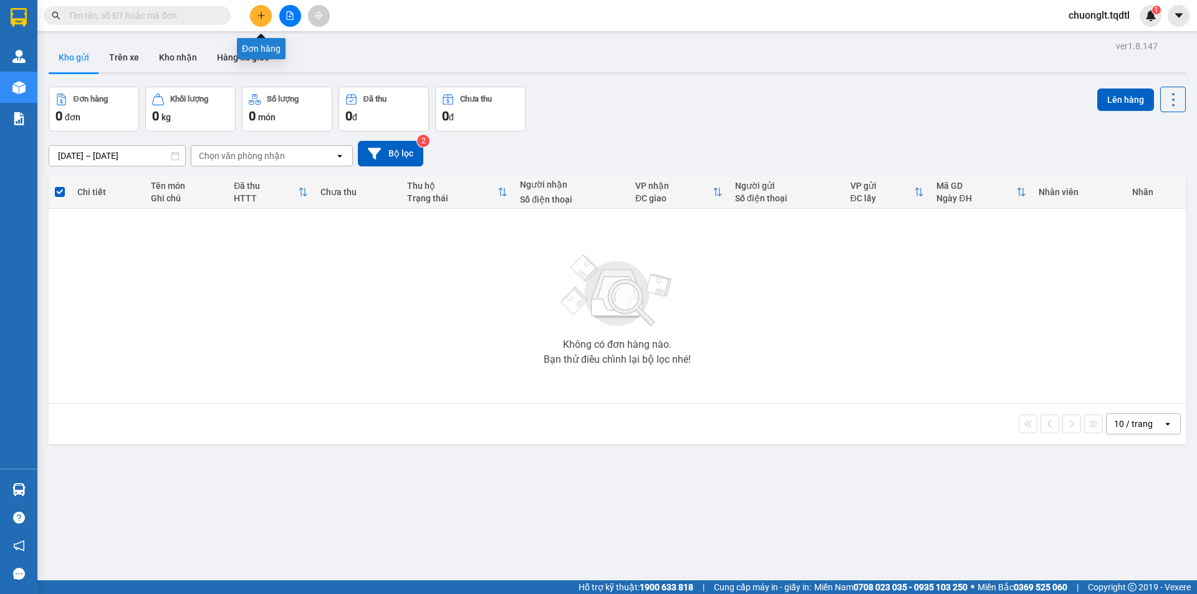
click at [263, 9] on button at bounding box center [261, 16] width 22 height 22
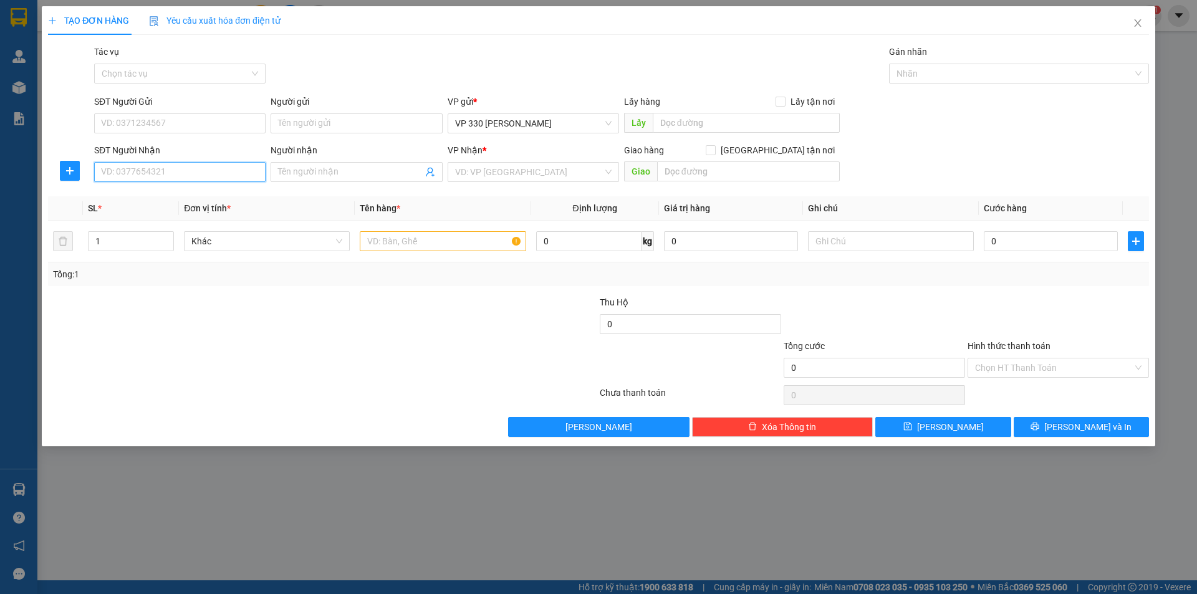
click at [176, 178] on input "SĐT Người Nhận" at bounding box center [179, 172] width 171 height 20
click at [163, 121] on input "SĐT Người Gửi" at bounding box center [179, 124] width 171 height 20
click at [170, 150] on div "0356201205" at bounding box center [180, 149] width 157 height 14
type input "0356201205"
type input "XE TAI B"
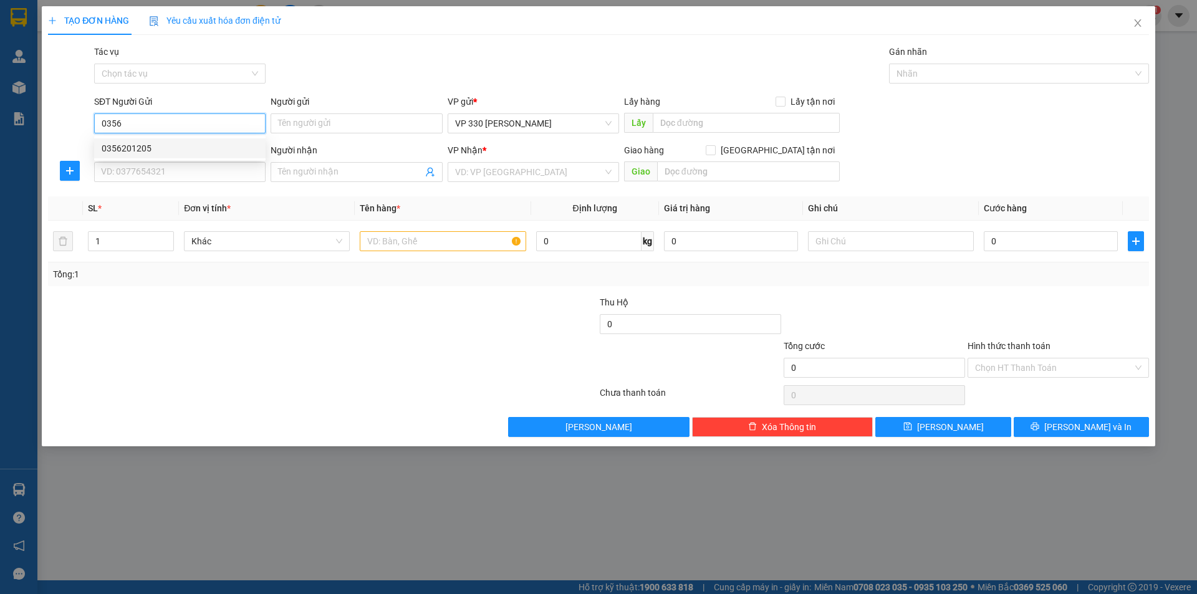
type input "0919075696"
type input "TRÃNG BOM"
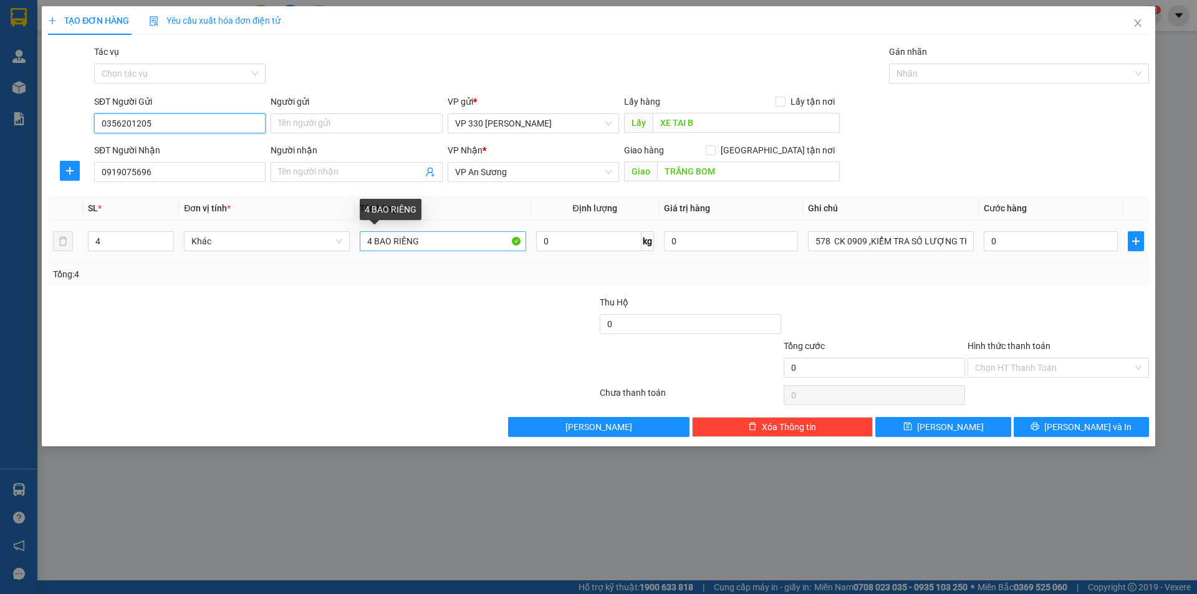
type input "0356201205"
drag, startPoint x: 372, startPoint y: 238, endPoint x: 351, endPoint y: 242, distance: 21.5
click at [351, 242] on tr "4 Khác 4 BAO RIÊNG 0 kg 0 578 CK 0909 ,KIỂM TRA SỐ LƯỢNG THỰC TẾ KHI GIAO 0" at bounding box center [598, 242] width 1101 height 42
type input "12 BAO RIÊNG"
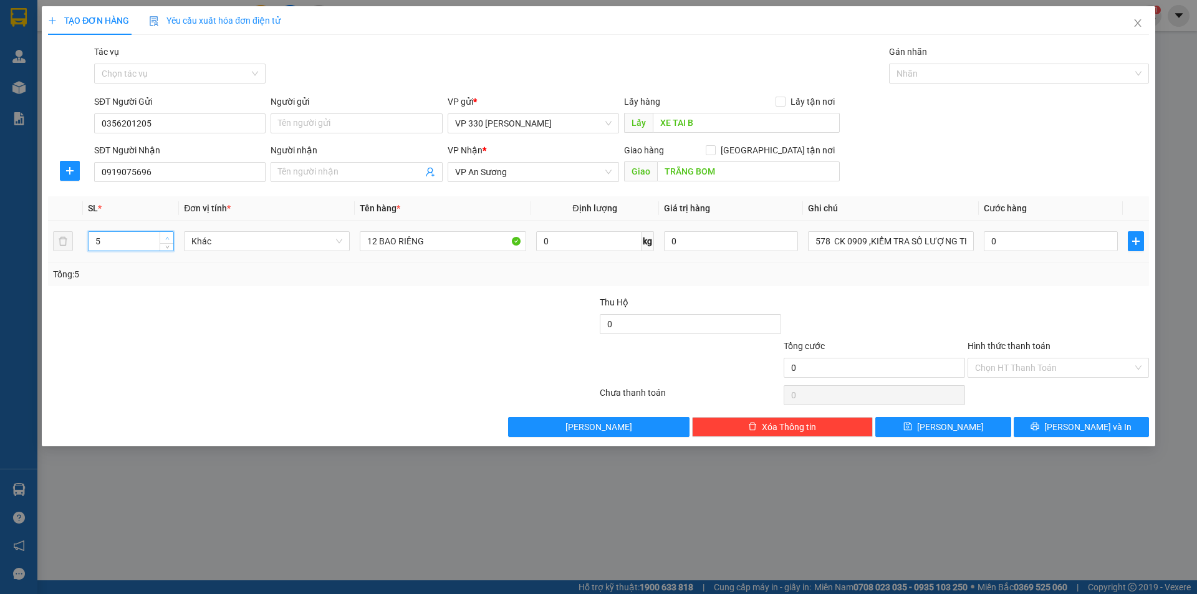
click at [168, 234] on span "up" at bounding box center [166, 237] width 7 height 7
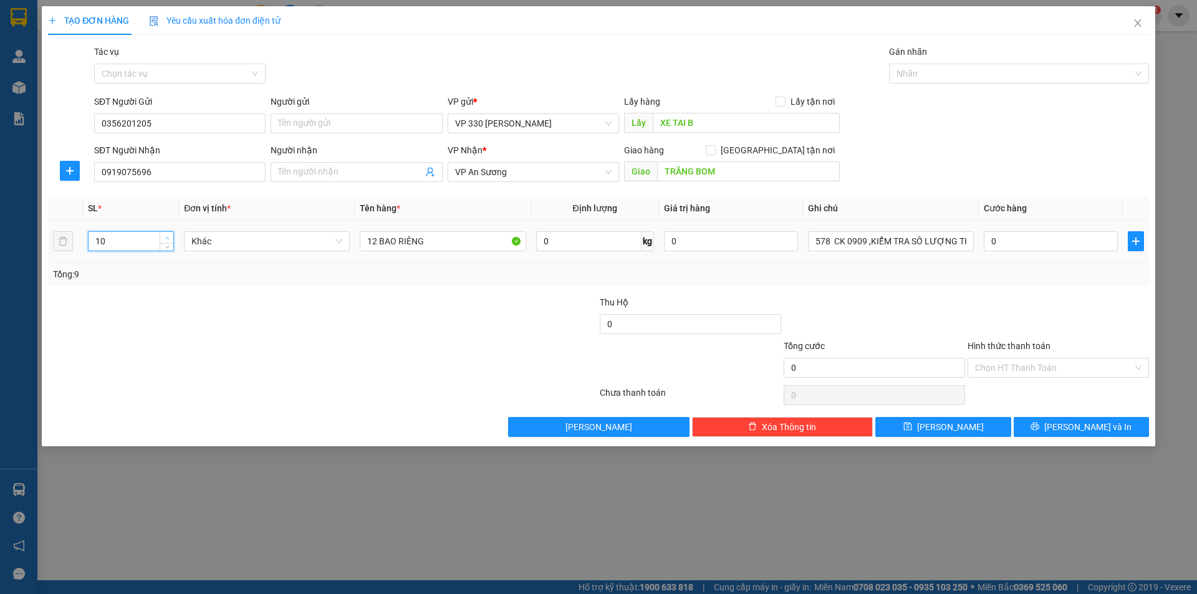
click at [168, 234] on span "up" at bounding box center [166, 237] width 7 height 7
type input "12"
click at [168, 234] on span "up" at bounding box center [166, 237] width 7 height 7
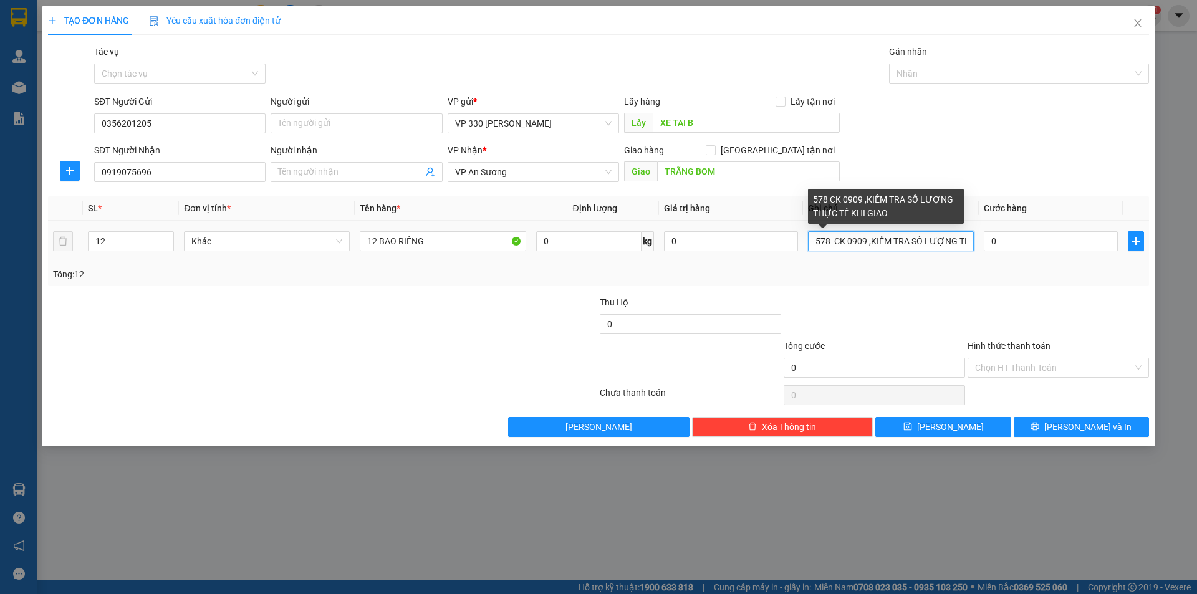
drag, startPoint x: 830, startPoint y: 241, endPoint x: 801, endPoint y: 246, distance: 29.8
click at [801, 246] on tr "12 Khác 12 BAO RIÊNG 0 kg 0 578 CK 0909 ,KIỂM TRA SỐ LƯỢNG THỰC TẾ KHI GIAO 0" at bounding box center [598, 242] width 1101 height 42
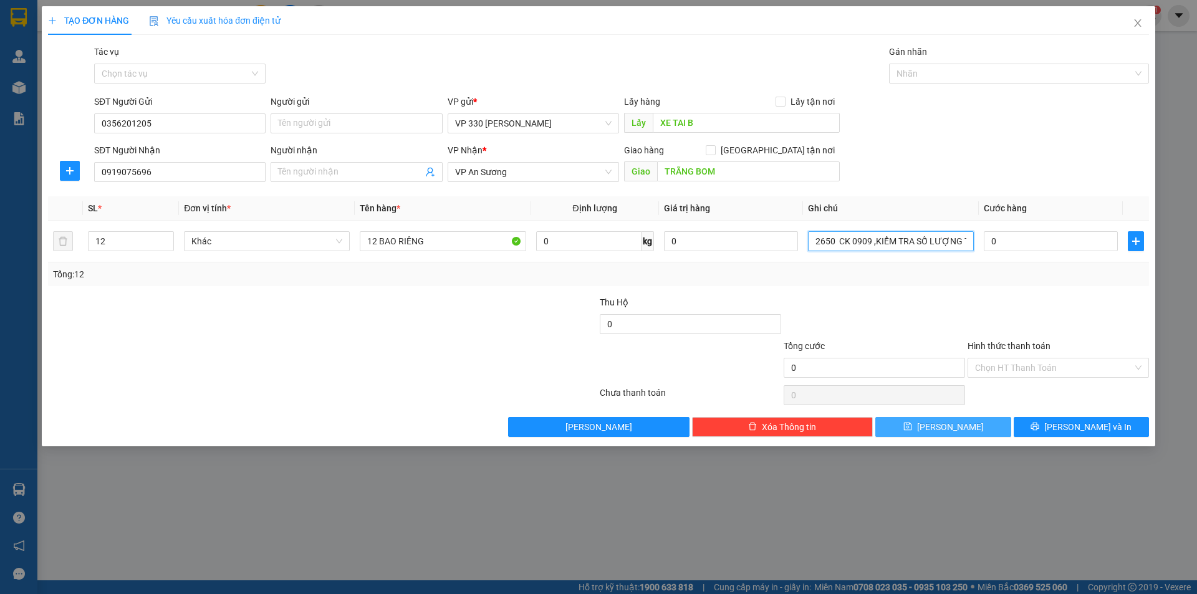
type input "2650 CK 0909 ,KIỂM TRA SỐ LƯỢNG THỰC TẾ KHI GIAO"
click at [957, 427] on span "[PERSON_NAME]" at bounding box center [950, 427] width 67 height 14
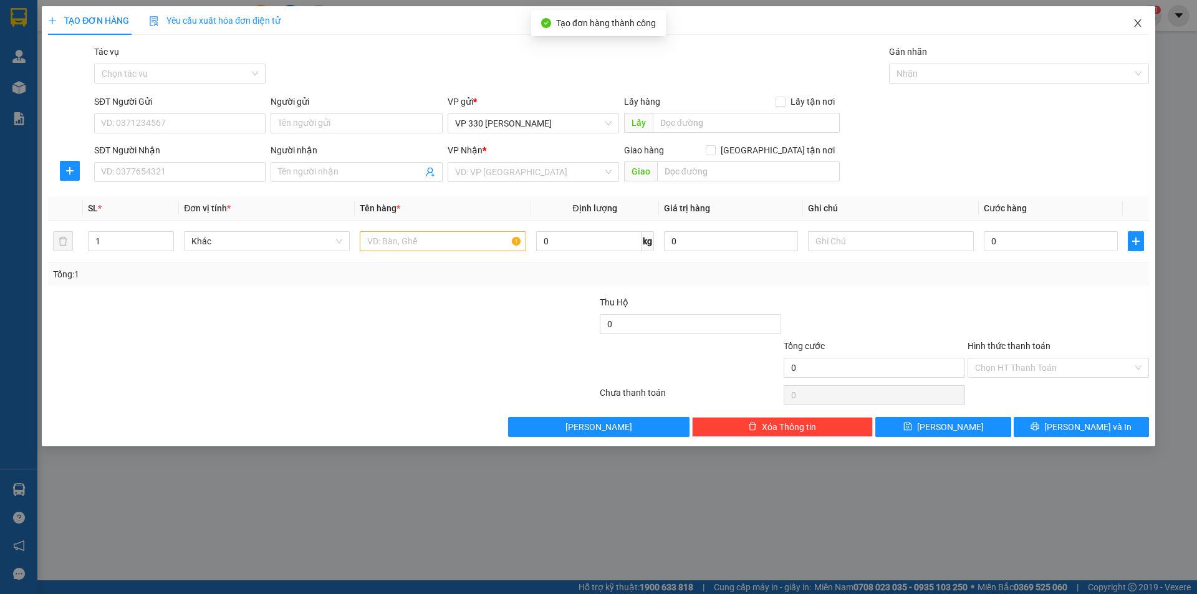
click at [1141, 18] on span "Close" at bounding box center [1138, 23] width 35 height 35
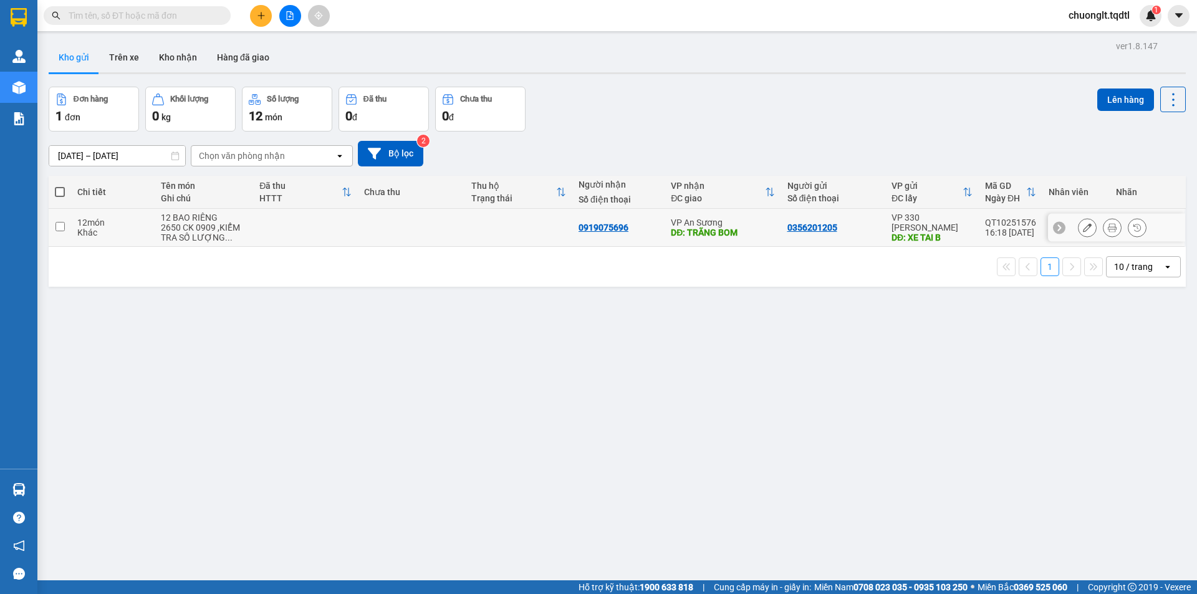
click at [94, 221] on div "12 món" at bounding box center [112, 223] width 71 height 10
checkbox input "true"
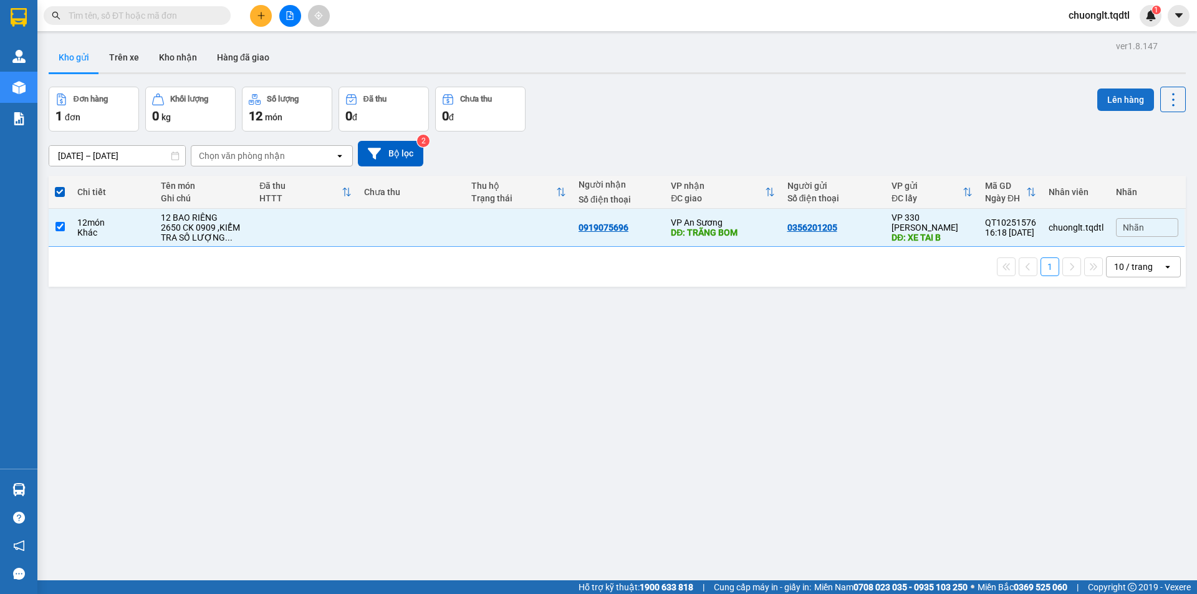
click at [1121, 97] on button "Lên hàng" at bounding box center [1126, 100] width 57 height 22
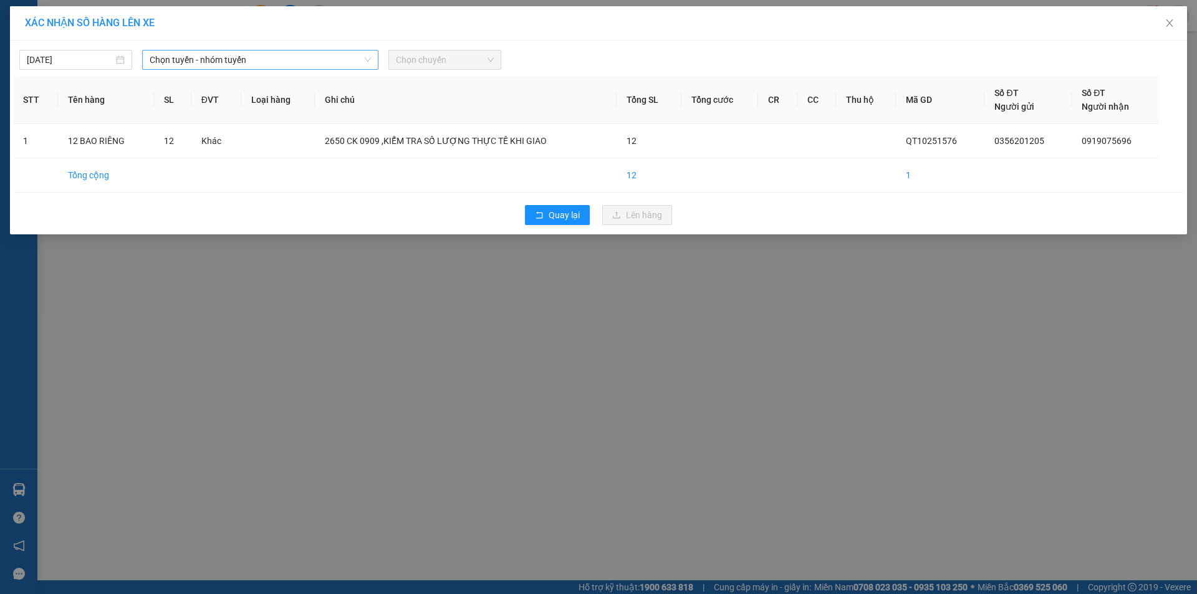
click at [355, 54] on span "Chọn tuyến - nhóm tuyến" at bounding box center [260, 60] width 221 height 19
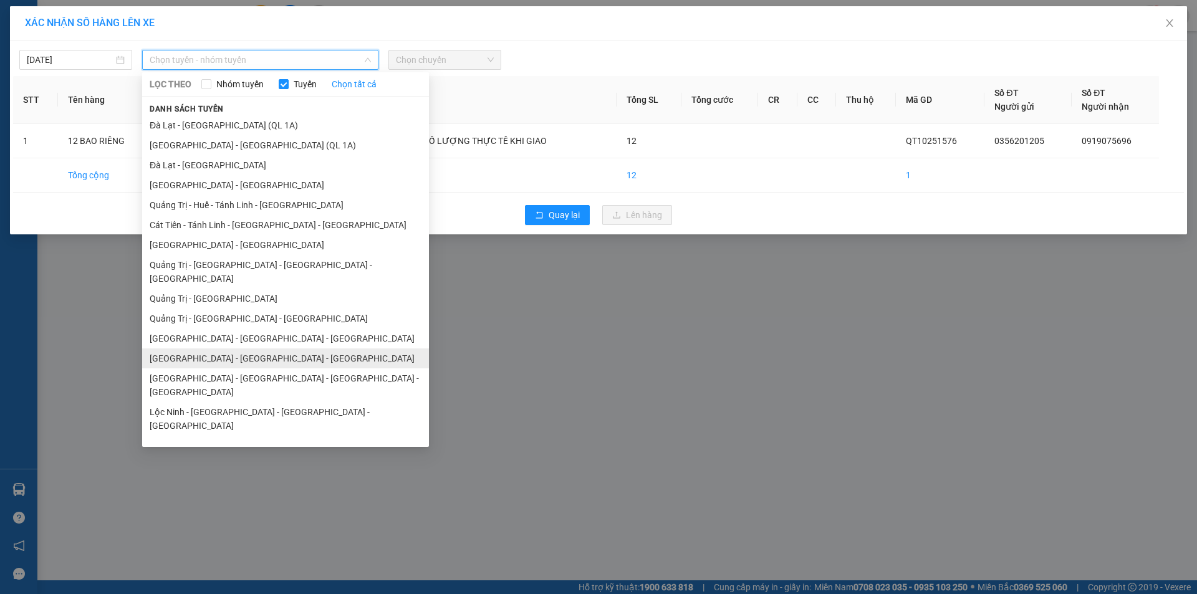
scroll to position [72, 0]
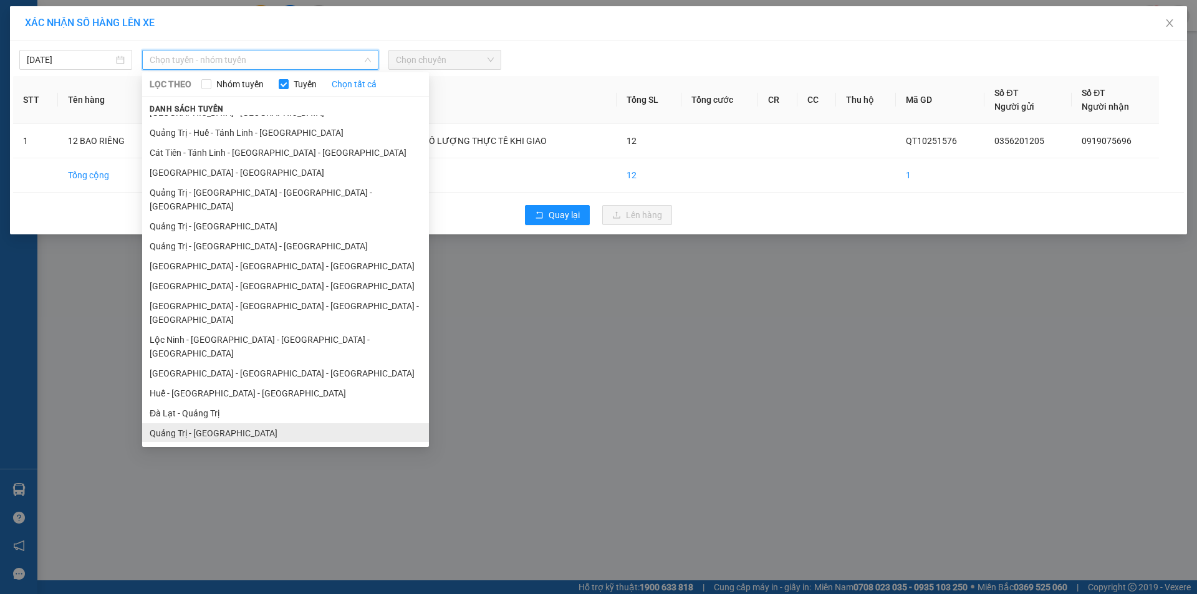
click at [222, 423] on li "Quảng Trị - [GEOGRAPHIC_DATA]" at bounding box center [285, 433] width 287 height 20
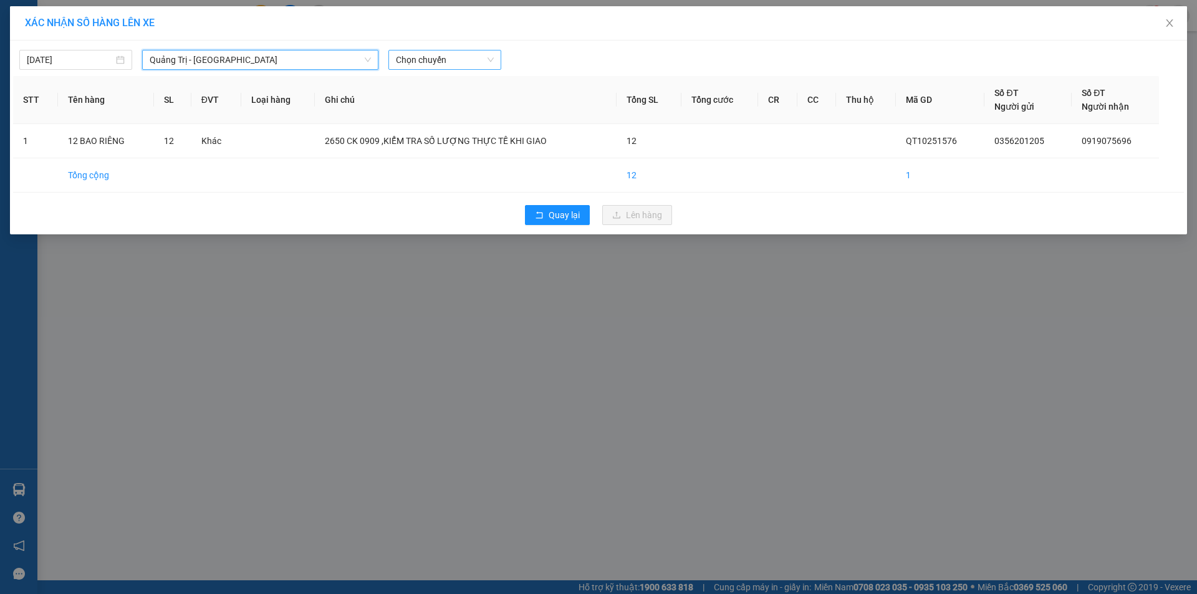
click at [442, 62] on span "Chọn chuyến" at bounding box center [445, 60] width 98 height 19
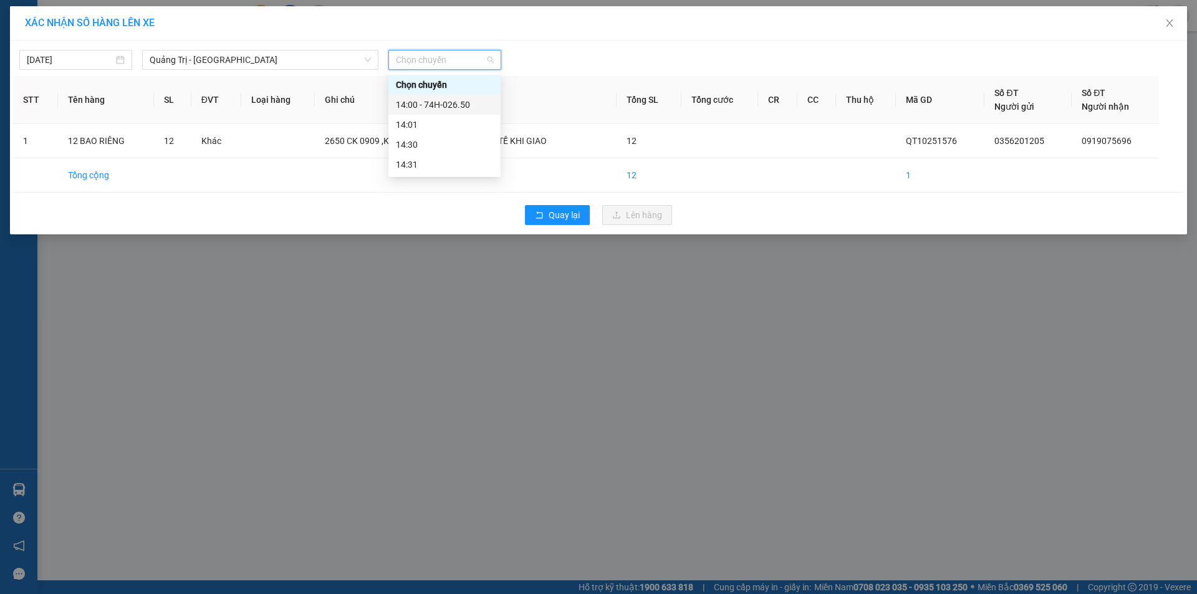
click at [443, 104] on div "14:00 - 74H-026.50" at bounding box center [444, 105] width 97 height 14
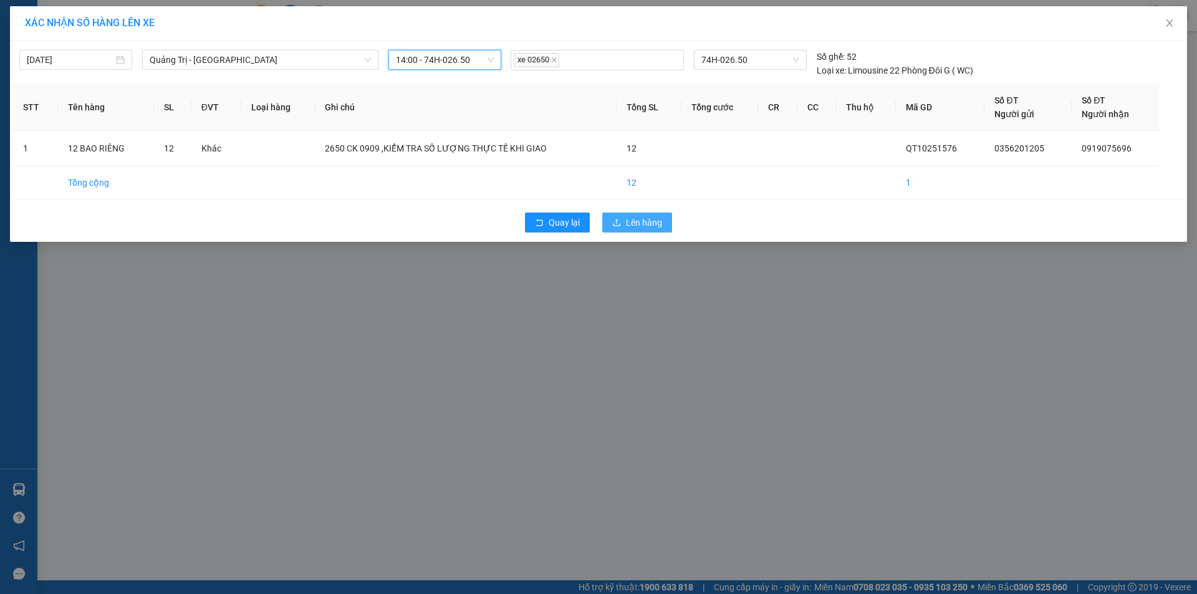
click at [650, 221] on span "Lên hàng" at bounding box center [644, 223] width 36 height 14
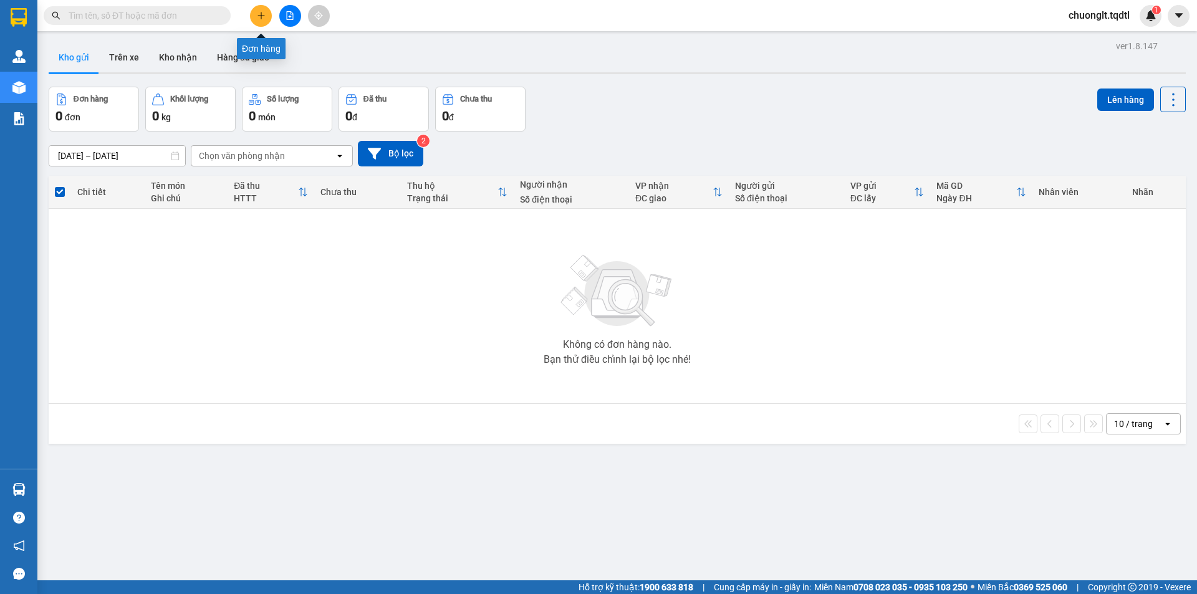
click at [257, 11] on icon "plus" at bounding box center [261, 15] width 9 height 9
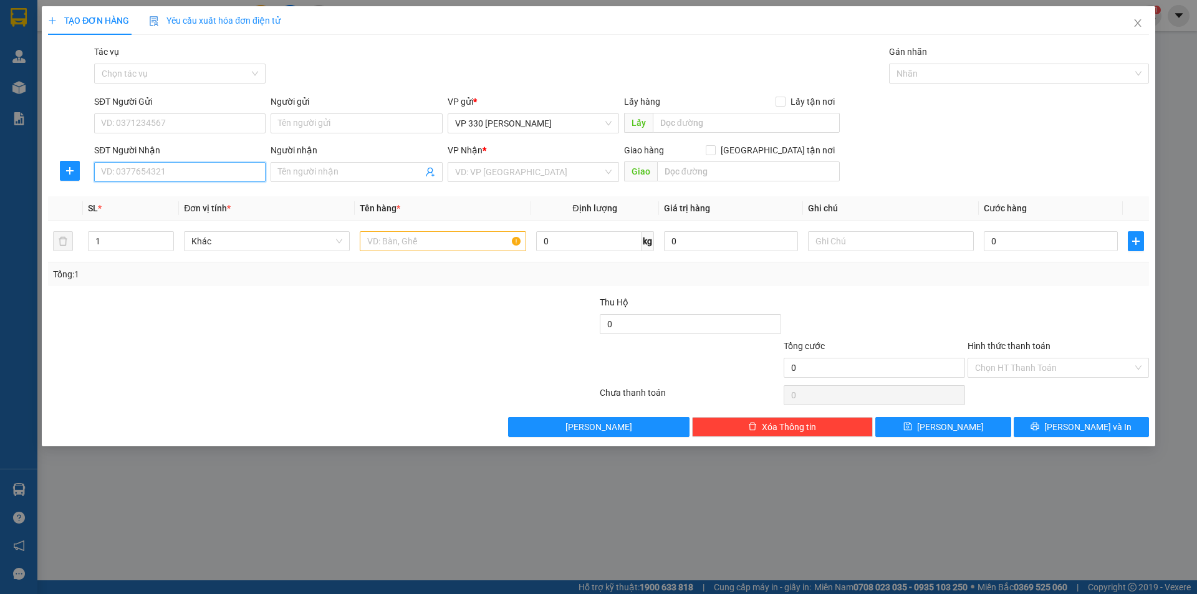
click at [172, 167] on input "SĐT Người Nhận" at bounding box center [179, 172] width 171 height 20
type input "0964676804"
click at [153, 196] on div "0964676804" at bounding box center [180, 197] width 157 height 14
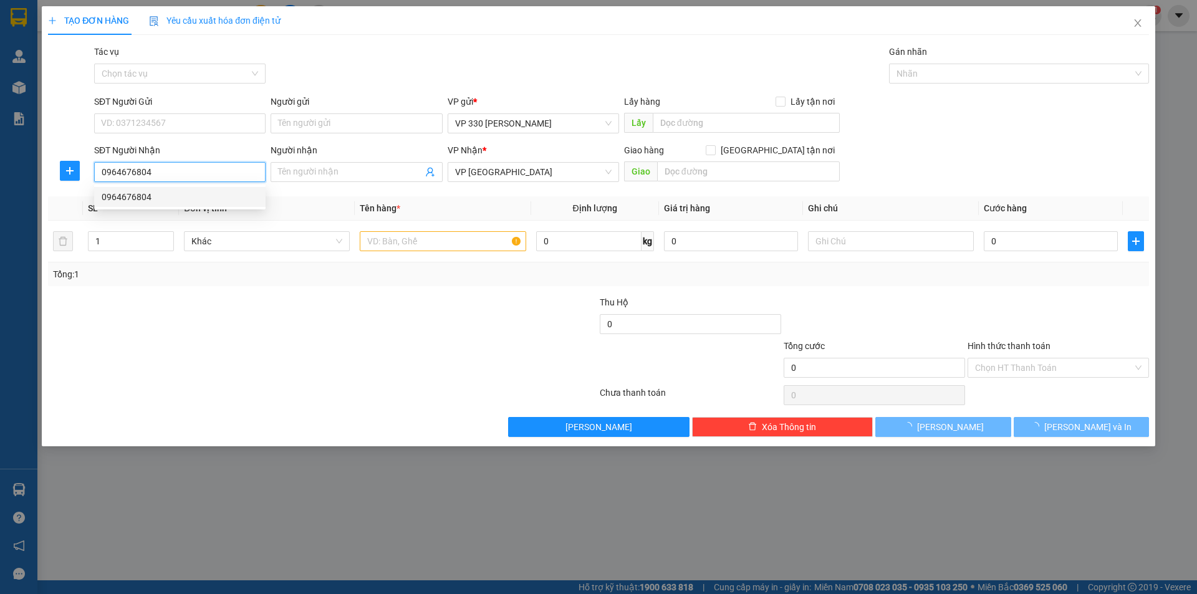
type input "100.000"
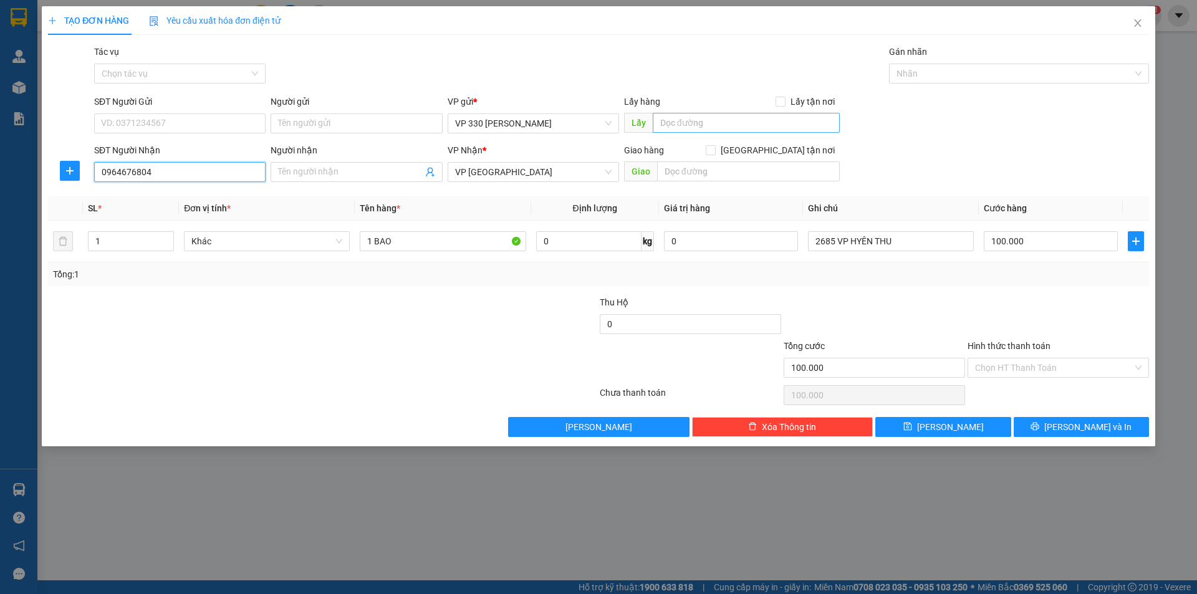
type input "0964676804"
click at [682, 122] on input "text" at bounding box center [746, 123] width 187 height 20
type input "VP HYEN"
click at [1036, 236] on input "100.000" at bounding box center [1051, 241] width 134 height 20
type input "8"
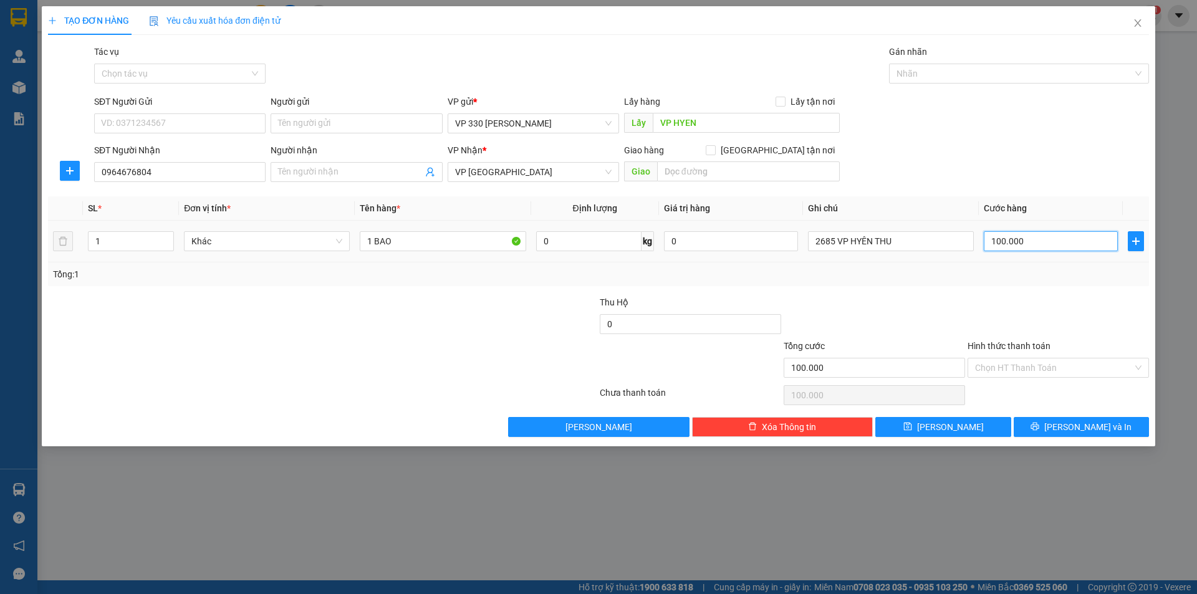
type input "8"
type input "80"
type input "800"
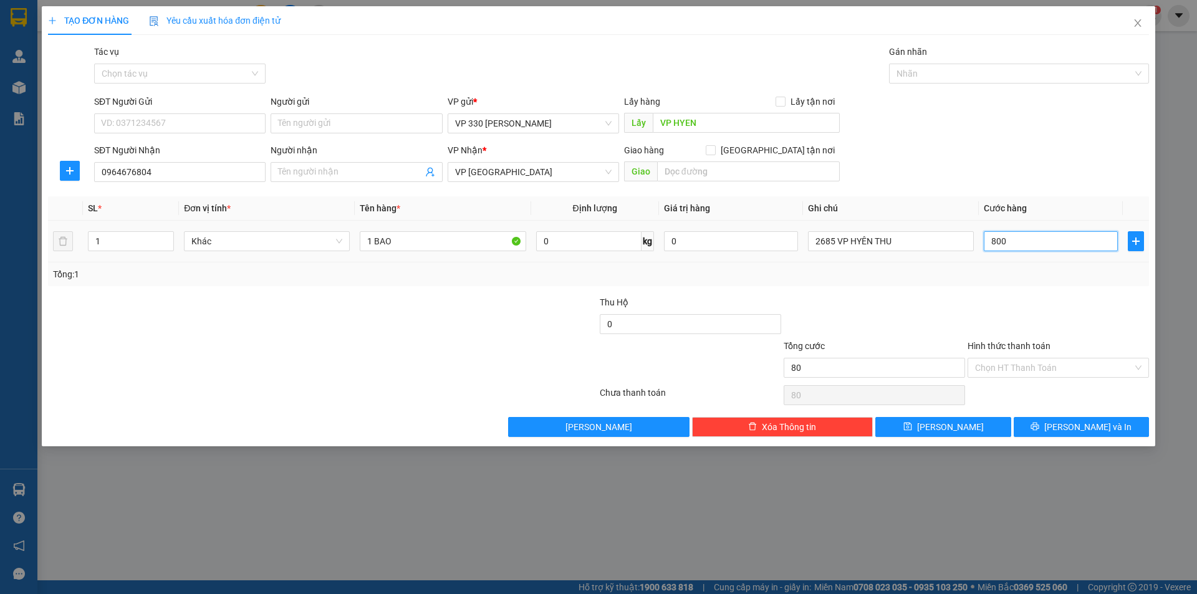
type input "800"
type input "8.000"
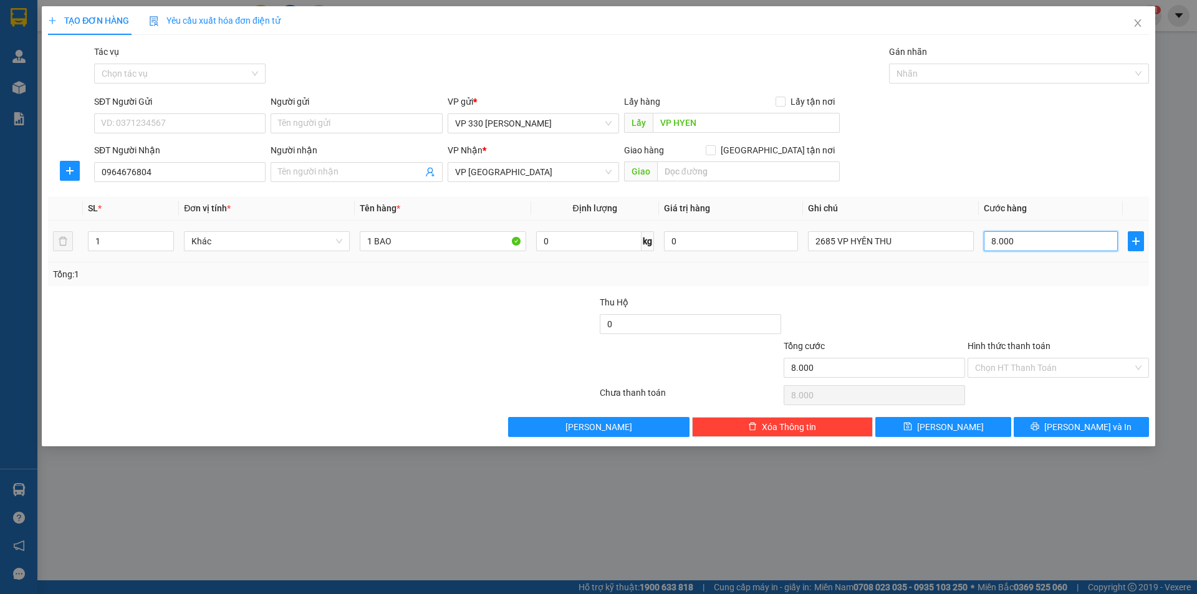
type input "80.000"
type input "800.000"
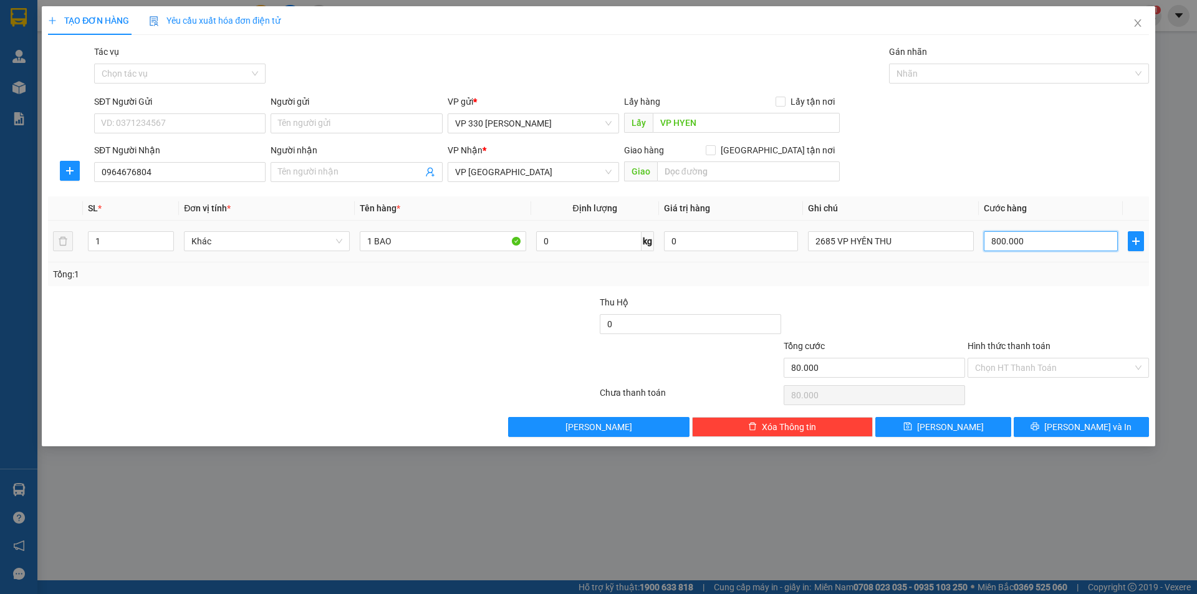
type input "800.000"
type input "80.000"
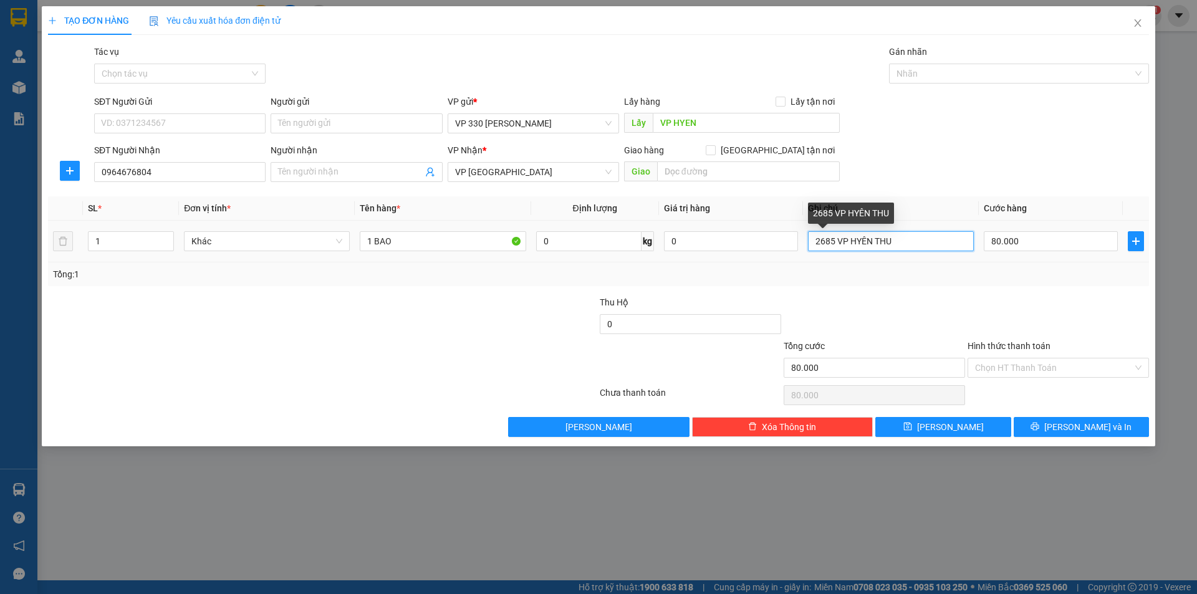
drag, startPoint x: 834, startPoint y: 241, endPoint x: 812, endPoint y: 244, distance: 22.0
click at [812, 244] on input "2685 VP HYÊN THU" at bounding box center [891, 241] width 166 height 20
type input "2650 VP HYÊN THU"
click at [1052, 364] on input "Hình thức thanh toán" at bounding box center [1054, 368] width 158 height 19
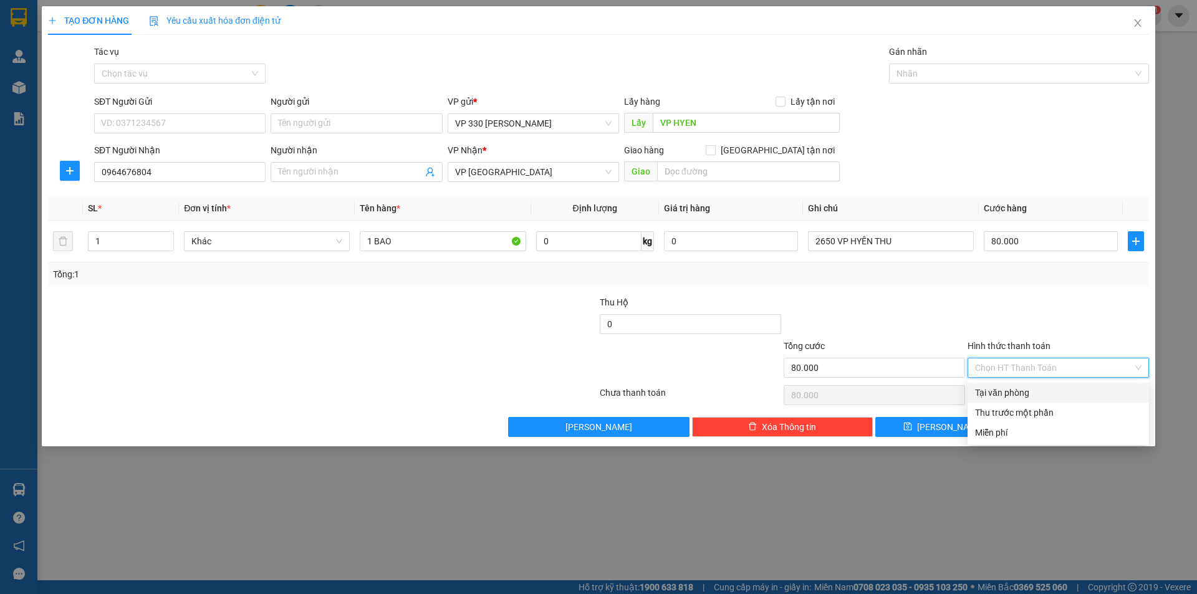
click at [1027, 394] on div "Tại văn phòng" at bounding box center [1058, 393] width 167 height 14
type input "0"
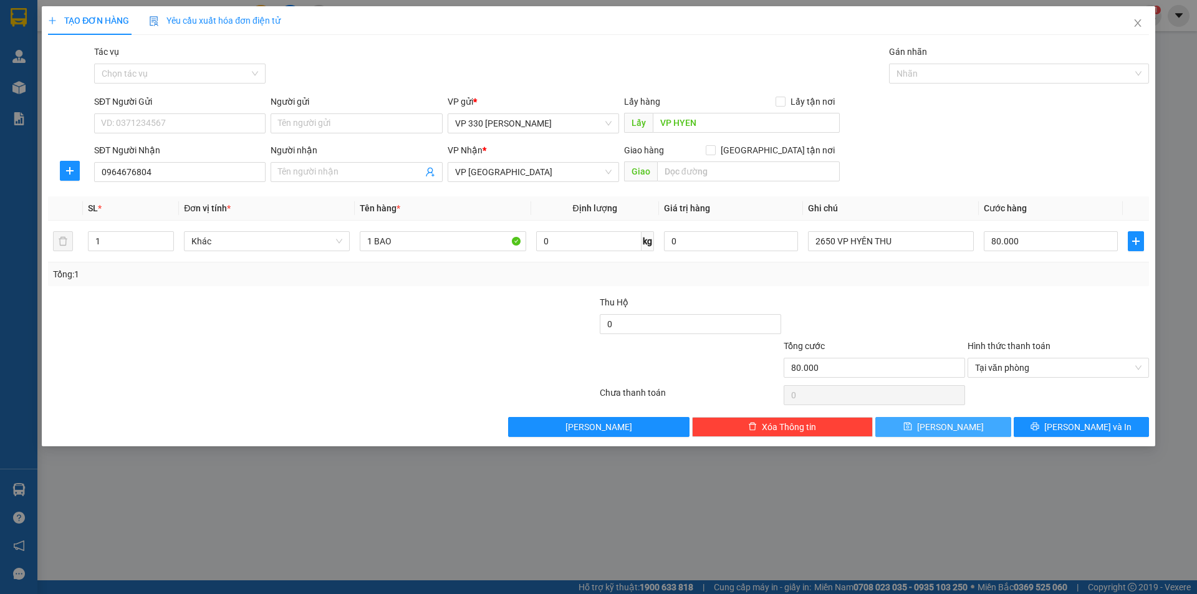
click at [917, 423] on button "[PERSON_NAME]" at bounding box center [943, 427] width 135 height 20
type input "0"
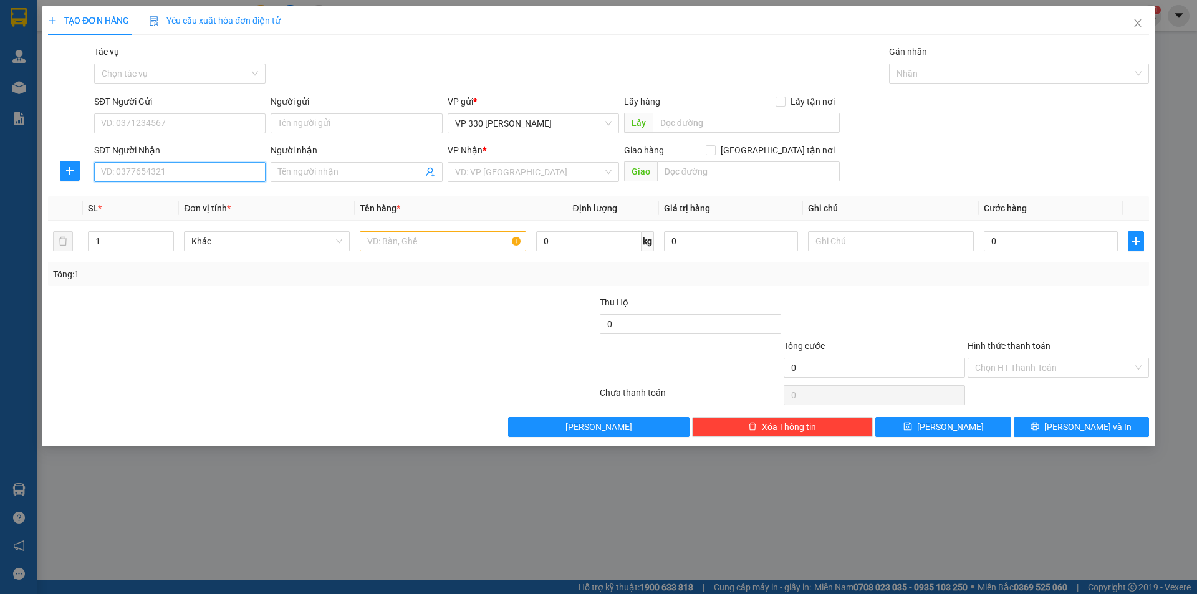
click at [174, 164] on input "SĐT Người Nhận" at bounding box center [179, 172] width 171 height 20
type input "0907182125"
click at [711, 130] on input "text" at bounding box center [746, 123] width 187 height 20
type input "VP HYEN"
click at [543, 167] on input "search" at bounding box center [529, 172] width 148 height 19
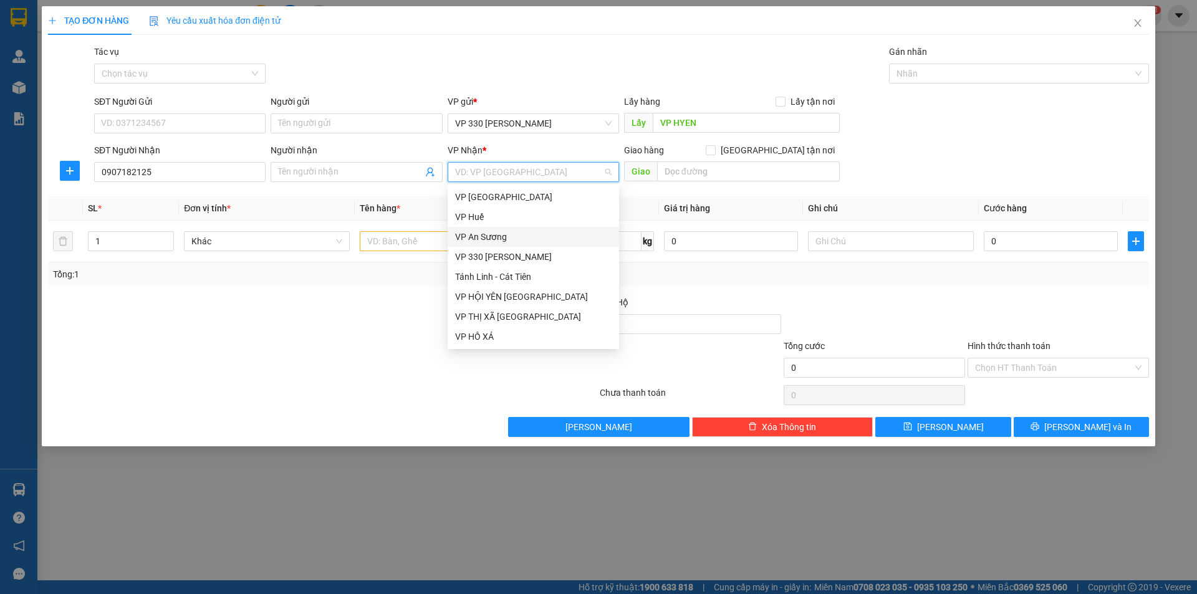
click at [485, 234] on div "VP An Sương" at bounding box center [533, 237] width 157 height 14
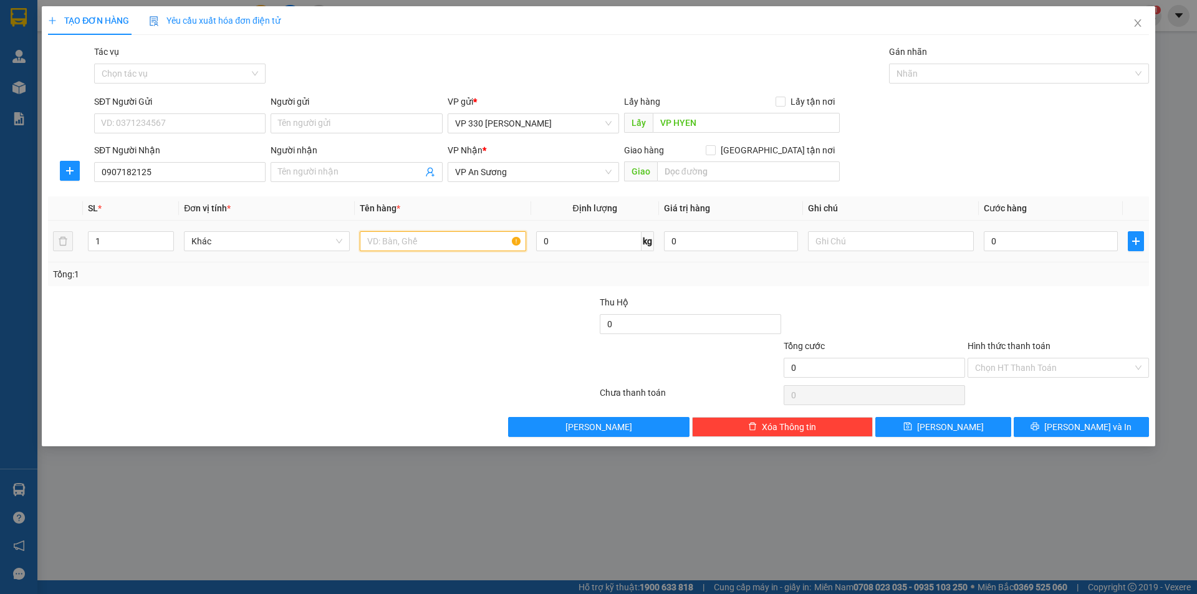
click at [459, 238] on input "text" at bounding box center [443, 241] width 166 height 20
type input "1 BAO"
click at [1075, 248] on input "0" at bounding box center [1051, 241] width 134 height 20
type input "1"
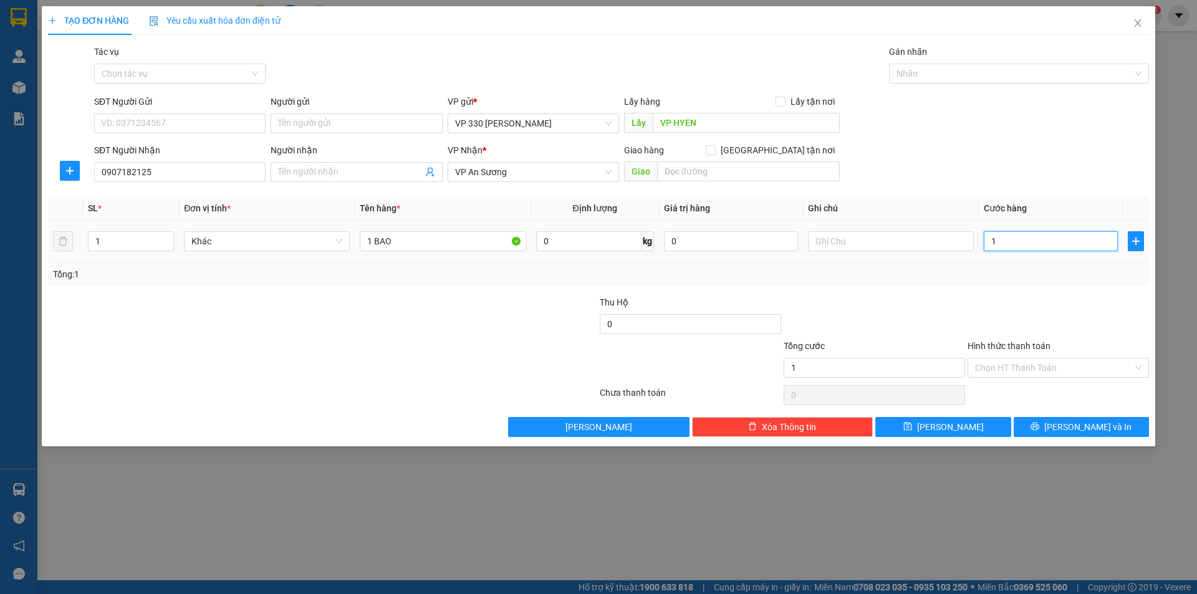
type input "1"
type input "15"
type input "150"
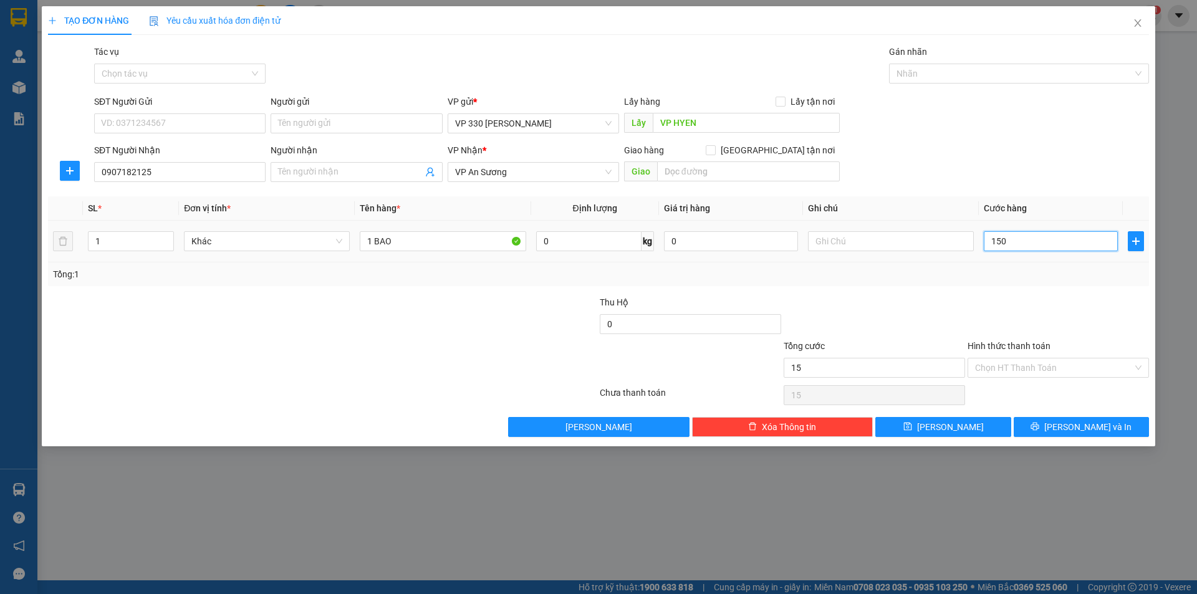
type input "150"
type input "1.500"
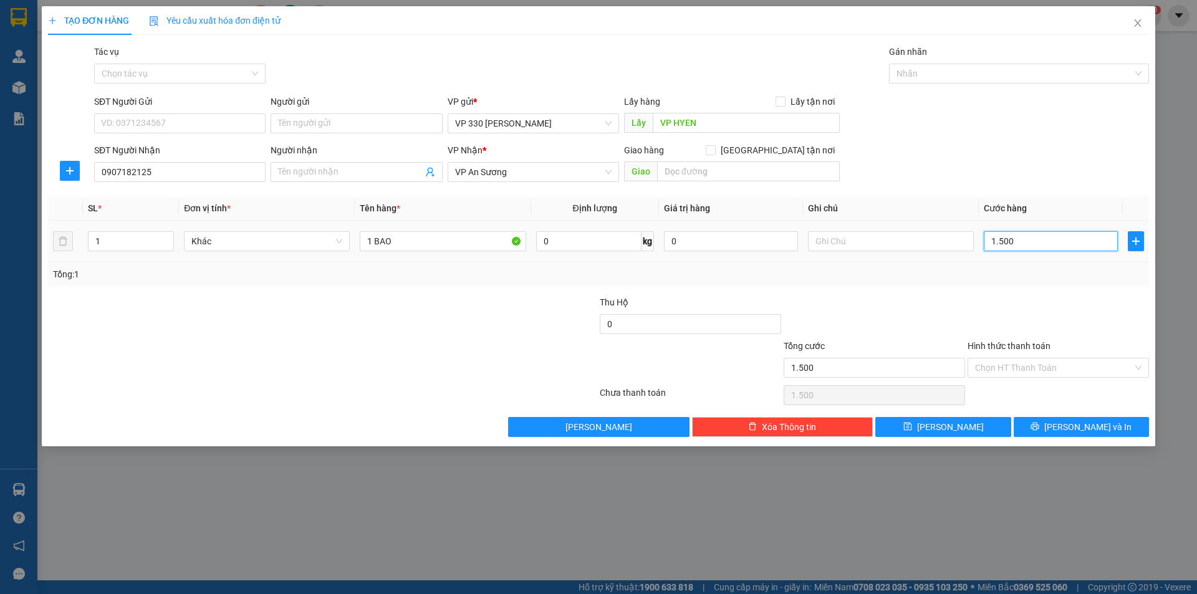
type input "15.000"
type input "150.000"
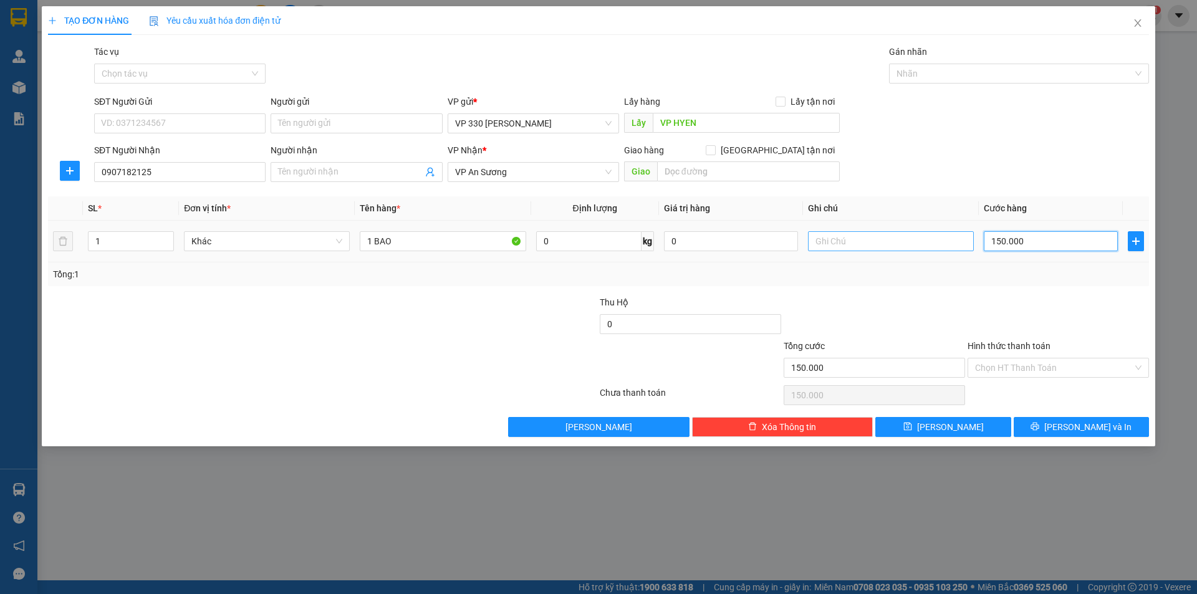
type input "150.000"
click at [904, 241] on input "text" at bounding box center [891, 241] width 166 height 20
type input "TC THU"
click at [1058, 365] on input "Hình thức thanh toán" at bounding box center [1054, 368] width 158 height 19
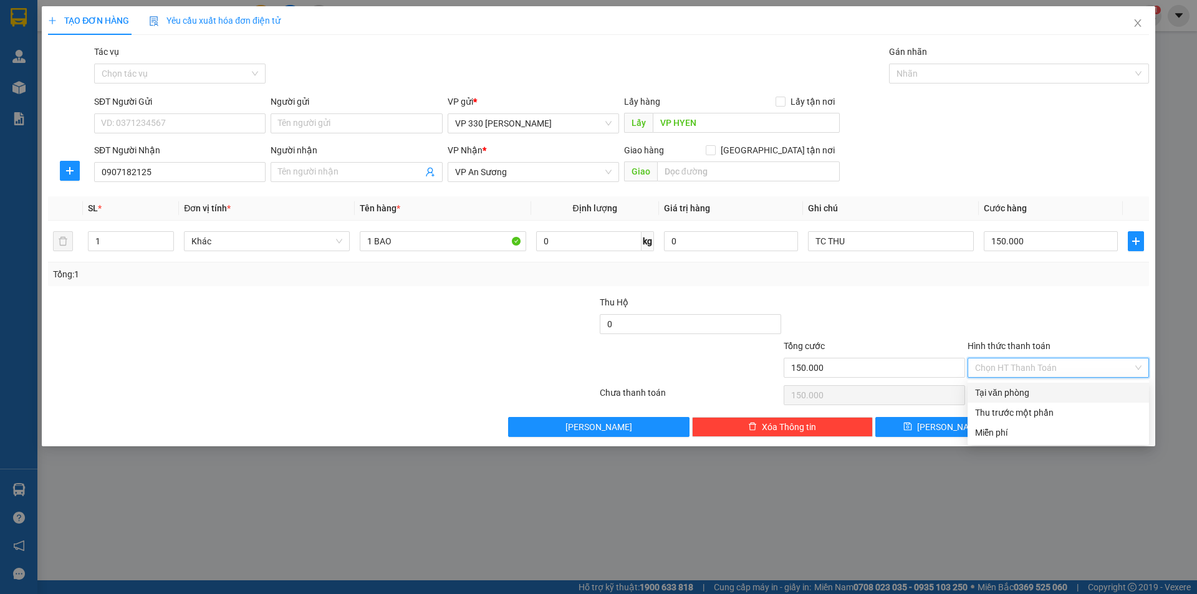
drag, startPoint x: 1038, startPoint y: 389, endPoint x: 1002, endPoint y: 405, distance: 39.4
click at [1038, 390] on div "Tại văn phòng" at bounding box center [1058, 393] width 167 height 14
type input "0"
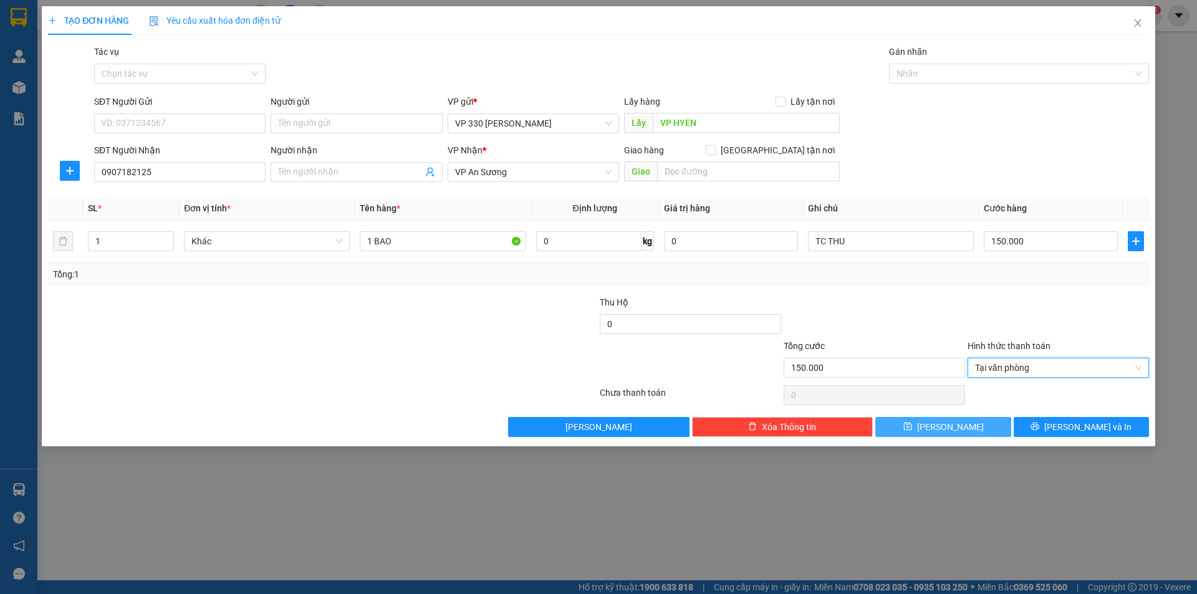
click at [960, 424] on button "[PERSON_NAME]" at bounding box center [943, 427] width 135 height 20
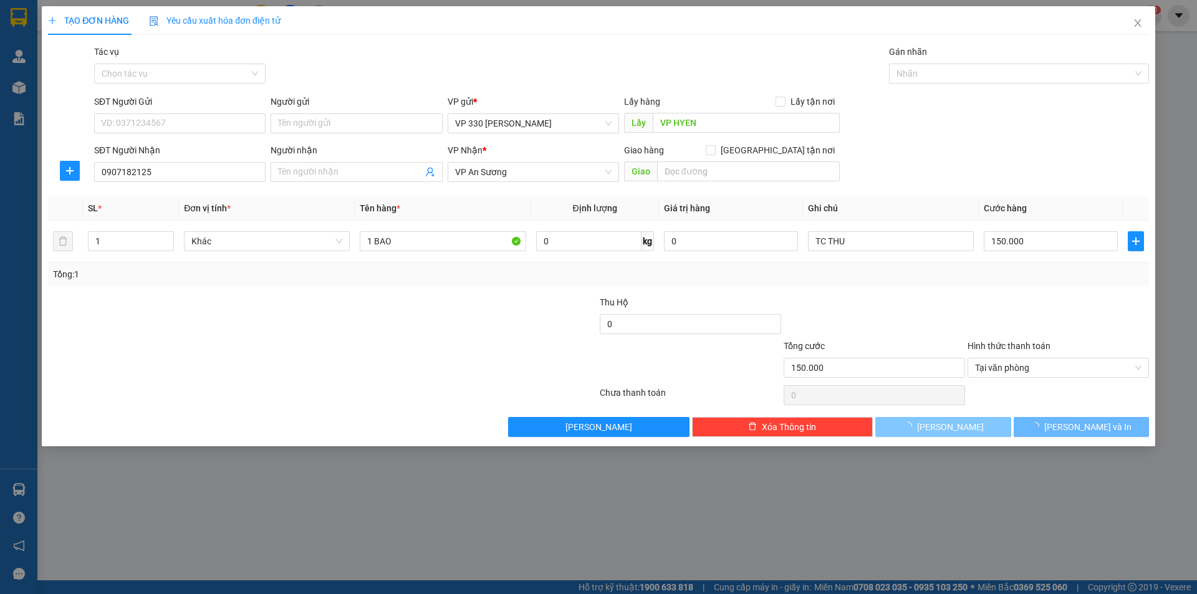
type input "0"
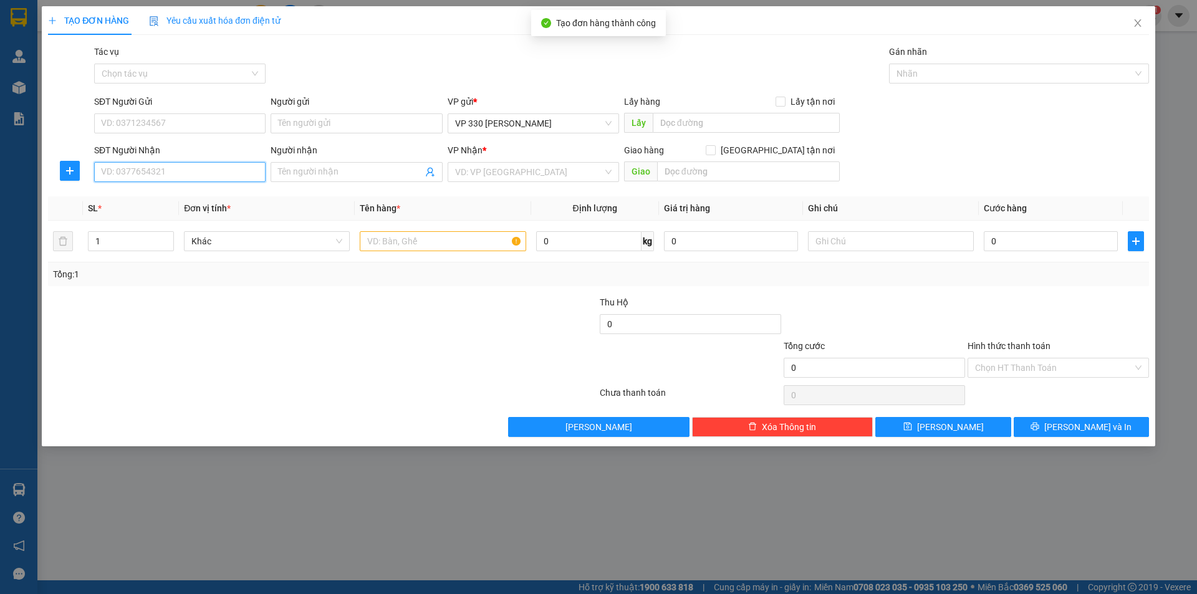
click at [156, 173] on input "SĐT Người Nhận" at bounding box center [179, 172] width 171 height 20
type input "0967890043"
click at [175, 198] on div "0967890043" at bounding box center [180, 197] width 157 height 14
type input "ĐỒNG NAI"
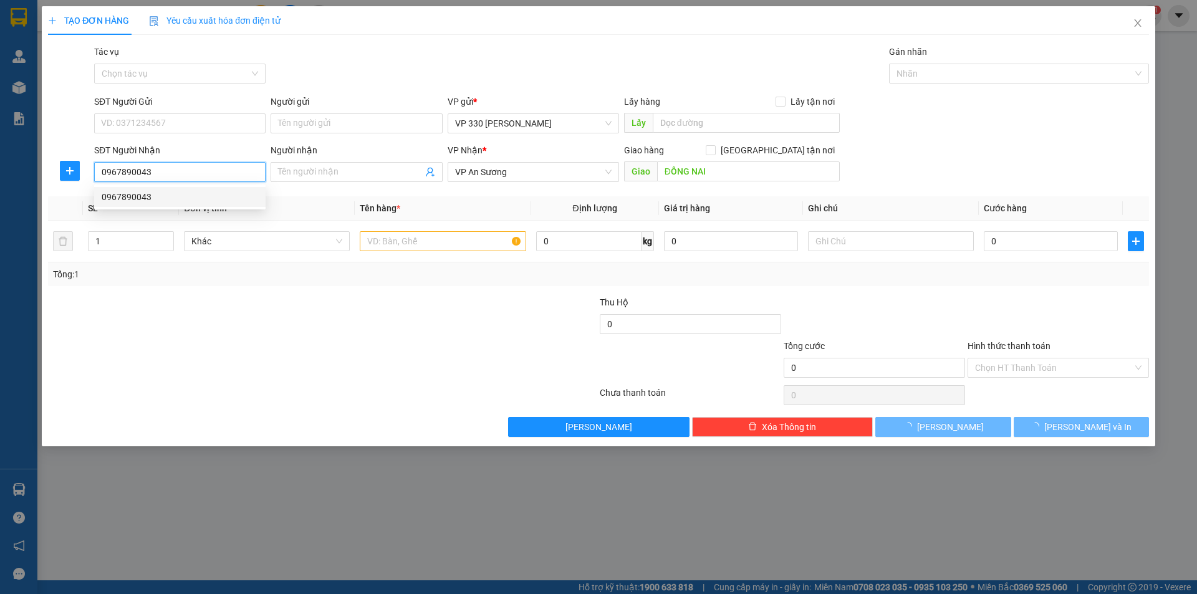
type input "450.000"
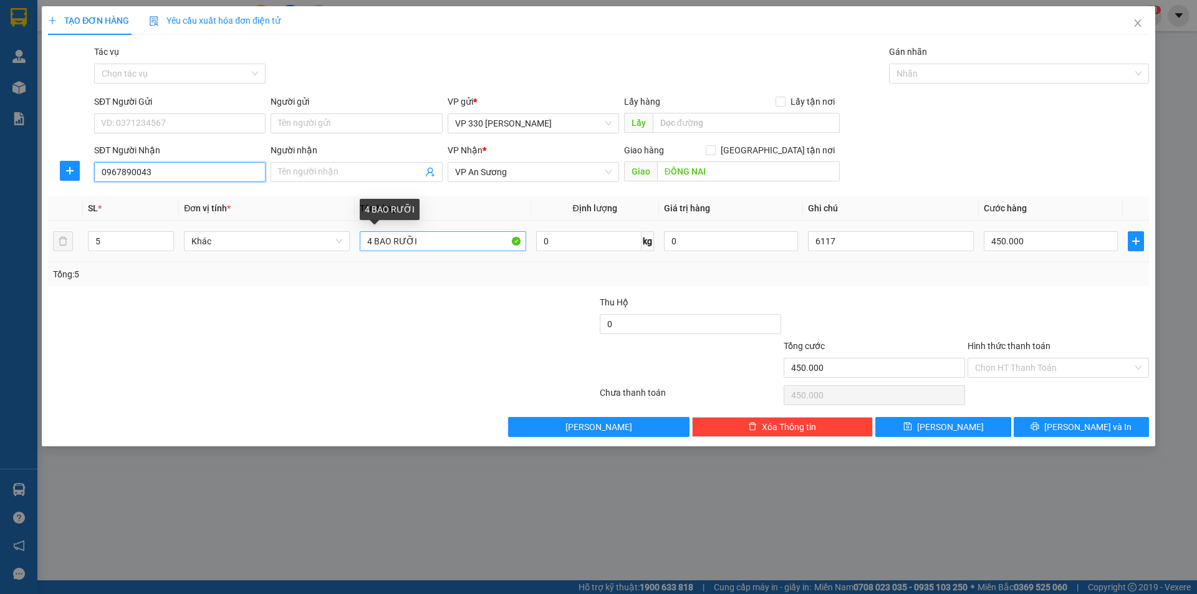
type input "0967890043"
drag, startPoint x: 418, startPoint y: 241, endPoint x: 389, endPoint y: 243, distance: 28.8
click at [389, 243] on input "4 BAO RƯỠI" at bounding box center [443, 241] width 166 height 20
drag, startPoint x: 373, startPoint y: 239, endPoint x: 367, endPoint y: 200, distance: 39.7
click at [369, 240] on input "4 BAO" at bounding box center [443, 241] width 166 height 20
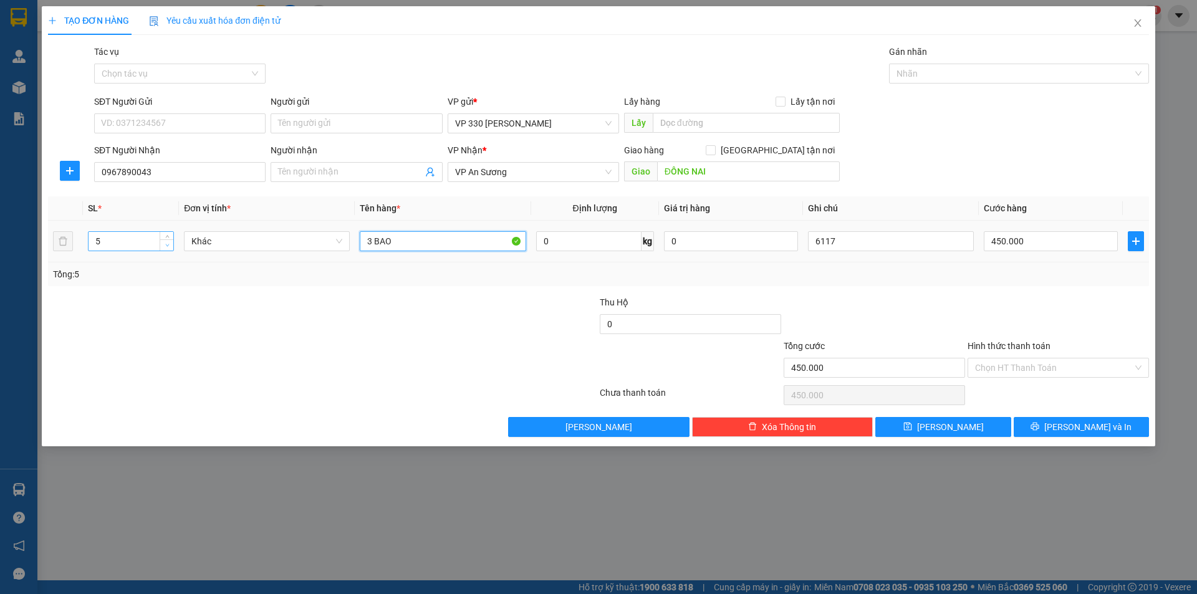
type input "3 BAO"
click at [168, 245] on icon "down" at bounding box center [167, 245] width 4 height 2
type input "3"
click at [168, 245] on icon "down" at bounding box center [167, 245] width 4 height 2
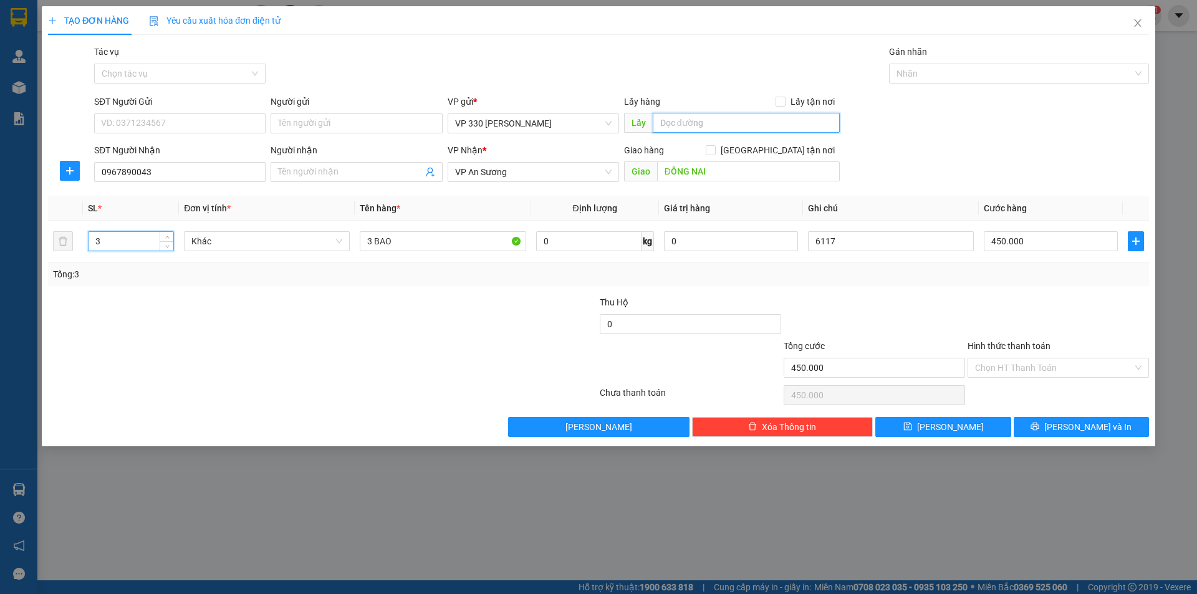
click at [705, 123] on input "text" at bounding box center [746, 123] width 187 height 20
type input "VPHYEN"
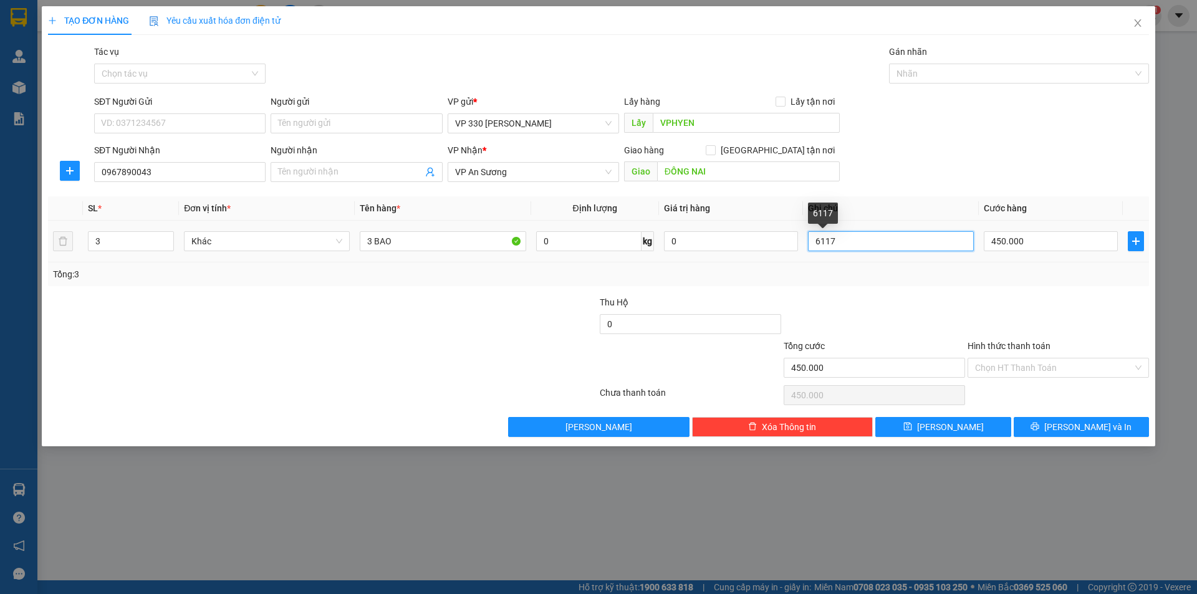
click at [845, 238] on input "6117" at bounding box center [891, 241] width 166 height 20
type input "6"
type input "TC THU"
click at [1038, 241] on input "450.000" at bounding box center [1051, 241] width 134 height 20
type input "2"
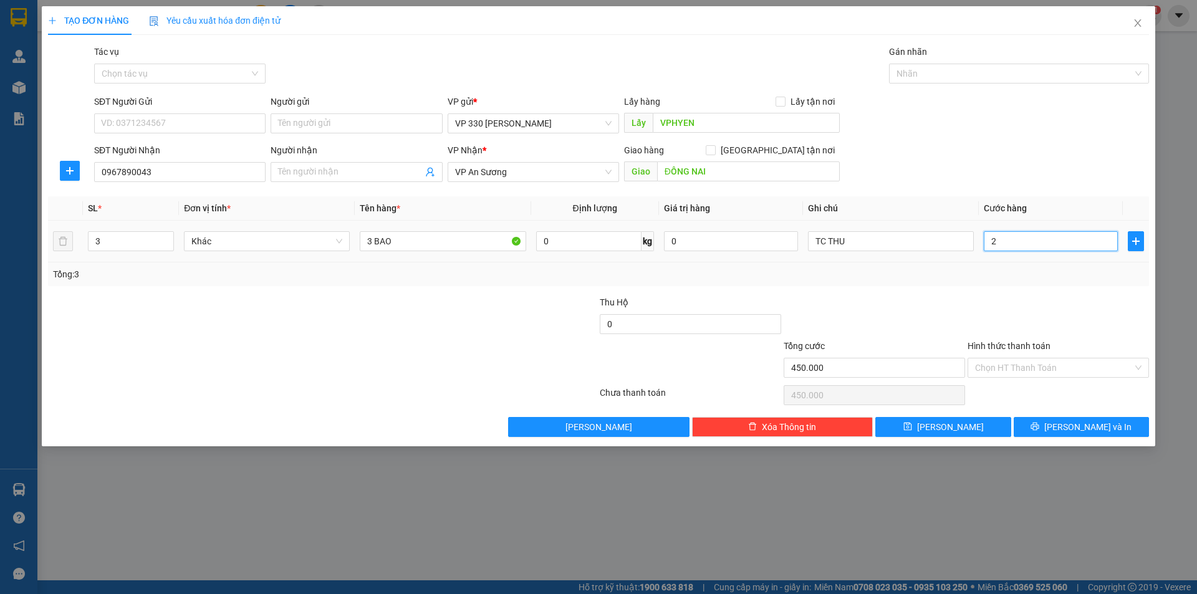
type input "2"
type input "25"
click at [1052, 367] on input "Hình thức thanh toán" at bounding box center [1054, 368] width 158 height 19
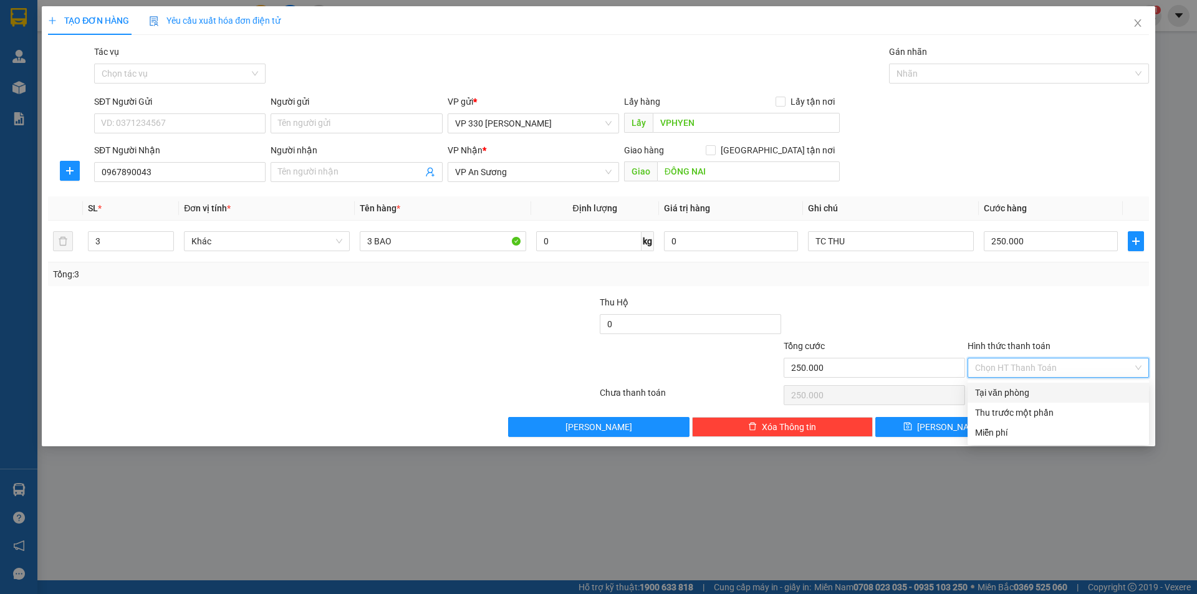
click at [1041, 385] on div "Tại văn phòng" at bounding box center [1058, 393] width 181 height 20
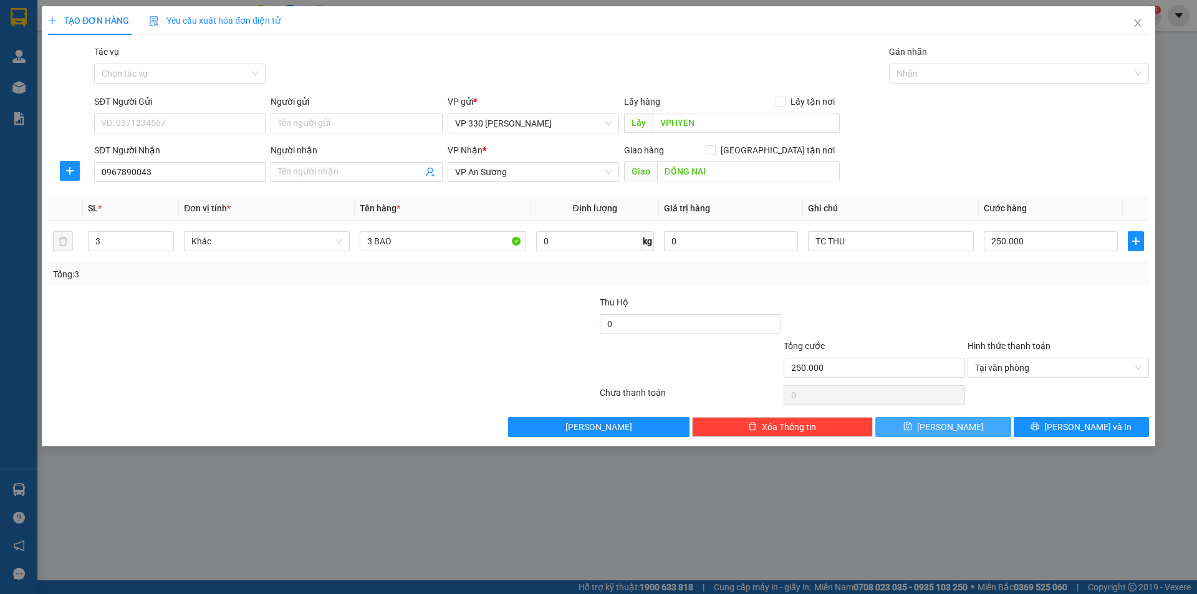
click at [957, 432] on span "[PERSON_NAME]" at bounding box center [950, 427] width 67 height 14
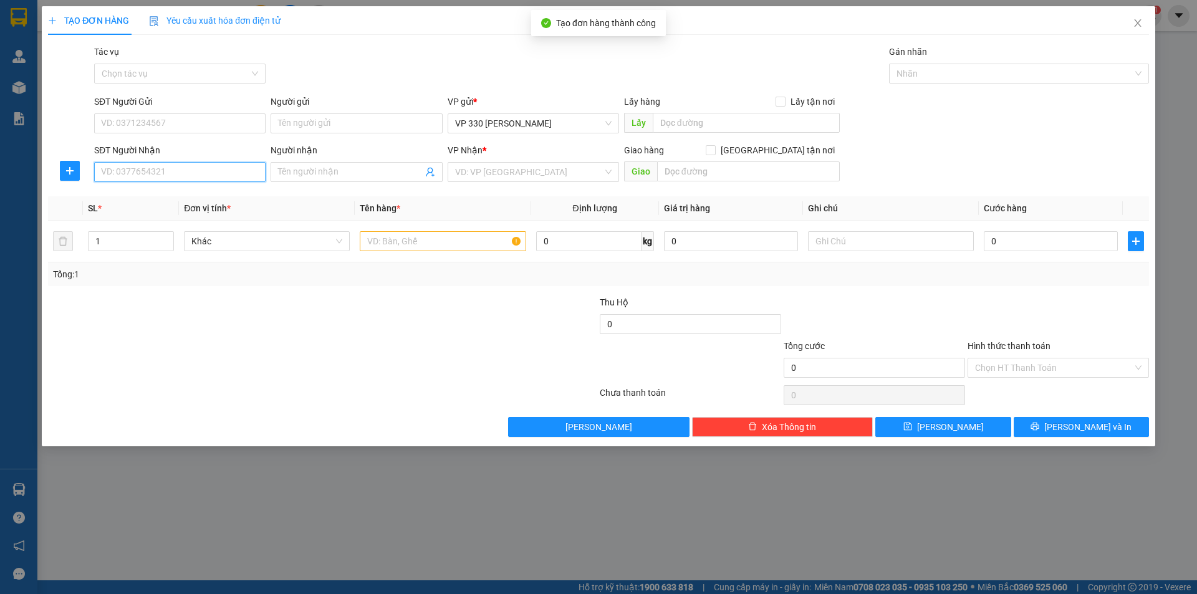
click at [156, 169] on input "SĐT Người Nhận" at bounding box center [179, 172] width 171 height 20
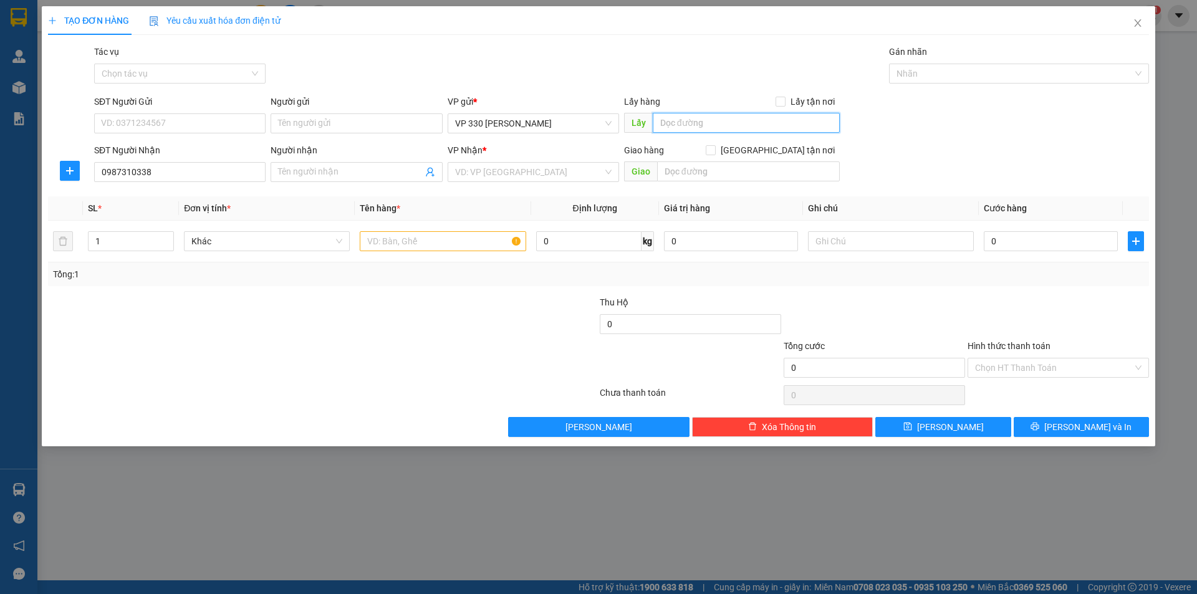
click at [704, 124] on input "text" at bounding box center [746, 123] width 187 height 20
click at [562, 168] on input "search" at bounding box center [529, 172] width 148 height 19
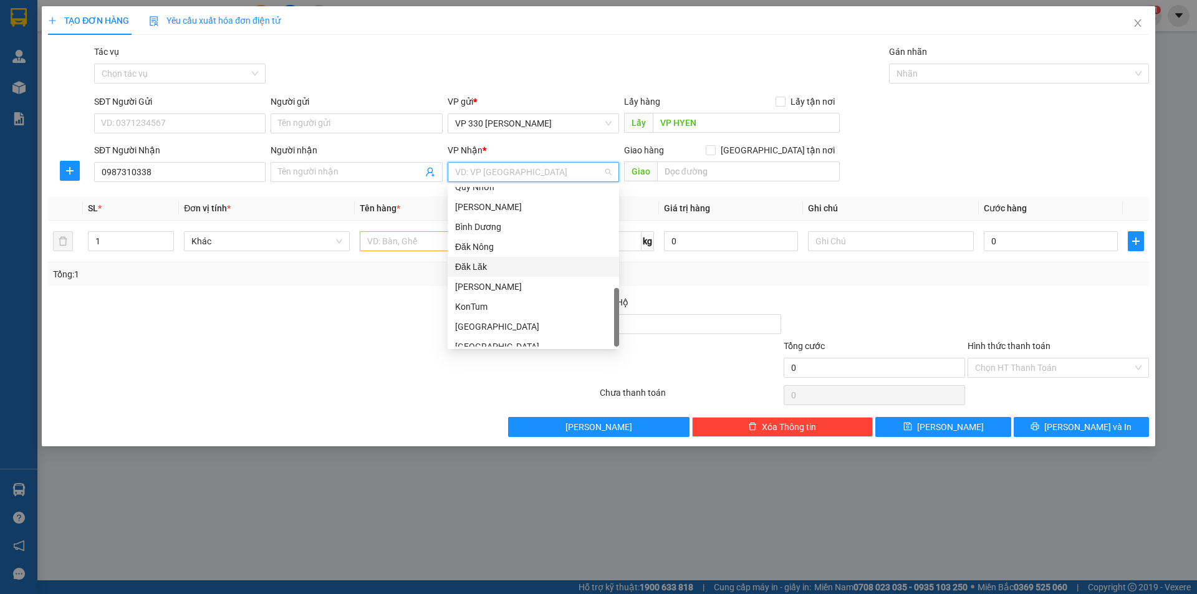
scroll to position [379, 0]
click at [509, 209] on div "Bình Dương" at bounding box center [533, 217] width 171 height 20
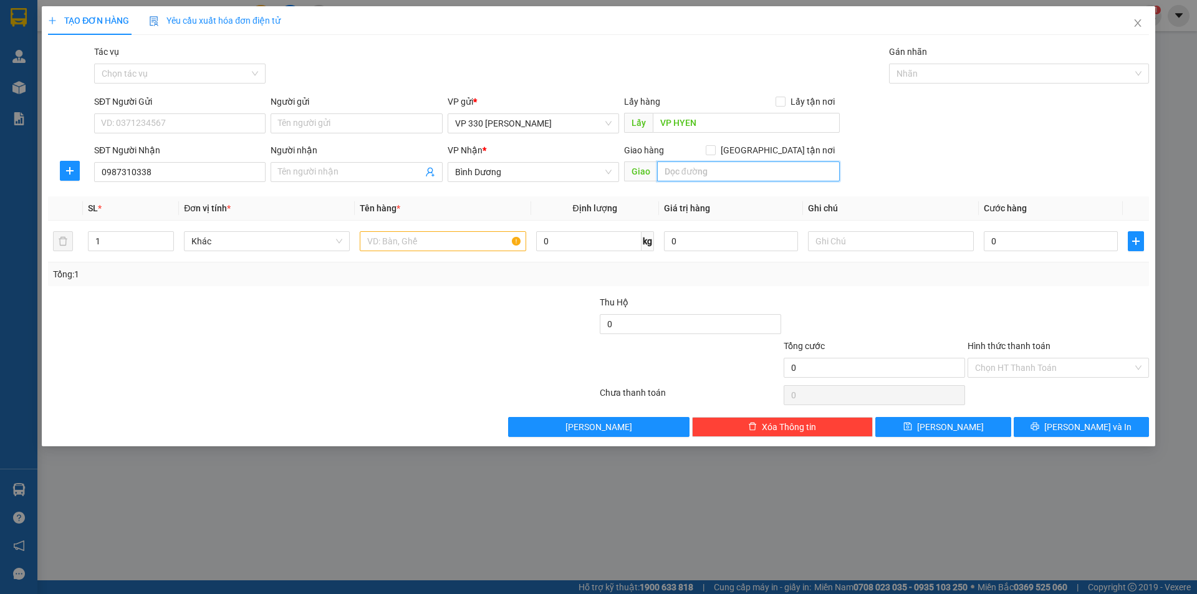
click at [707, 172] on input "text" at bounding box center [748, 172] width 183 height 20
click at [421, 238] on input "text" at bounding box center [443, 241] width 166 height 20
click at [168, 235] on span "up" at bounding box center [166, 237] width 7 height 7
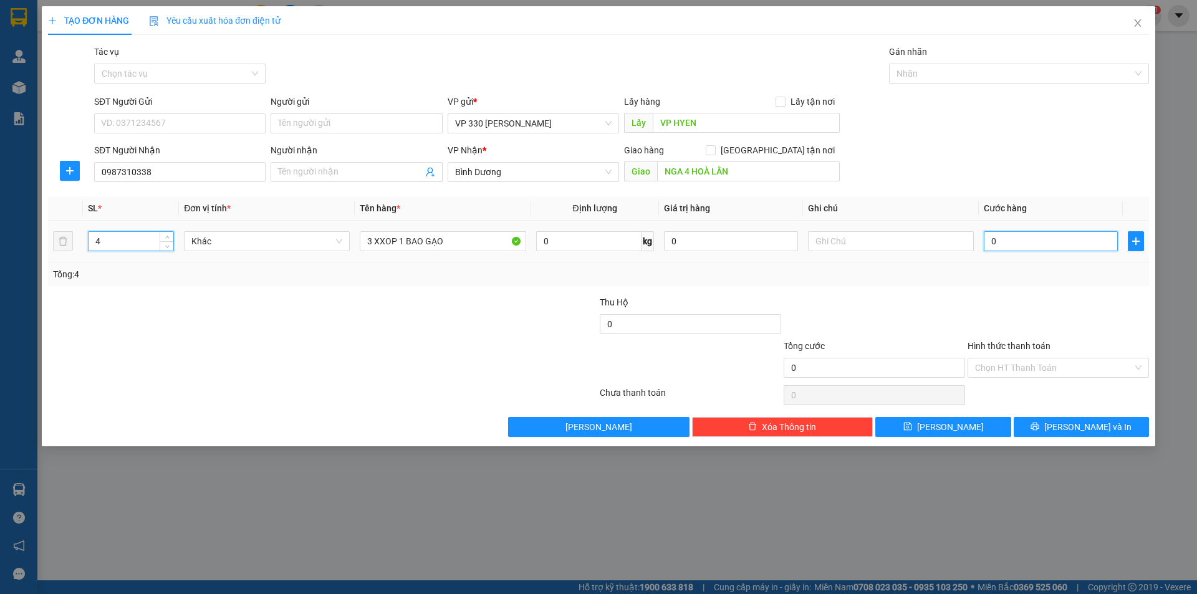
click at [1007, 248] on input "0" at bounding box center [1051, 241] width 134 height 20
click at [869, 234] on input "text" at bounding box center [891, 241] width 166 height 20
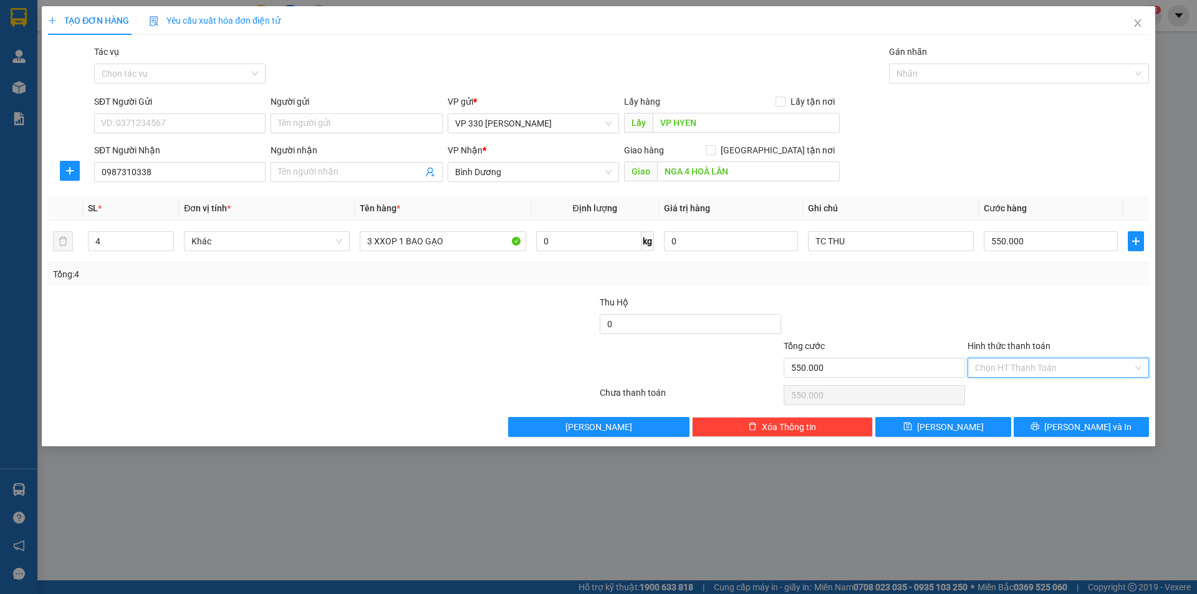
click at [1065, 365] on input "Hình thức thanh toán" at bounding box center [1054, 368] width 158 height 19
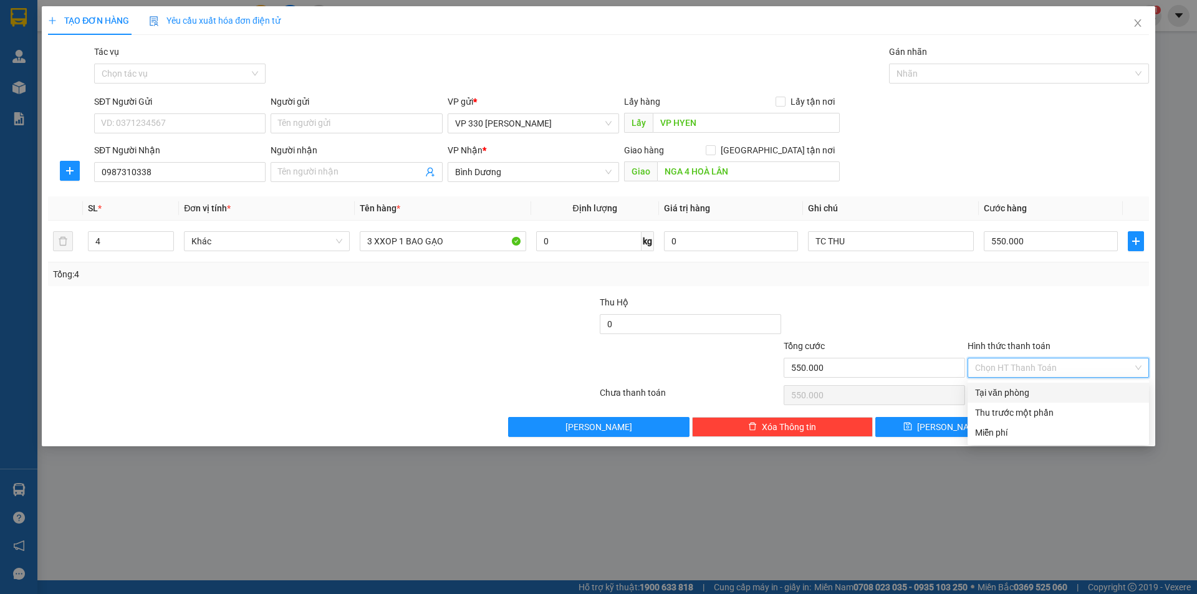
click at [1043, 387] on div "Tại văn phòng" at bounding box center [1058, 393] width 167 height 14
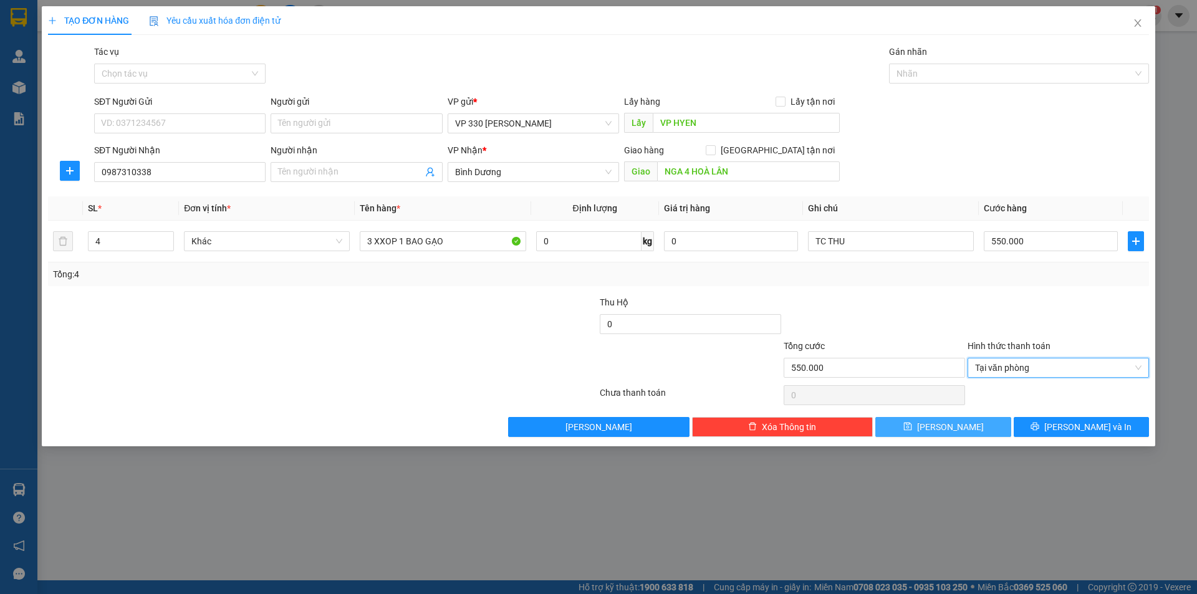
click at [975, 429] on button "[PERSON_NAME]" at bounding box center [943, 427] width 135 height 20
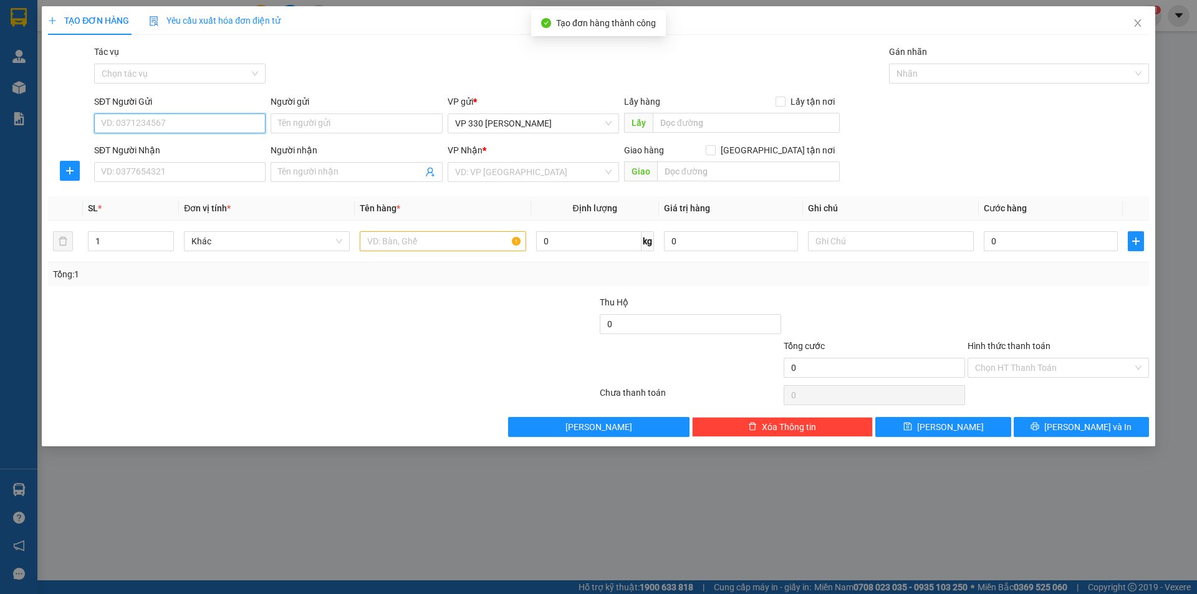
click at [142, 114] on input "SĐT Người Gửi" at bounding box center [179, 124] width 171 height 20
click at [120, 147] on div "0913301559" at bounding box center [180, 149] width 157 height 14
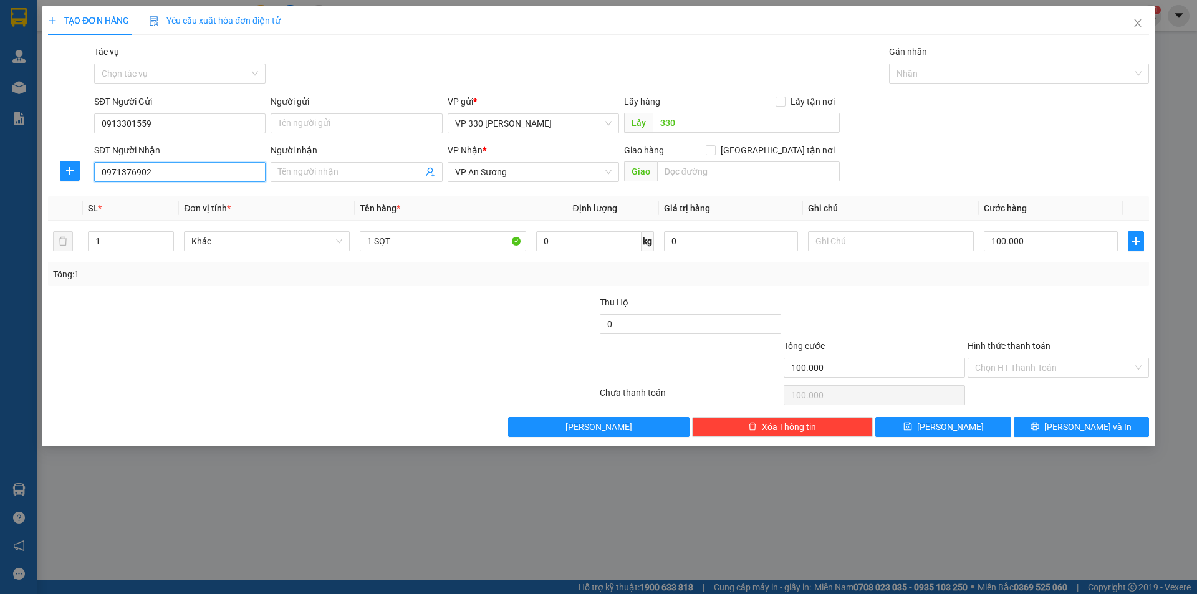
click at [164, 165] on input "0971376902" at bounding box center [179, 172] width 171 height 20
click at [133, 193] on div "0971376902" at bounding box center [180, 197] width 157 height 14
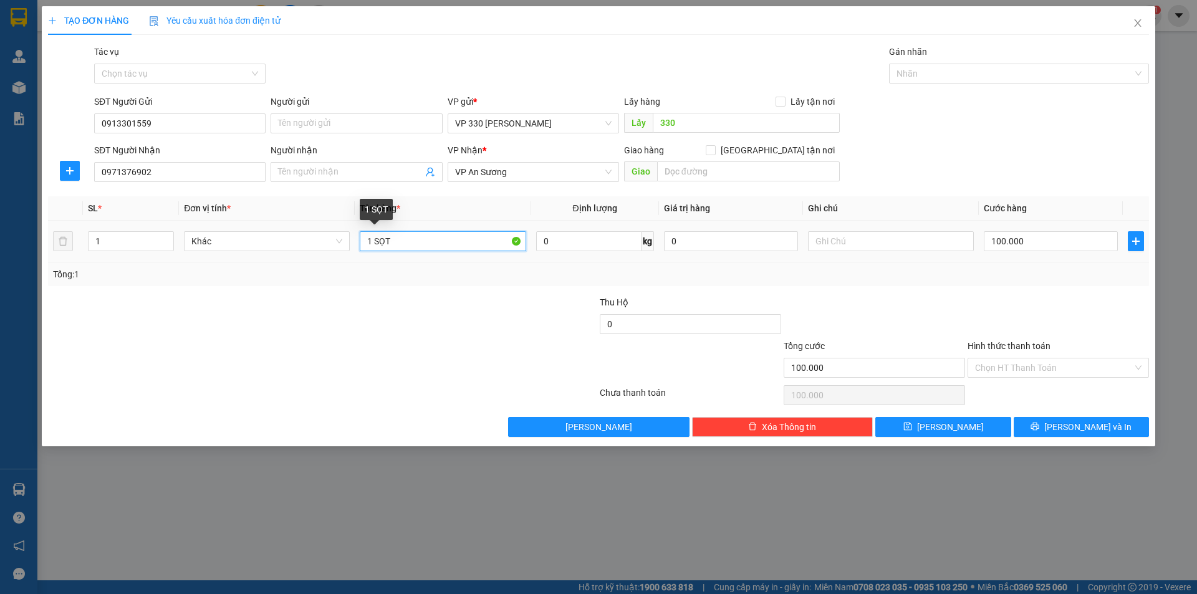
click at [405, 241] on input "1 SỌT" at bounding box center [443, 241] width 166 height 20
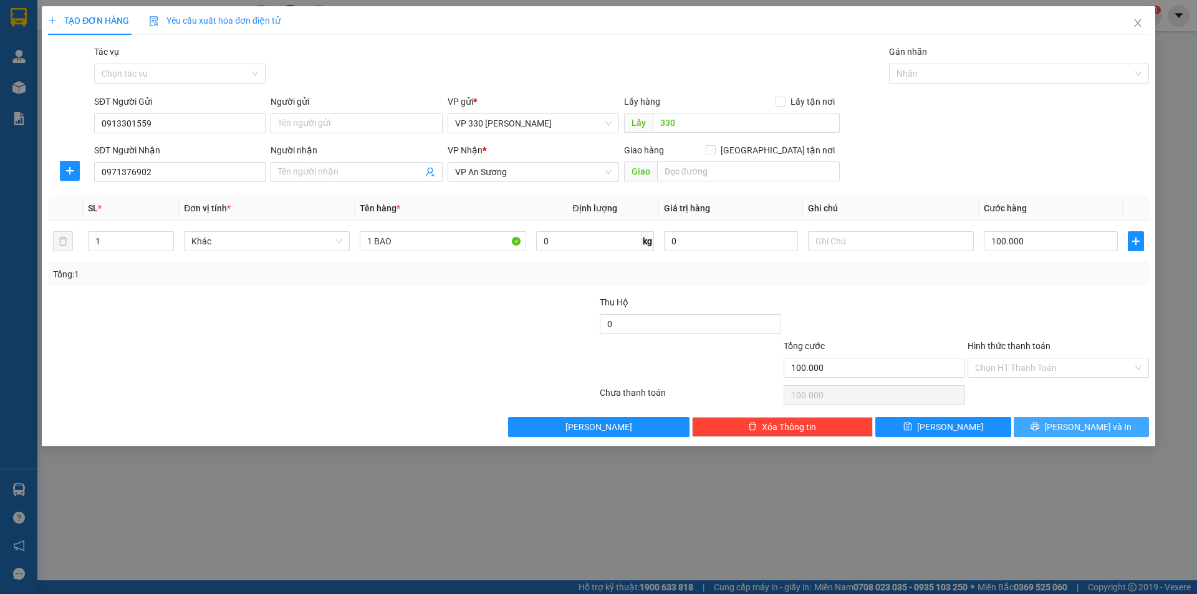
click at [1066, 423] on button "[PERSON_NAME] và In" at bounding box center [1081, 427] width 135 height 20
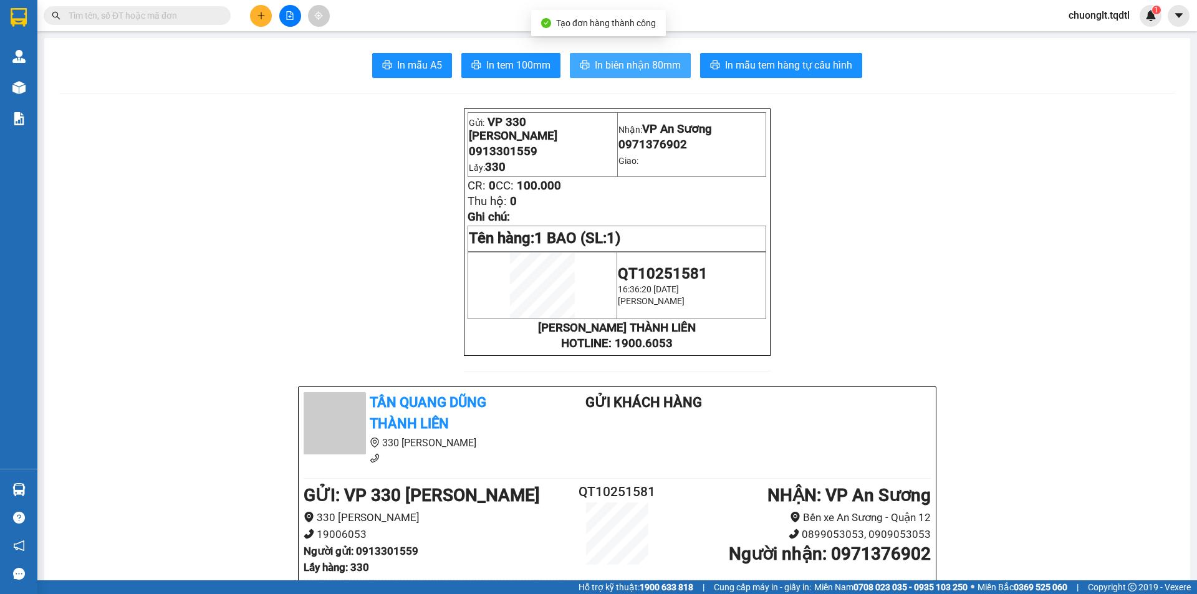
click at [633, 62] on span "In biên nhận 80mm" at bounding box center [638, 65] width 86 height 16
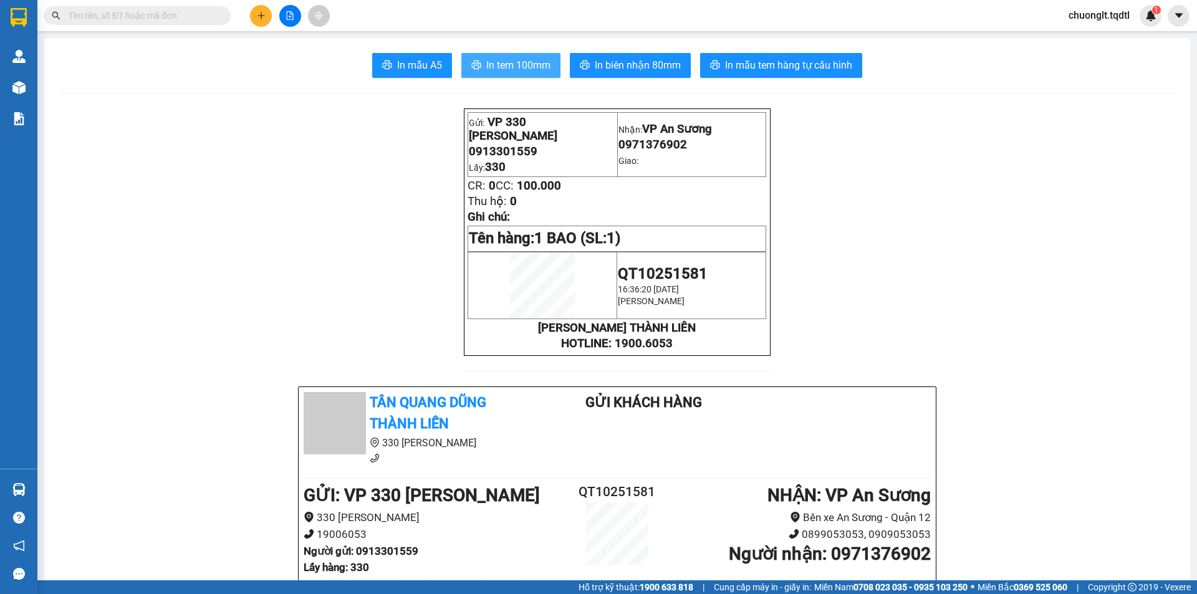
click at [514, 56] on button "In tem 100mm" at bounding box center [510, 65] width 99 height 25
click at [255, 14] on button at bounding box center [261, 16] width 22 height 22
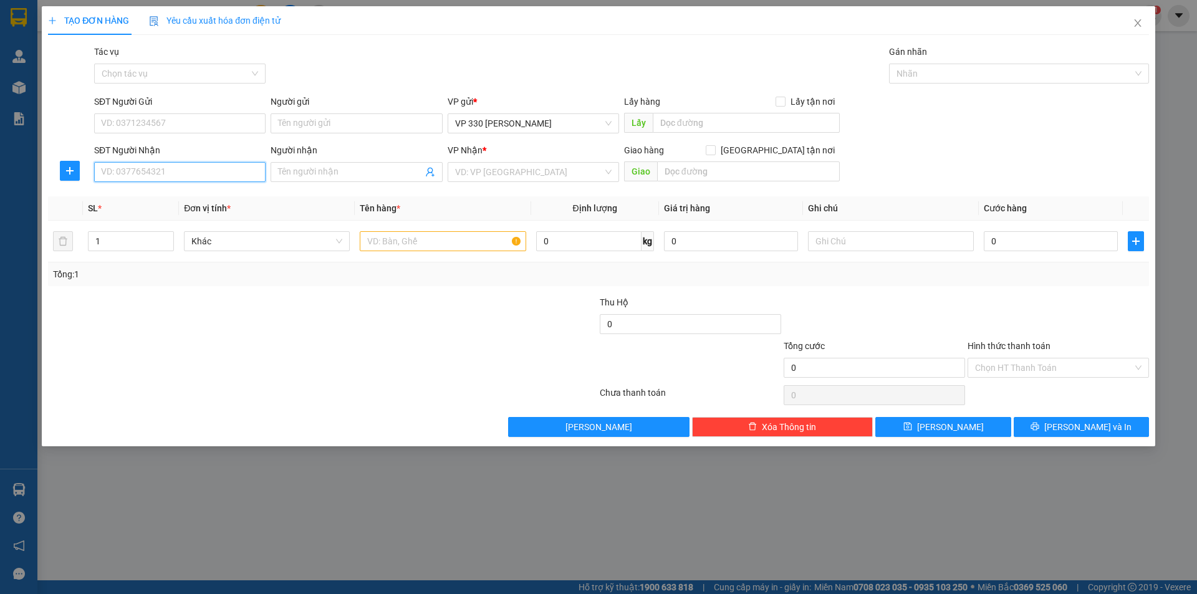
click at [211, 175] on input "SĐT Người Nhận" at bounding box center [179, 172] width 171 height 20
click at [388, 232] on input "text" at bounding box center [443, 241] width 166 height 20
click at [680, 122] on input "text" at bounding box center [746, 123] width 187 height 20
click at [543, 170] on input "search" at bounding box center [529, 172] width 148 height 19
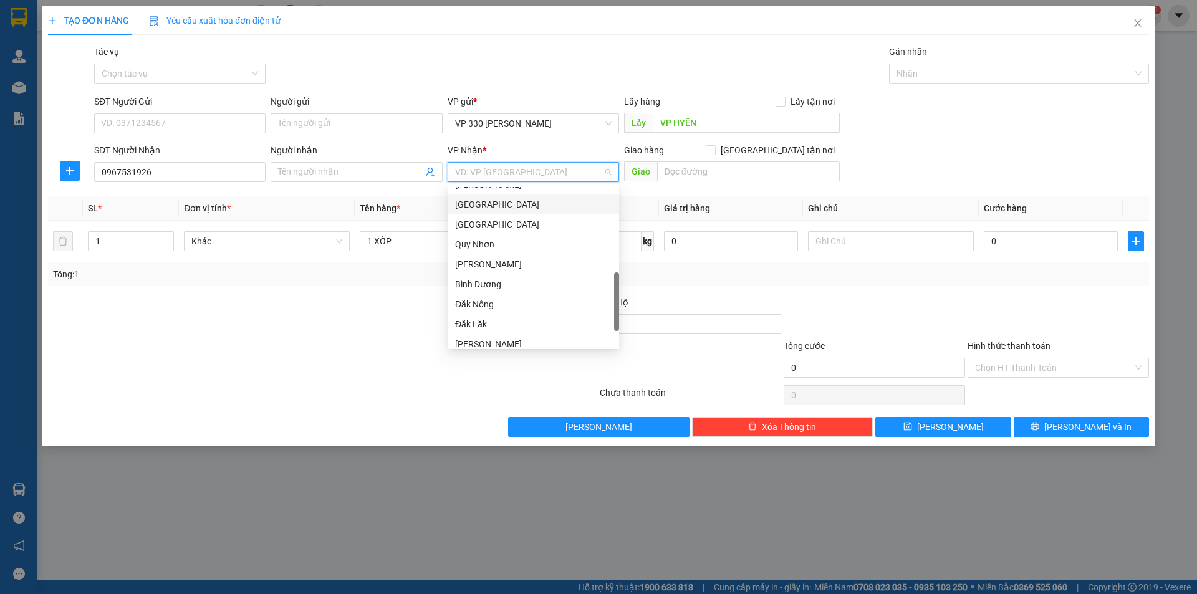
scroll to position [312, 0]
click at [486, 343] on div "[PERSON_NAME]" at bounding box center [533, 344] width 157 height 14
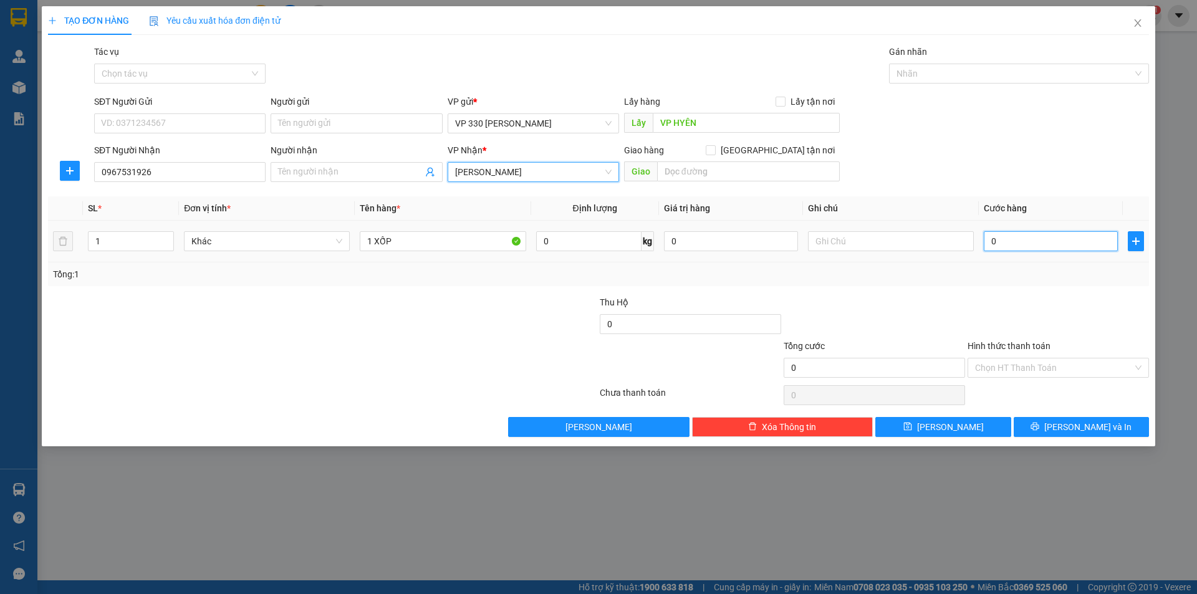
click at [1028, 239] on input "0" at bounding box center [1051, 241] width 134 height 20
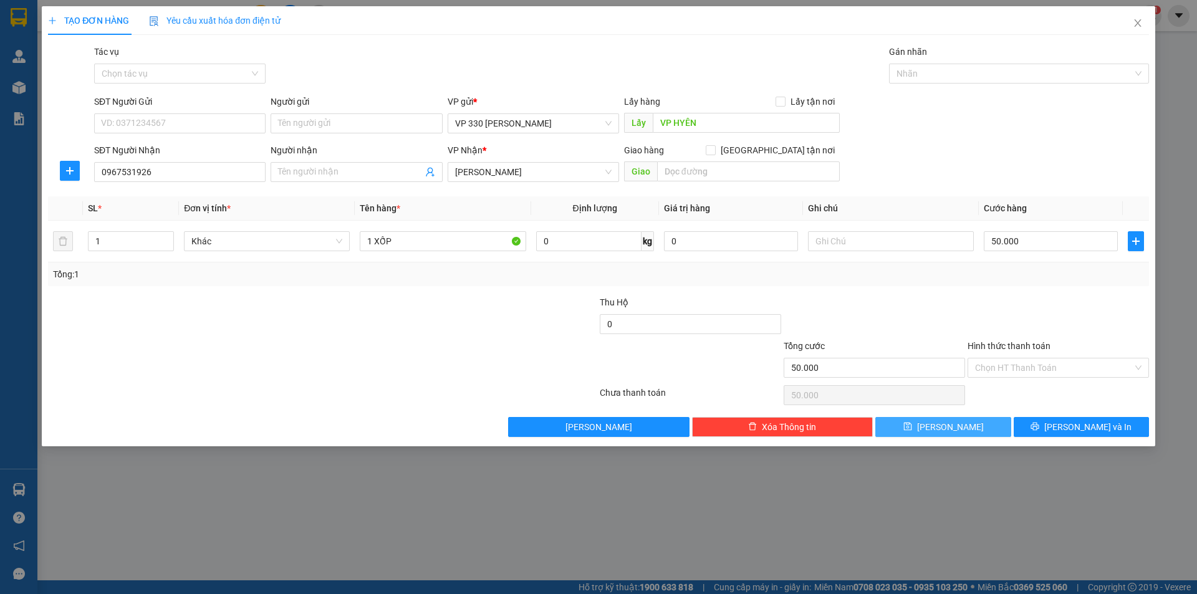
click at [967, 429] on button "[PERSON_NAME]" at bounding box center [943, 427] width 135 height 20
click at [1134, 23] on icon "close" at bounding box center [1138, 23] width 10 height 10
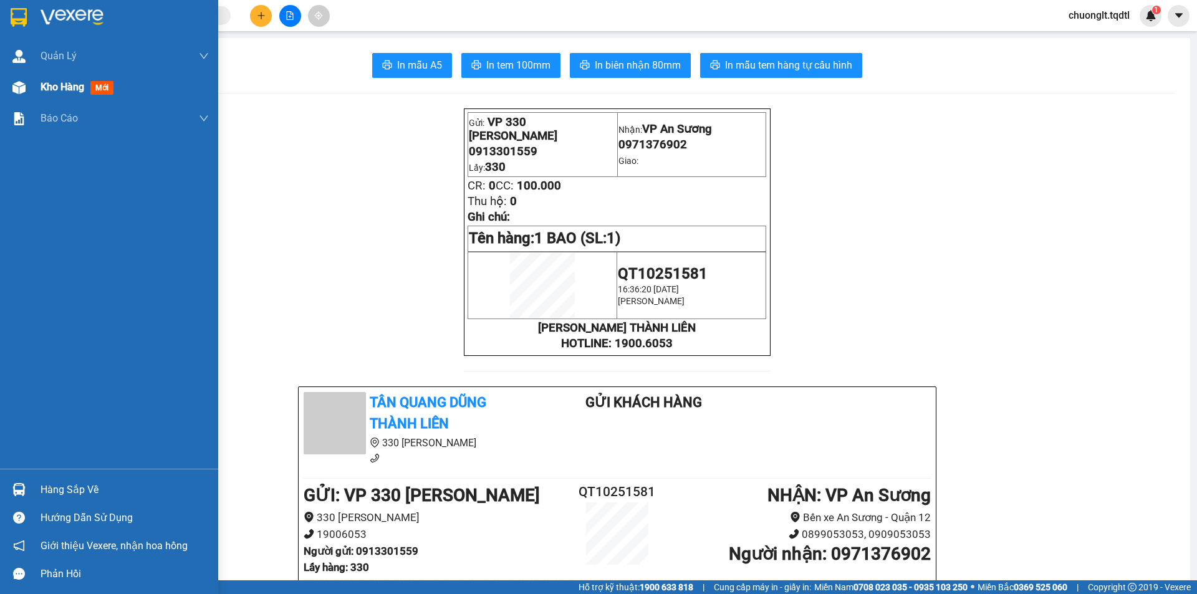
click at [60, 85] on span "Kho hàng" at bounding box center [63, 87] width 44 height 12
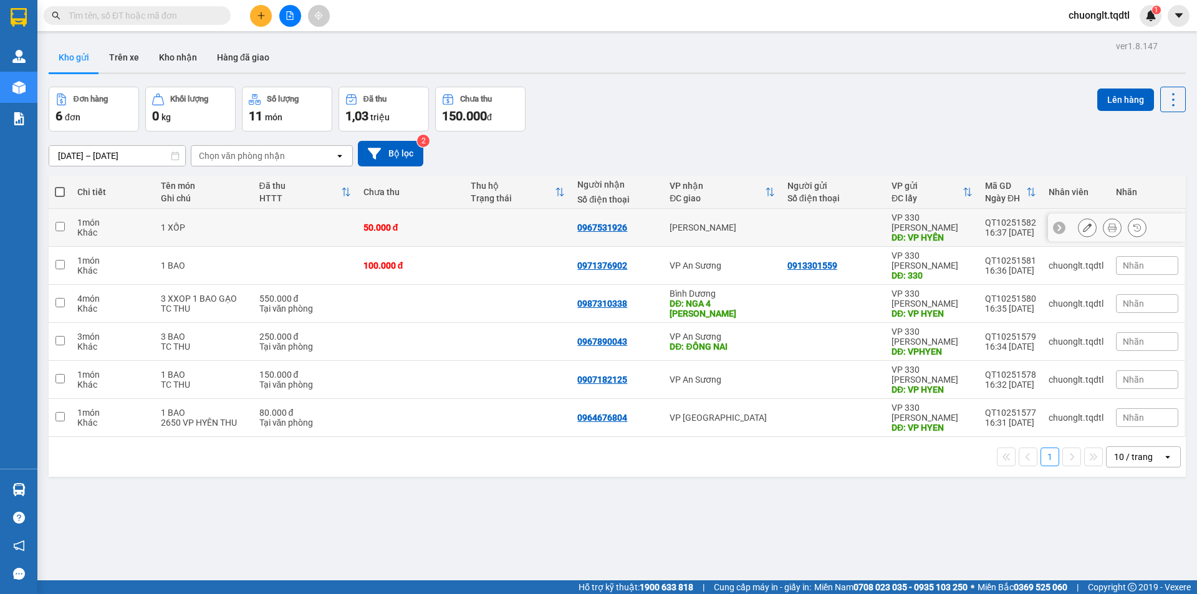
click at [321, 228] on td at bounding box center [305, 228] width 104 height 38
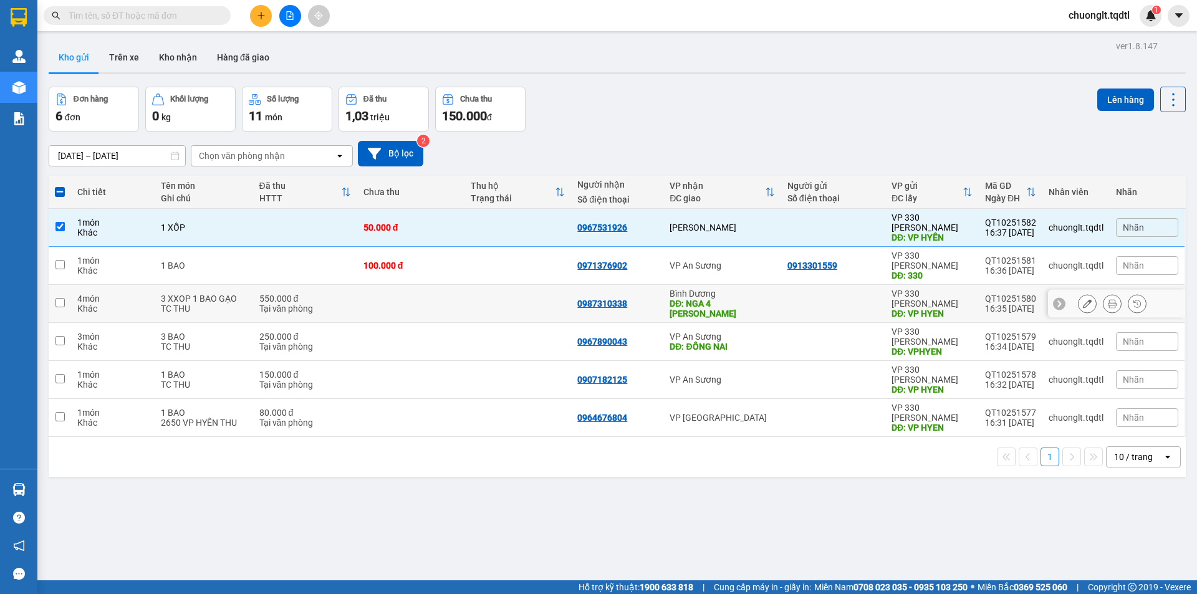
click at [241, 294] on div "3 XXOP 1 BAO GẠO" at bounding box center [204, 299] width 86 height 10
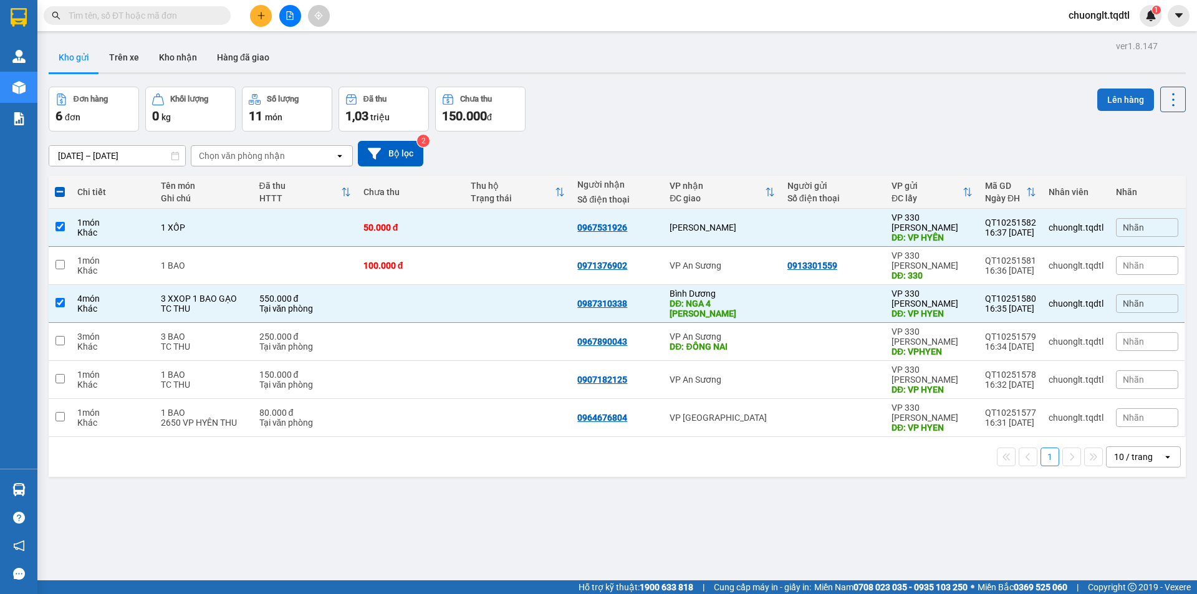
click at [1112, 100] on button "Lên hàng" at bounding box center [1126, 100] width 57 height 22
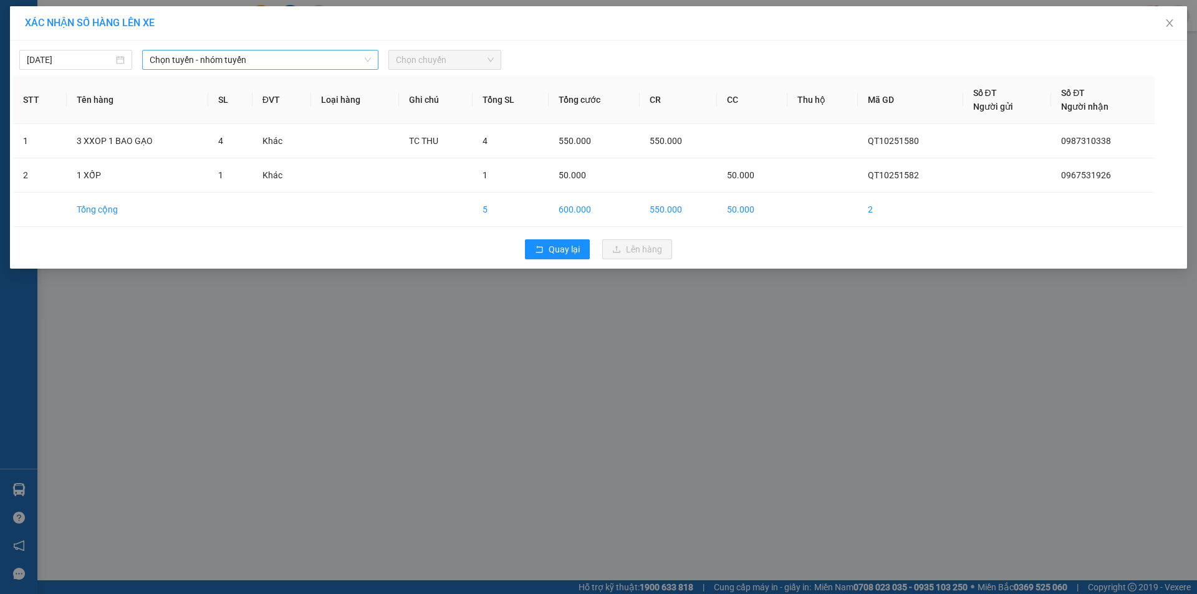
click at [336, 57] on span "Chọn tuyến - nhóm tuyến" at bounding box center [260, 60] width 221 height 19
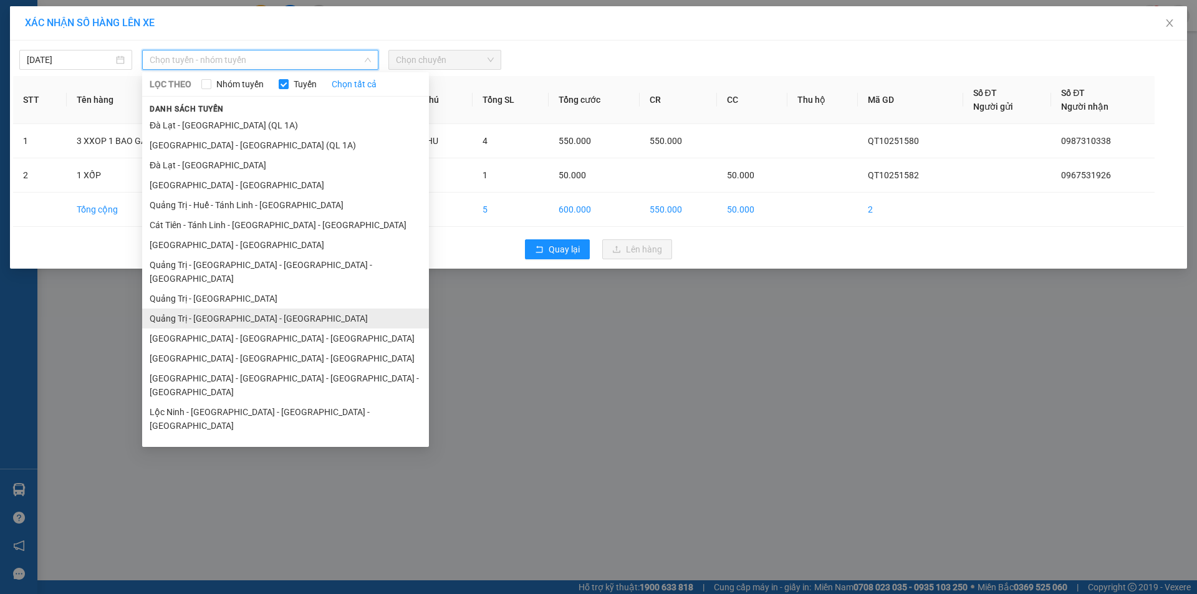
click at [254, 309] on li "Quảng Trị - [GEOGRAPHIC_DATA] - [GEOGRAPHIC_DATA]" at bounding box center [285, 319] width 287 height 20
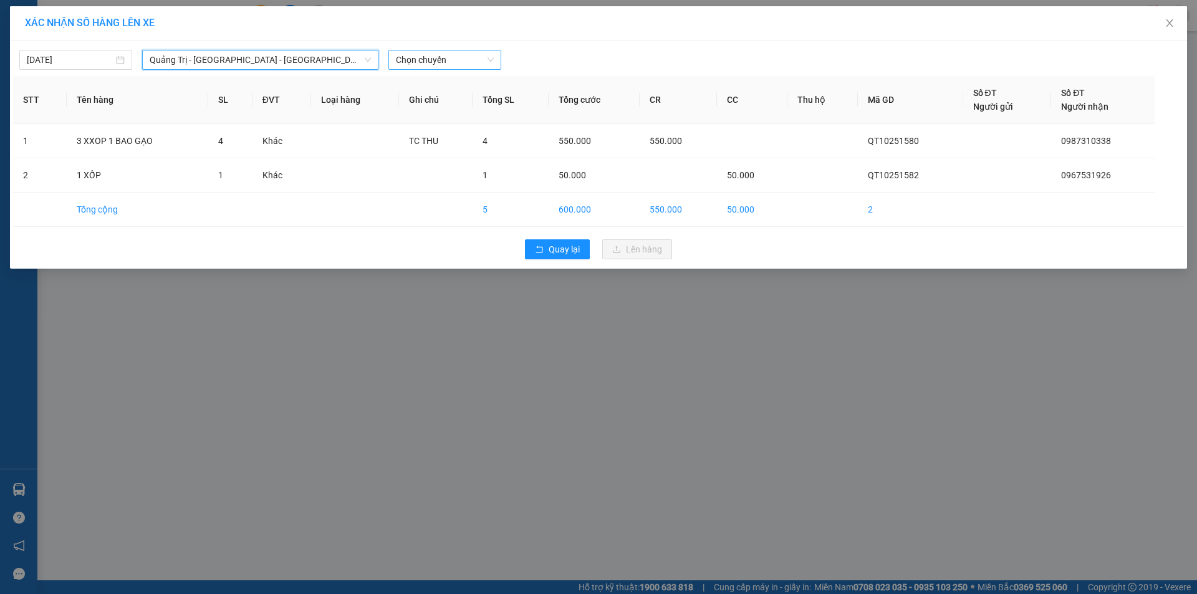
click at [438, 57] on span "Chọn chuyến" at bounding box center [445, 60] width 98 height 19
click at [466, 97] on div "14:00 - 50H-358.94" at bounding box center [445, 105] width 112 height 20
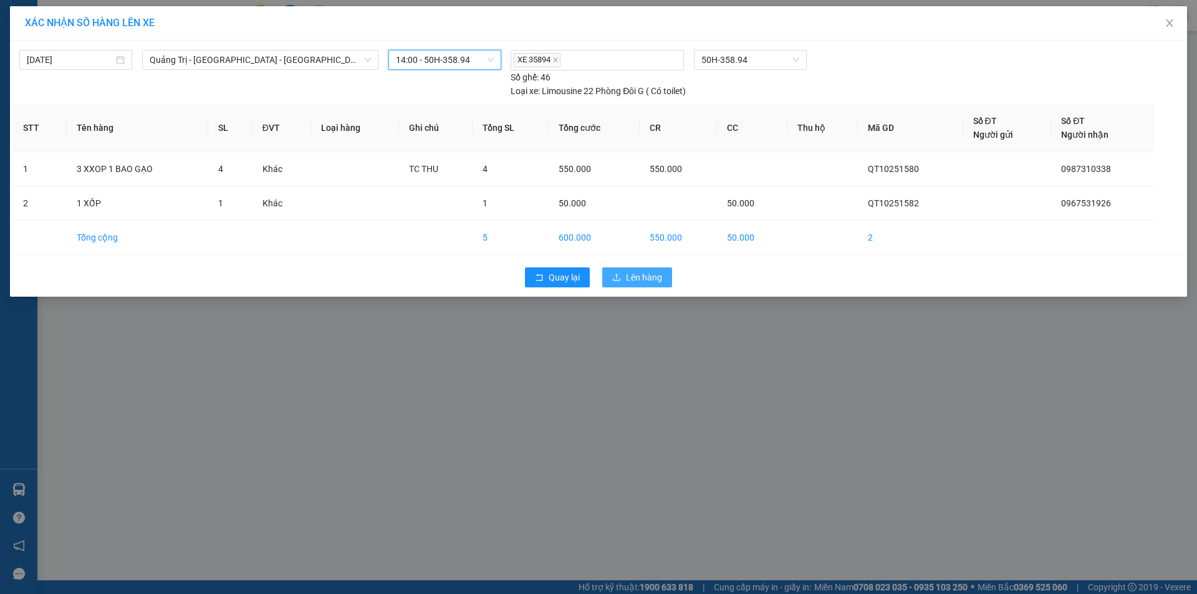
click at [642, 280] on span "Lên hàng" at bounding box center [644, 278] width 36 height 14
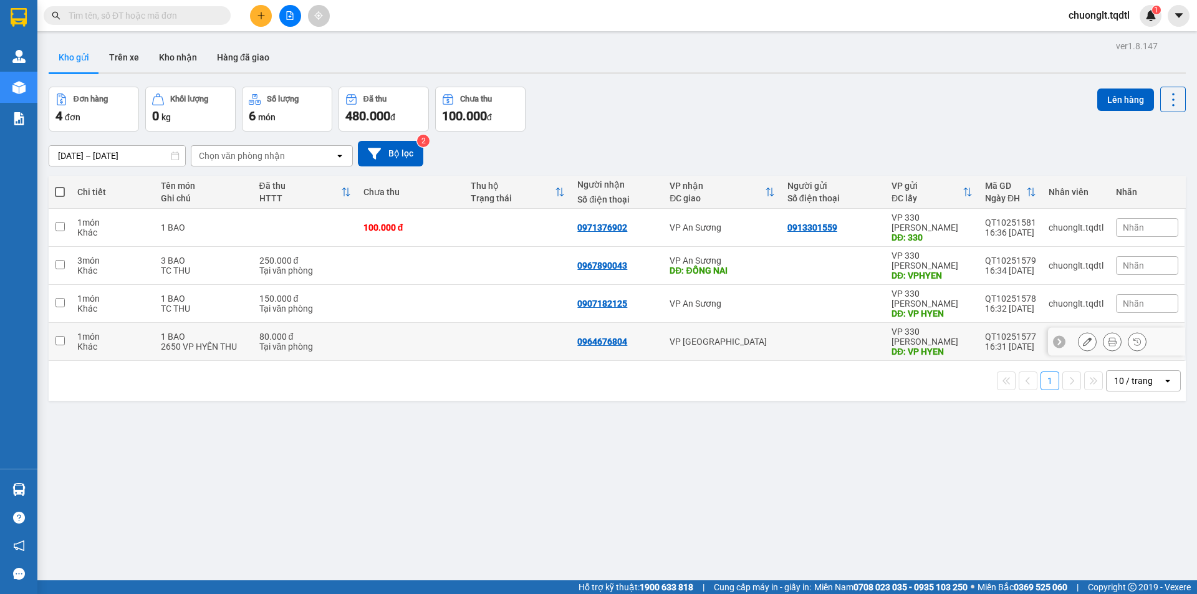
click at [261, 342] on div "Tại văn phòng" at bounding box center [305, 347] width 92 height 10
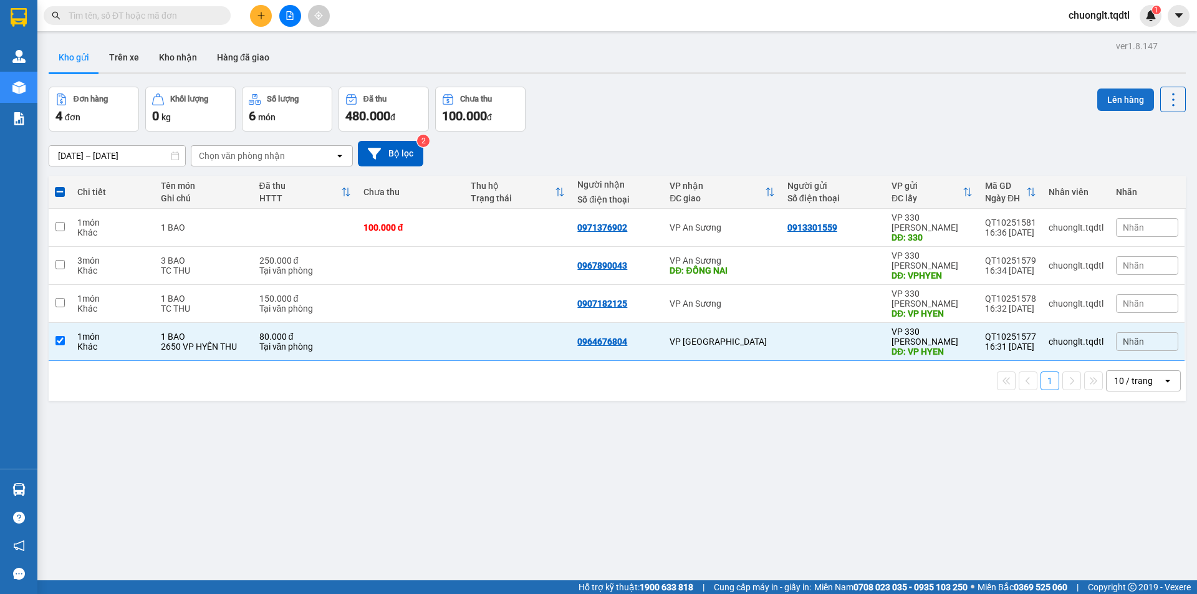
click at [1113, 94] on button "Lên hàng" at bounding box center [1126, 100] width 57 height 22
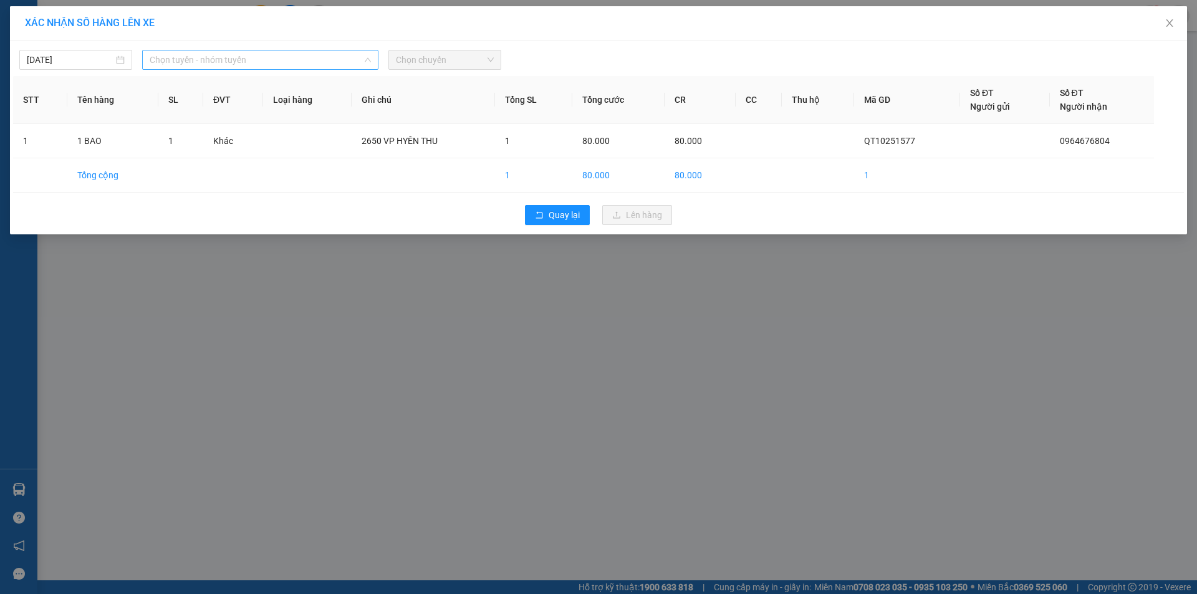
click at [310, 59] on span "Chọn tuyến - nhóm tuyến" at bounding box center [260, 60] width 221 height 19
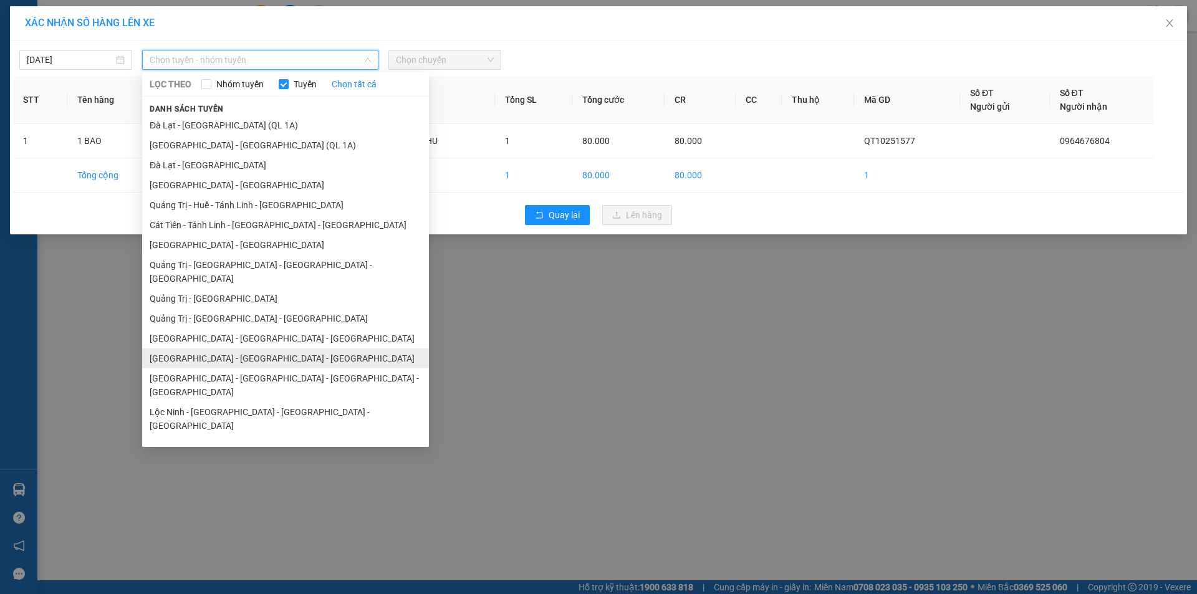
scroll to position [72, 0]
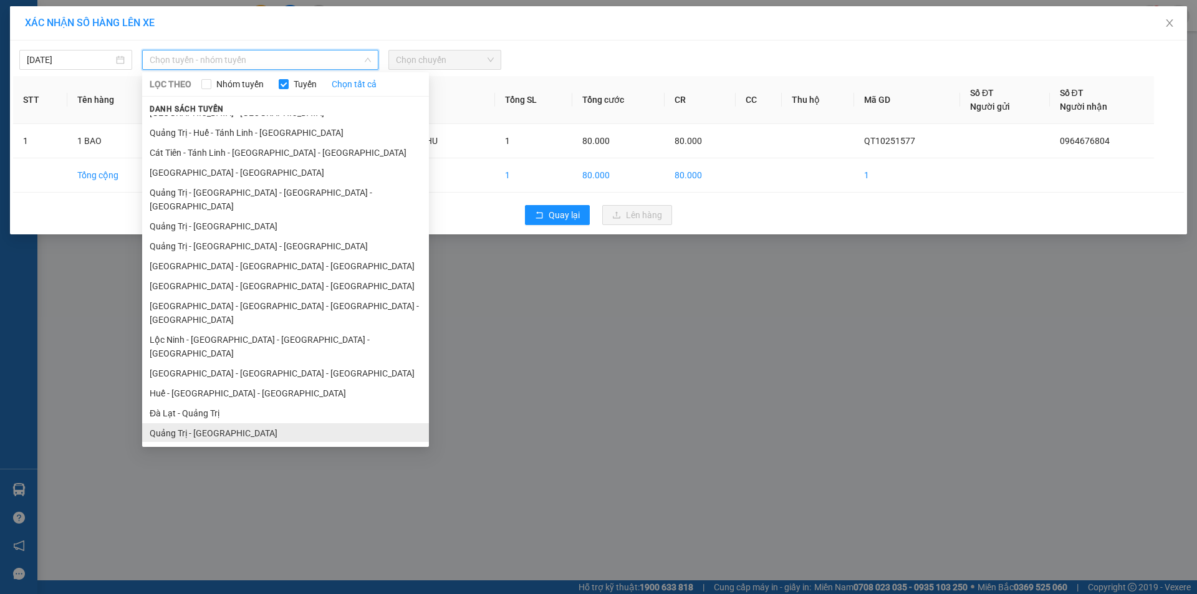
click at [214, 423] on li "Quảng Trị - [GEOGRAPHIC_DATA]" at bounding box center [285, 433] width 287 height 20
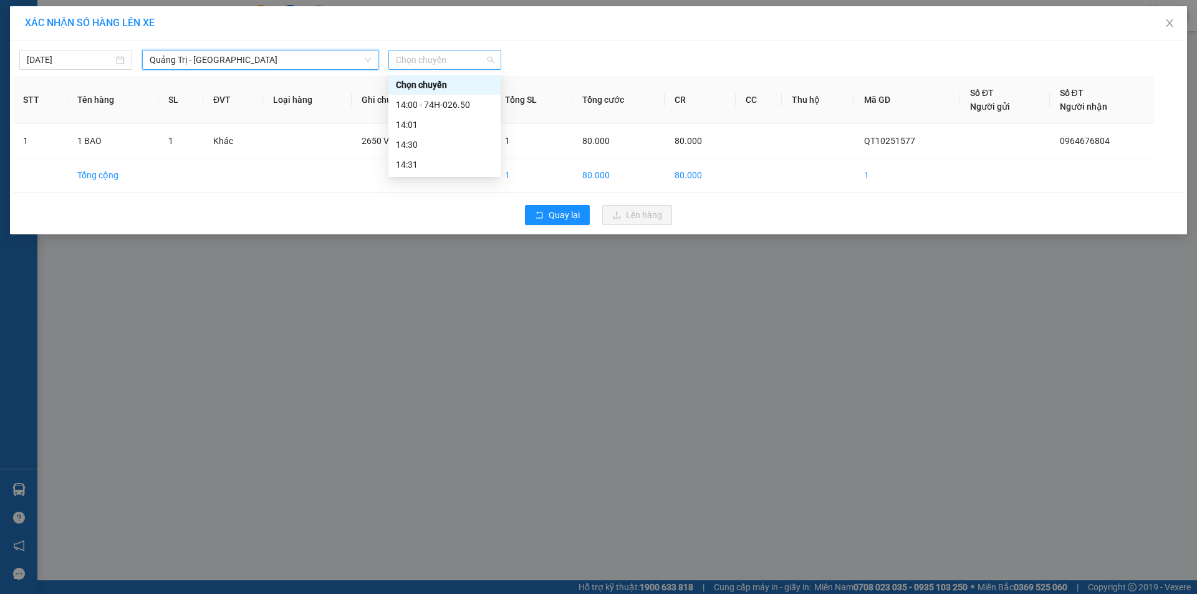
click at [456, 62] on span "Chọn chuyến" at bounding box center [445, 60] width 98 height 19
click at [450, 104] on div "14:00 - 74H-026.50" at bounding box center [444, 105] width 97 height 14
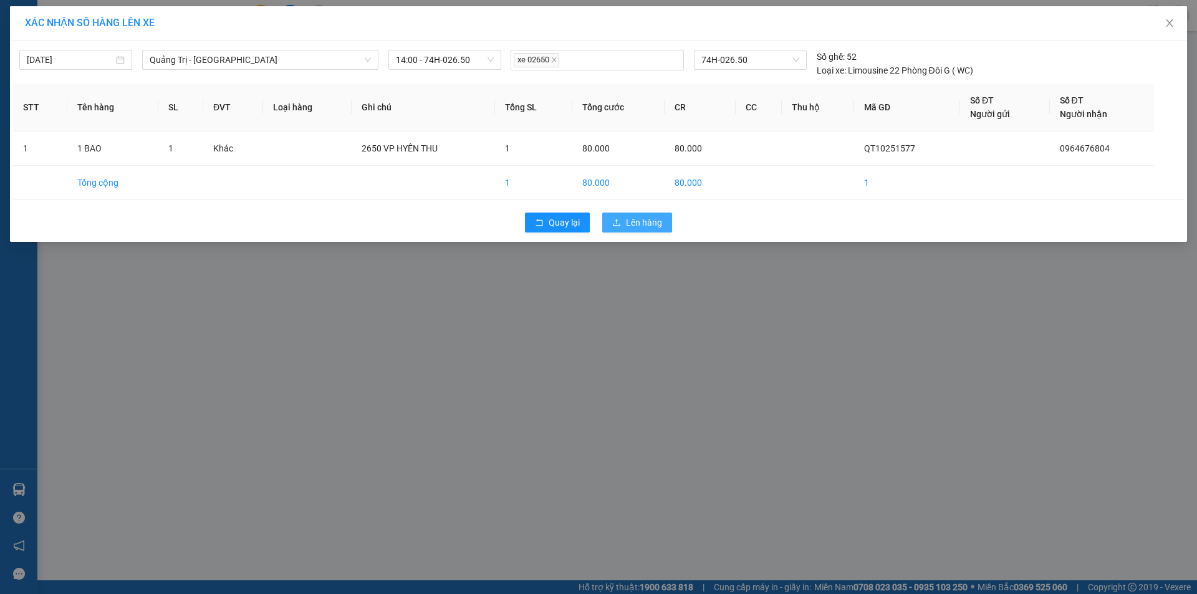
click at [628, 227] on span "Lên hàng" at bounding box center [644, 223] width 36 height 14
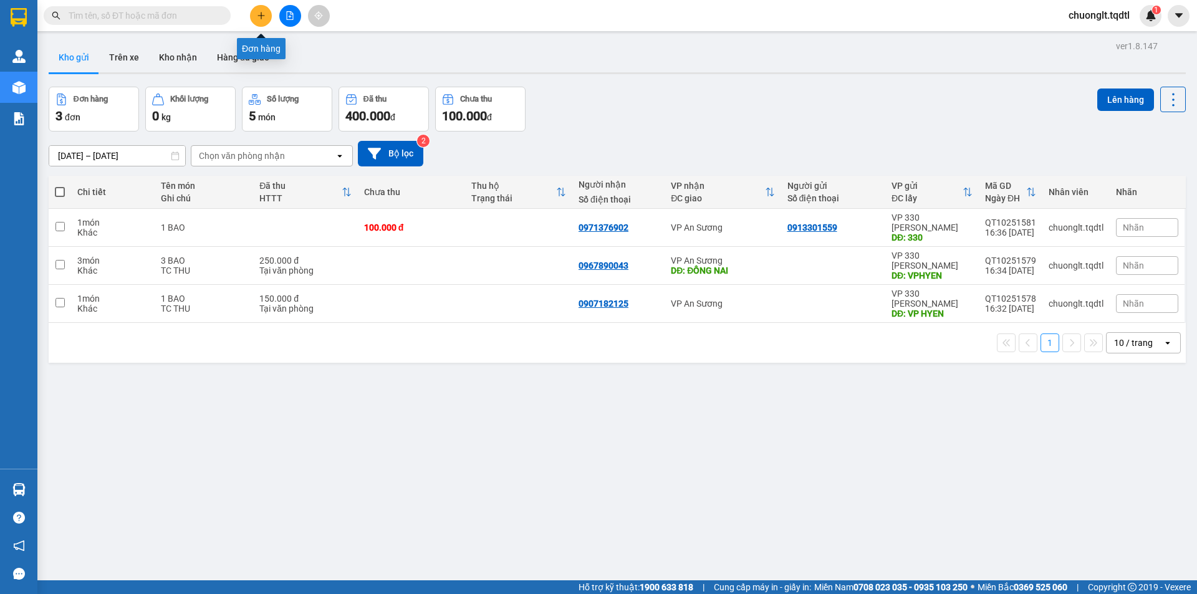
click at [254, 18] on button at bounding box center [261, 16] width 22 height 22
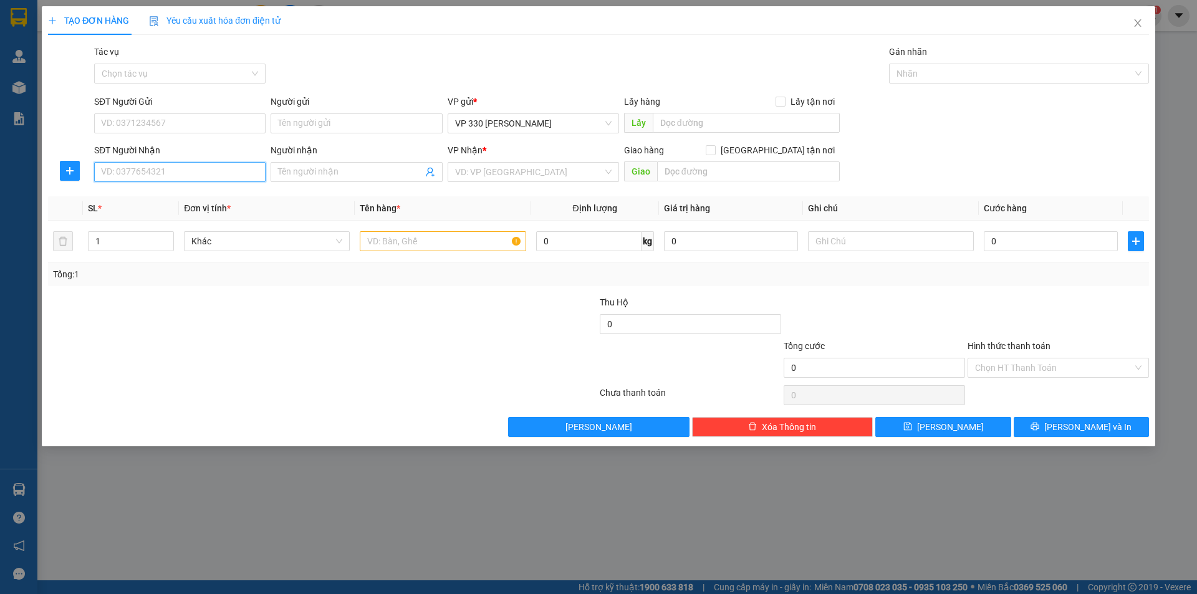
click at [132, 177] on input "SĐT Người Nhận" at bounding box center [179, 172] width 171 height 20
click at [723, 118] on input "text" at bounding box center [746, 123] width 187 height 20
click at [561, 168] on input "search" at bounding box center [529, 172] width 148 height 19
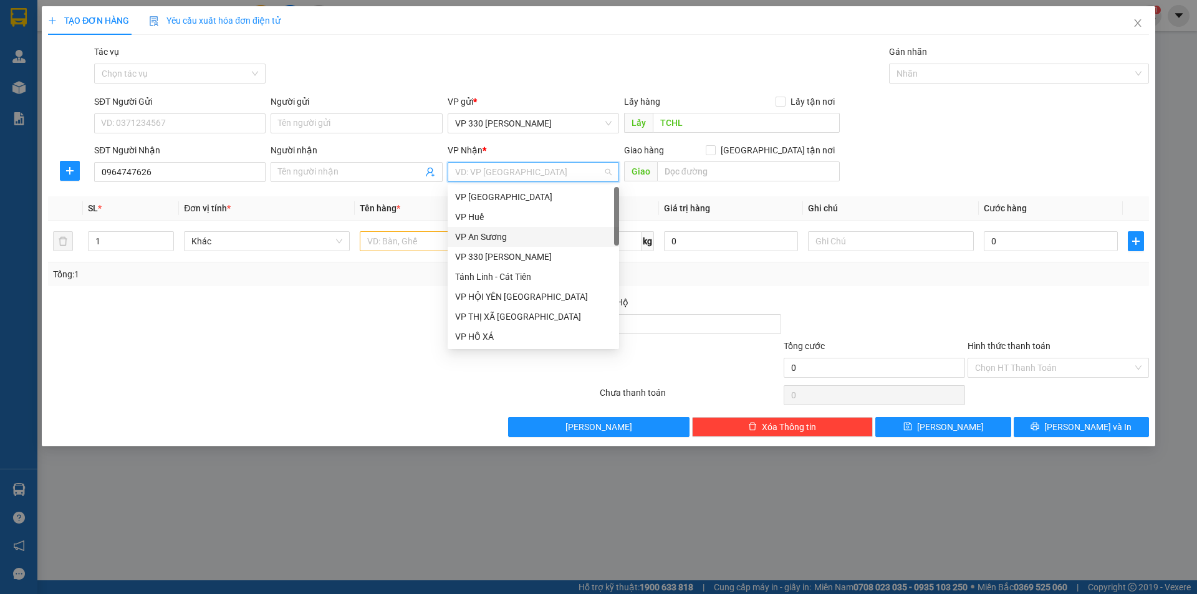
click at [531, 232] on div "VP An Sương" at bounding box center [533, 237] width 157 height 14
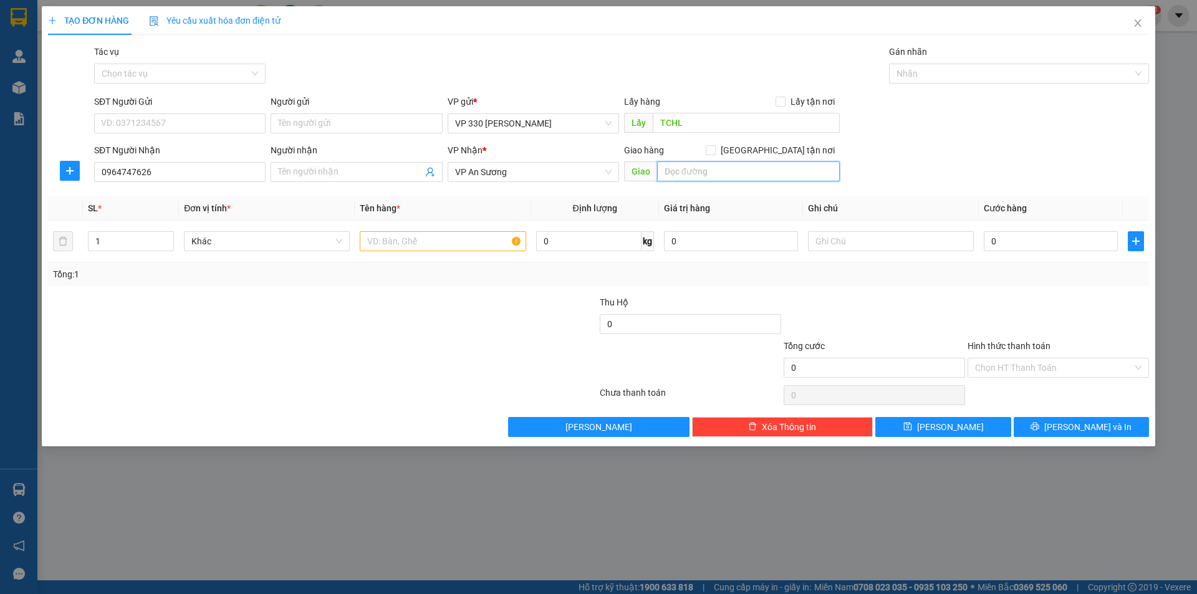
click at [687, 177] on input "text" at bounding box center [748, 172] width 183 height 20
click at [400, 242] on input "text" at bounding box center [443, 241] width 166 height 20
click at [1037, 235] on input "0" at bounding box center [1051, 241] width 134 height 20
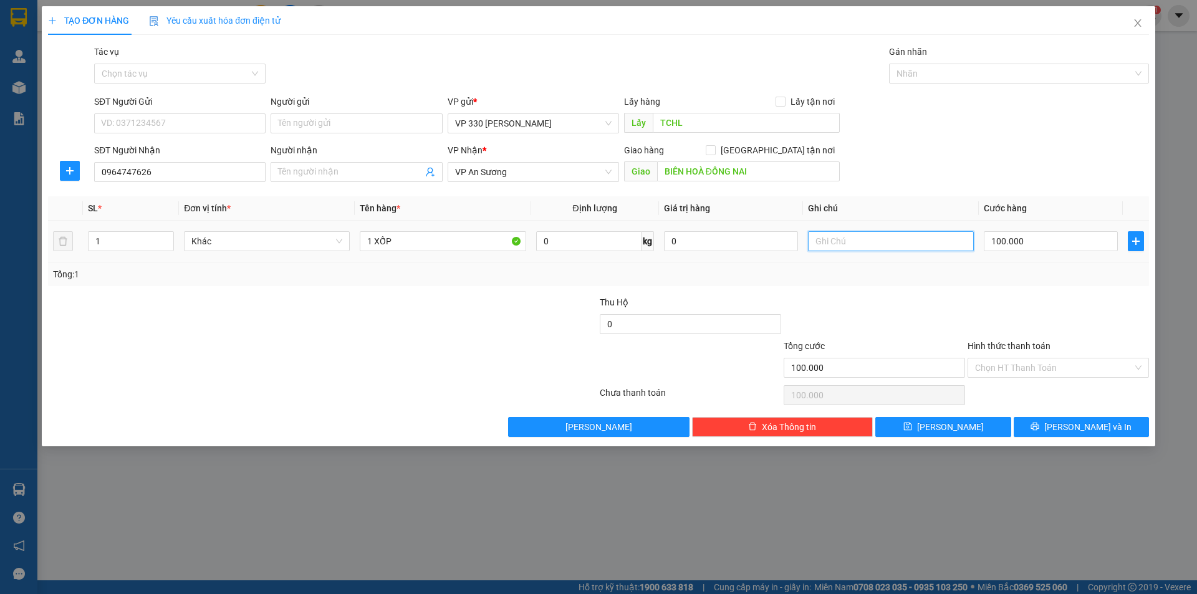
click at [896, 249] on input "text" at bounding box center [891, 241] width 166 height 20
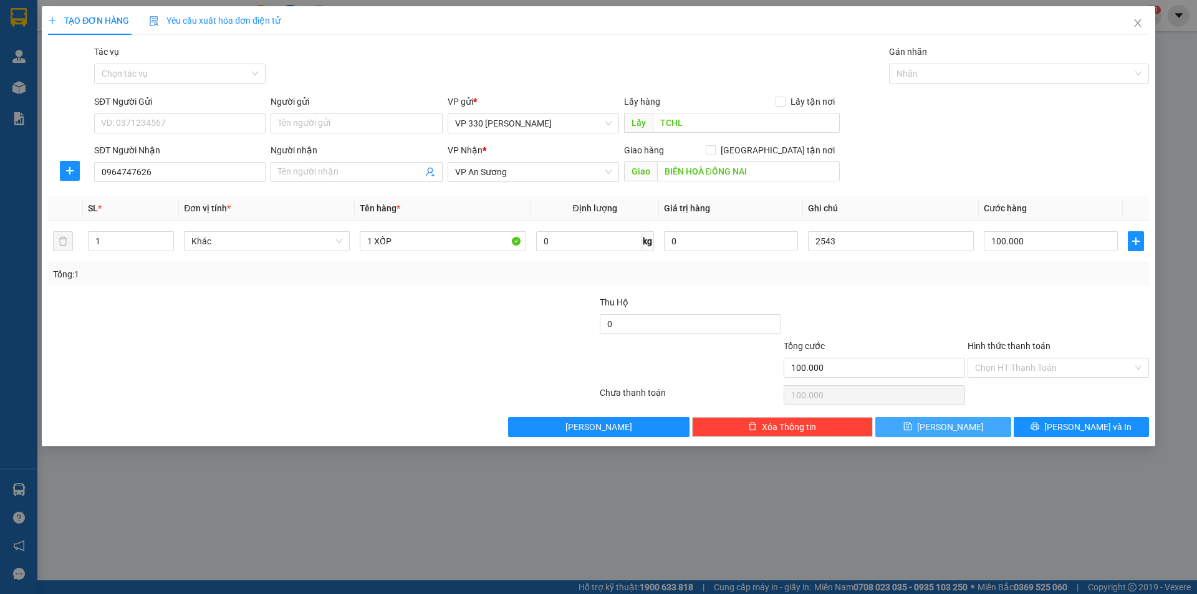
click at [942, 430] on button "[PERSON_NAME]" at bounding box center [943, 427] width 135 height 20
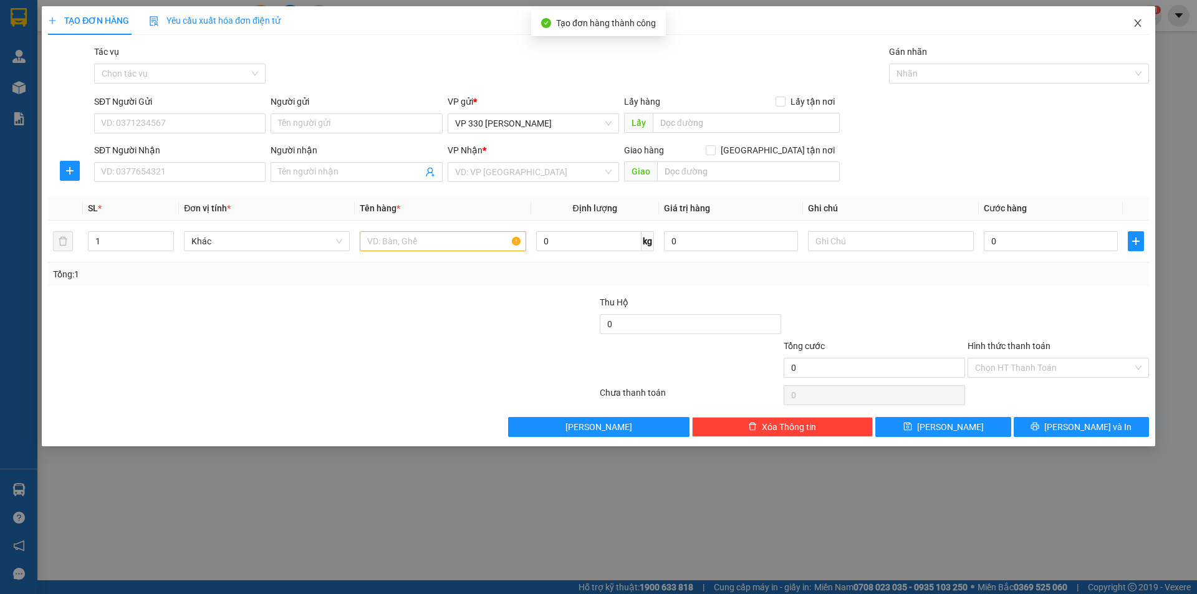
click at [1141, 17] on span "Close" at bounding box center [1138, 23] width 35 height 35
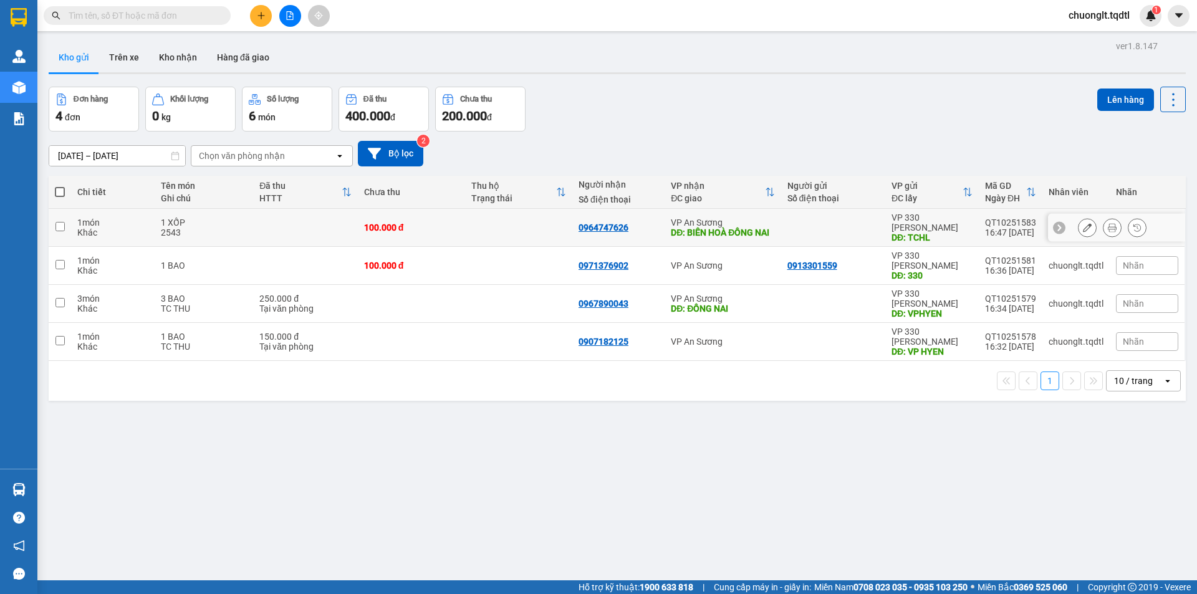
click at [204, 225] on div "1 XỐP" at bounding box center [204, 223] width 86 height 10
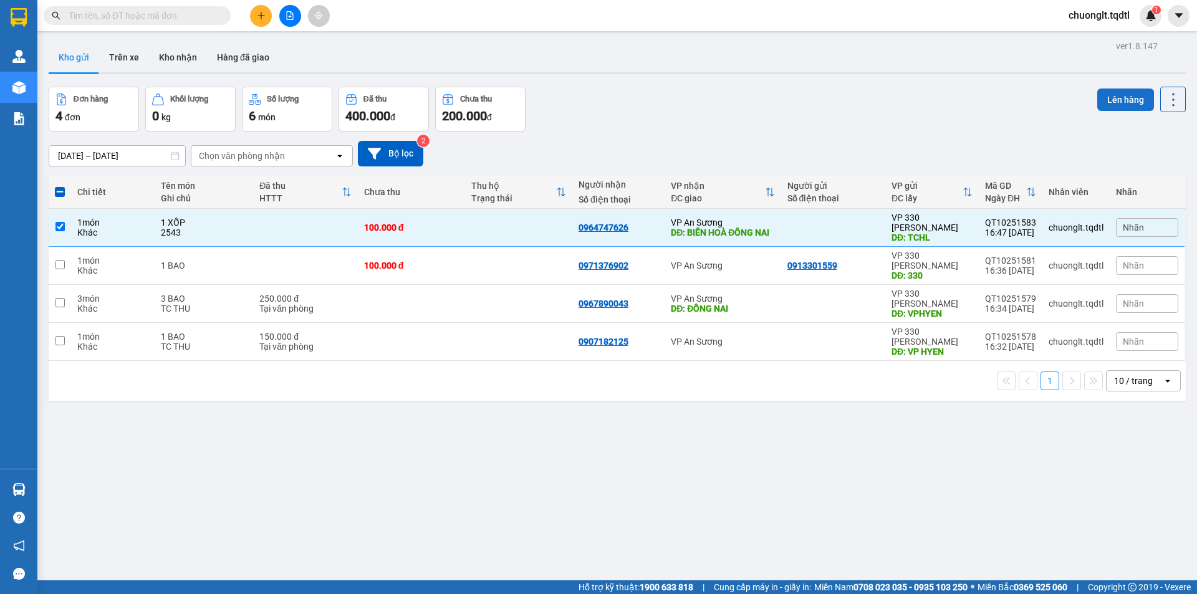
click at [1123, 94] on button "Lên hàng" at bounding box center [1126, 100] width 57 height 22
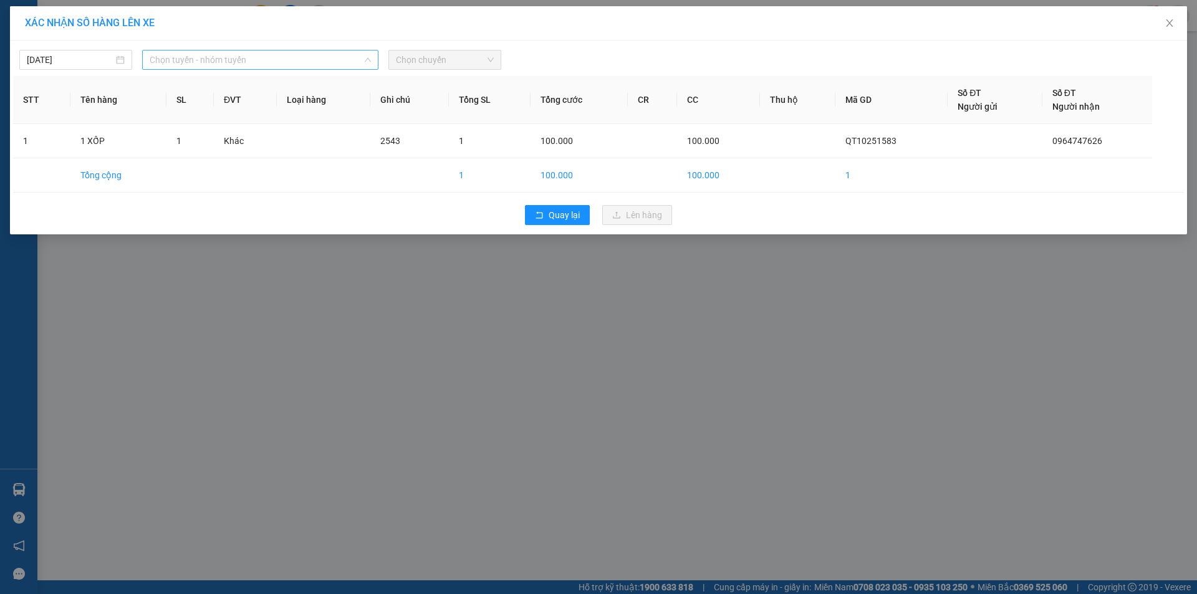
click at [318, 59] on span "Chọn tuyến - nhóm tuyến" at bounding box center [260, 60] width 221 height 19
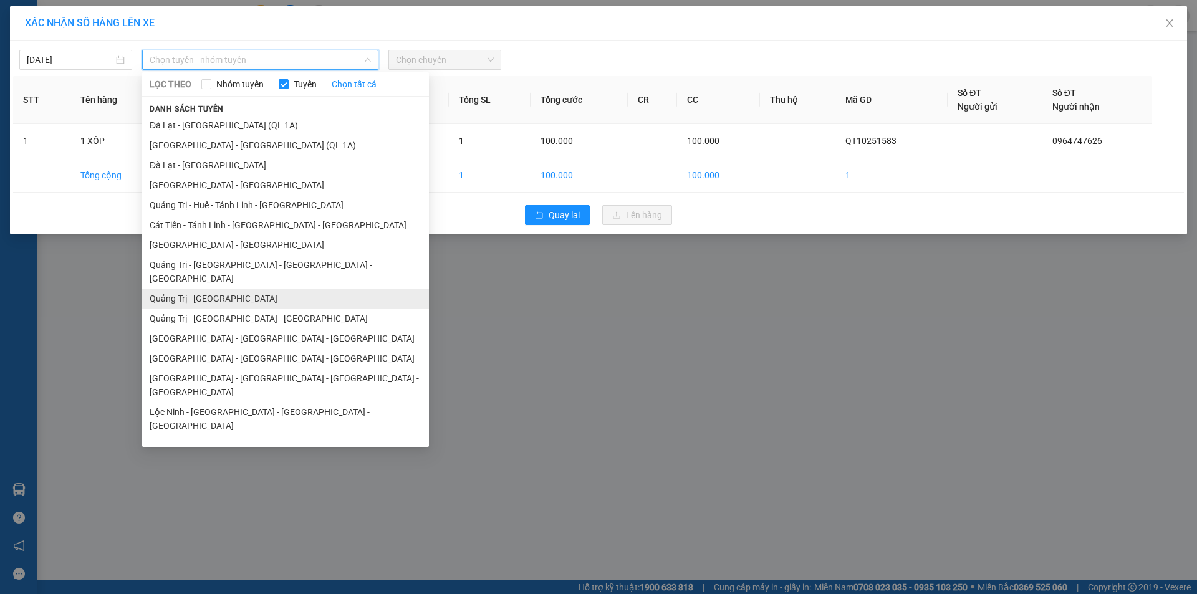
click at [248, 289] on li "Quảng Trị - [GEOGRAPHIC_DATA]" at bounding box center [285, 299] width 287 height 20
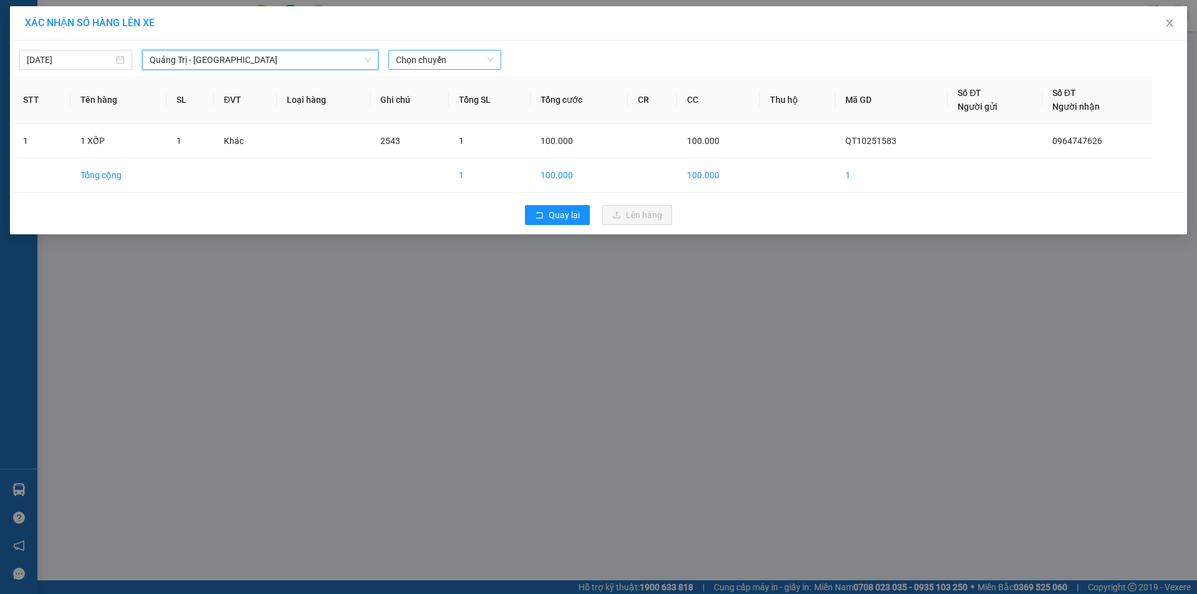
click at [459, 56] on span "Chọn chuyến" at bounding box center [445, 60] width 98 height 19
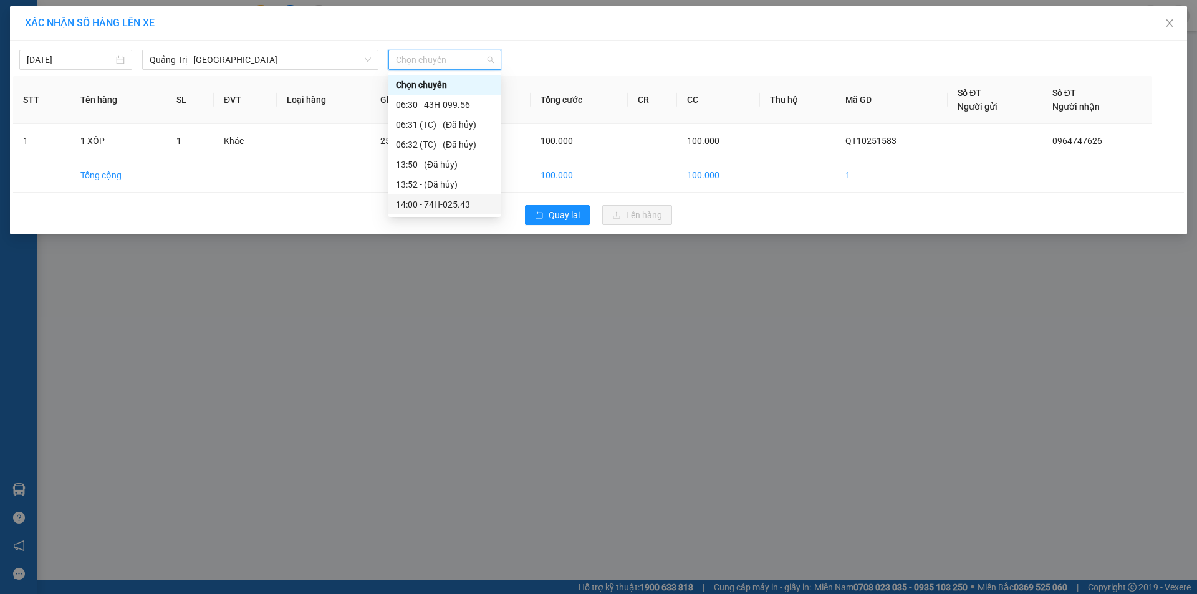
click at [450, 205] on div "14:00 - 74H-025.43" at bounding box center [444, 205] width 97 height 14
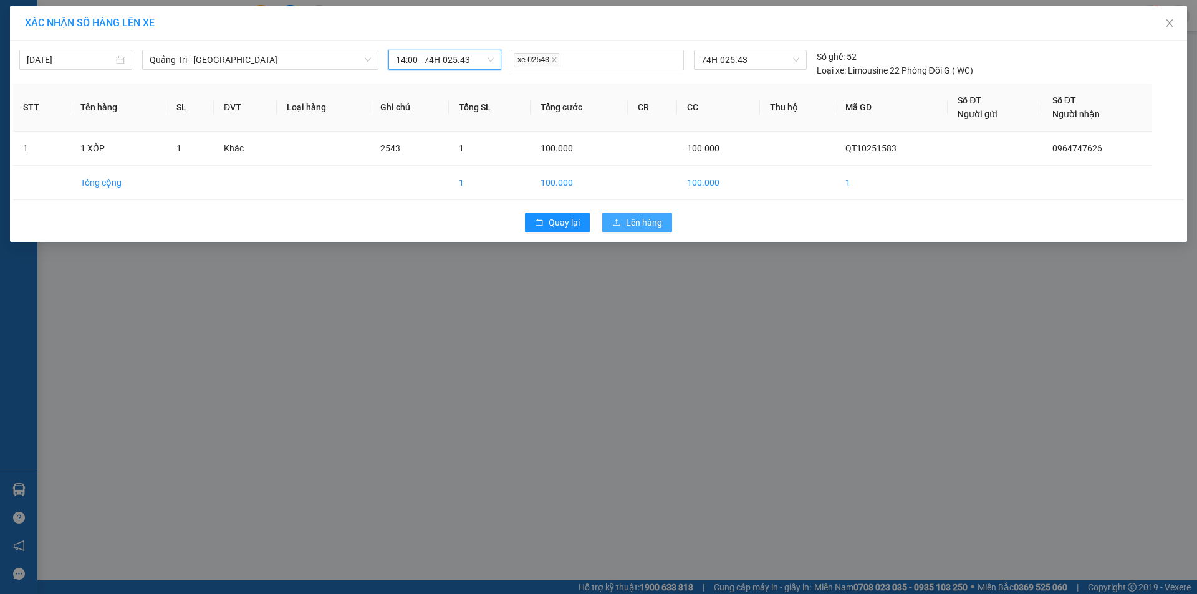
click at [635, 220] on span "Lên hàng" at bounding box center [644, 223] width 36 height 14
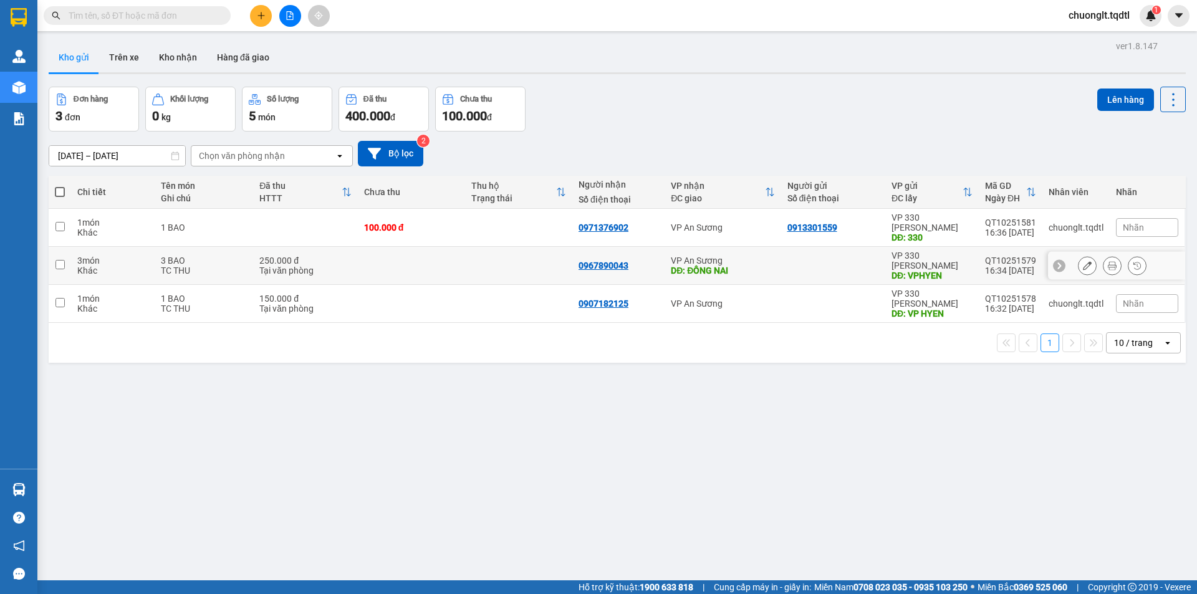
click at [222, 256] on div "3 BAO" at bounding box center [204, 261] width 86 height 10
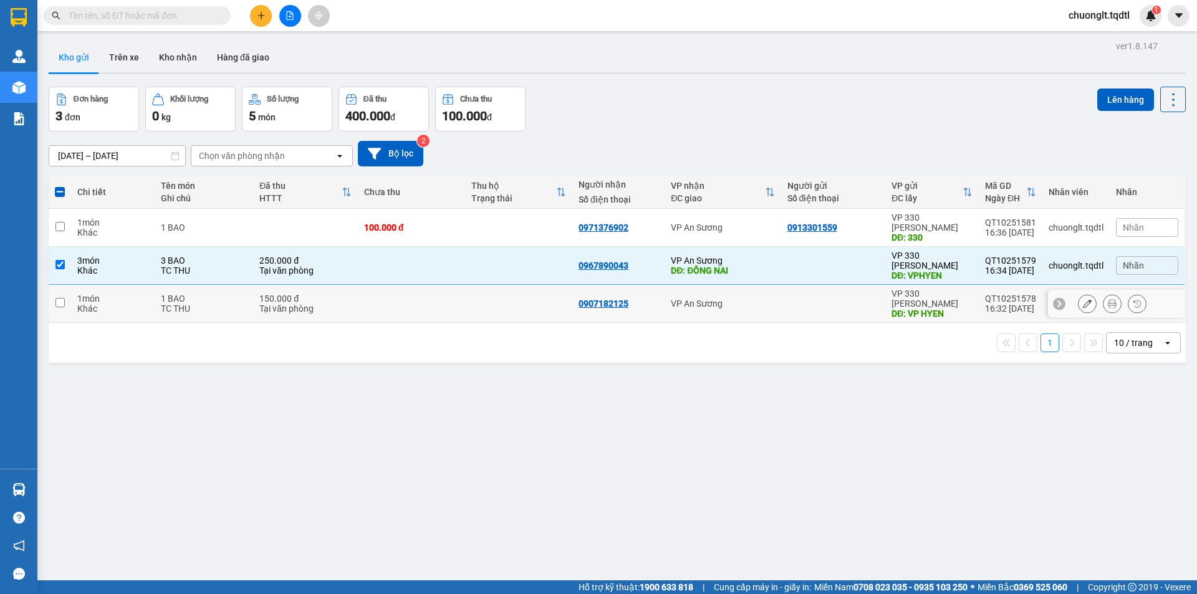
click at [217, 304] on div "TC THU" at bounding box center [204, 309] width 86 height 10
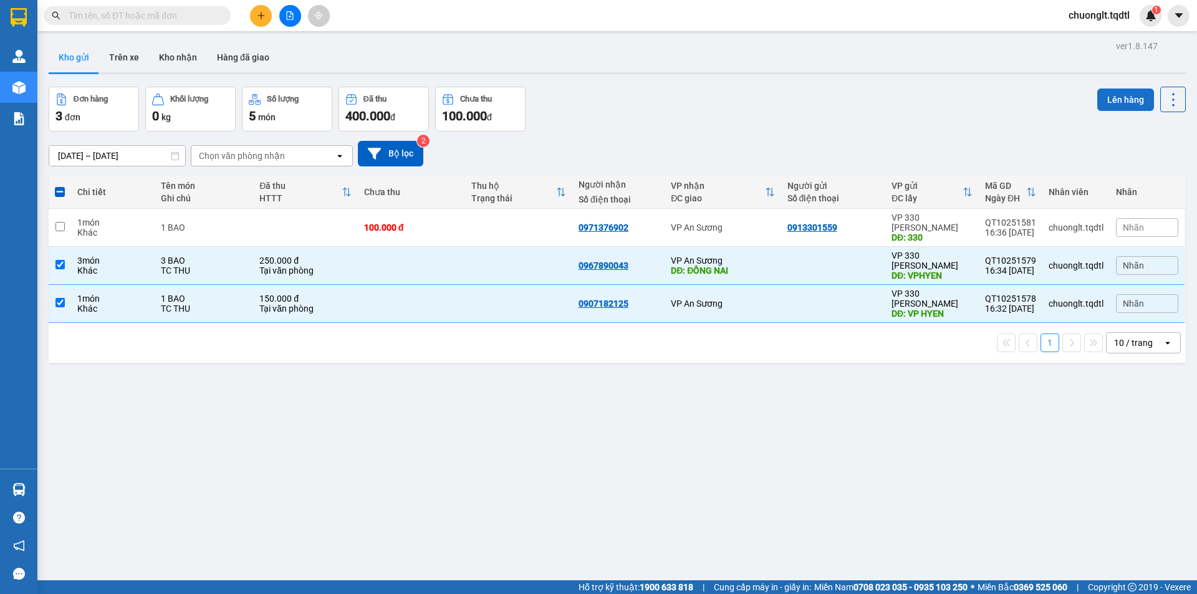
click at [1114, 102] on button "Lên hàng" at bounding box center [1126, 100] width 57 height 22
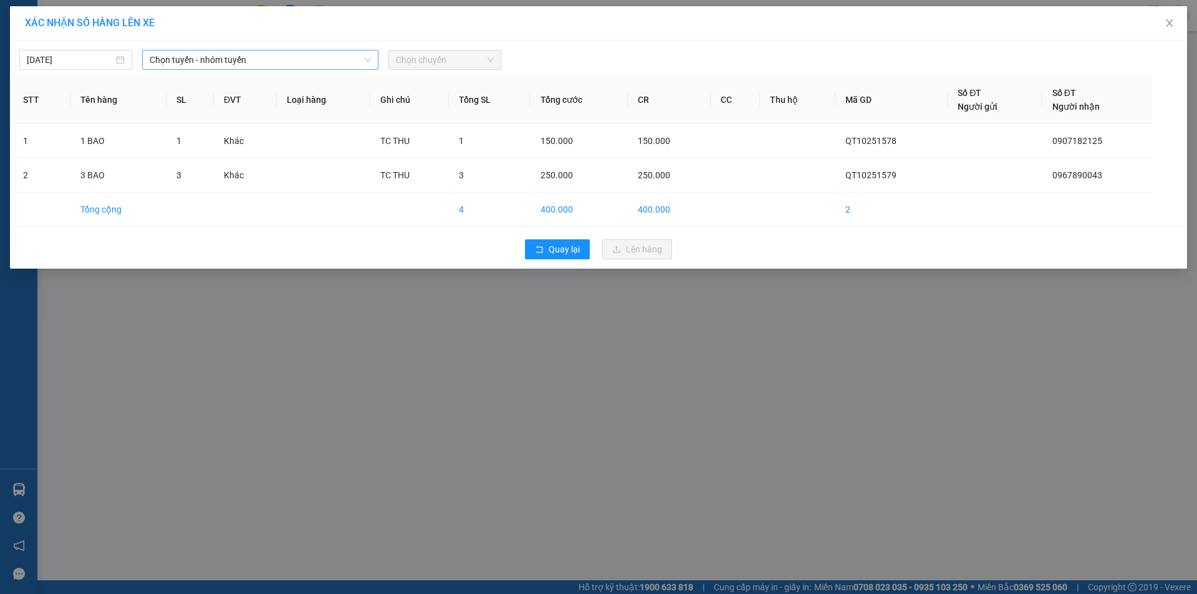
click at [337, 57] on span "Chọn tuyến - nhóm tuyến" at bounding box center [260, 60] width 221 height 19
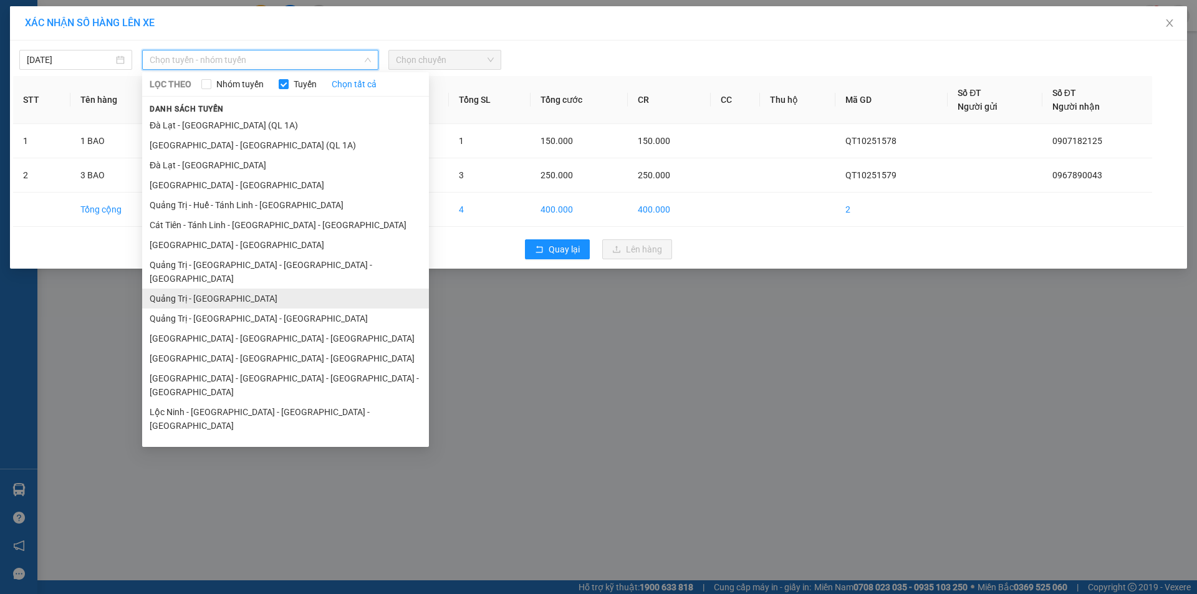
click at [218, 289] on li "Quảng Trị - [GEOGRAPHIC_DATA]" at bounding box center [285, 299] width 287 height 20
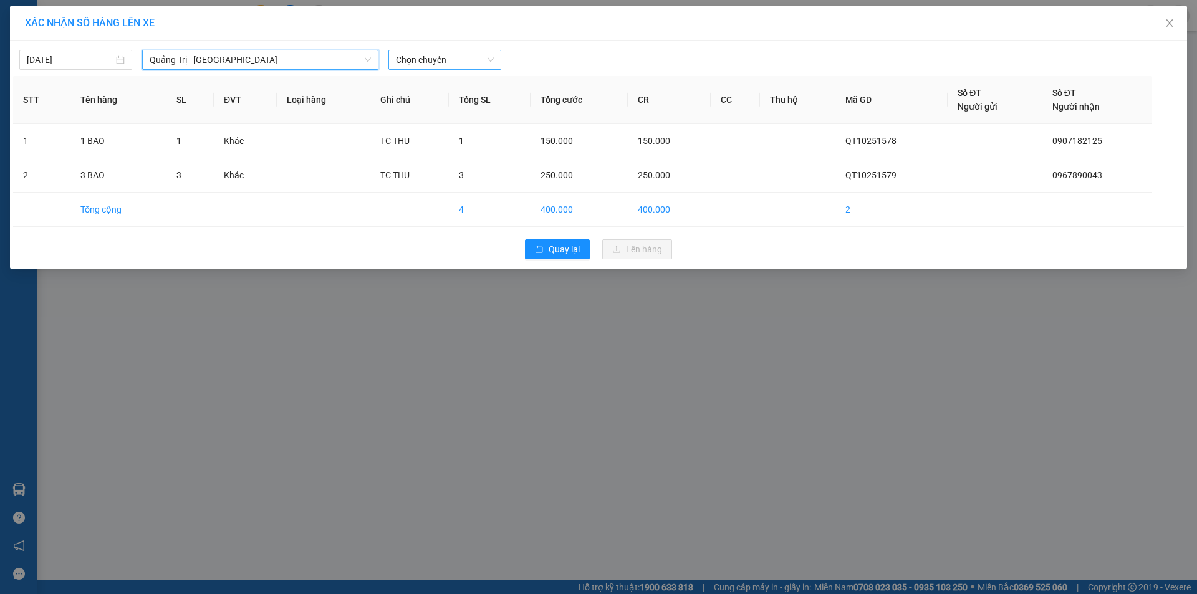
click at [438, 57] on span "Chọn chuyến" at bounding box center [445, 60] width 98 height 19
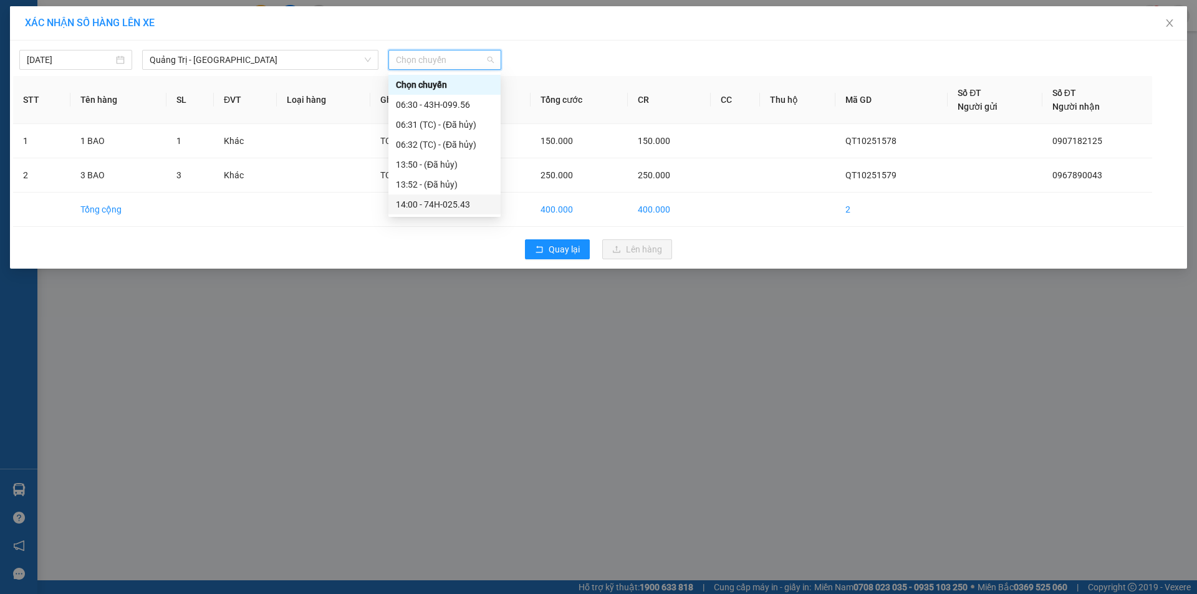
click at [452, 205] on div "14:00 - 74H-025.43" at bounding box center [444, 205] width 97 height 14
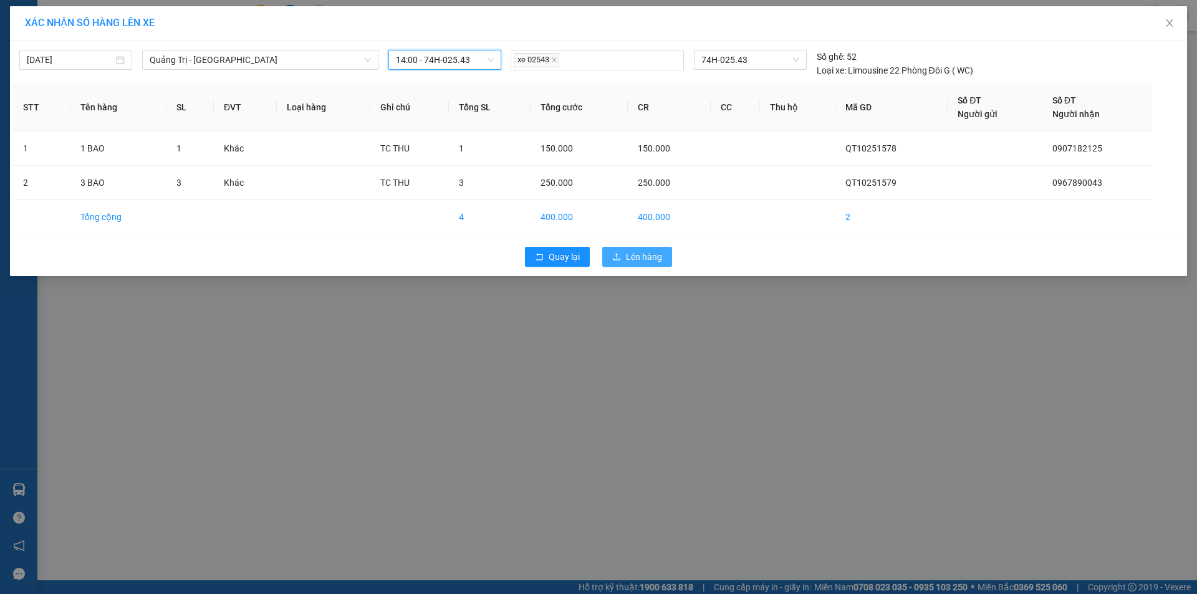
click at [629, 256] on span "Lên hàng" at bounding box center [644, 257] width 36 height 14
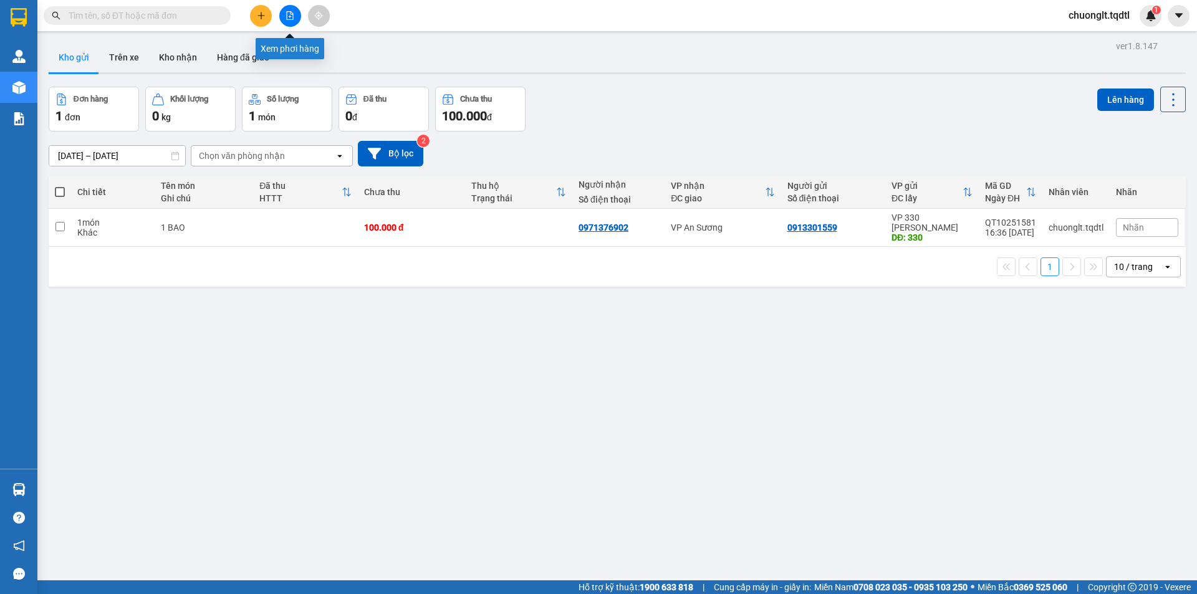
click at [291, 13] on icon "file-add" at bounding box center [290, 15] width 7 height 9
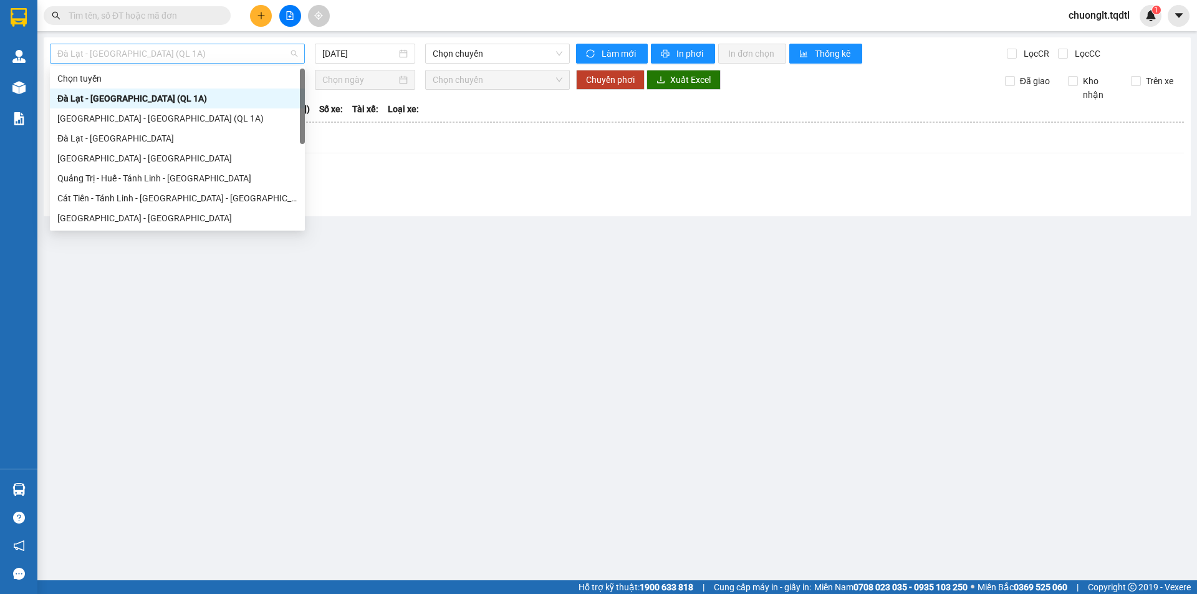
click at [240, 54] on span "Đà Lạt - [GEOGRAPHIC_DATA] (QL 1A)" at bounding box center [177, 53] width 240 height 19
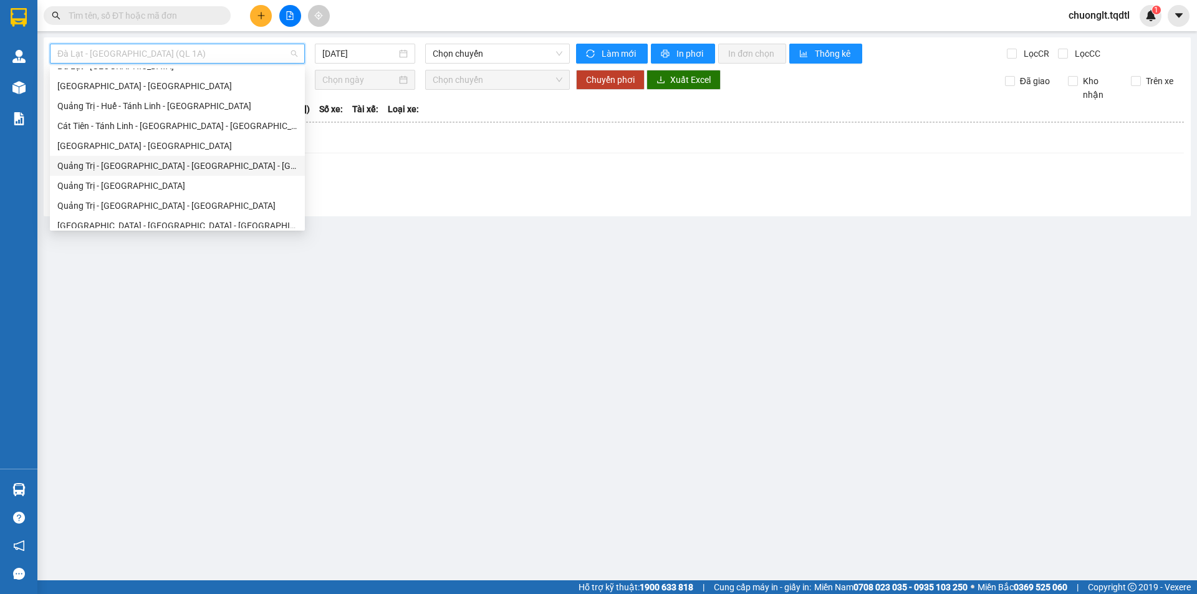
scroll to position [259, 0]
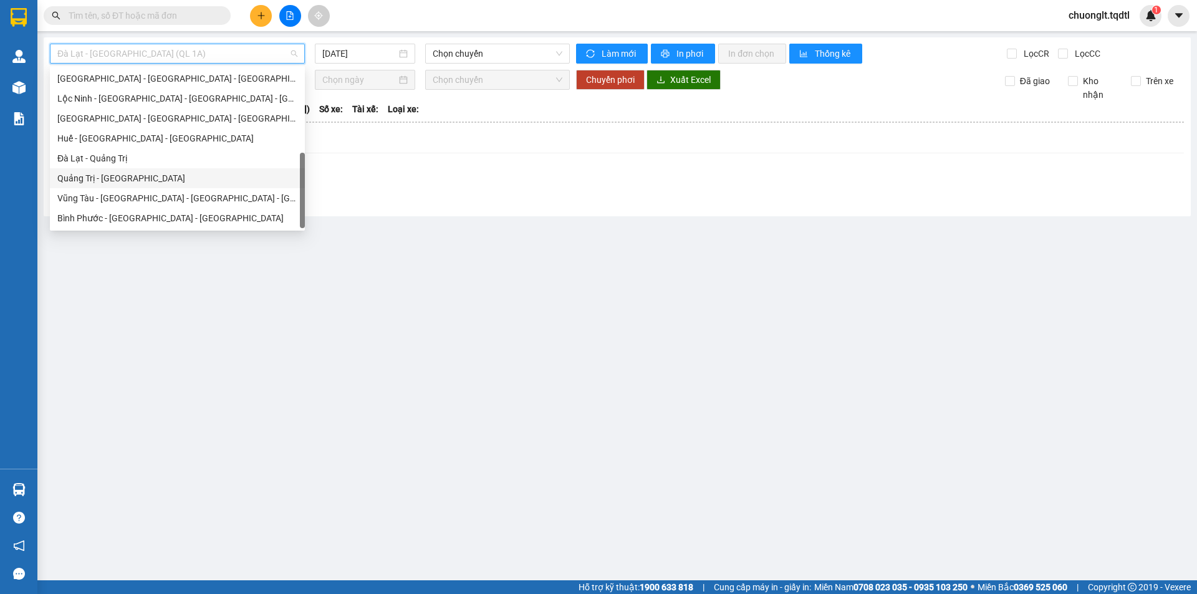
click at [166, 174] on div "Quảng Trị - [GEOGRAPHIC_DATA]" at bounding box center [177, 178] width 240 height 14
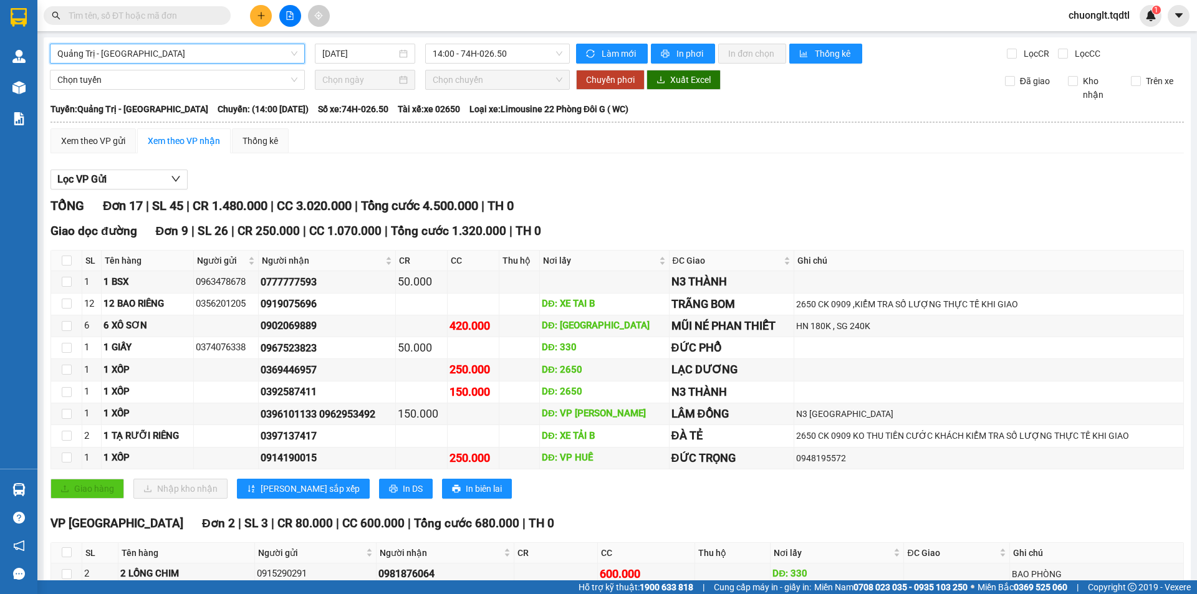
click at [265, 47] on span "Quảng Trị - [GEOGRAPHIC_DATA]" at bounding box center [177, 53] width 240 height 19
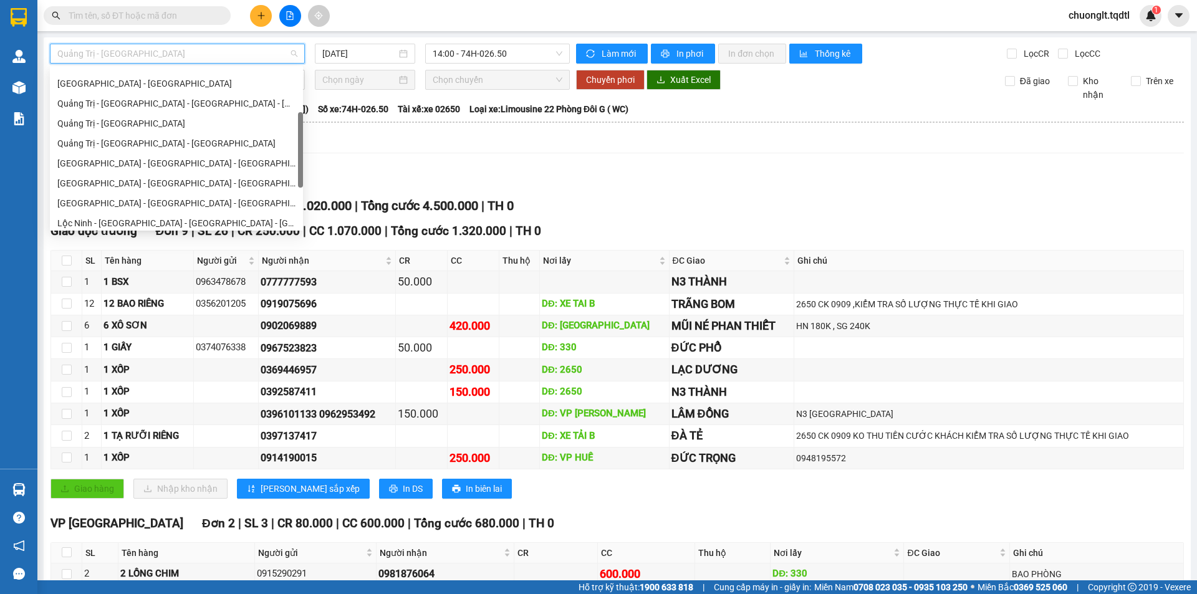
scroll to position [72, 0]
click at [170, 167] on div "Quảng Trị - [GEOGRAPHIC_DATA] - [GEOGRAPHIC_DATA] - [GEOGRAPHIC_DATA]" at bounding box center [176, 166] width 238 height 14
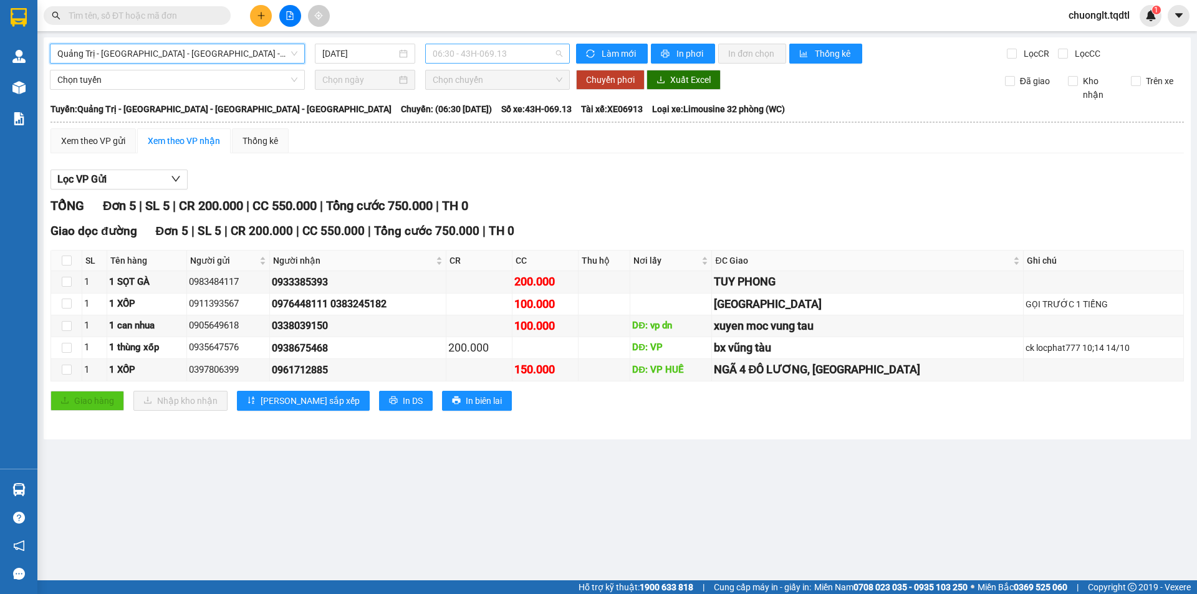
click at [511, 54] on span "06:30 - 43H-069.13" at bounding box center [498, 53] width 130 height 19
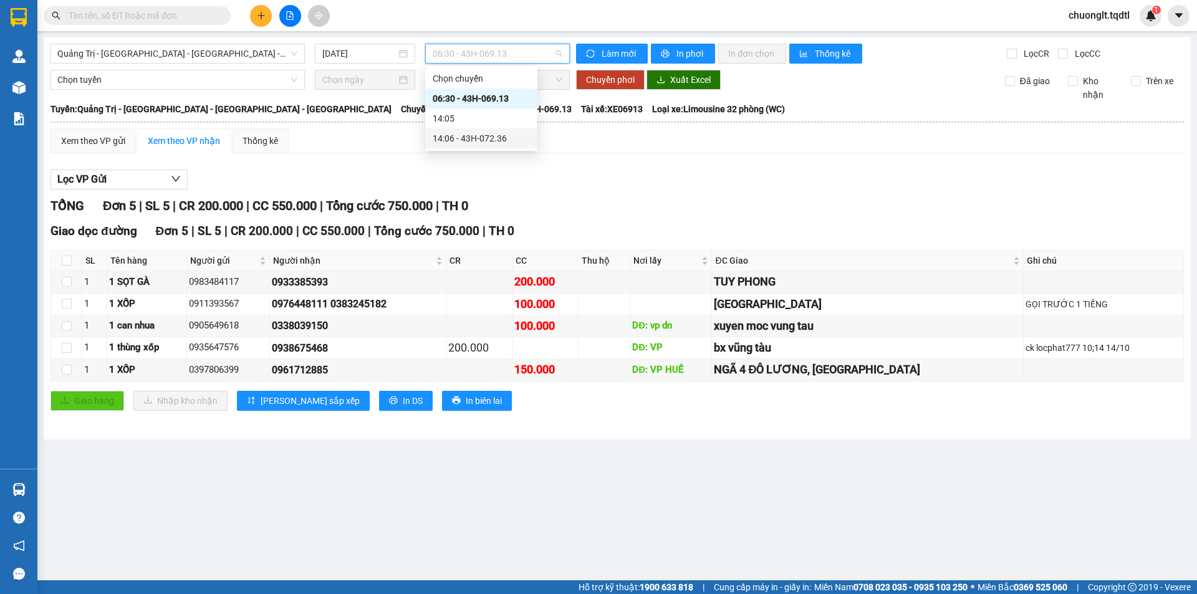
click at [473, 137] on div "14:06 - 43H-072.36" at bounding box center [481, 139] width 97 height 14
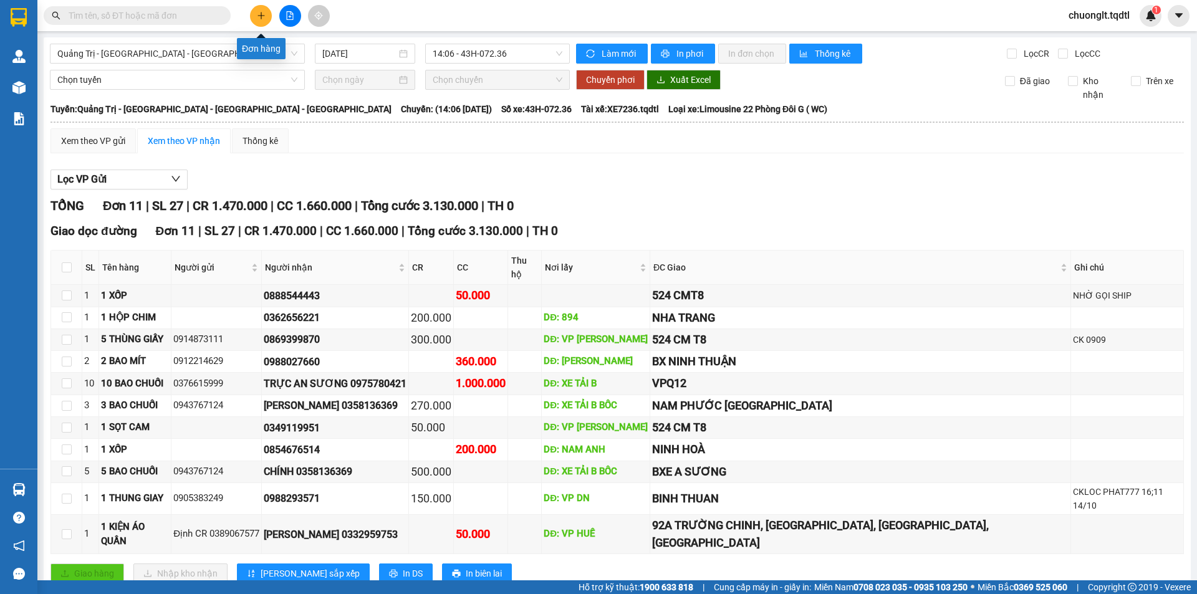
click at [267, 17] on button at bounding box center [261, 16] width 22 height 22
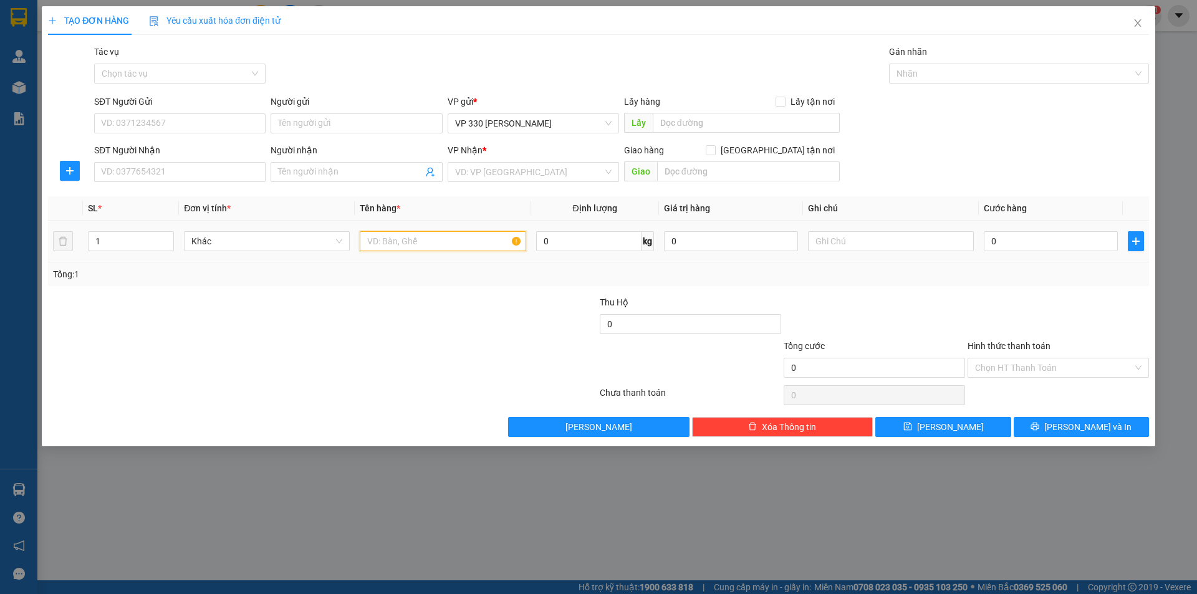
click at [432, 238] on input "text" at bounding box center [443, 241] width 166 height 20
click at [113, 240] on input "1" at bounding box center [131, 241] width 85 height 19
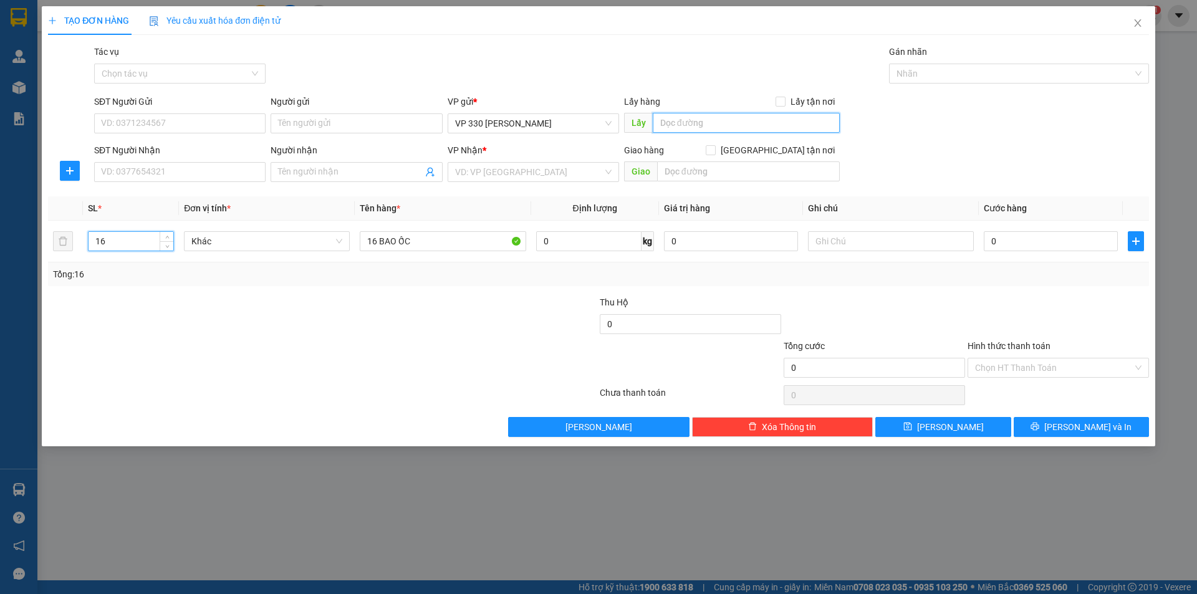
click at [753, 115] on input "text" at bounding box center [746, 123] width 187 height 20
click at [579, 175] on input "search" at bounding box center [529, 172] width 148 height 19
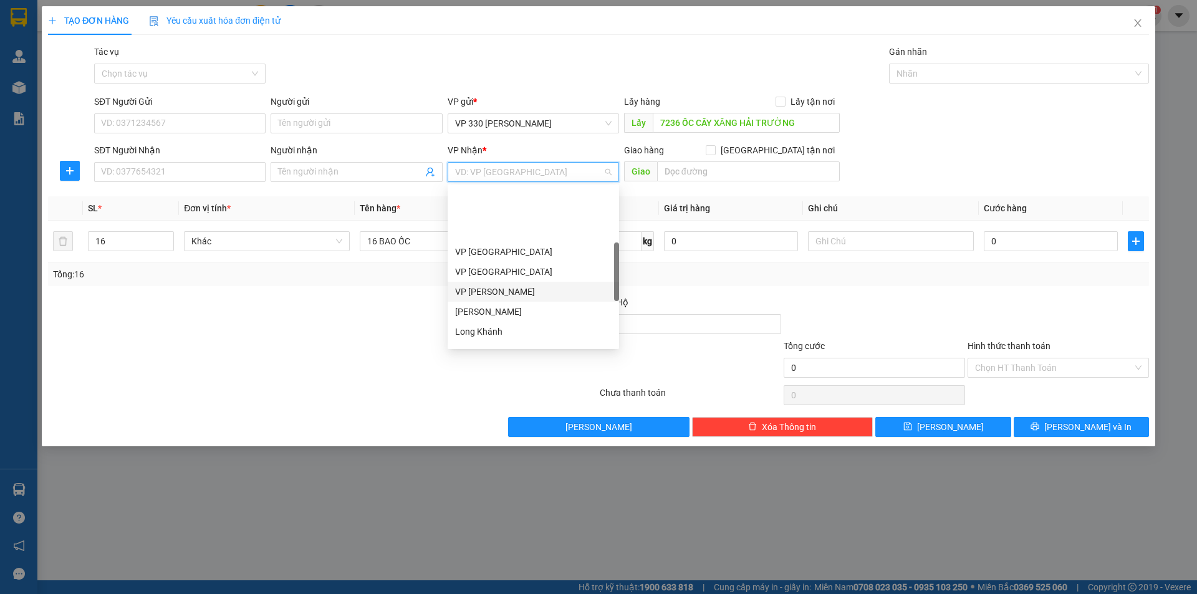
scroll to position [249, 0]
click at [506, 281] on div "[GEOGRAPHIC_DATA]" at bounding box center [533, 287] width 157 height 14
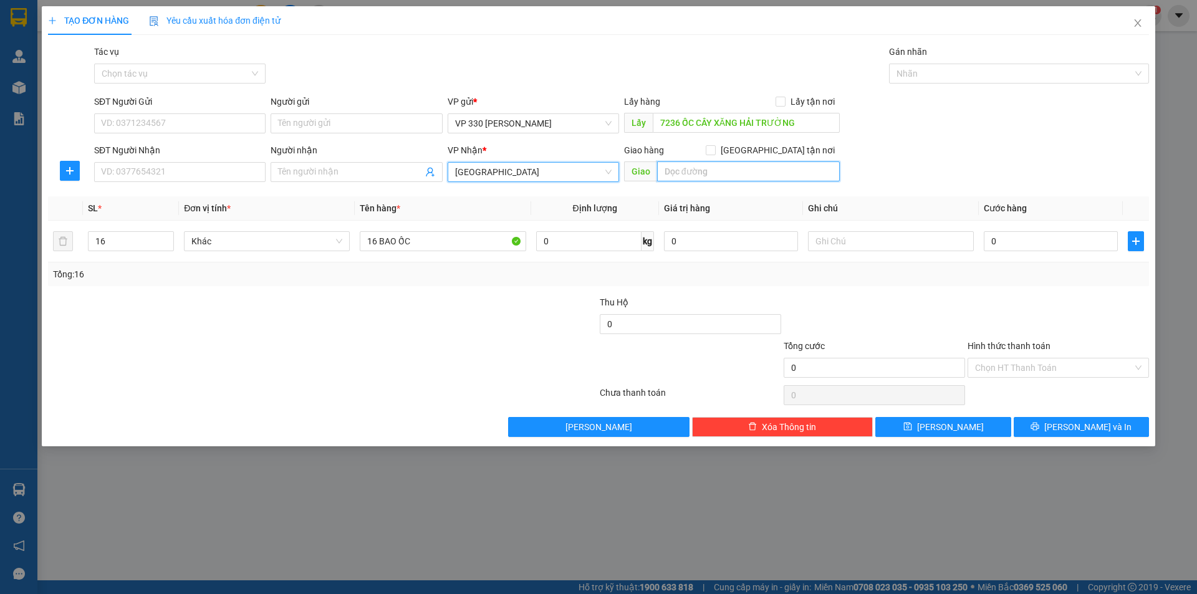
click at [732, 170] on input "text" at bounding box center [748, 172] width 183 height 20
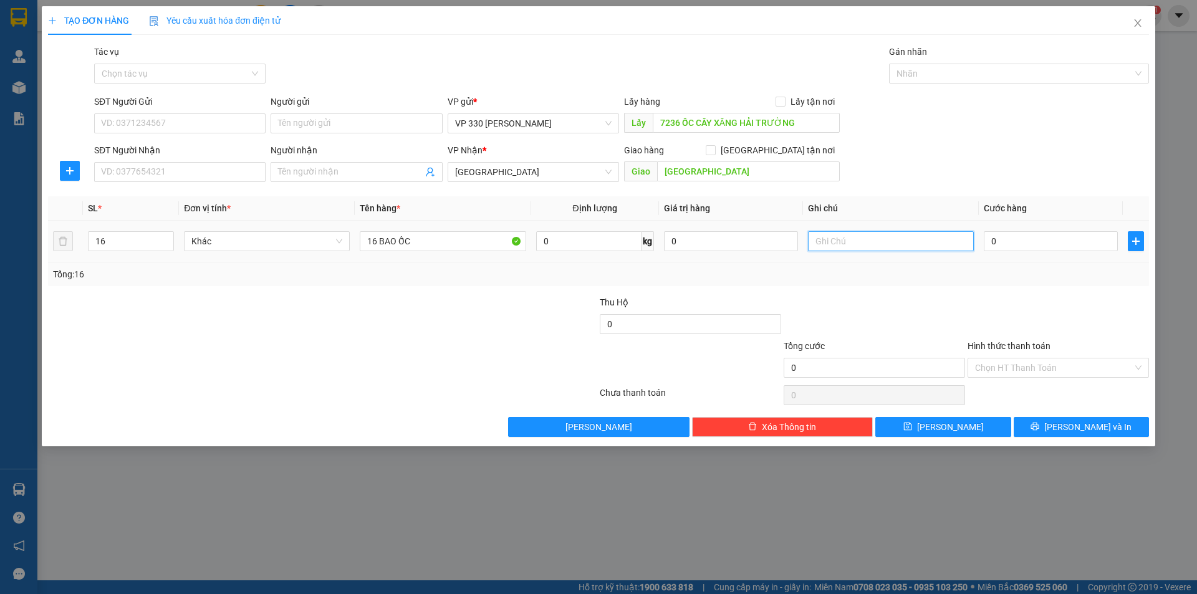
click at [911, 244] on input "text" at bounding box center [891, 241] width 166 height 20
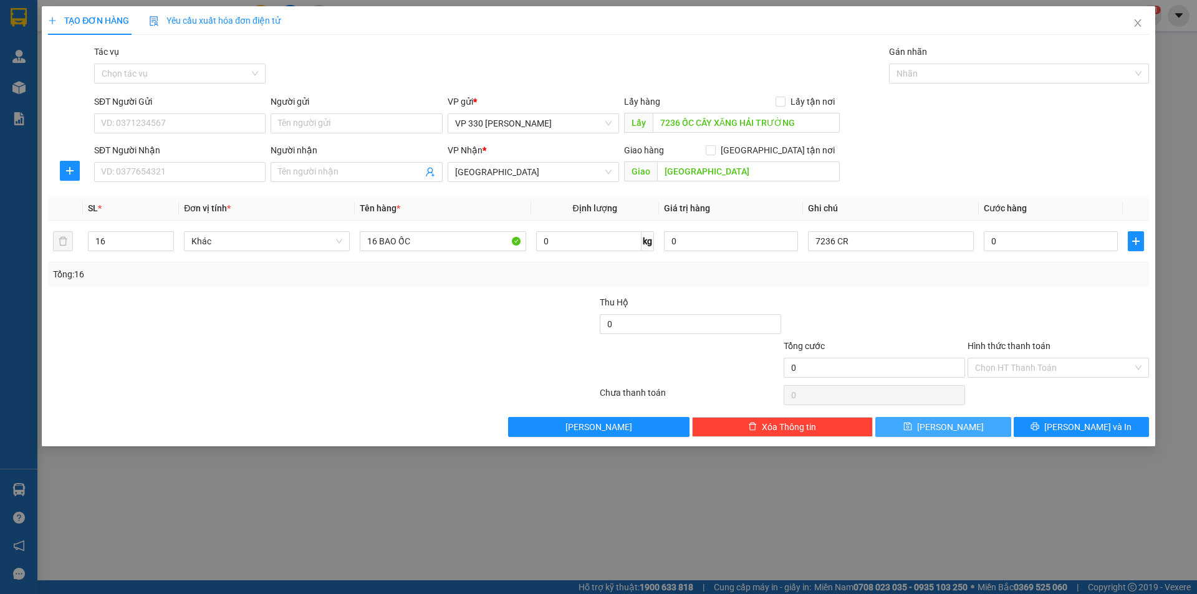
click at [962, 427] on button "[PERSON_NAME]" at bounding box center [943, 427] width 135 height 20
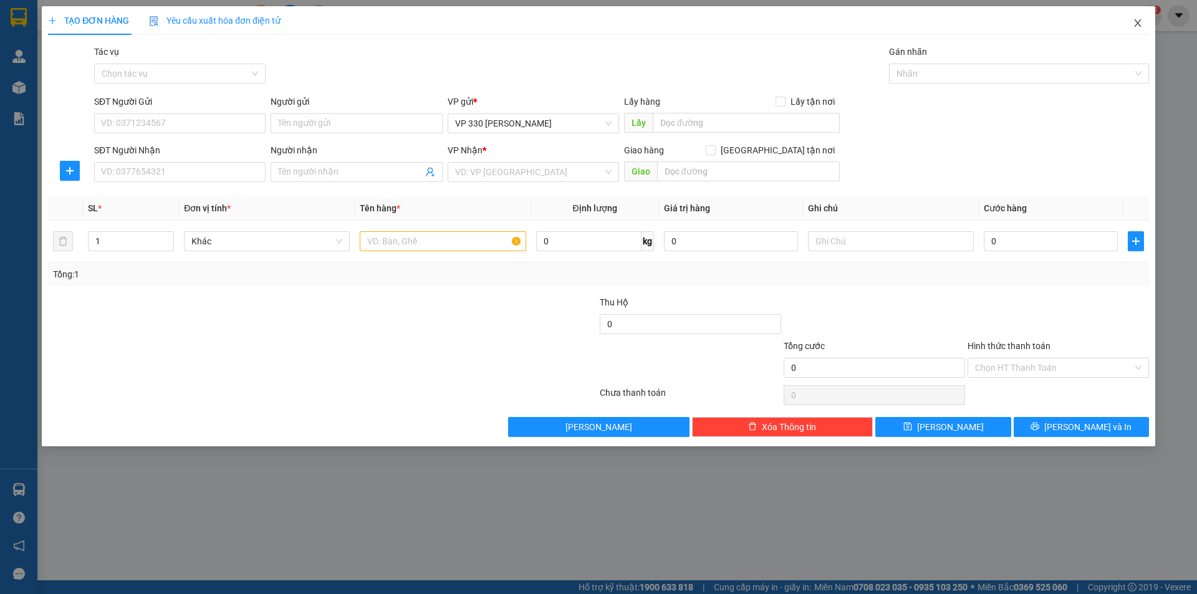
click at [1136, 21] on icon "close" at bounding box center [1137, 22] width 7 height 7
